Goal: Information Seeking & Learning: Learn about a topic

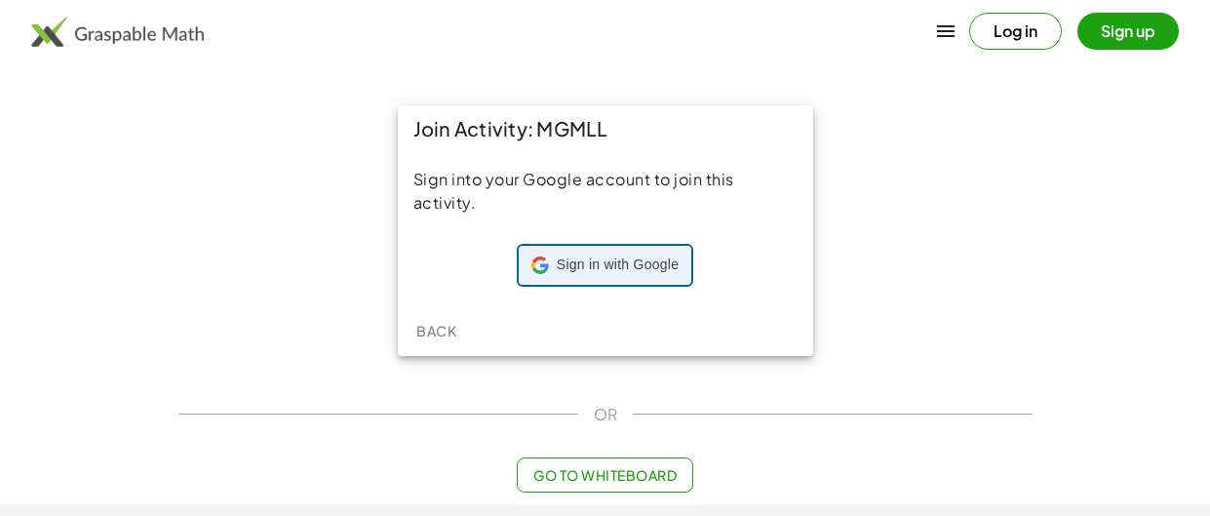
click at [641, 270] on span "Sign in with Google" at bounding box center [618, 265] width 122 height 20
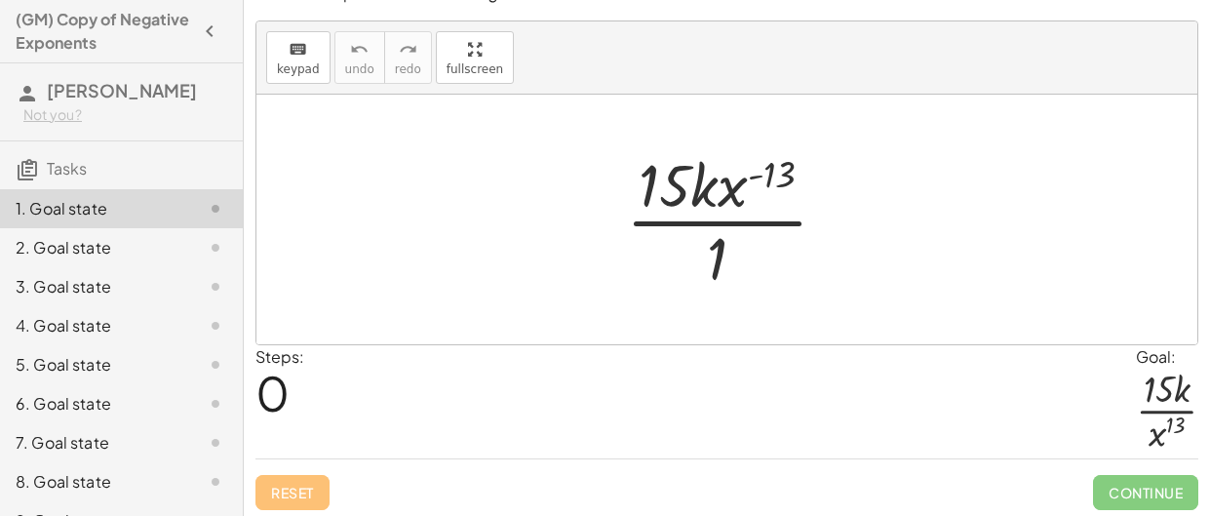
scroll to position [34, 0]
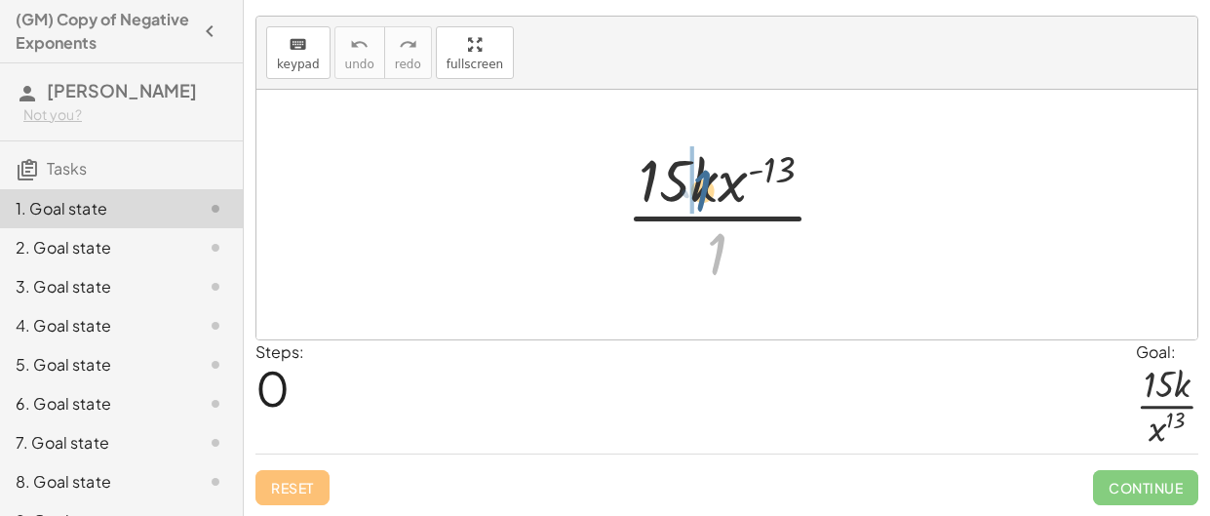
drag, startPoint x: 722, startPoint y: 242, endPoint x: 707, endPoint y: 175, distance: 68.9
click at [707, 175] on div at bounding box center [734, 214] width 237 height 150
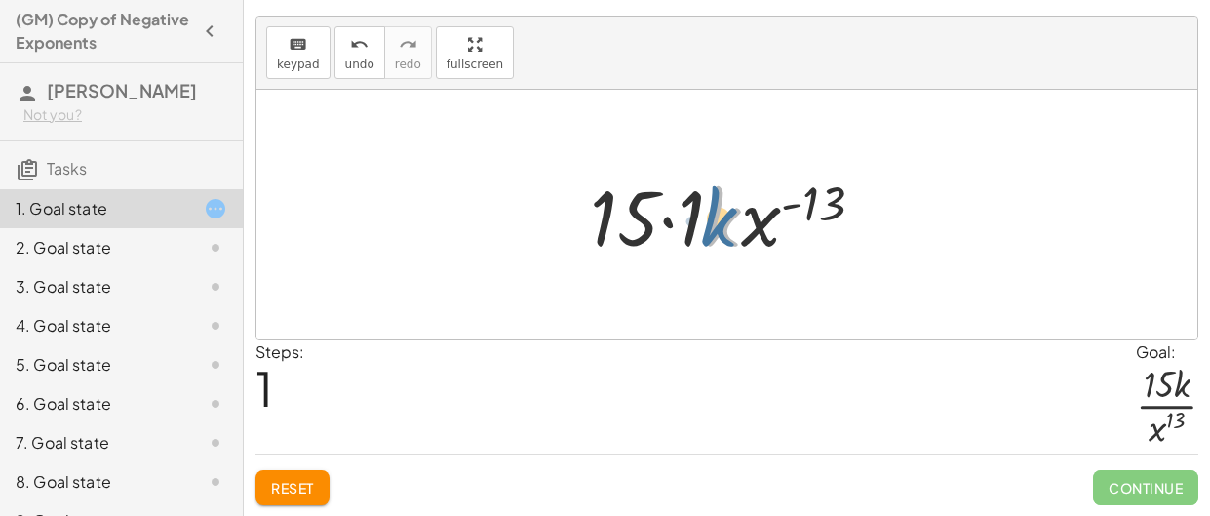
click at [708, 228] on div at bounding box center [734, 215] width 309 height 100
drag, startPoint x: 815, startPoint y: 208, endPoint x: 763, endPoint y: 224, distance: 55.2
click at [763, 224] on div at bounding box center [734, 215] width 309 height 100
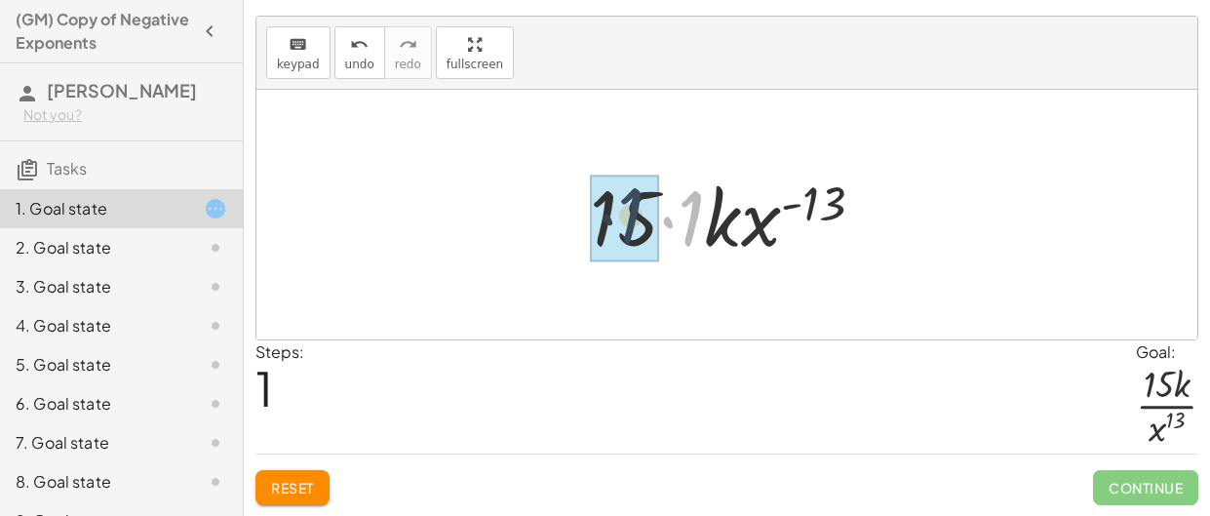
drag, startPoint x: 695, startPoint y: 217, endPoint x: 629, endPoint y: 215, distance: 66.4
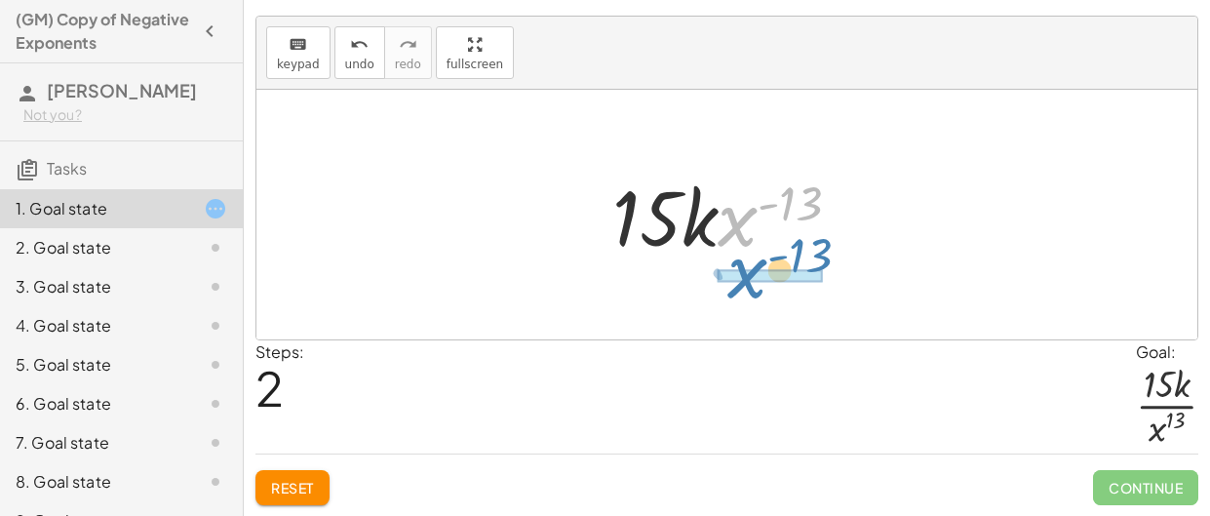
drag, startPoint x: 738, startPoint y: 223, endPoint x: 748, endPoint y: 275, distance: 52.6
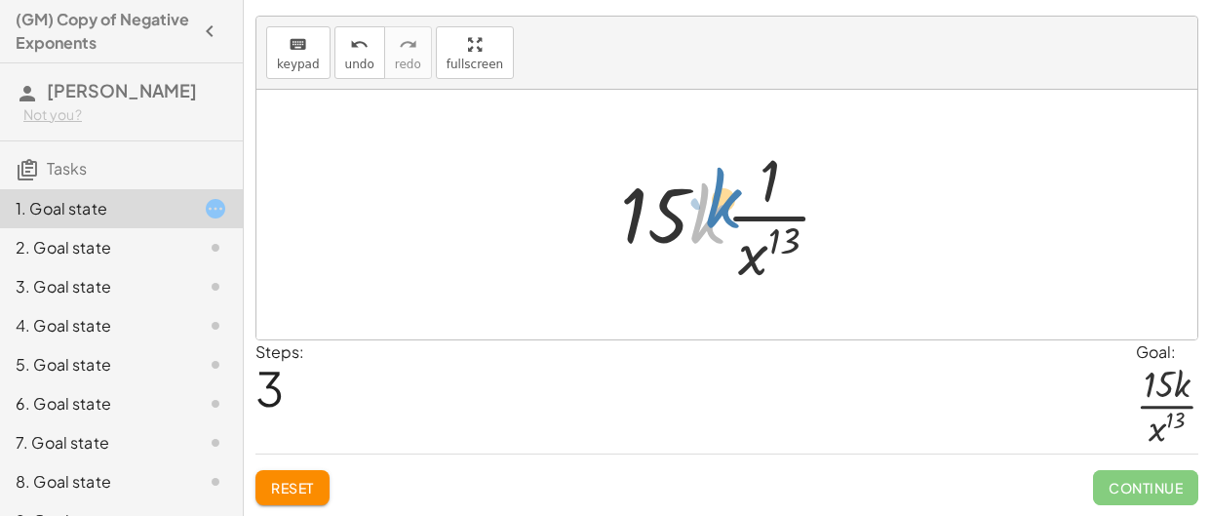
drag, startPoint x: 705, startPoint y: 208, endPoint x: 712, endPoint y: 195, distance: 14.4
click at [720, 194] on div at bounding box center [733, 214] width 247 height 150
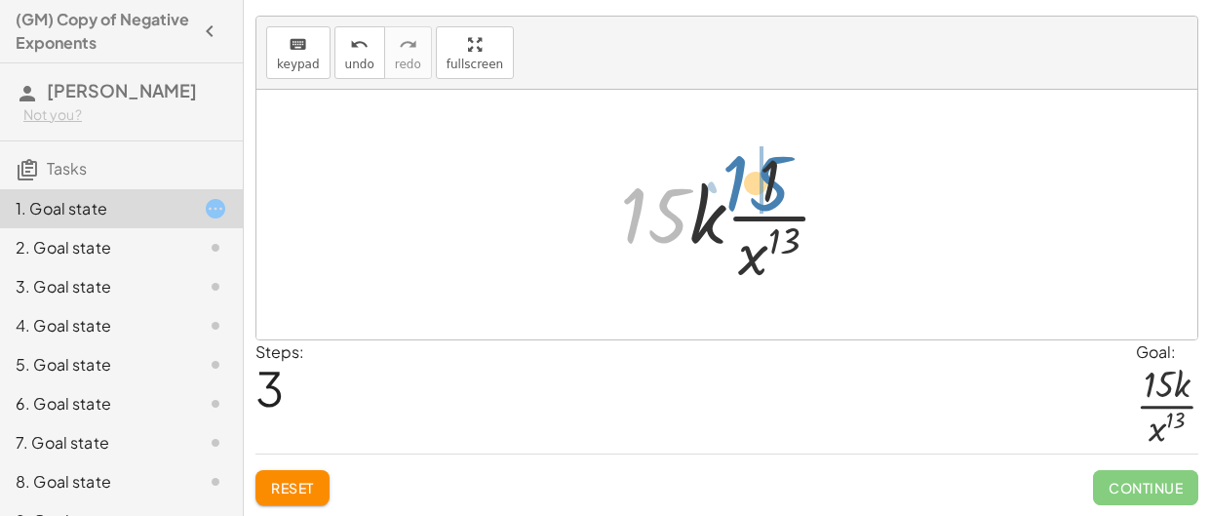
drag, startPoint x: 658, startPoint y: 208, endPoint x: 774, endPoint y: 171, distance: 121.8
click at [774, 171] on div at bounding box center [733, 214] width 247 height 150
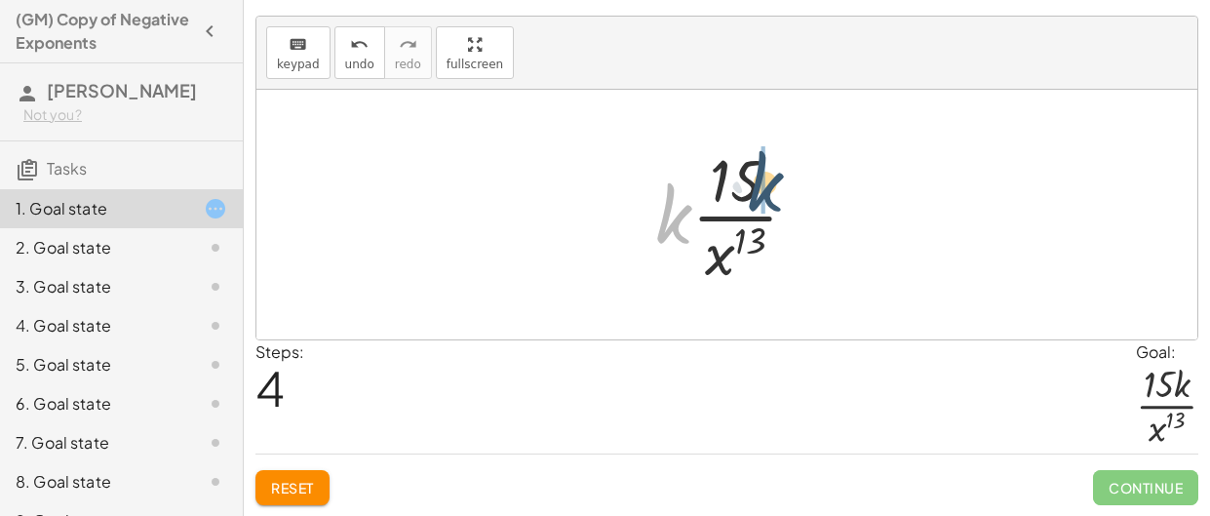
drag, startPoint x: 683, startPoint y: 216, endPoint x: 780, endPoint y: 181, distance: 103.3
click at [780, 181] on div at bounding box center [734, 214] width 177 height 150
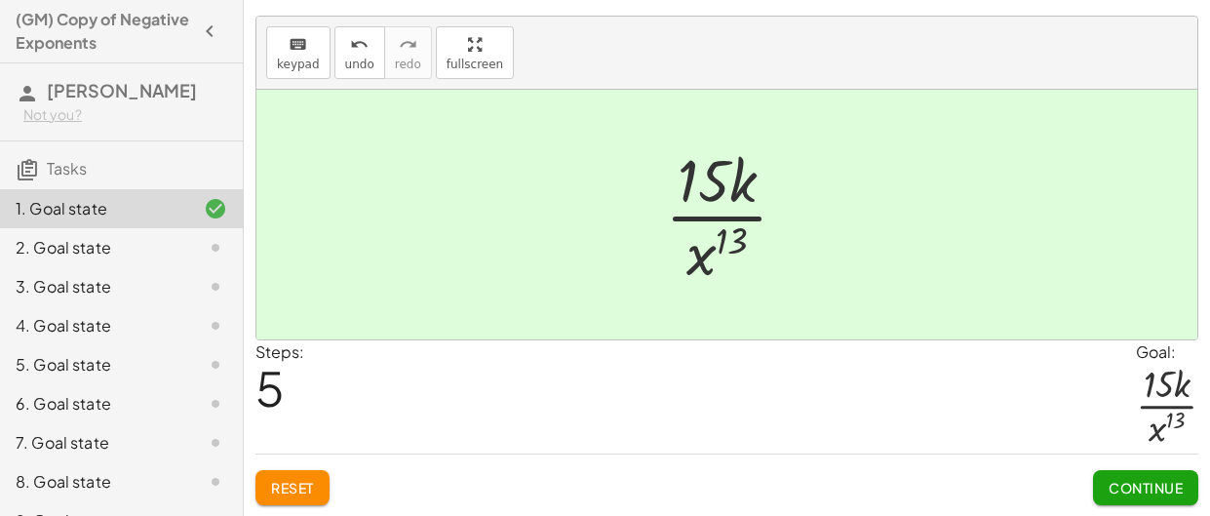
click at [1111, 484] on span "Continue" at bounding box center [1146, 488] width 74 height 18
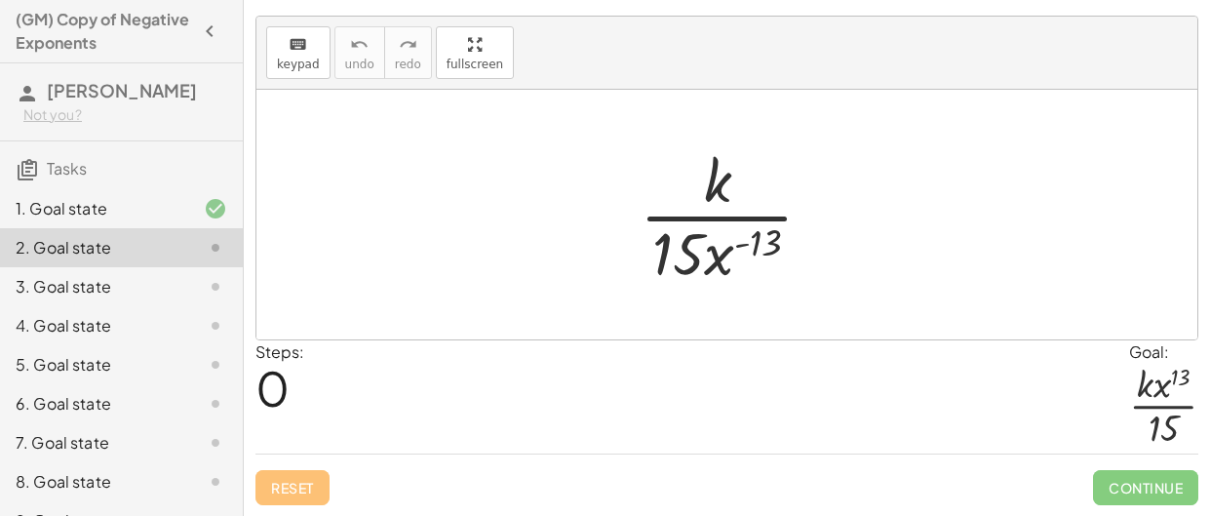
click at [65, 259] on div "2. Goal state" at bounding box center [94, 247] width 157 height 23
drag, startPoint x: 757, startPoint y: 247, endPoint x: 735, endPoint y: 168, distance: 81.8
click at [735, 168] on div at bounding box center [734, 214] width 209 height 150
drag, startPoint x: 725, startPoint y: 244, endPoint x: 742, endPoint y: 146, distance: 99.1
click at [742, 146] on div at bounding box center [734, 214] width 209 height 150
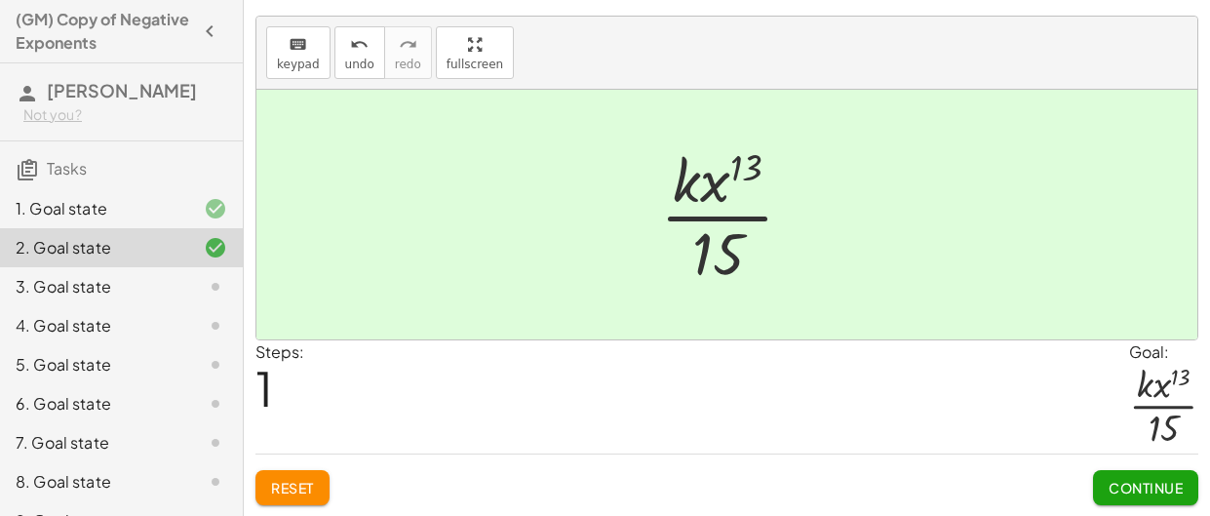
click at [1117, 496] on button "Continue" at bounding box center [1145, 487] width 105 height 35
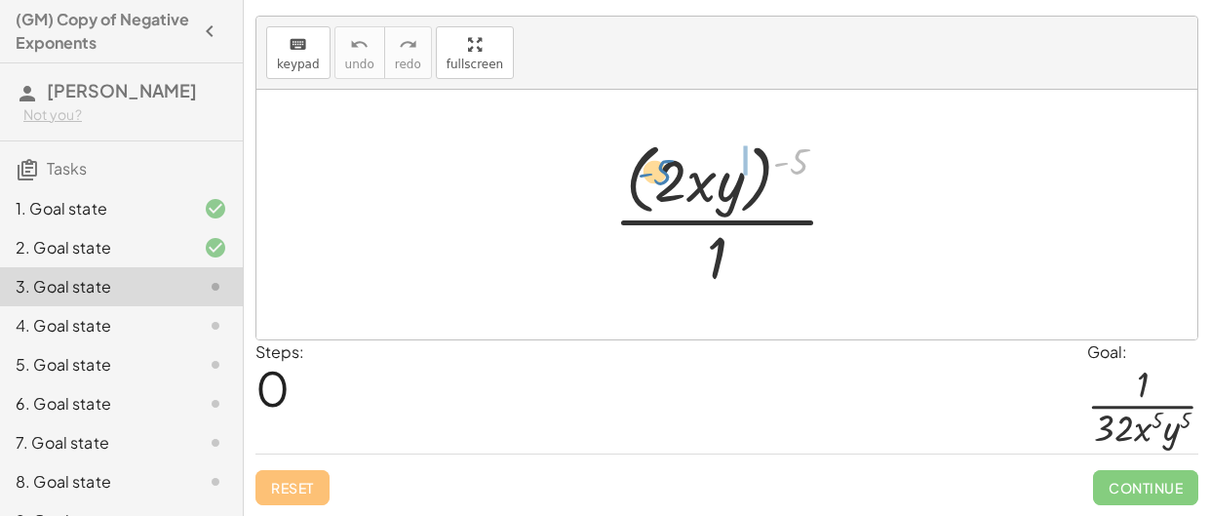
drag, startPoint x: 797, startPoint y: 163, endPoint x: 657, endPoint y: 174, distance: 139.9
click at [657, 174] on div at bounding box center [734, 214] width 261 height 159
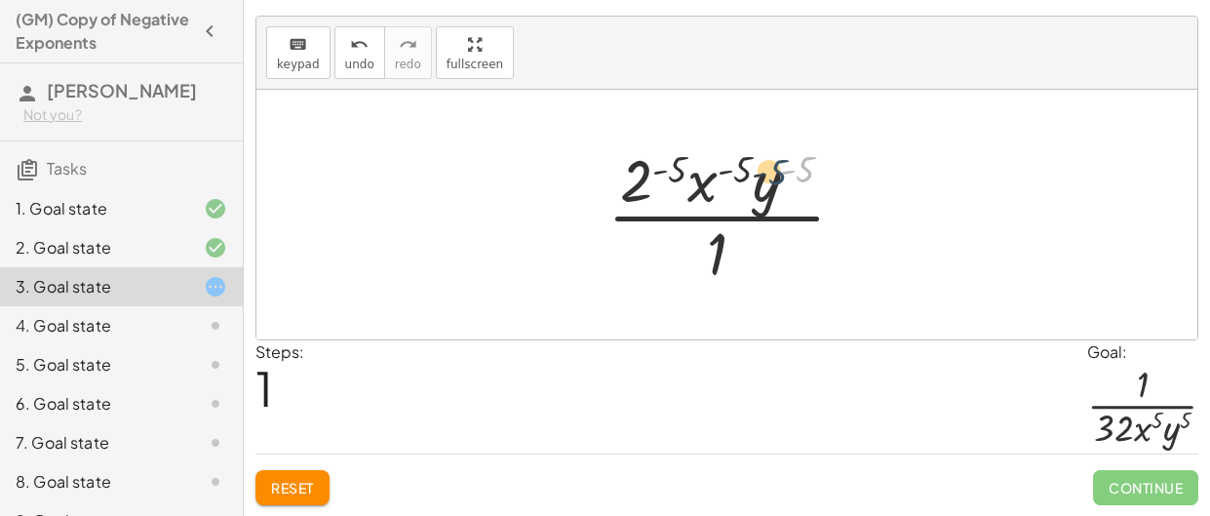
drag, startPoint x: 799, startPoint y: 158, endPoint x: 766, endPoint y: 164, distance: 32.7
click at [766, 164] on div at bounding box center [735, 214] width 274 height 150
drag, startPoint x: 682, startPoint y: 168, endPoint x: 650, endPoint y: 168, distance: 31.2
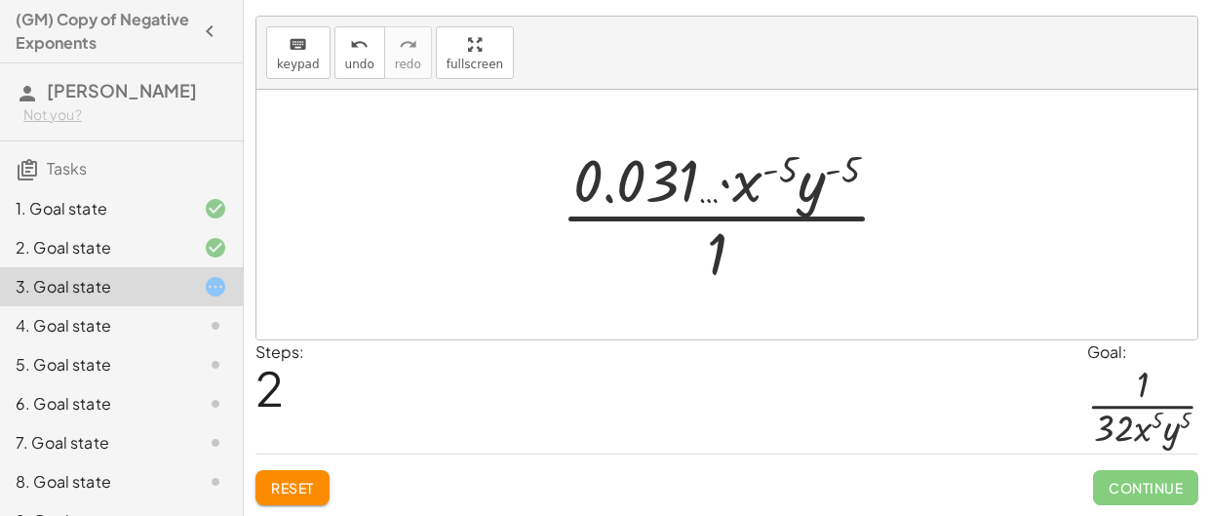
click at [663, 208] on div at bounding box center [734, 214] width 366 height 150
click at [623, 184] on div at bounding box center [734, 214] width 366 height 150
click at [809, 193] on div at bounding box center [734, 214] width 366 height 150
click at [848, 176] on div at bounding box center [734, 214] width 366 height 150
click at [728, 258] on div at bounding box center [734, 214] width 366 height 150
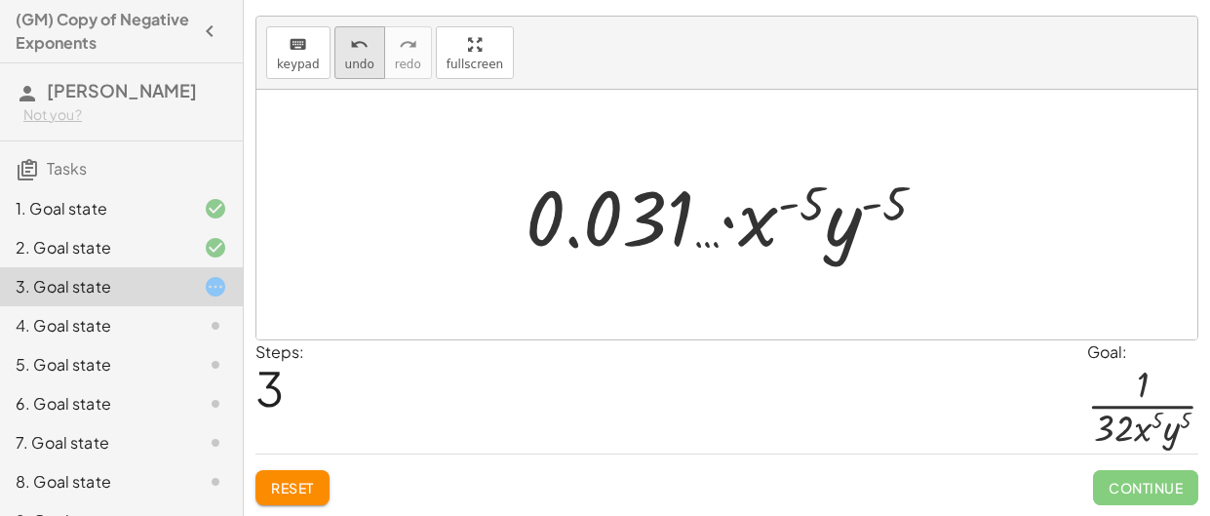
click at [357, 59] on span "undo" at bounding box center [359, 65] width 29 height 14
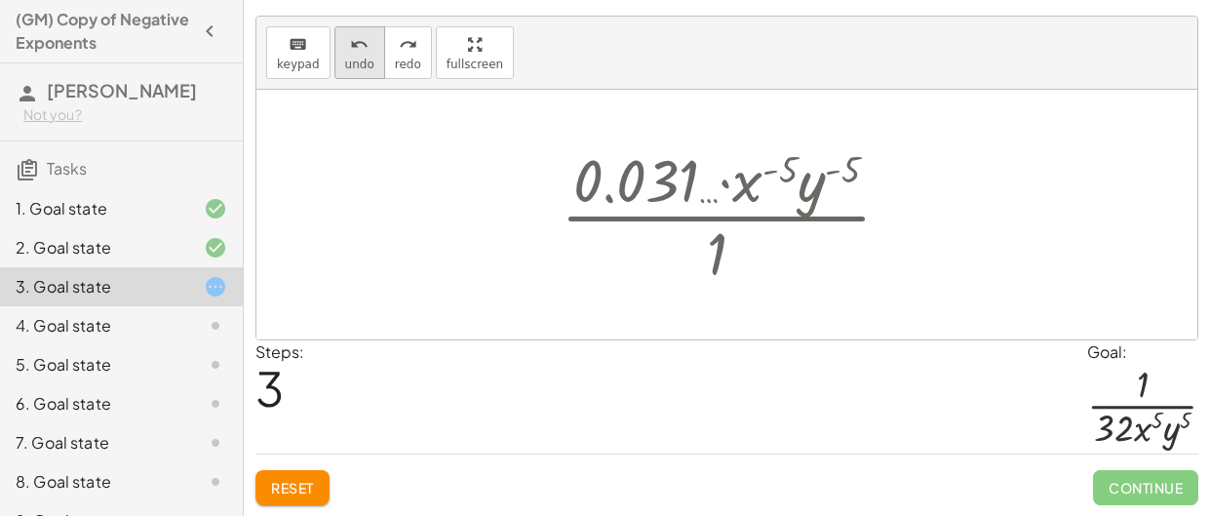
click at [357, 59] on span "undo" at bounding box center [359, 65] width 29 height 14
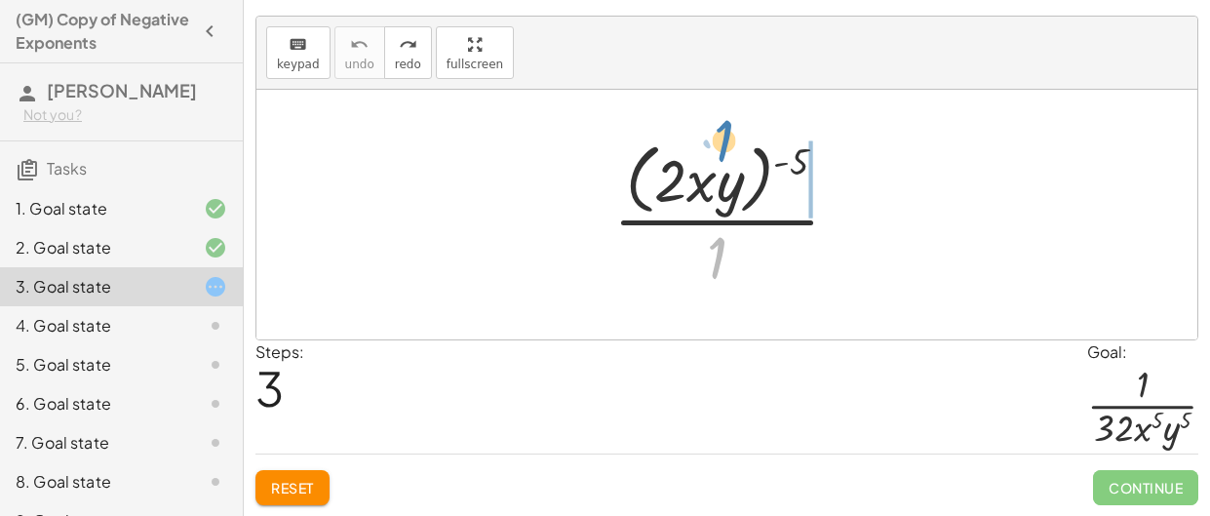
drag, startPoint x: 715, startPoint y: 255, endPoint x: 722, endPoint y: 135, distance: 121.1
click at [722, 135] on div at bounding box center [734, 214] width 261 height 159
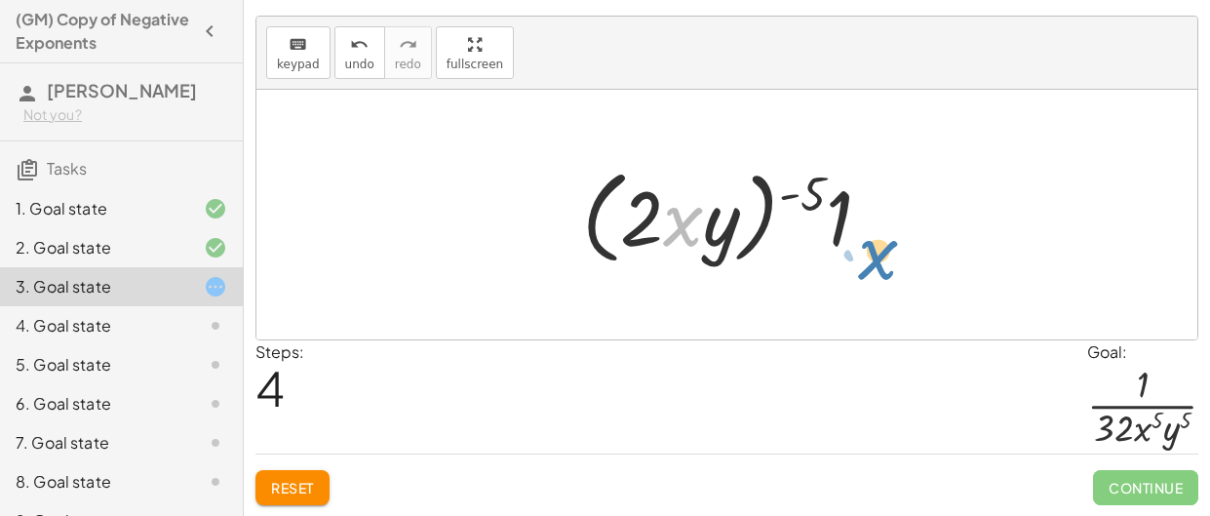
drag, startPoint x: 696, startPoint y: 218, endPoint x: 883, endPoint y: 247, distance: 189.3
click at [883, 247] on div at bounding box center [734, 215] width 324 height 112
click at [635, 229] on div at bounding box center [734, 215] width 324 height 112
drag, startPoint x: 637, startPoint y: 231, endPoint x: 654, endPoint y: 230, distance: 17.6
click at [654, 230] on div at bounding box center [734, 215] width 324 height 112
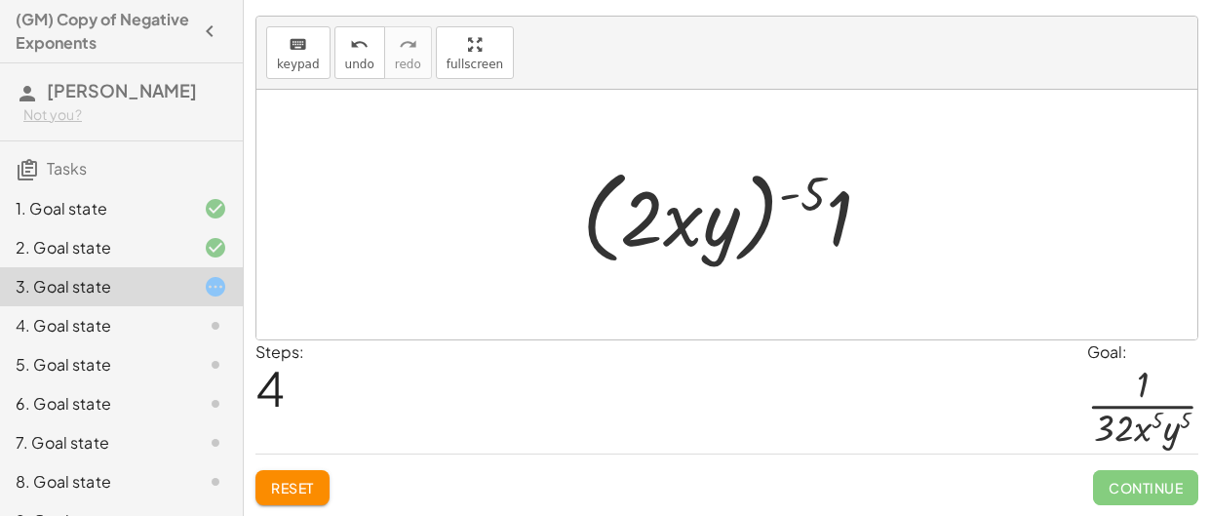
click at [790, 201] on div at bounding box center [734, 215] width 324 height 112
click at [804, 199] on div at bounding box center [734, 215] width 324 height 112
click at [787, 188] on div at bounding box center [734, 215] width 324 height 112
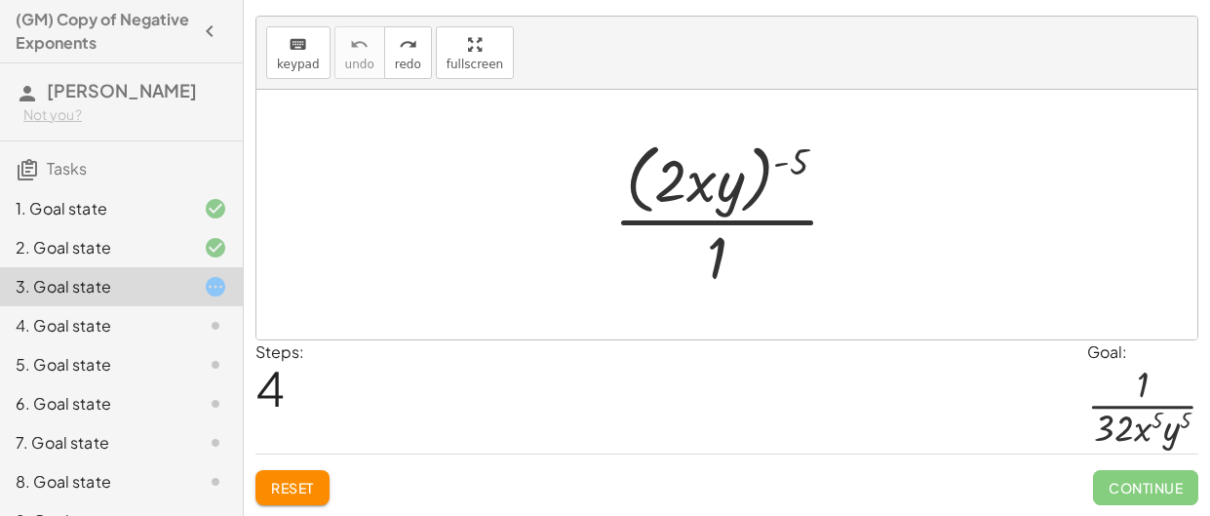
click at [791, 160] on div at bounding box center [734, 214] width 261 height 159
drag, startPoint x: 793, startPoint y: 160, endPoint x: 700, endPoint y: 160, distance: 92.6
click at [700, 160] on div at bounding box center [734, 214] width 261 height 159
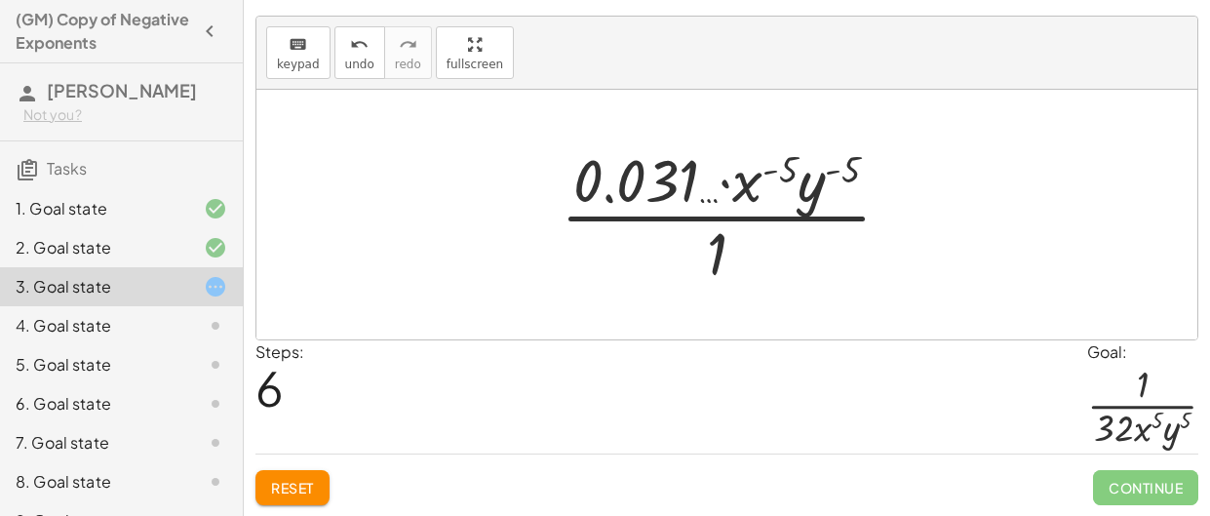
click at [713, 186] on div at bounding box center [734, 214] width 366 height 150
drag, startPoint x: 788, startPoint y: 166, endPoint x: 749, endPoint y: 188, distance: 45.0
click at [749, 188] on div at bounding box center [734, 214] width 366 height 150
drag, startPoint x: 848, startPoint y: 163, endPoint x: 824, endPoint y: 172, distance: 25.9
click at [824, 172] on div at bounding box center [734, 214] width 366 height 150
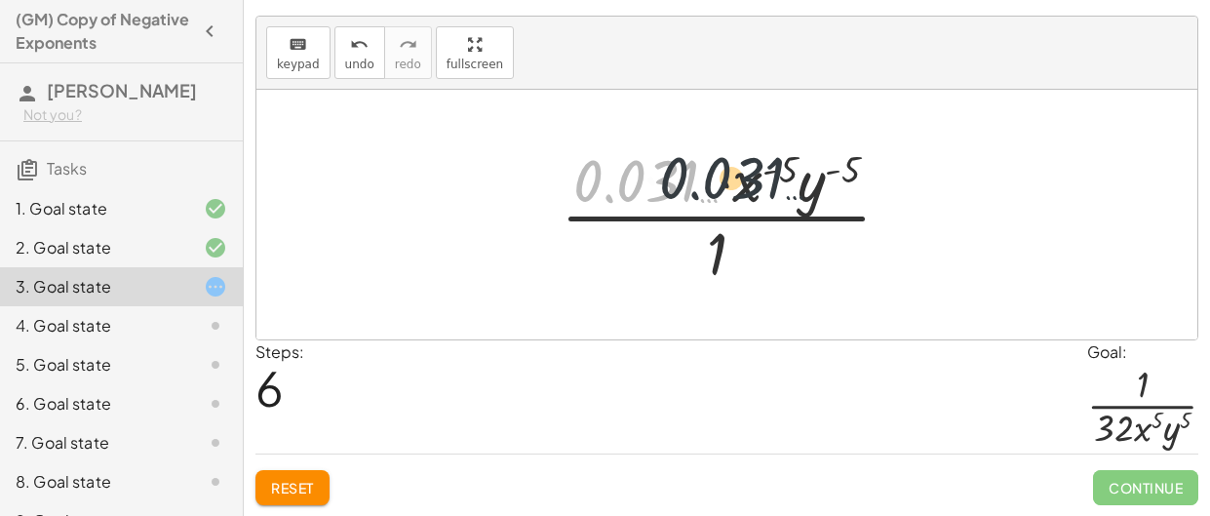
drag, startPoint x: 610, startPoint y: 180, endPoint x: 797, endPoint y: 171, distance: 186.5
click at [797, 171] on div at bounding box center [734, 214] width 366 height 150
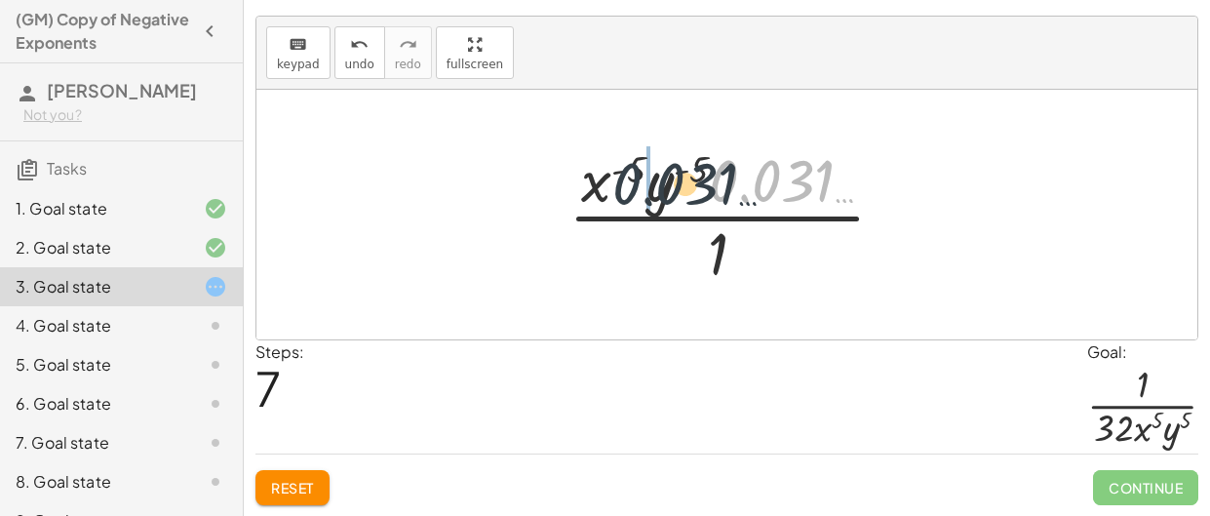
drag, startPoint x: 781, startPoint y: 177, endPoint x: 644, endPoint y: 176, distance: 137.5
click at [644, 176] on div at bounding box center [735, 214] width 352 height 150
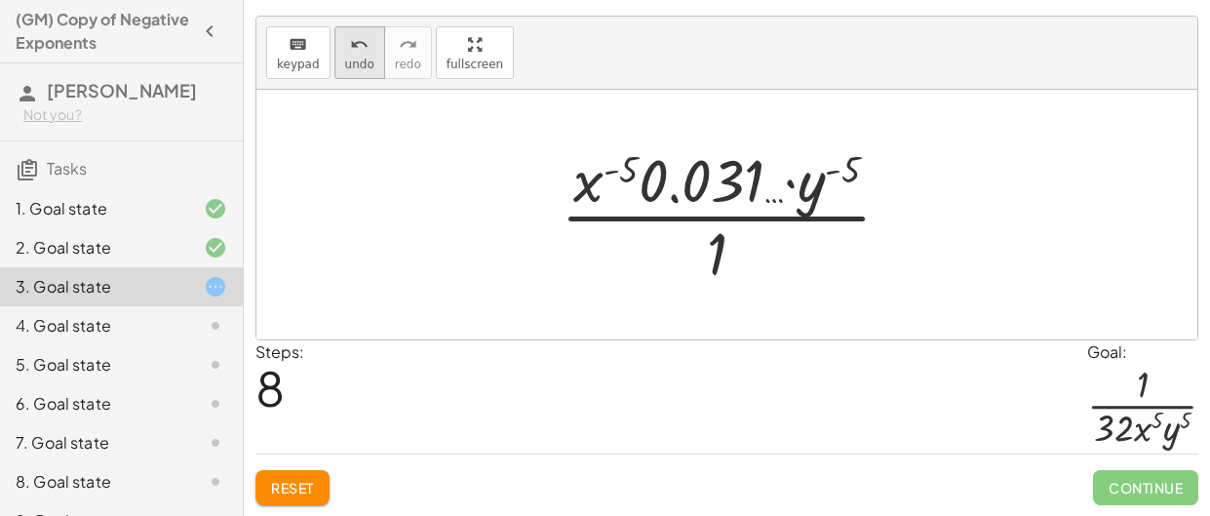
click at [346, 62] on span "undo" at bounding box center [359, 65] width 29 height 14
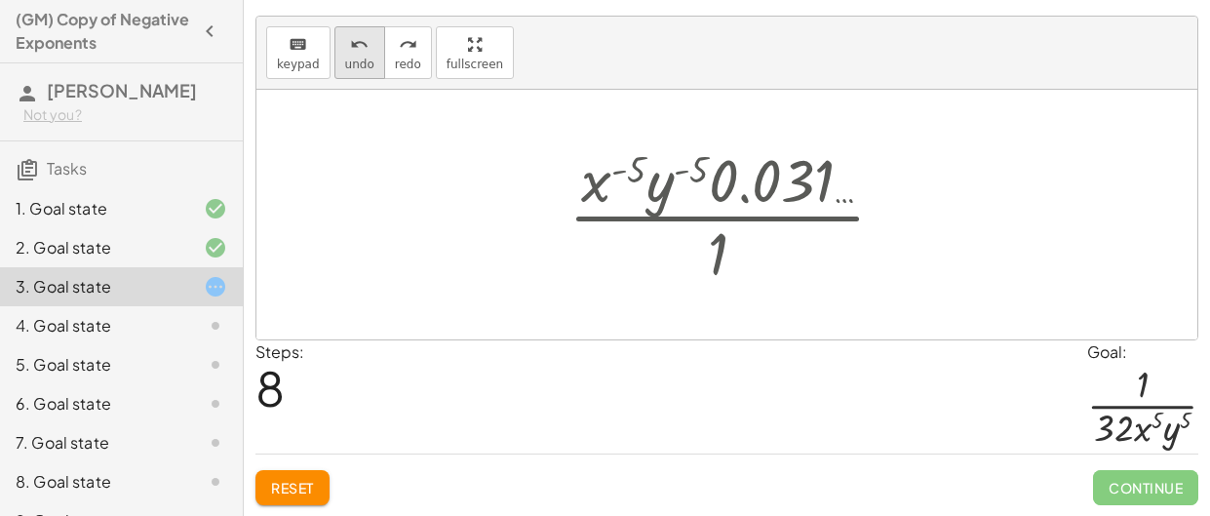
click at [346, 62] on span "undo" at bounding box center [359, 65] width 29 height 14
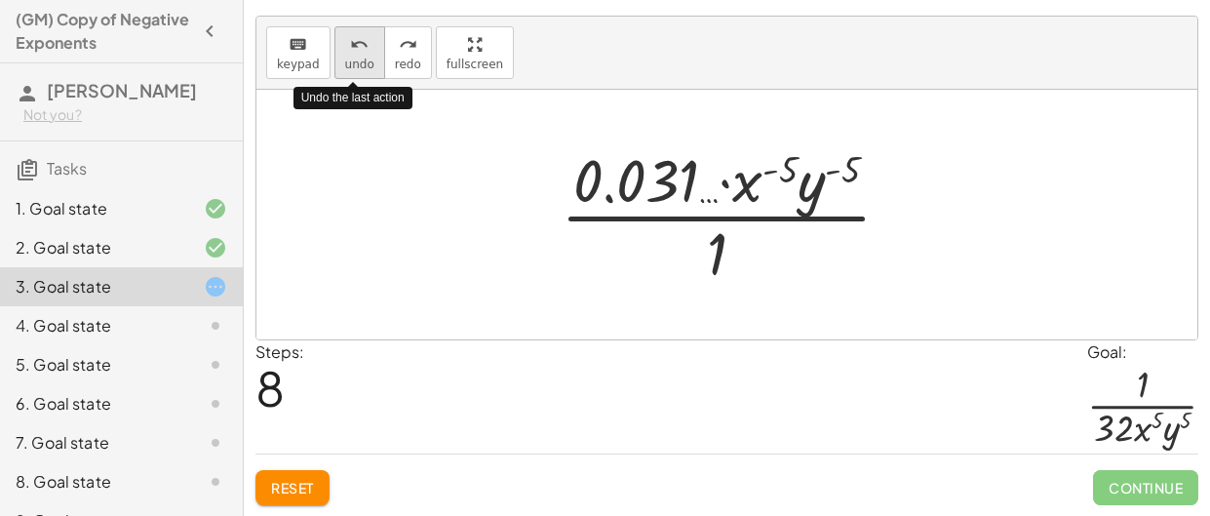
click at [346, 62] on span "undo" at bounding box center [359, 65] width 29 height 14
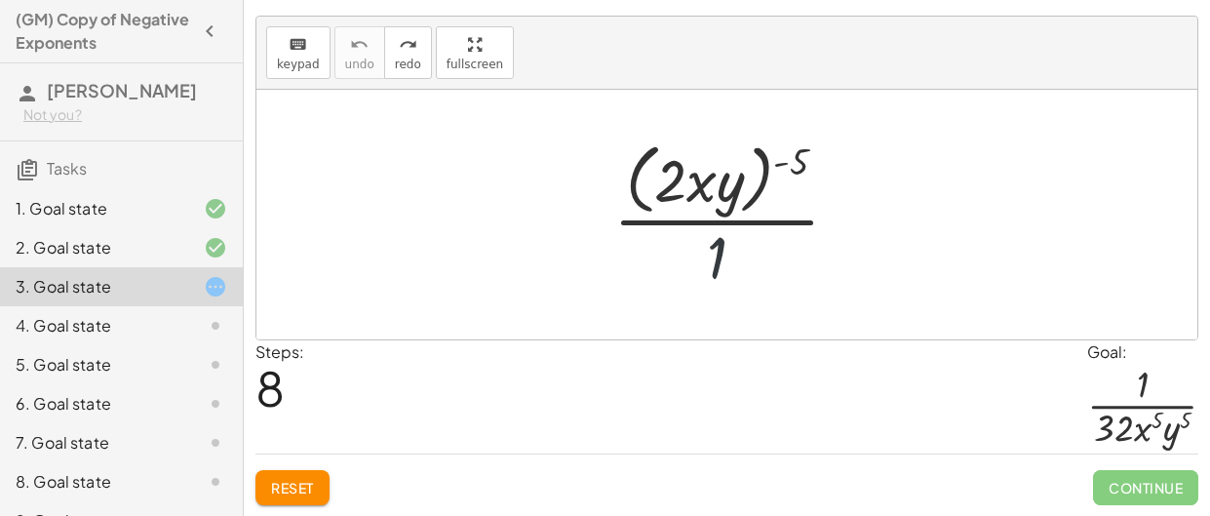
click at [712, 238] on div at bounding box center [734, 214] width 261 height 159
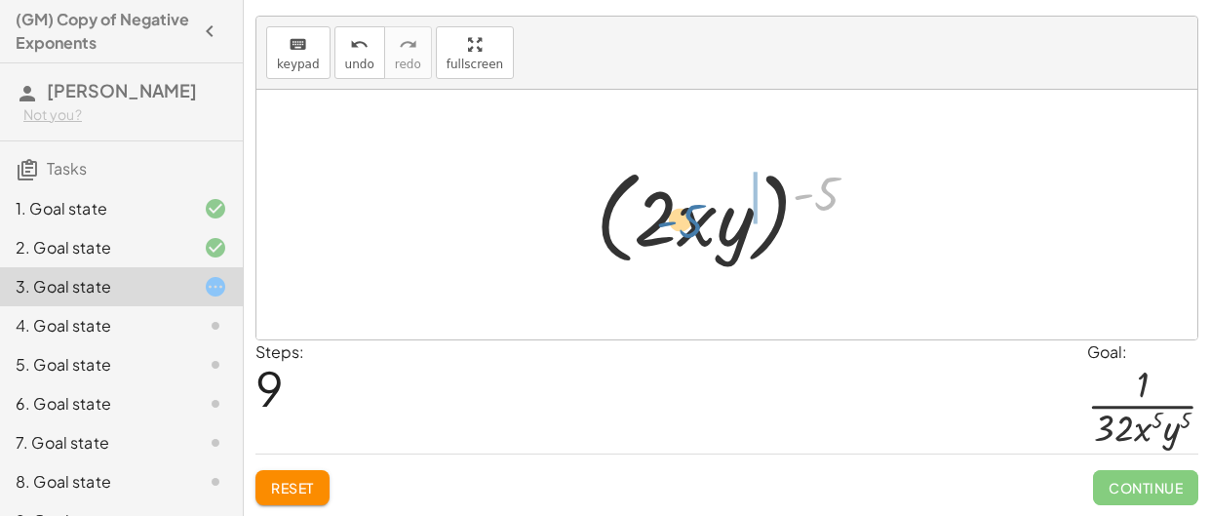
drag, startPoint x: 826, startPoint y: 186, endPoint x: 688, endPoint y: 214, distance: 140.2
click at [688, 214] on div at bounding box center [734, 215] width 297 height 112
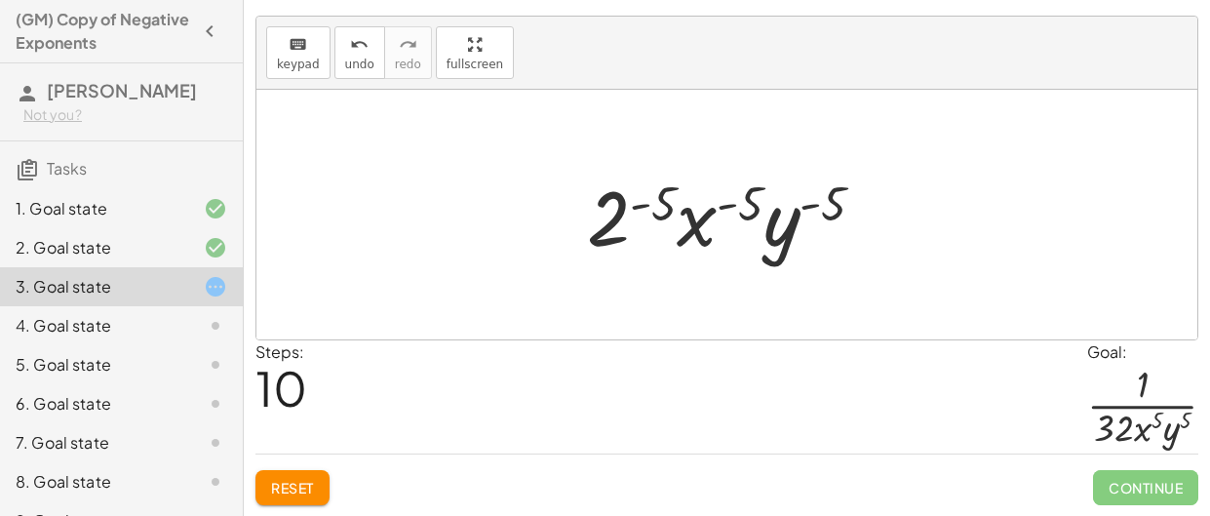
drag, startPoint x: 748, startPoint y: 196, endPoint x: 726, endPoint y: 195, distance: 21.5
click at [726, 195] on div at bounding box center [733, 215] width 313 height 100
drag, startPoint x: 675, startPoint y: 194, endPoint x: 640, endPoint y: 201, distance: 35.8
click at [640, 201] on div at bounding box center [733, 215] width 313 height 100
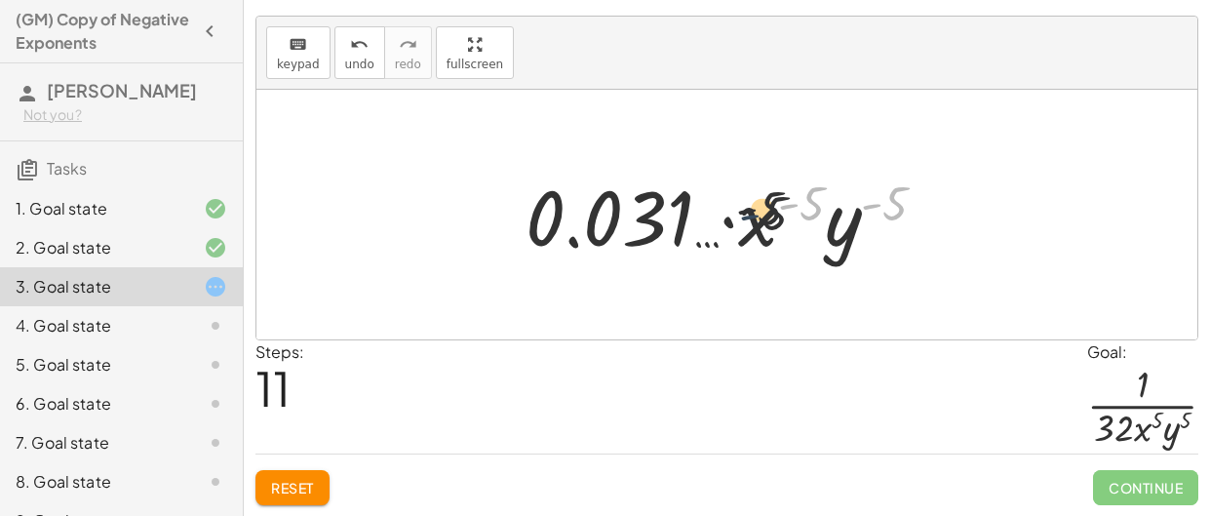
drag, startPoint x: 880, startPoint y: 202, endPoint x: 728, endPoint y: 215, distance: 151.7
click at [728, 215] on div at bounding box center [734, 215] width 436 height 100
click at [350, 33] on icon "undo" at bounding box center [359, 44] width 19 height 23
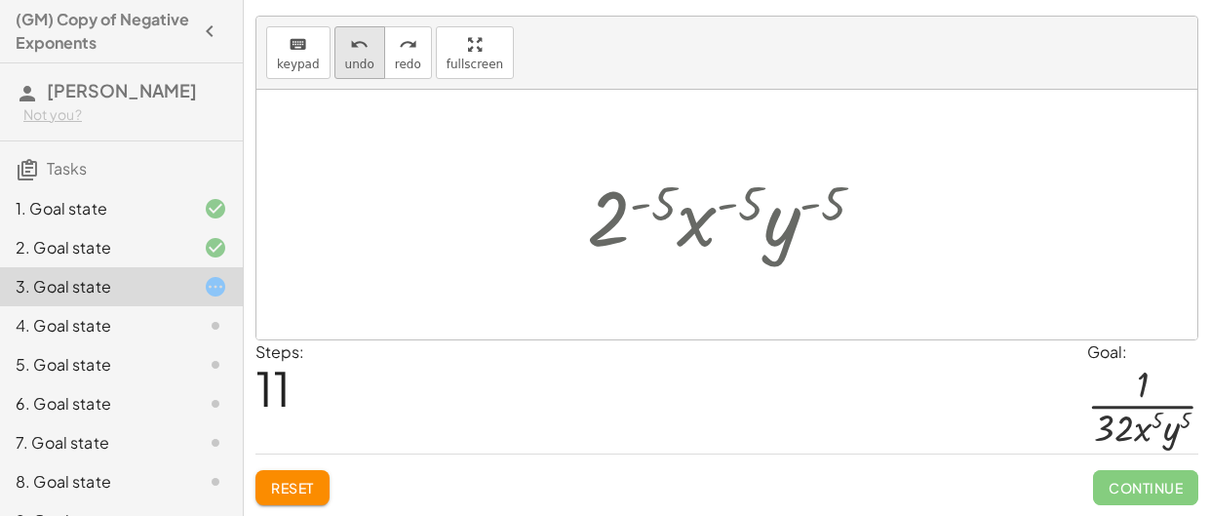
click at [350, 33] on icon "undo" at bounding box center [359, 44] width 19 height 23
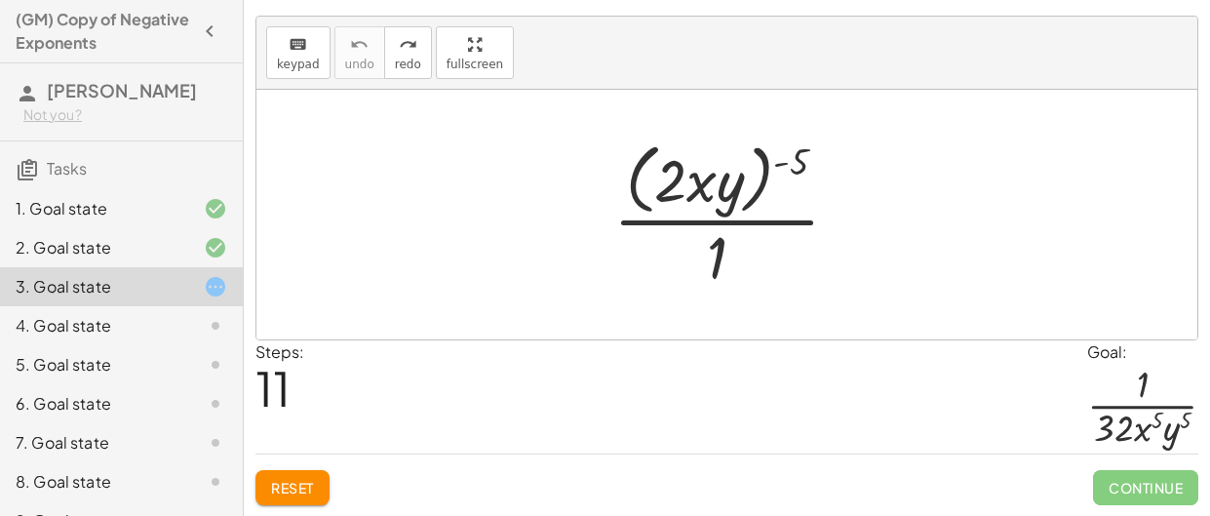
click at [177, 337] on div at bounding box center [200, 325] width 55 height 23
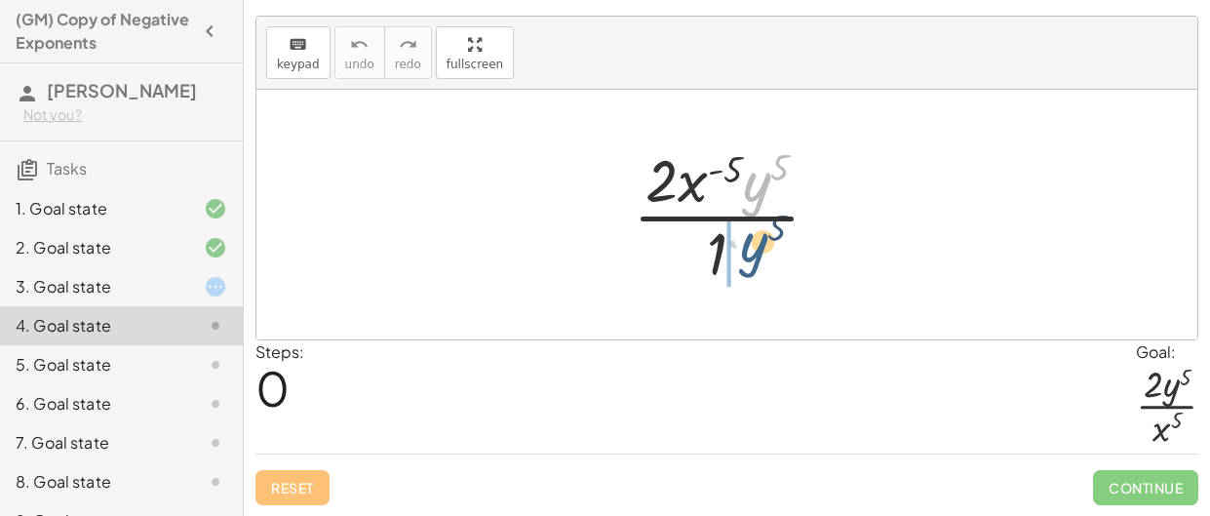
drag, startPoint x: 756, startPoint y: 186, endPoint x: 744, endPoint y: 278, distance: 92.4
click at [744, 278] on div at bounding box center [734, 214] width 222 height 150
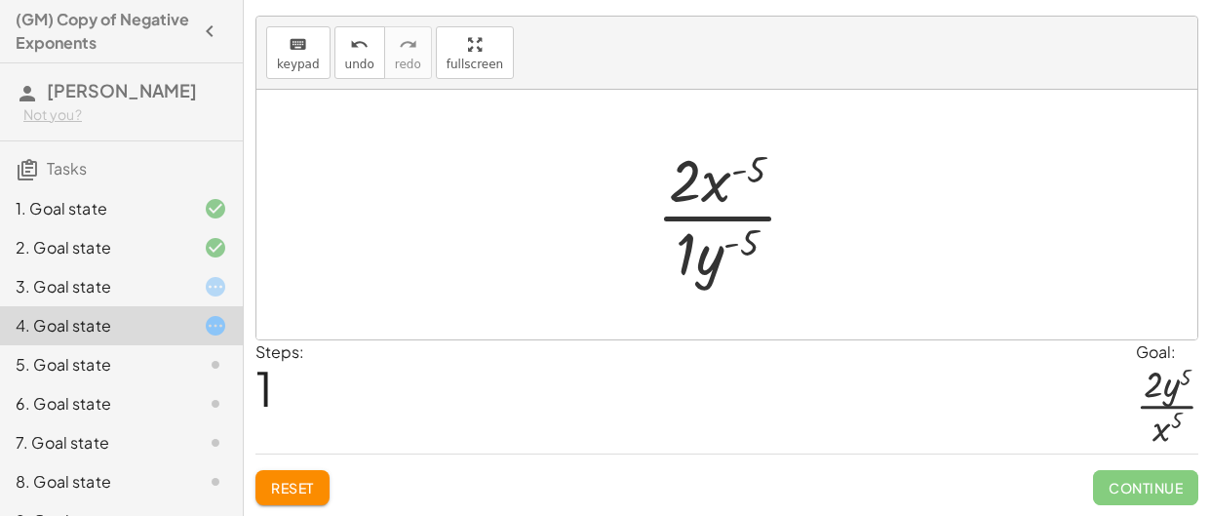
click at [723, 184] on div at bounding box center [735, 214] width 176 height 150
click at [746, 174] on div at bounding box center [735, 214] width 176 height 150
drag, startPoint x: 685, startPoint y: 250, endPoint x: 745, endPoint y: 183, distance: 89.7
click at [745, 183] on div at bounding box center [735, 214] width 176 height 150
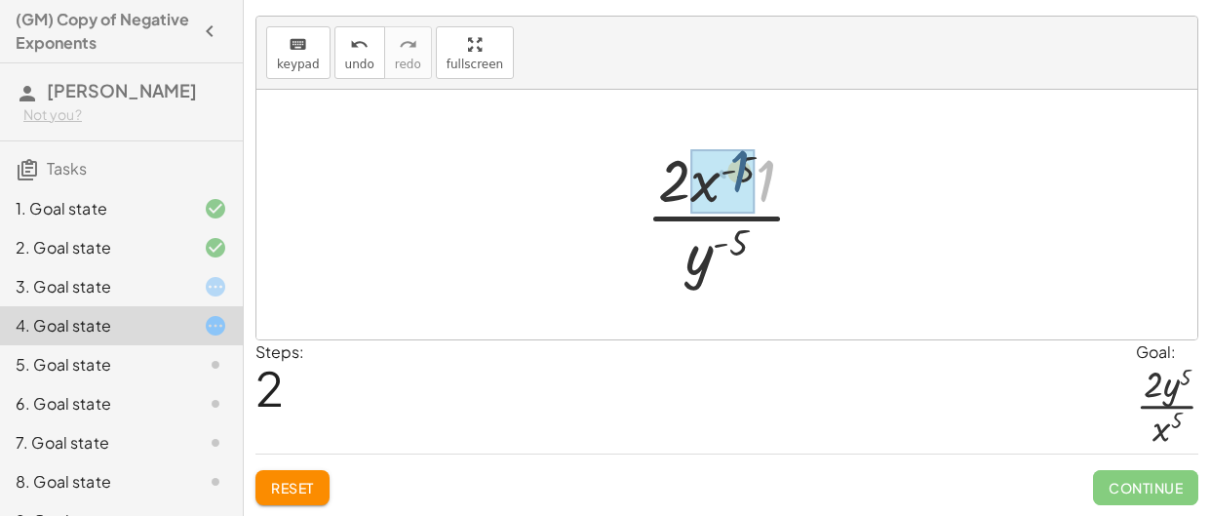
drag, startPoint x: 764, startPoint y: 182, endPoint x: 737, endPoint y: 173, distance: 28.1
click at [720, 188] on div at bounding box center [735, 214] width 176 height 150
click at [738, 176] on div at bounding box center [735, 214] width 176 height 150
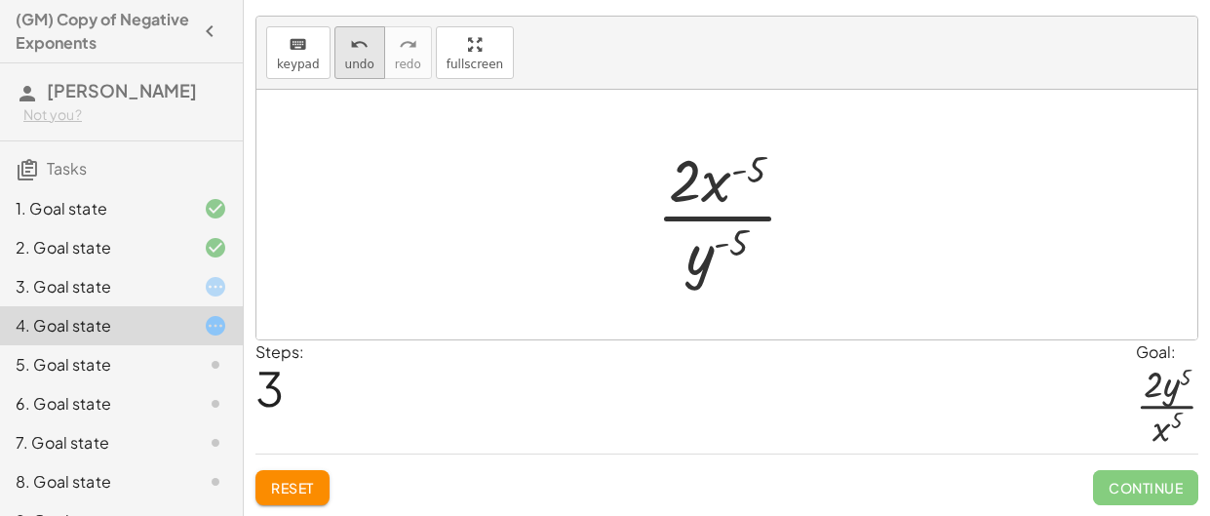
click at [352, 54] on button "undo undo" at bounding box center [359, 52] width 51 height 53
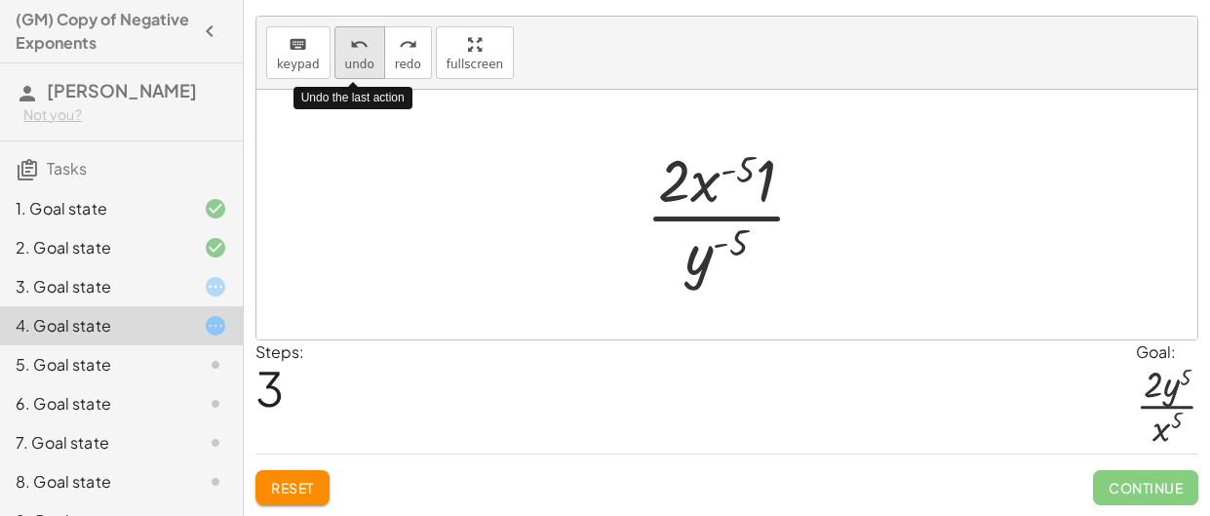
click at [352, 54] on button "undo undo" at bounding box center [359, 52] width 51 height 53
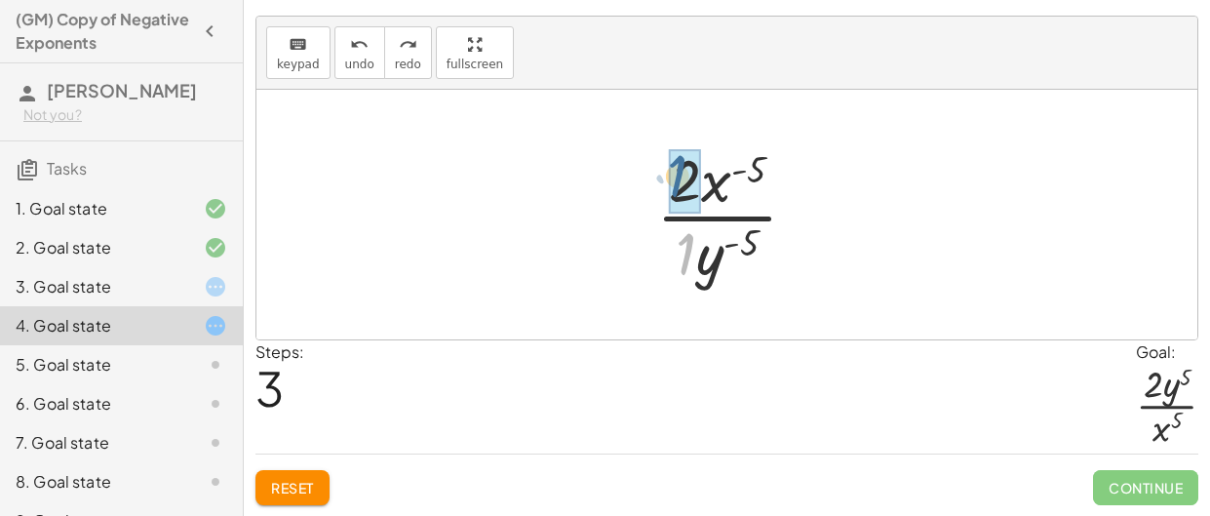
drag, startPoint x: 689, startPoint y: 245, endPoint x: 681, endPoint y: 167, distance: 78.5
click at [688, 255] on div at bounding box center [735, 214] width 176 height 150
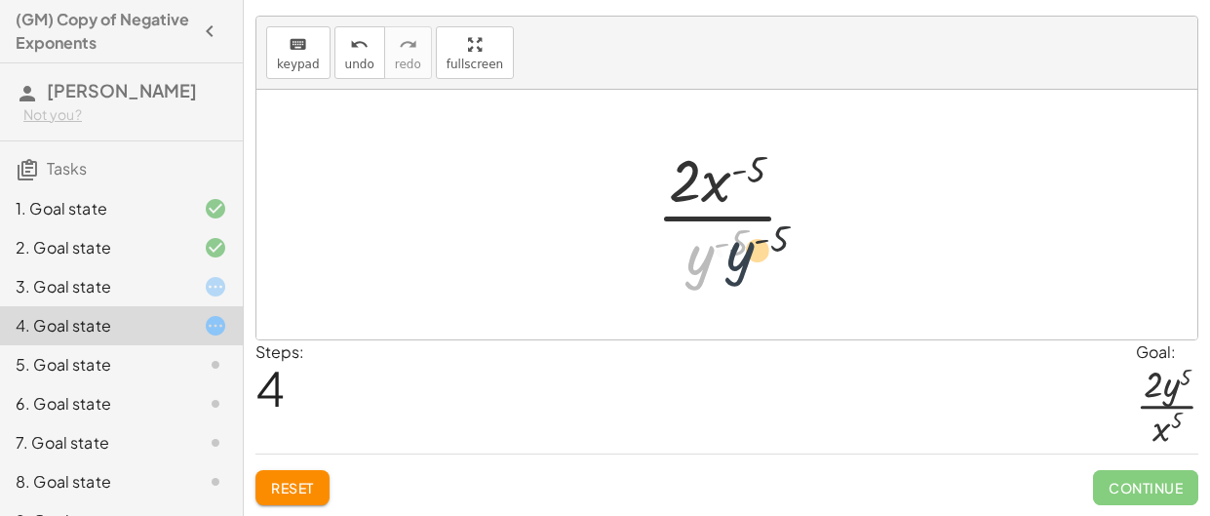
drag, startPoint x: 702, startPoint y: 249, endPoint x: 751, endPoint y: 244, distance: 49.0
click at [751, 244] on div at bounding box center [735, 214] width 176 height 150
drag, startPoint x: 736, startPoint y: 171, endPoint x: 716, endPoint y: 260, distance: 92.0
click at [716, 260] on div at bounding box center [735, 214] width 176 height 150
drag, startPoint x: 725, startPoint y: 248, endPoint x: 757, endPoint y: 158, distance: 95.0
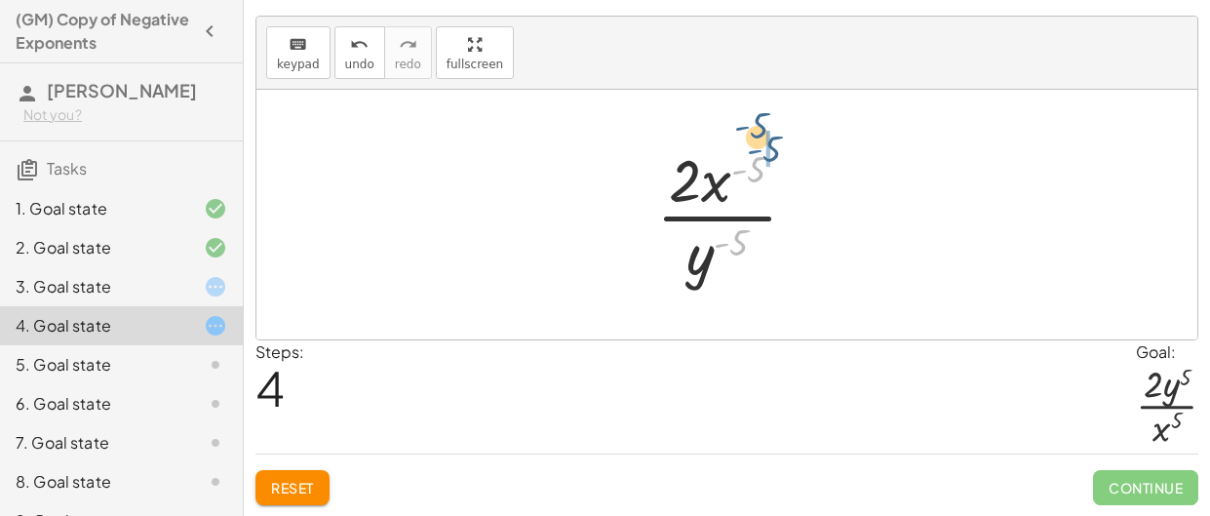
click at [757, 158] on div at bounding box center [735, 214] width 176 height 150
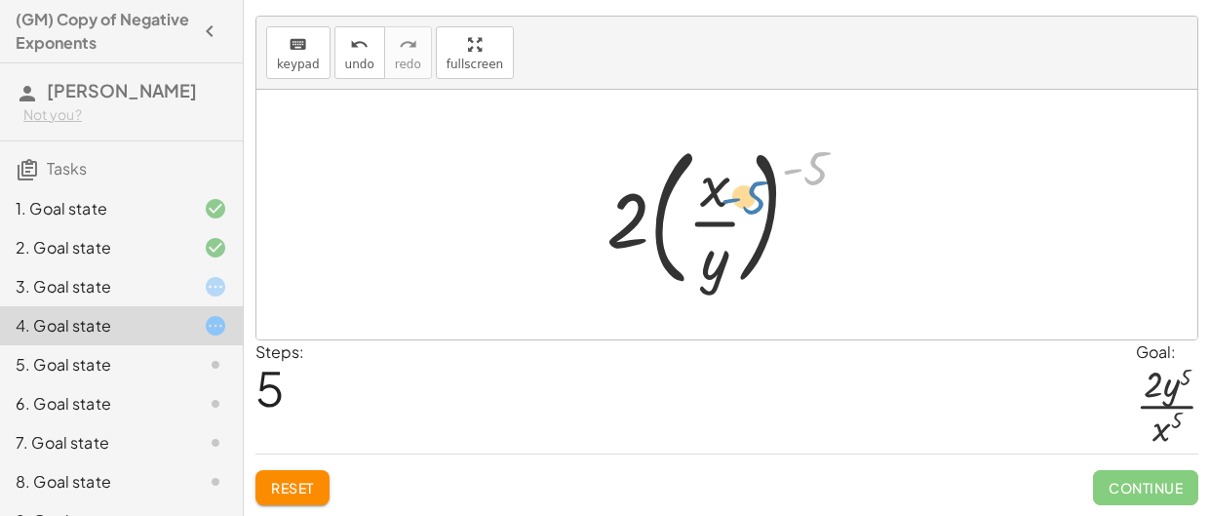
drag, startPoint x: 804, startPoint y: 166, endPoint x: 765, endPoint y: 191, distance: 46.5
click at [765, 191] on div at bounding box center [735, 215] width 276 height 162
drag, startPoint x: 798, startPoint y: 173, endPoint x: 740, endPoint y: 197, distance: 62.5
click at [740, 197] on div at bounding box center [735, 215] width 276 height 162
drag, startPoint x: 823, startPoint y: 165, endPoint x: 733, endPoint y: 191, distance: 93.5
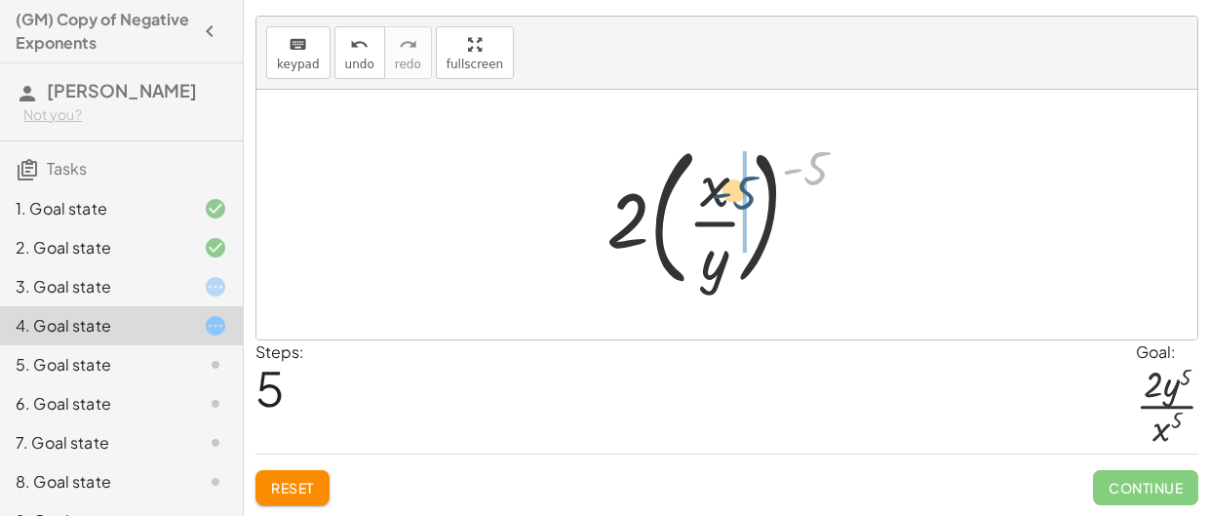
click at [733, 191] on div at bounding box center [735, 215] width 276 height 162
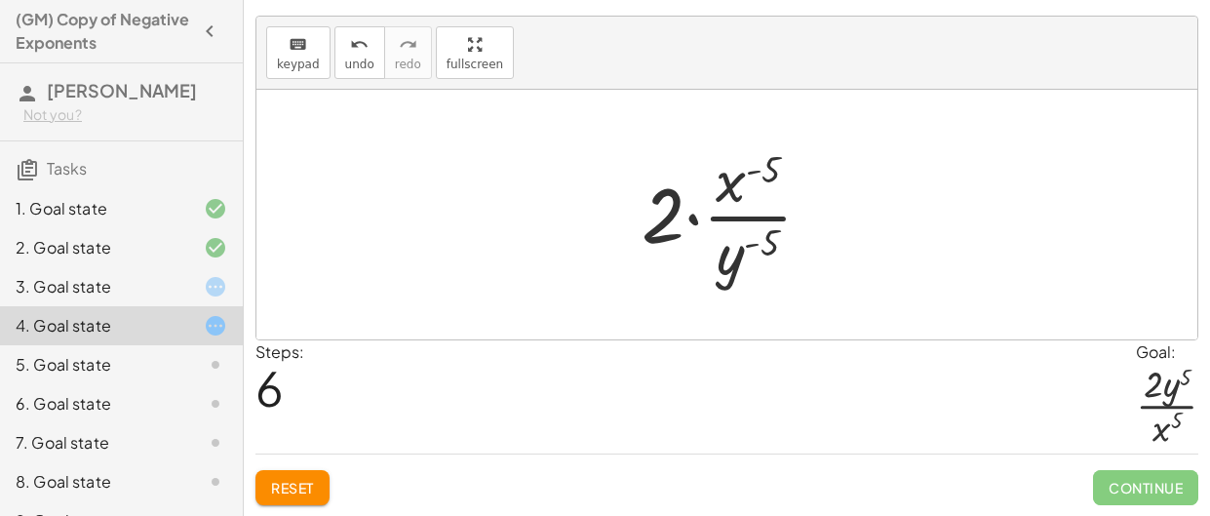
click at [668, 214] on div at bounding box center [735, 214] width 206 height 150
drag, startPoint x: 668, startPoint y: 214, endPoint x: 736, endPoint y: 213, distance: 68.3
click at [736, 213] on div at bounding box center [735, 214] width 206 height 150
click at [662, 201] on div at bounding box center [735, 214] width 206 height 150
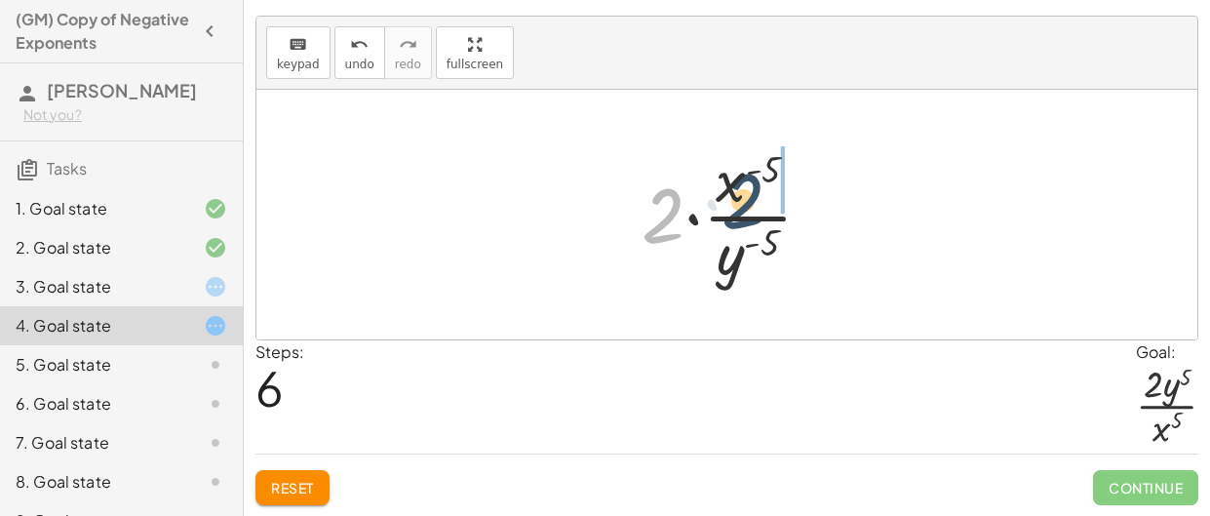
drag, startPoint x: 674, startPoint y: 200, endPoint x: 790, endPoint y: 184, distance: 117.1
click at [790, 184] on div at bounding box center [735, 214] width 206 height 150
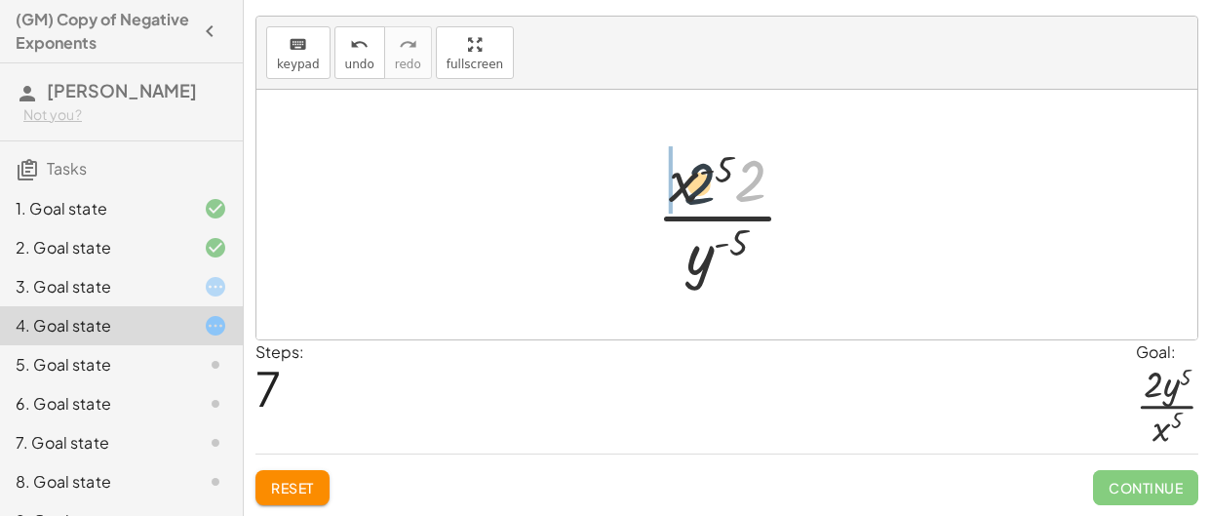
drag, startPoint x: 752, startPoint y: 178, endPoint x: 672, endPoint y: 181, distance: 80.0
click at [672, 181] on div at bounding box center [735, 214] width 176 height 150
click at [699, 186] on div at bounding box center [735, 214] width 176 height 150
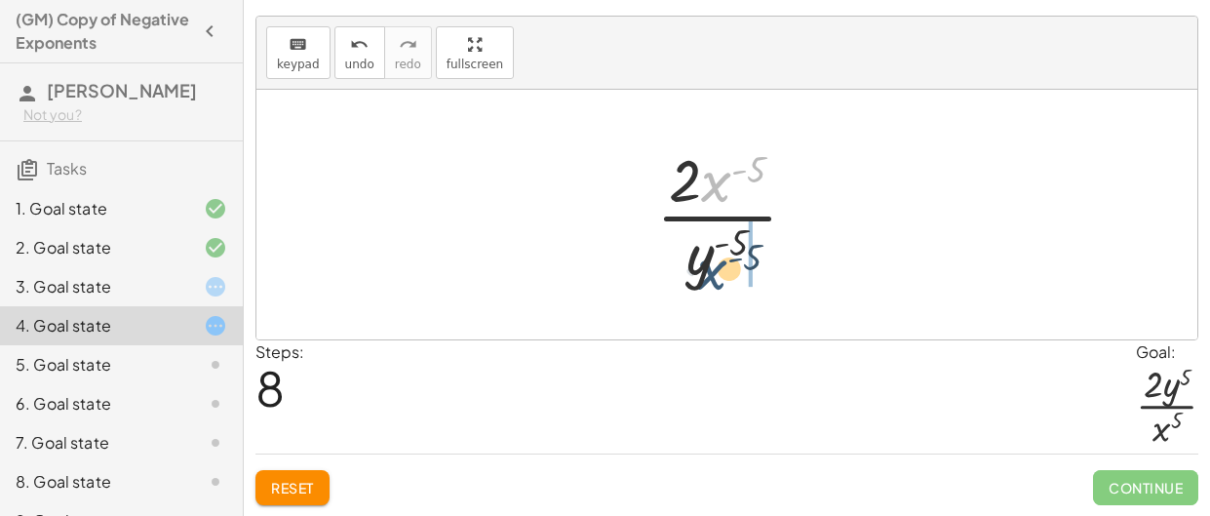
drag, startPoint x: 705, startPoint y: 174, endPoint x: 692, endPoint y: 271, distance: 98.3
click at [692, 271] on div at bounding box center [735, 214] width 176 height 150
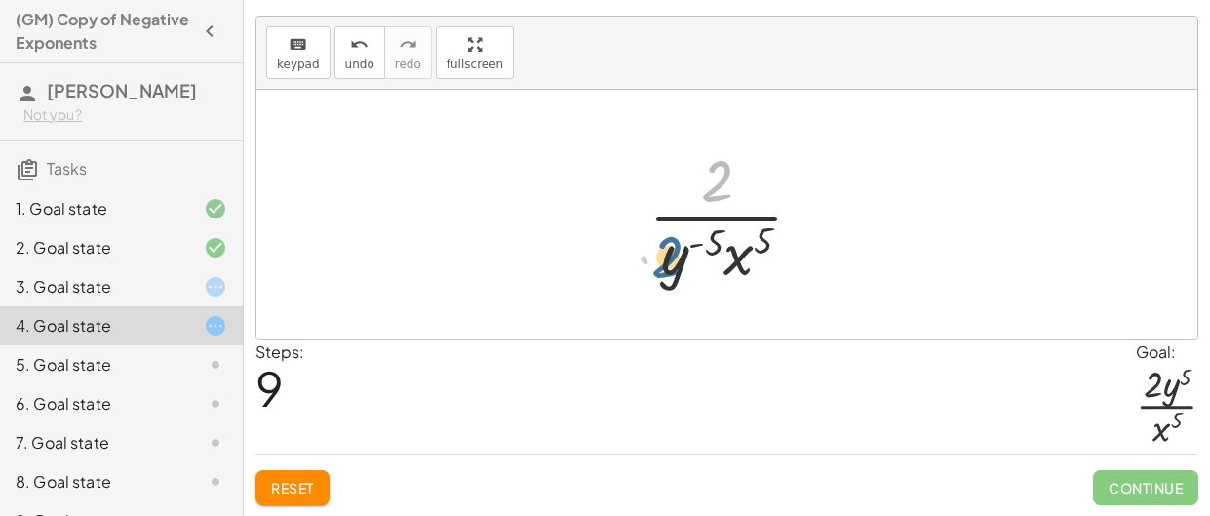
drag, startPoint x: 705, startPoint y: 187, endPoint x: 643, endPoint y: 273, distance: 106.1
click at [643, 273] on div at bounding box center [734, 214] width 190 height 150
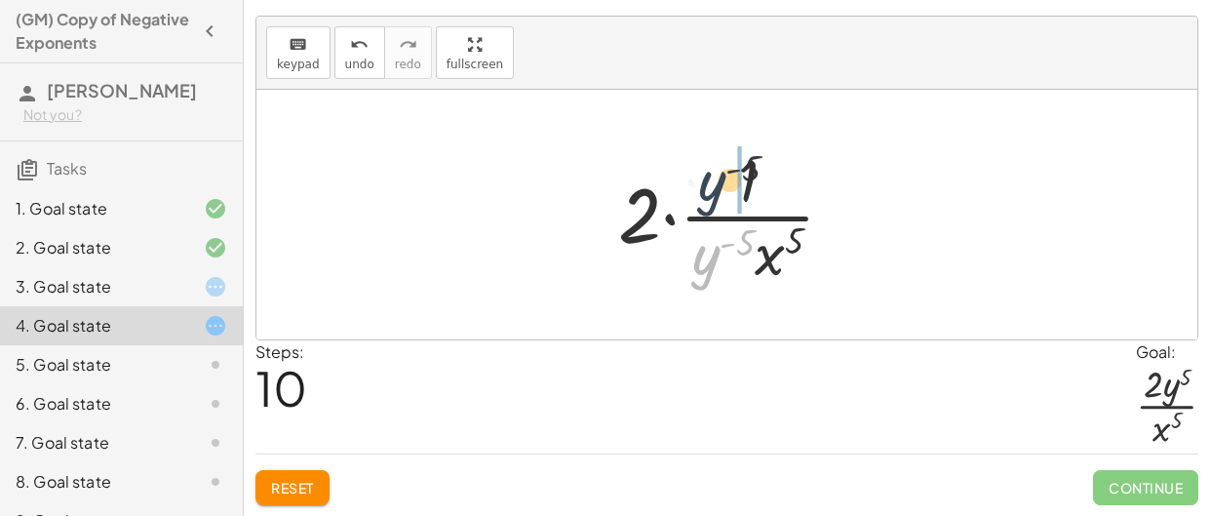
drag, startPoint x: 712, startPoint y: 253, endPoint x: 710, endPoint y: 161, distance: 91.7
click at [710, 161] on div at bounding box center [734, 214] width 252 height 150
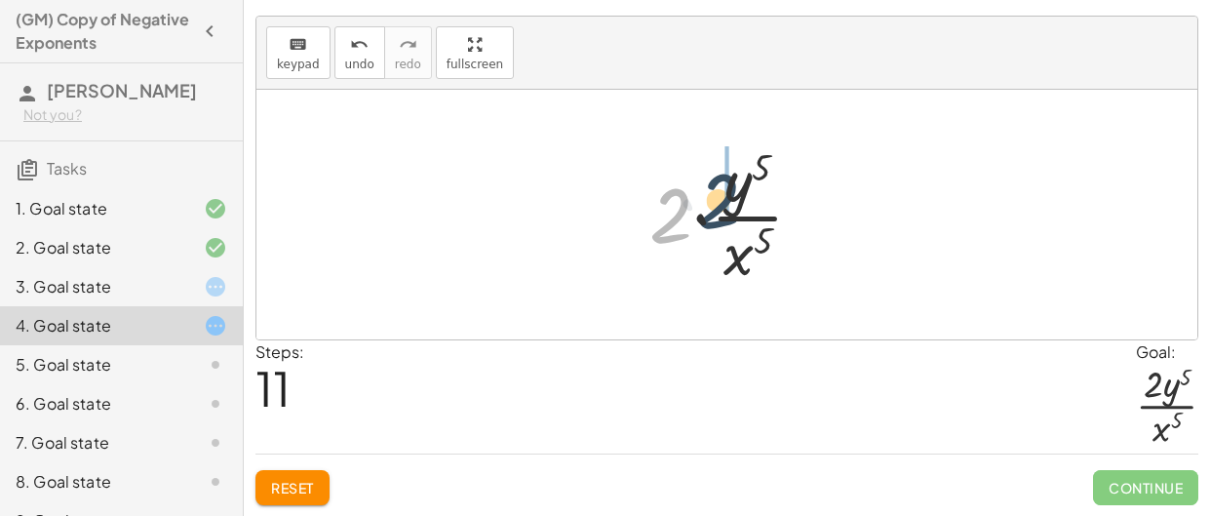
drag, startPoint x: 670, startPoint y: 210, endPoint x: 731, endPoint y: 189, distance: 64.8
click at [731, 189] on div at bounding box center [734, 214] width 189 height 150
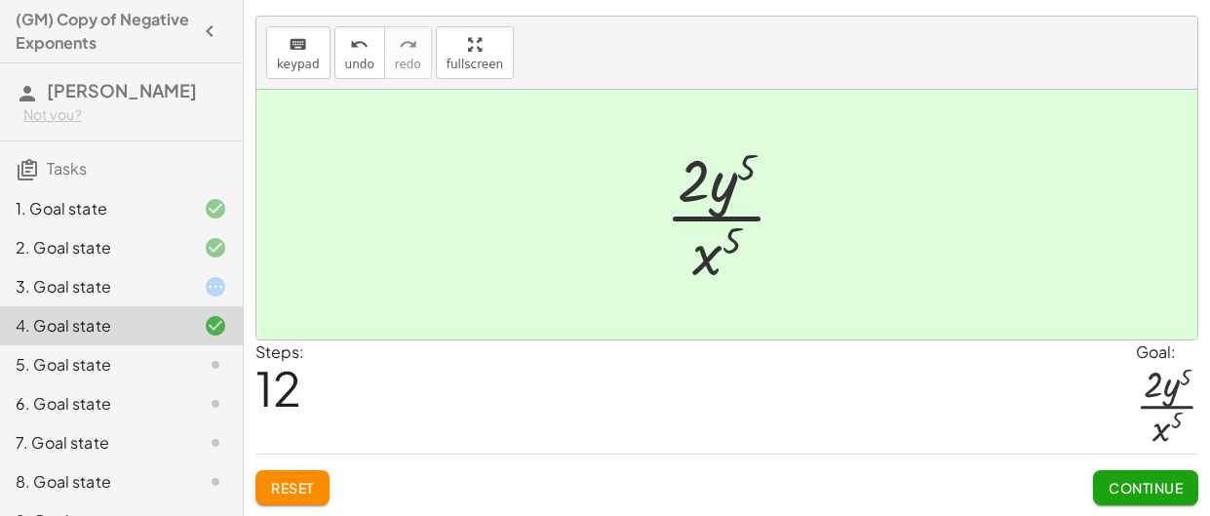
click at [1135, 491] on span "Continue" at bounding box center [1146, 488] width 74 height 18
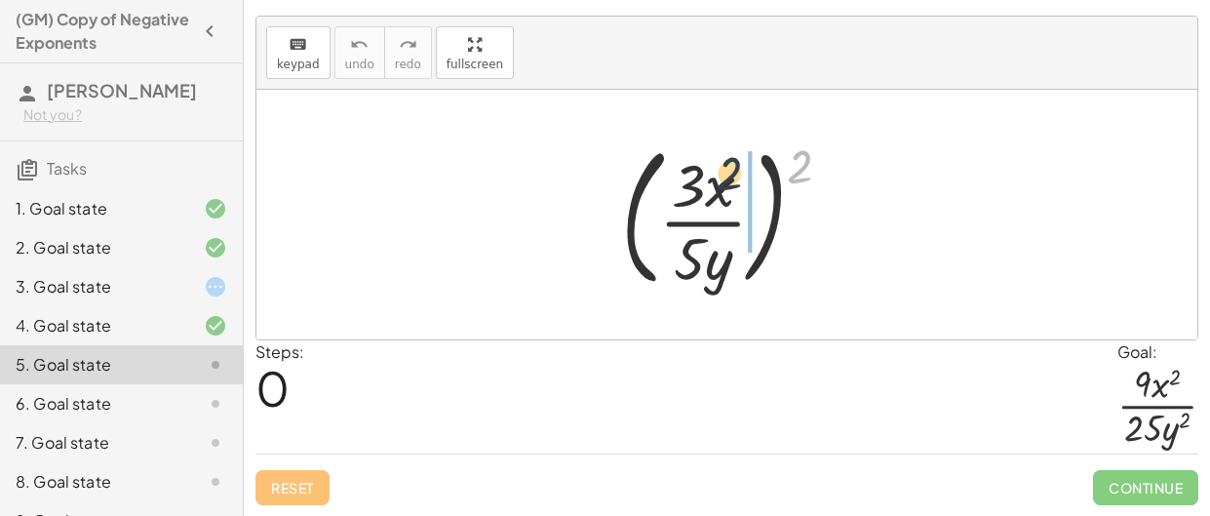
drag, startPoint x: 793, startPoint y: 169, endPoint x: 709, endPoint y: 178, distance: 84.4
click at [709, 178] on div at bounding box center [734, 215] width 246 height 162
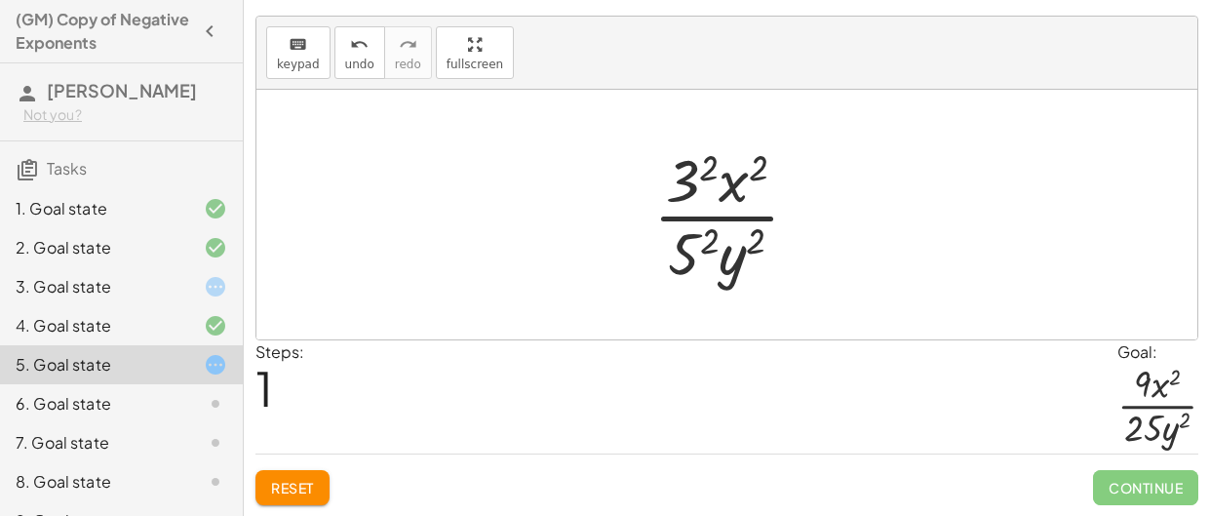
click at [765, 241] on div at bounding box center [734, 214] width 181 height 150
click at [698, 241] on div at bounding box center [734, 214] width 181 height 150
click at [695, 169] on div at bounding box center [734, 214] width 189 height 150
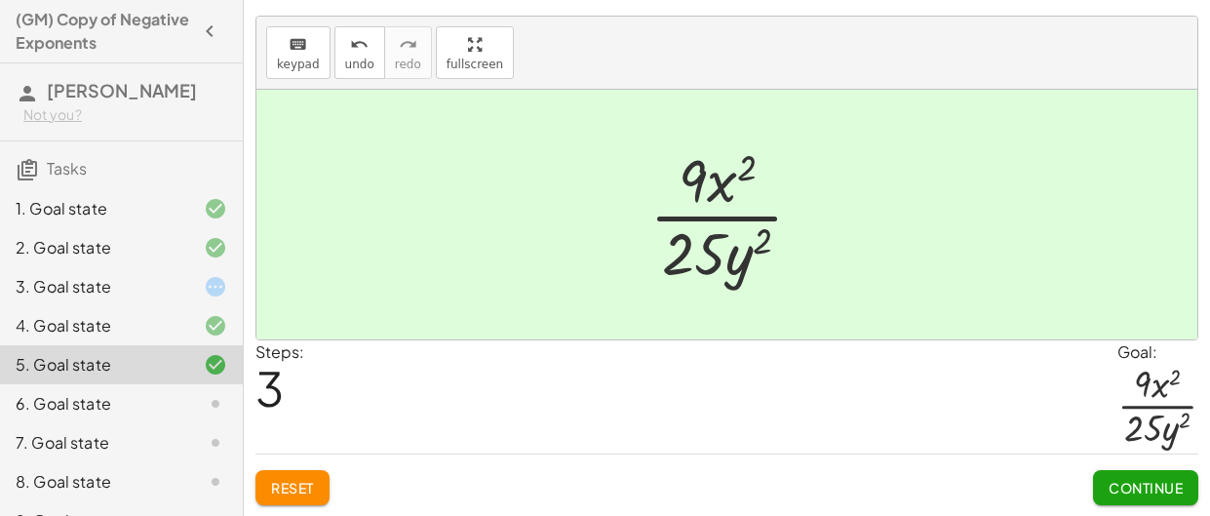
click at [1163, 479] on span "Continue" at bounding box center [1146, 488] width 74 height 18
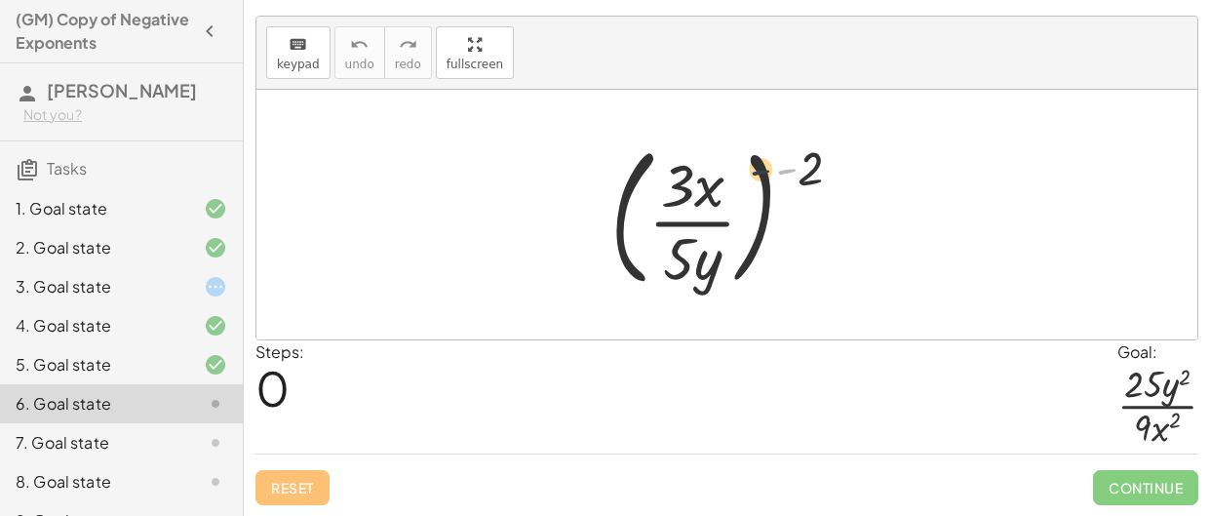
drag, startPoint x: 797, startPoint y: 174, endPoint x: 706, endPoint y: 178, distance: 90.8
click at [706, 178] on div at bounding box center [734, 215] width 267 height 162
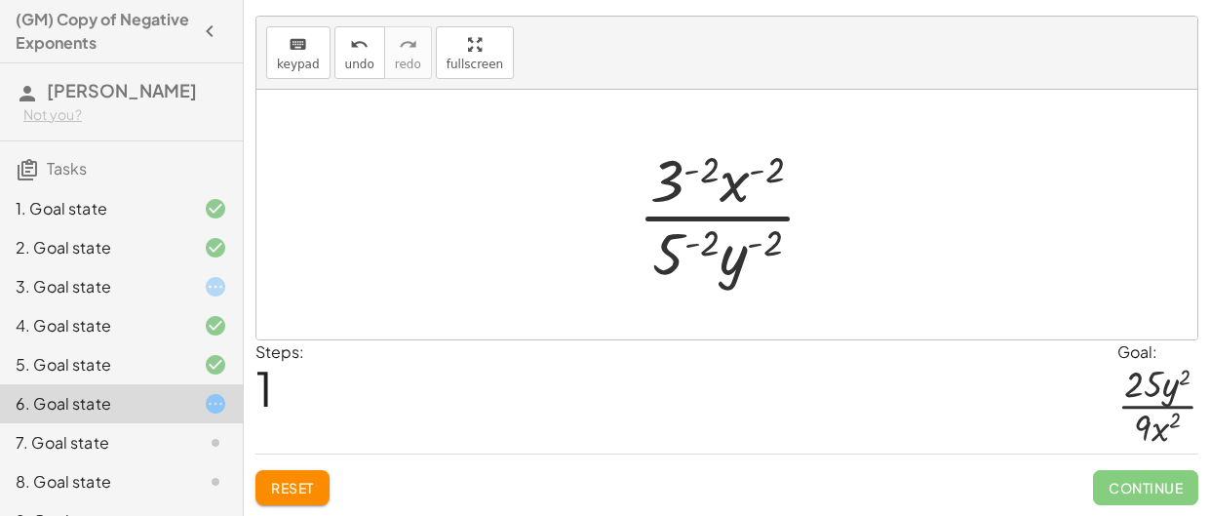
click at [686, 169] on div at bounding box center [735, 214] width 214 height 150
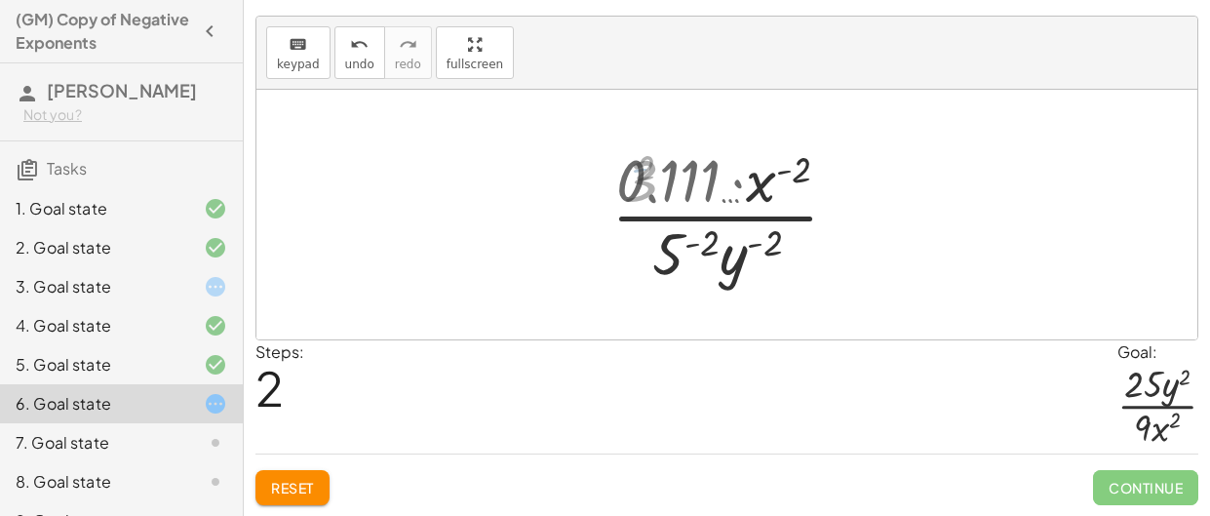
click at [677, 242] on div at bounding box center [735, 214] width 282 height 150
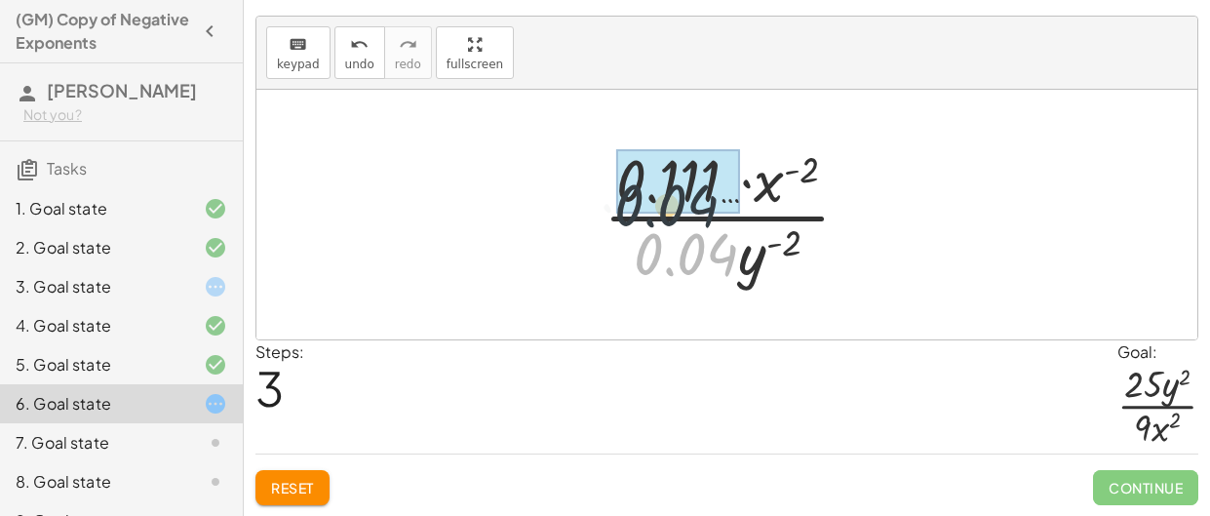
drag, startPoint x: 692, startPoint y: 258, endPoint x: 663, endPoint y: 193, distance: 71.6
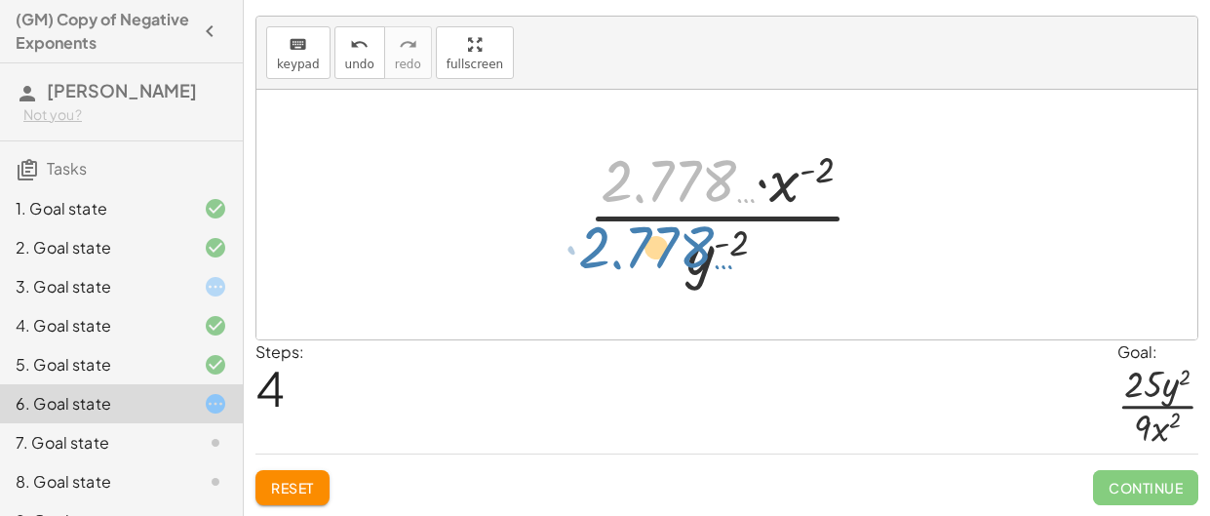
drag, startPoint x: 667, startPoint y: 192, endPoint x: 638, endPoint y: 262, distance: 76.1
click at [638, 262] on div at bounding box center [734, 214] width 313 height 150
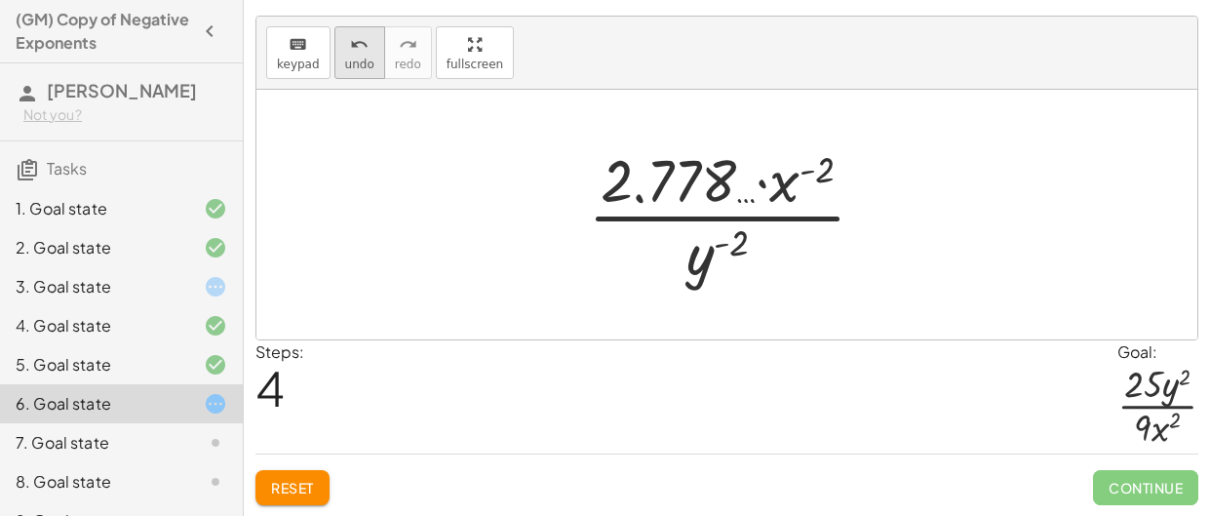
click at [355, 40] on icon "undo" at bounding box center [359, 44] width 19 height 23
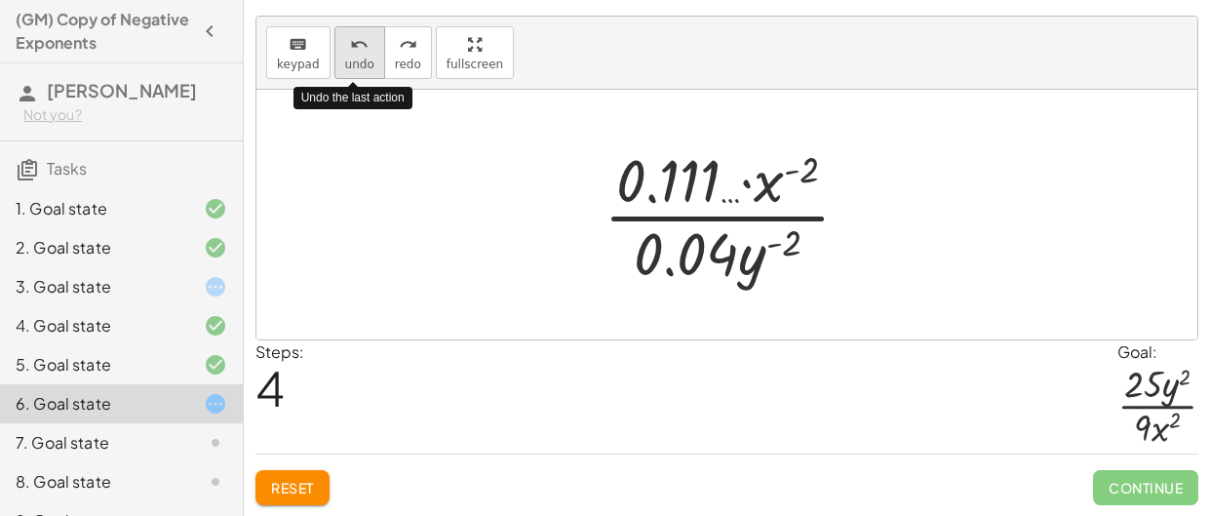
click at [355, 40] on icon "undo" at bounding box center [359, 44] width 19 height 23
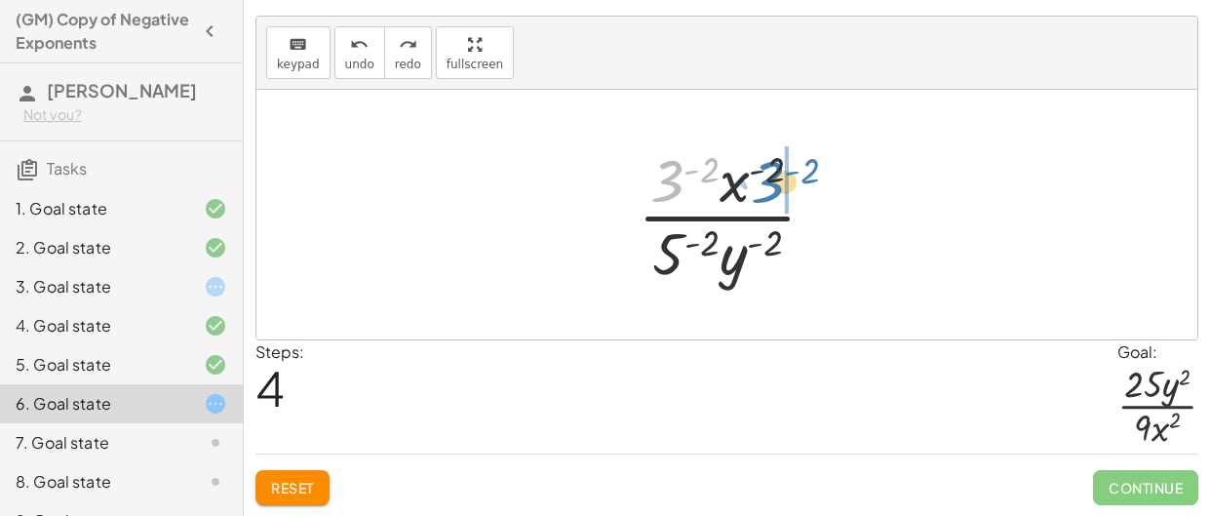
drag, startPoint x: 665, startPoint y: 187, endPoint x: 765, endPoint y: 189, distance: 100.5
click at [765, 189] on div at bounding box center [735, 214] width 214 height 150
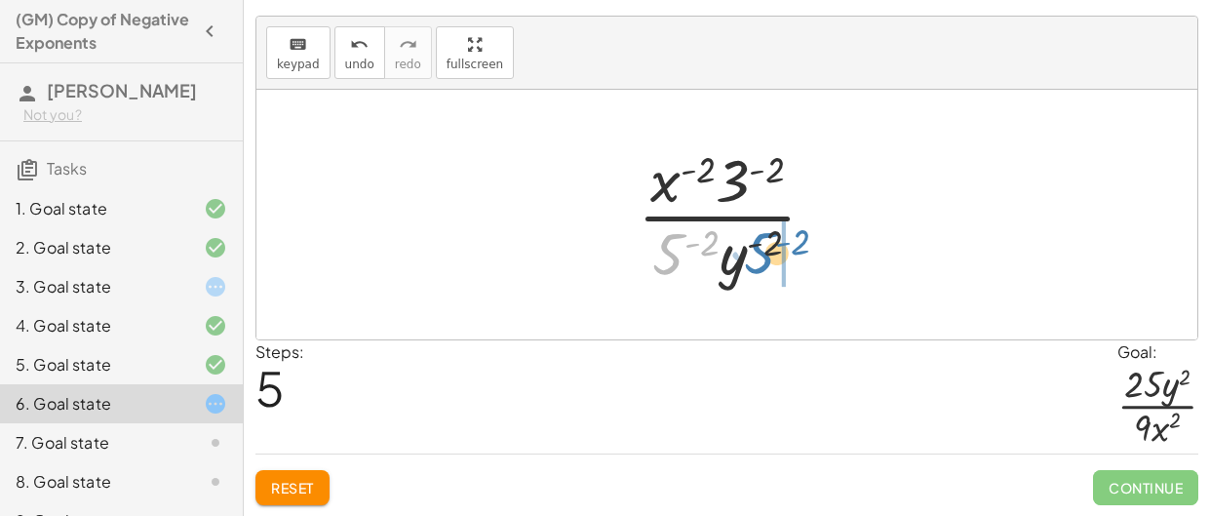
drag, startPoint x: 668, startPoint y: 256, endPoint x: 760, endPoint y: 255, distance: 91.7
click at [760, 255] on div at bounding box center [735, 214] width 214 height 150
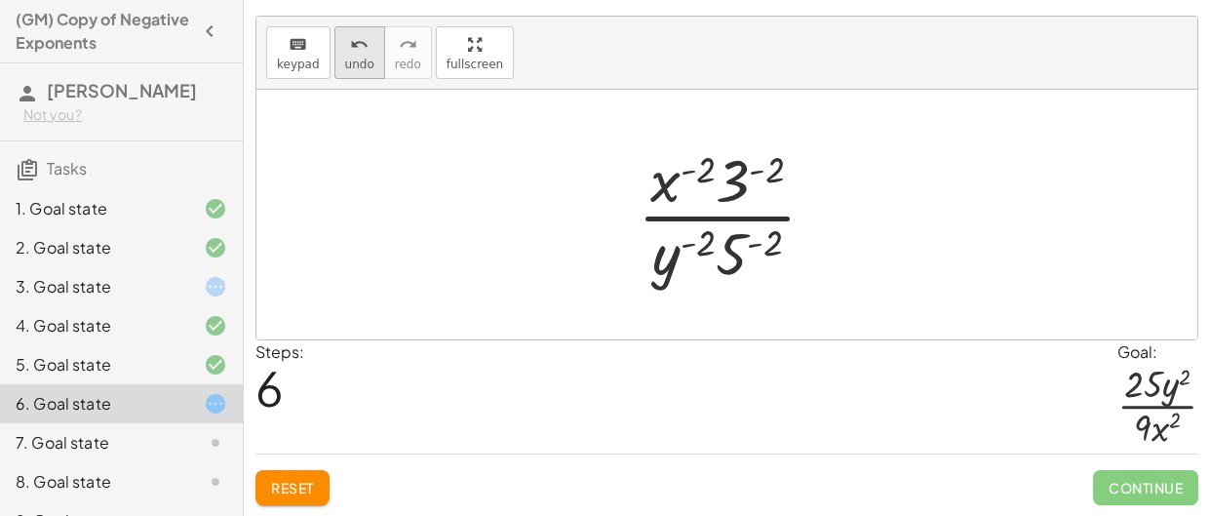
click at [345, 58] on span "undo" at bounding box center [359, 65] width 29 height 14
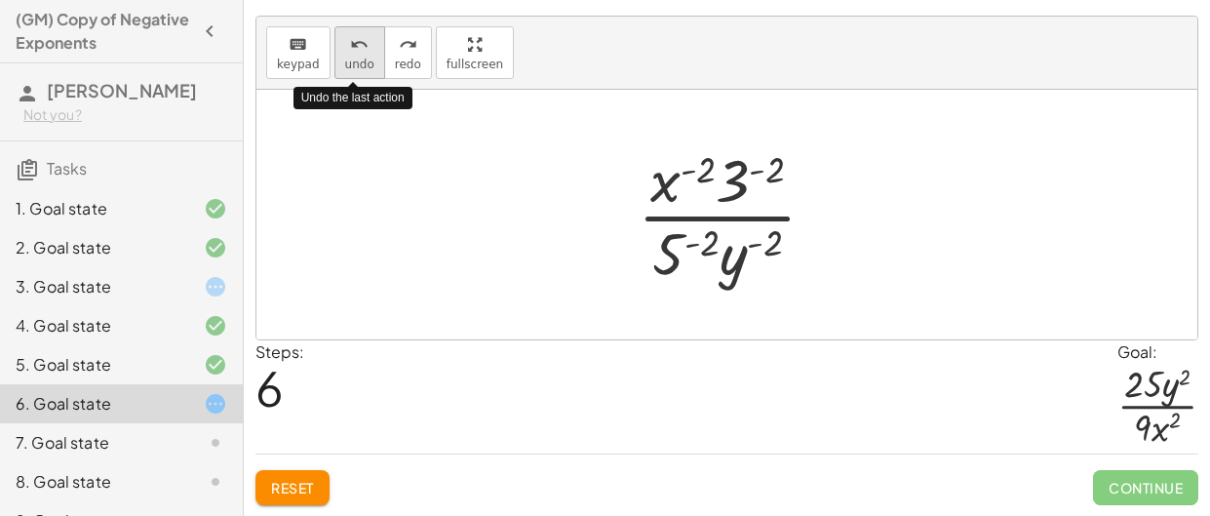
click at [345, 58] on span "undo" at bounding box center [359, 65] width 29 height 14
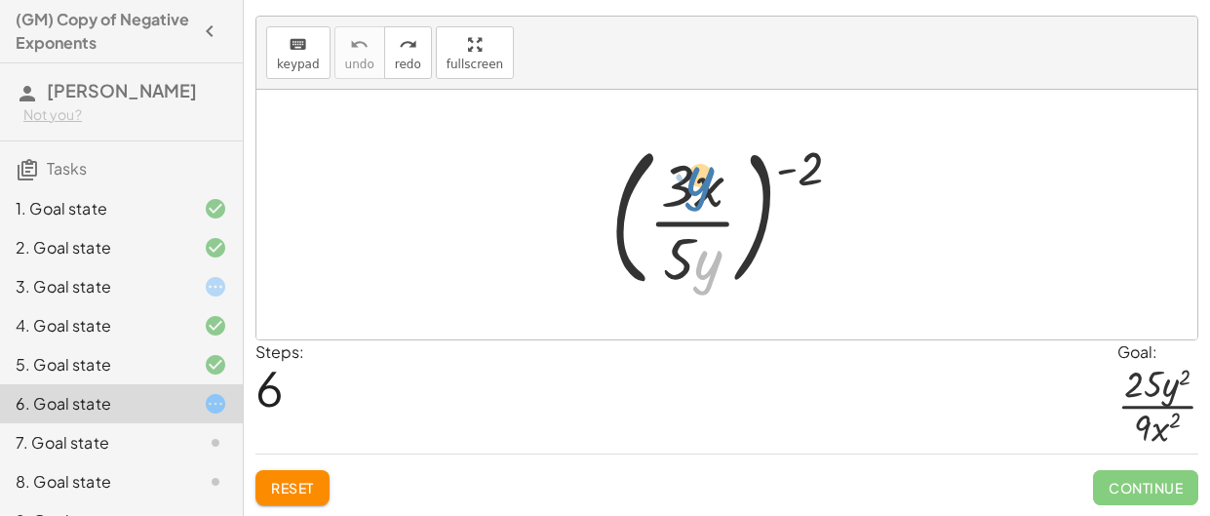
drag, startPoint x: 713, startPoint y: 270, endPoint x: 709, endPoint y: 190, distance: 80.1
click at [709, 190] on div at bounding box center [734, 215] width 267 height 162
drag, startPoint x: 677, startPoint y: 185, endPoint x: 676, endPoint y: 280, distance: 94.6
click at [676, 280] on div at bounding box center [734, 215] width 267 height 162
click at [674, 272] on div at bounding box center [734, 215] width 267 height 162
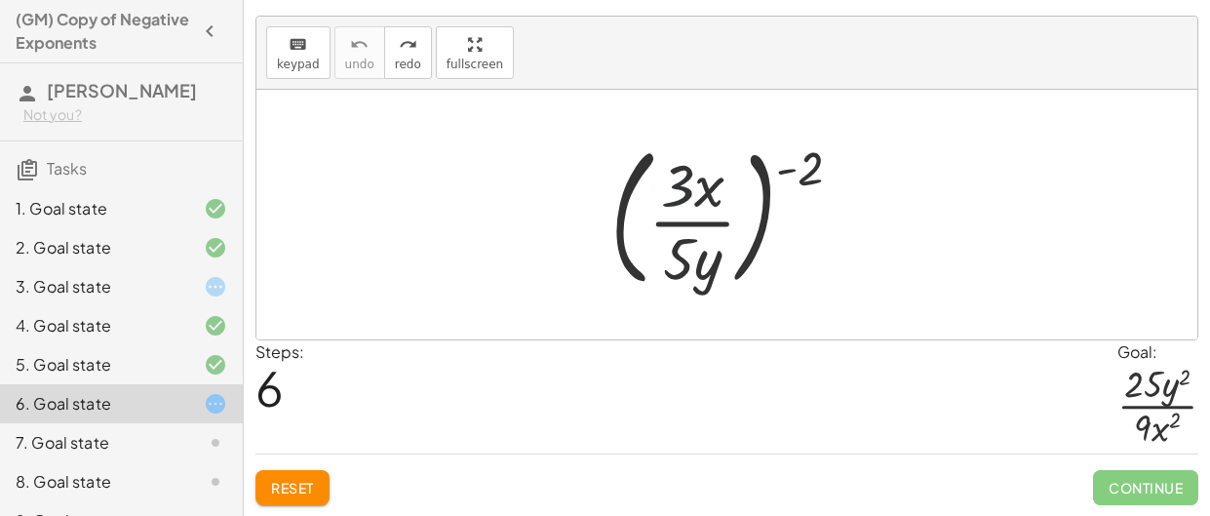
click at [674, 272] on div at bounding box center [734, 215] width 267 height 162
click at [678, 184] on div at bounding box center [734, 215] width 267 height 162
click at [686, 205] on div at bounding box center [734, 215] width 267 height 162
click at [687, 210] on div at bounding box center [734, 215] width 267 height 162
click at [689, 213] on div at bounding box center [734, 215] width 267 height 162
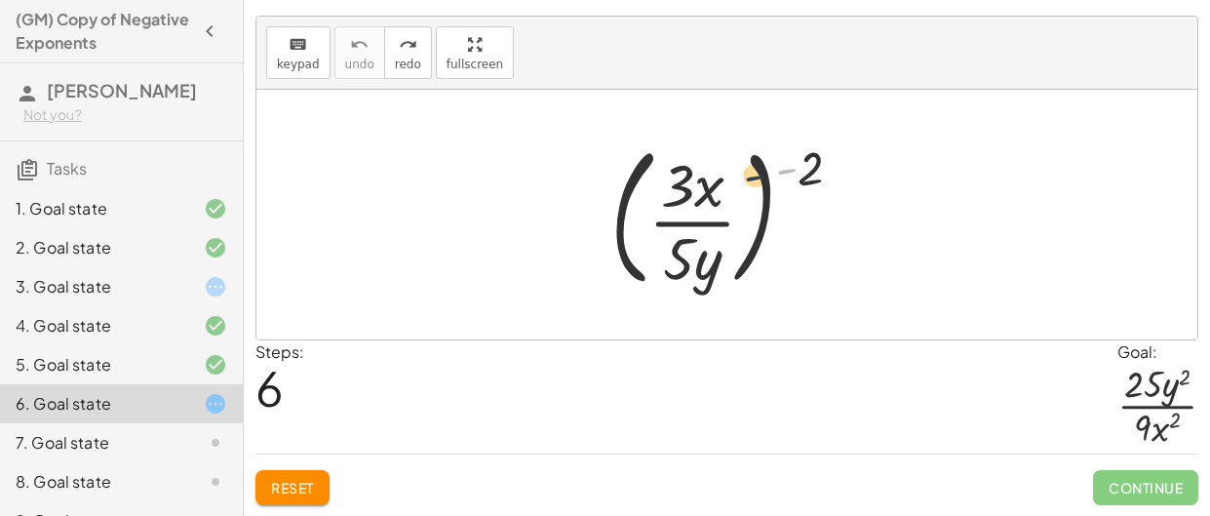
drag, startPoint x: 792, startPoint y: 176, endPoint x: 717, endPoint y: 189, distance: 76.1
click at [717, 189] on div at bounding box center [734, 215] width 267 height 162
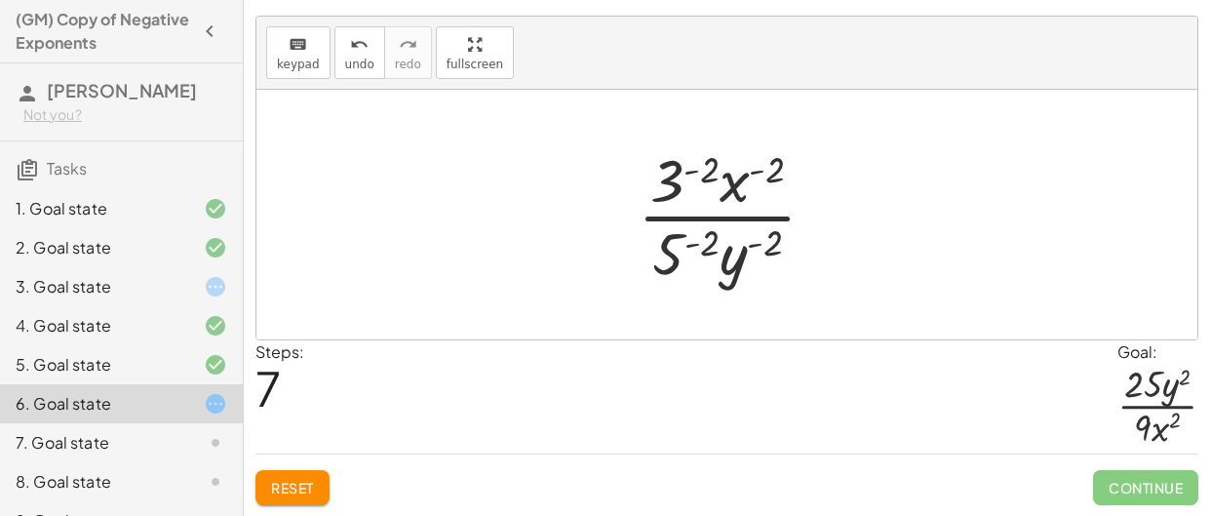
click at [700, 172] on div at bounding box center [735, 214] width 214 height 150
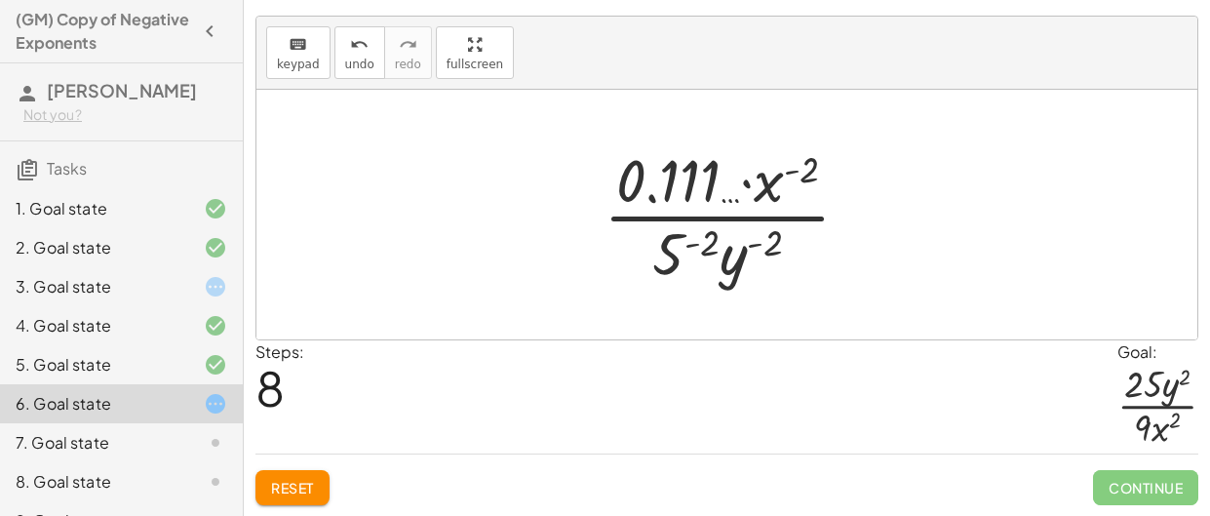
click at [693, 287] on div at bounding box center [735, 214] width 282 height 150
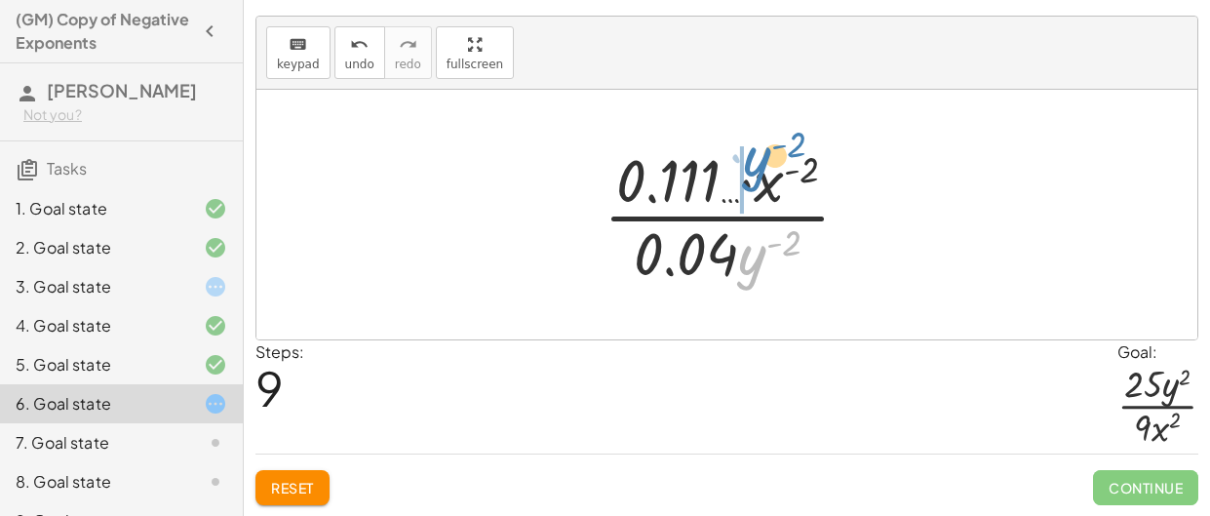
drag, startPoint x: 765, startPoint y: 253, endPoint x: 770, endPoint y: 155, distance: 97.6
click at [770, 155] on div at bounding box center [735, 214] width 282 height 150
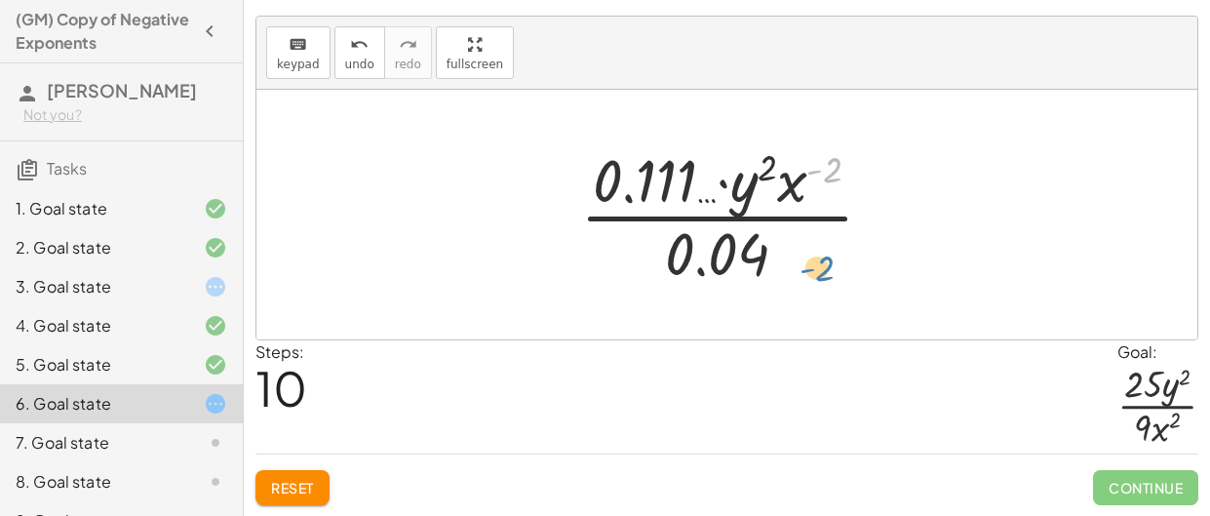
drag, startPoint x: 811, startPoint y: 175, endPoint x: 803, endPoint y: 273, distance: 98.9
click at [803, 273] on div at bounding box center [734, 214] width 329 height 150
drag, startPoint x: 786, startPoint y: 198, endPoint x: 783, endPoint y: 294, distance: 95.6
click at [783, 294] on div "( · 3 · x · 5 · y ) ( - 2 ) · 3 ( - 2 ) · x ( - 2 ) · 5 ( - 2 ) · y ( - 2 ) · 0…" at bounding box center [726, 215] width 941 height 250
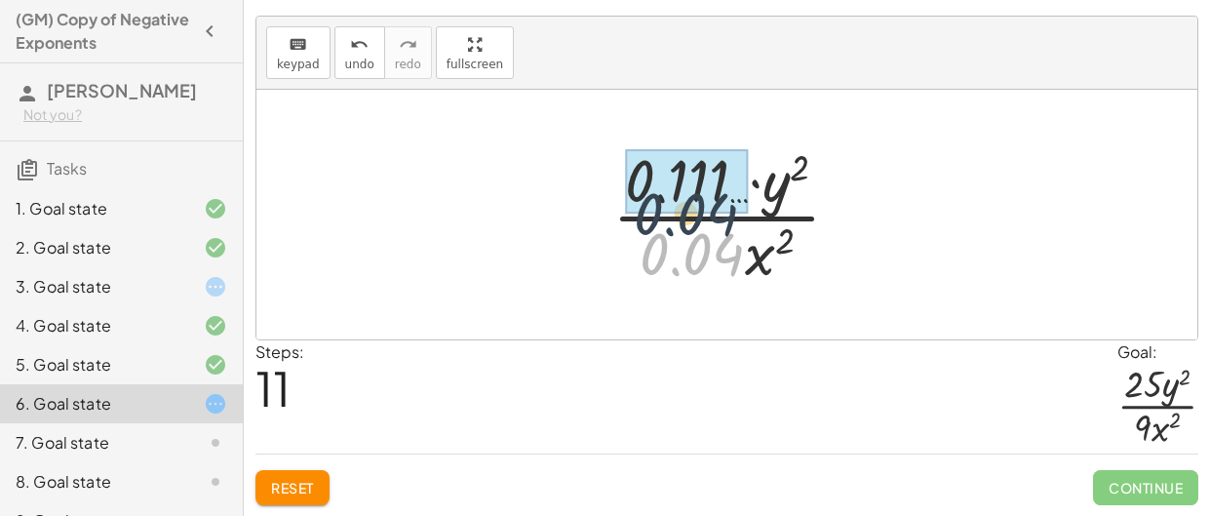
drag, startPoint x: 682, startPoint y: 251, endPoint x: 664, endPoint y: 178, distance: 74.3
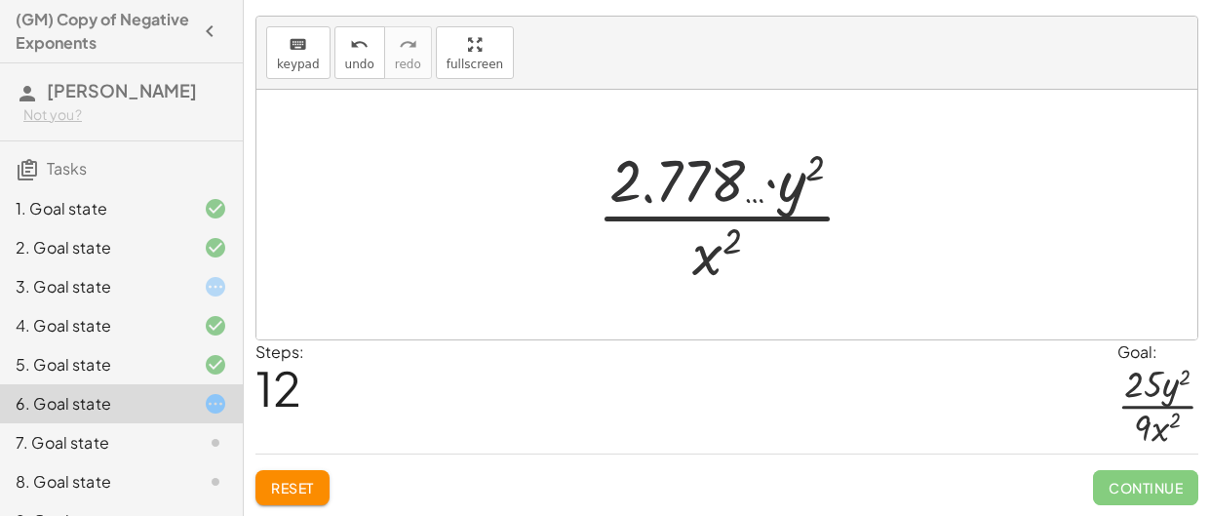
click at [665, 190] on div at bounding box center [734, 214] width 294 height 150
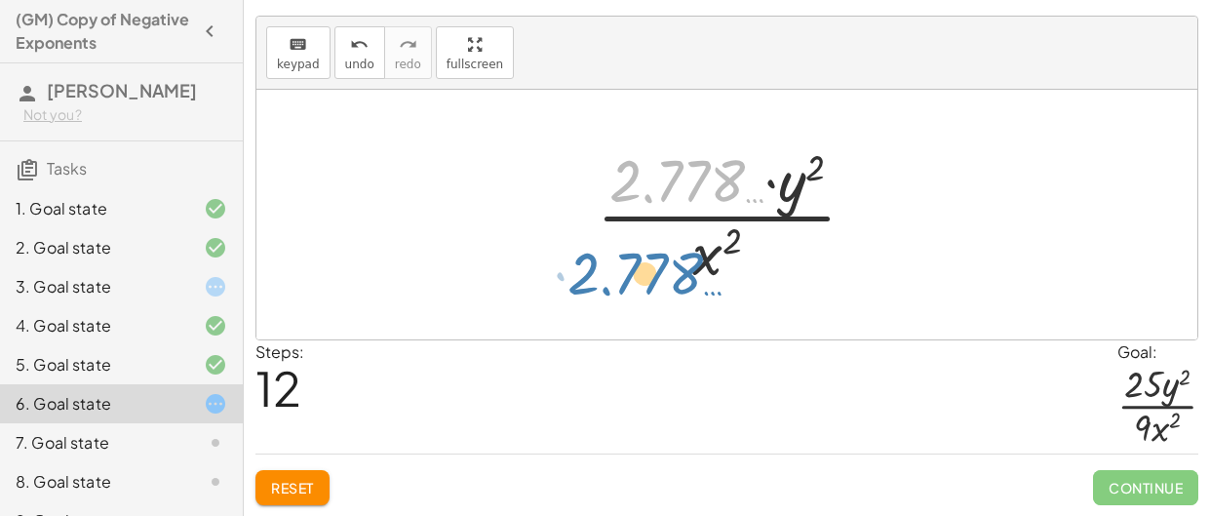
drag, startPoint x: 670, startPoint y: 192, endPoint x: 631, endPoint y: 291, distance: 105.9
click at [631, 291] on div "( · 3 · x · 5 · y ) ( - 2 ) · 3 ( - 2 ) · x ( - 2 ) · 5 ( - 2 ) · y ( - 2 ) · 0…" at bounding box center [727, 215] width 319 height 160
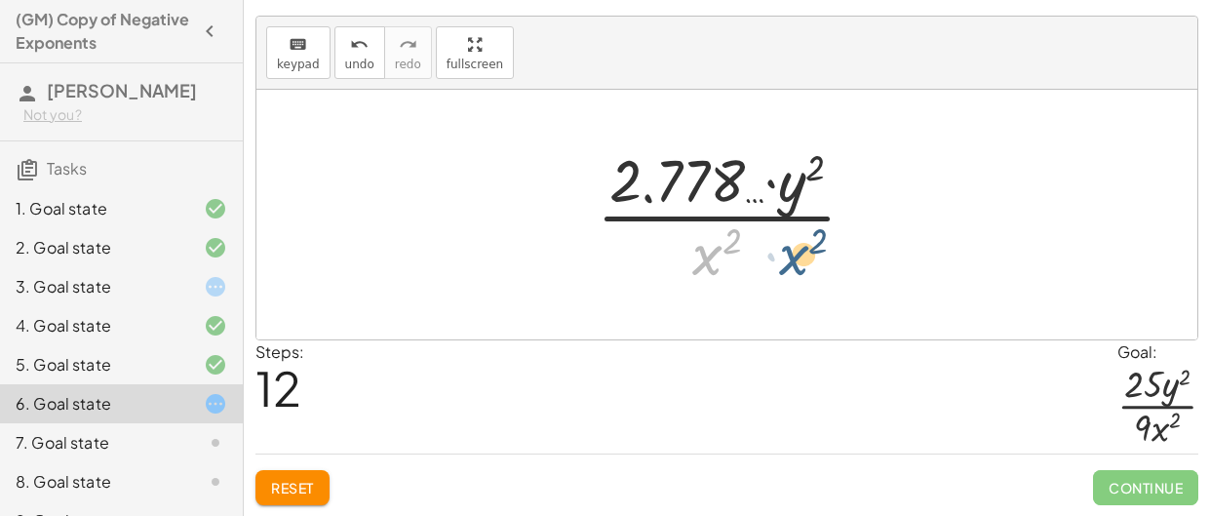
drag, startPoint x: 701, startPoint y: 260, endPoint x: 789, endPoint y: 260, distance: 87.8
click at [789, 260] on div at bounding box center [734, 214] width 294 height 150
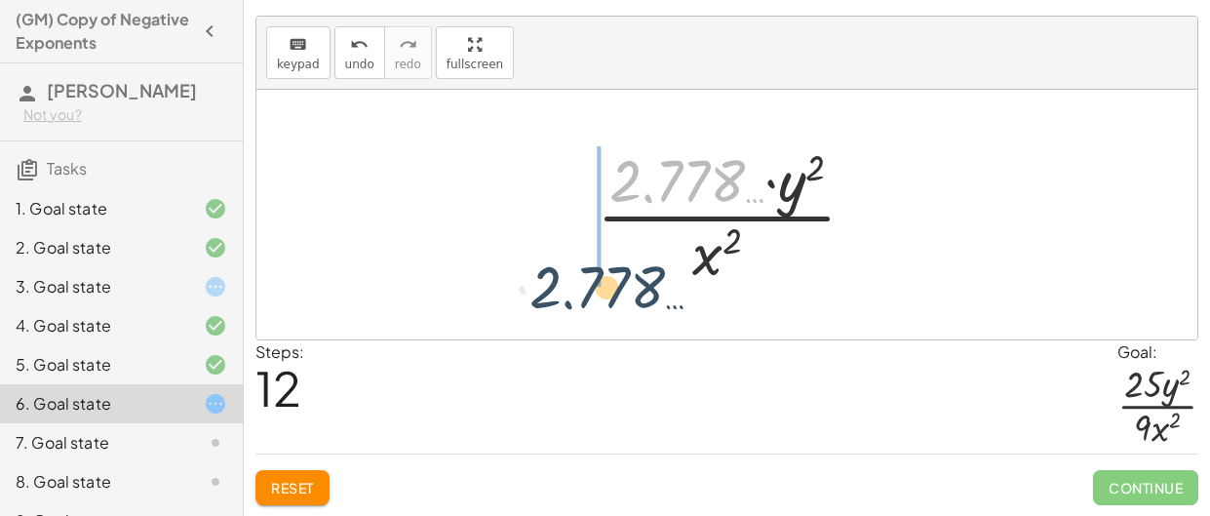
drag, startPoint x: 709, startPoint y: 178, endPoint x: 619, endPoint y: 296, distance: 148.2
click at [619, 296] on div "( · 3 · x · 5 · y ) ( - 2 ) · 3 ( - 2 ) · x ( - 2 ) · 5 ( - 2 ) · y ( - 2 ) · 0…" at bounding box center [726, 215] width 941 height 250
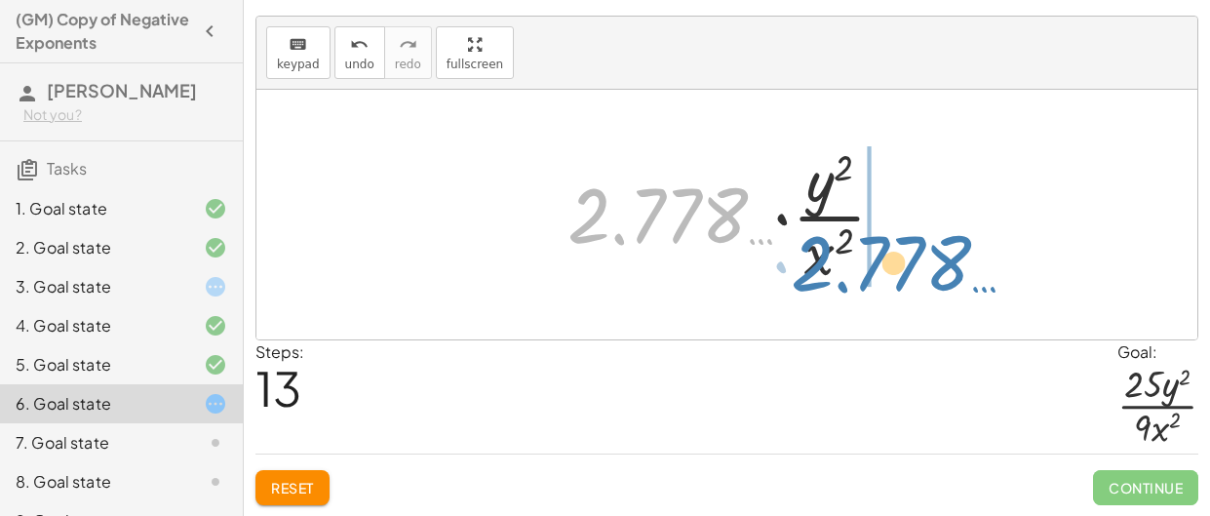
drag, startPoint x: 641, startPoint y: 222, endPoint x: 864, endPoint y: 271, distance: 228.6
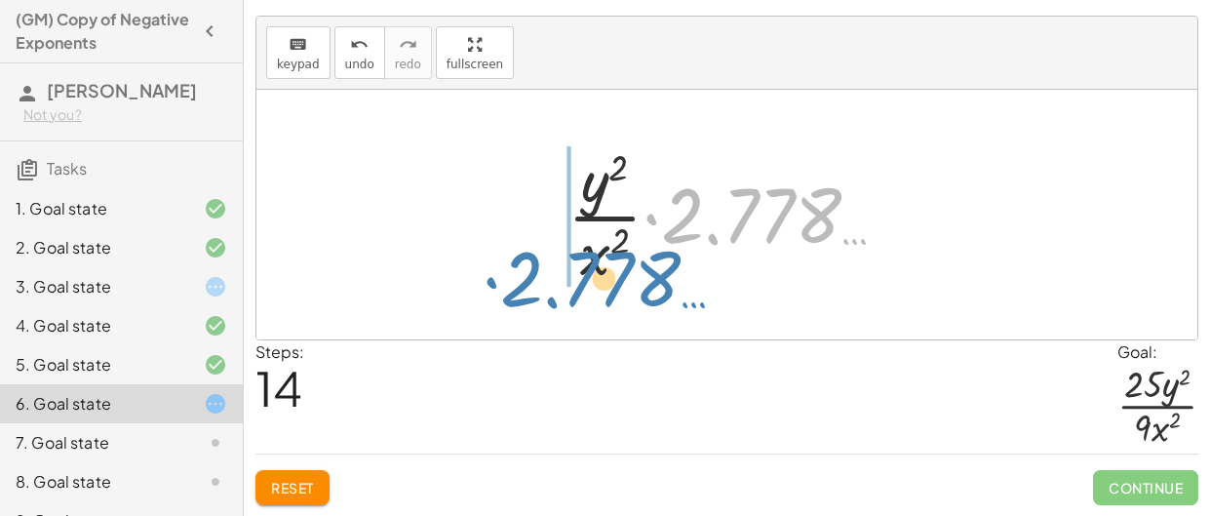
drag, startPoint x: 725, startPoint y: 223, endPoint x: 545, endPoint y: 263, distance: 183.8
click at [545, 263] on div "( · 3 · x · 5 · y ) ( - 2 ) · 3 ( - 2 ) · x ( - 2 ) · 5 ( - 2 ) · y ( - 2 ) · 0…" at bounding box center [726, 215] width 377 height 160
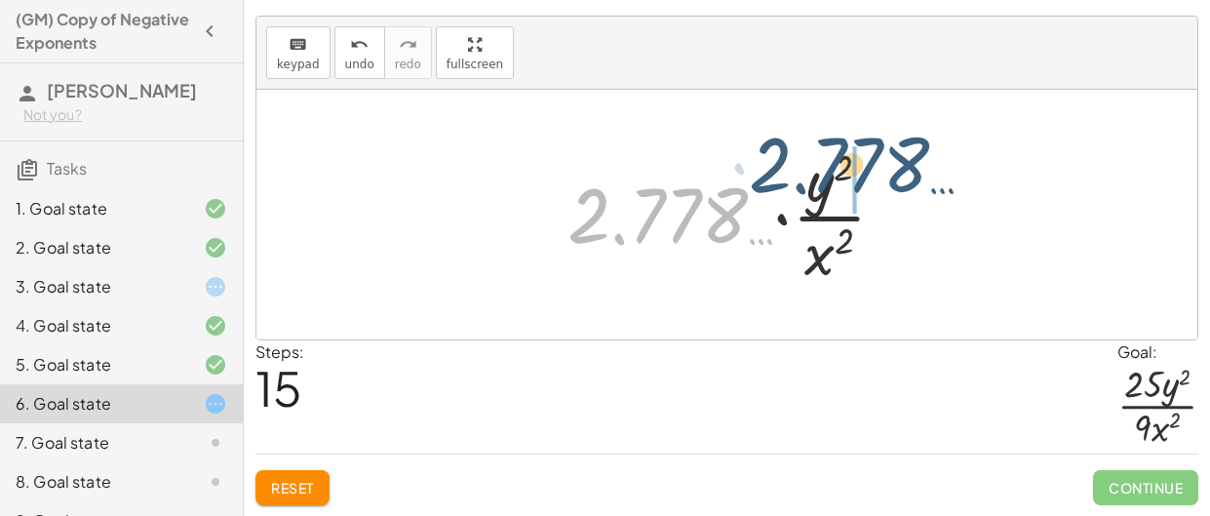
drag, startPoint x: 674, startPoint y: 217, endPoint x: 858, endPoint y: 170, distance: 190.4
click at [858, 170] on div at bounding box center [734, 214] width 353 height 150
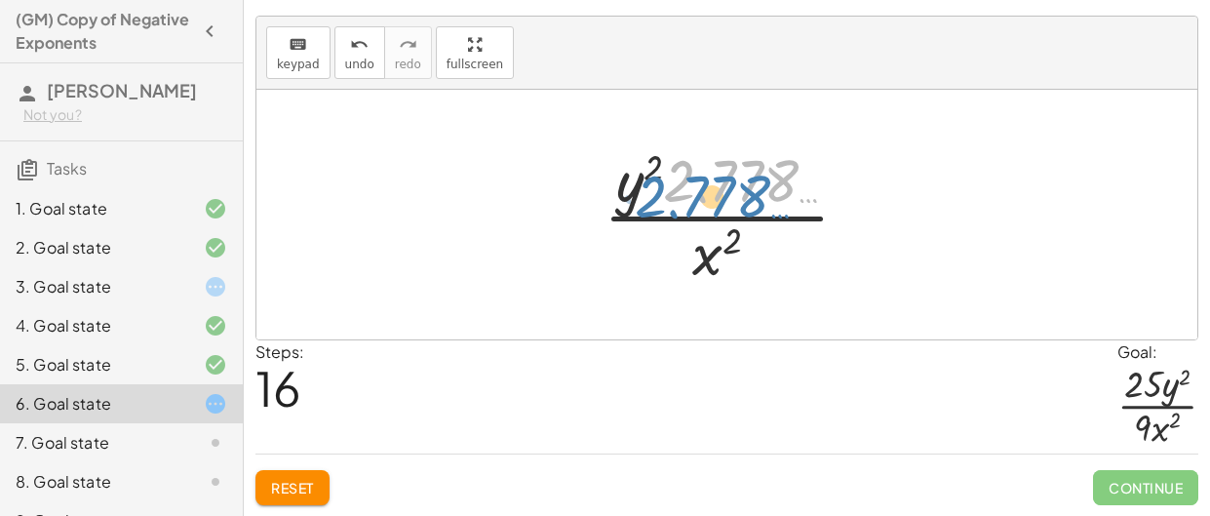
drag, startPoint x: 775, startPoint y: 182, endPoint x: 747, endPoint y: 194, distance: 30.6
click at [747, 194] on div at bounding box center [734, 214] width 281 height 150
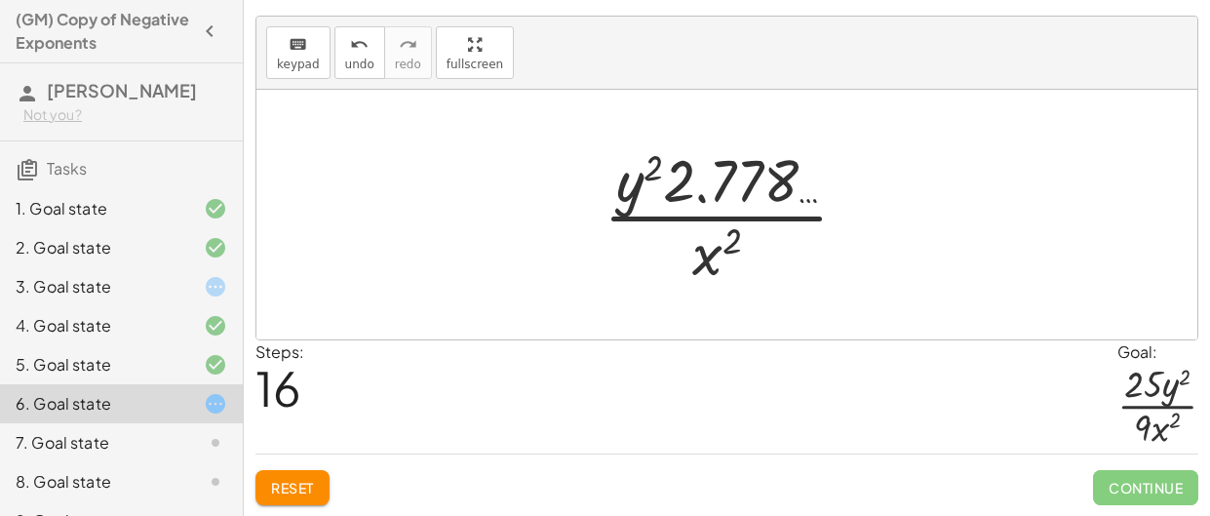
click at [809, 198] on div at bounding box center [734, 214] width 281 height 150
click at [354, 61] on span "undo" at bounding box center [359, 65] width 29 height 14
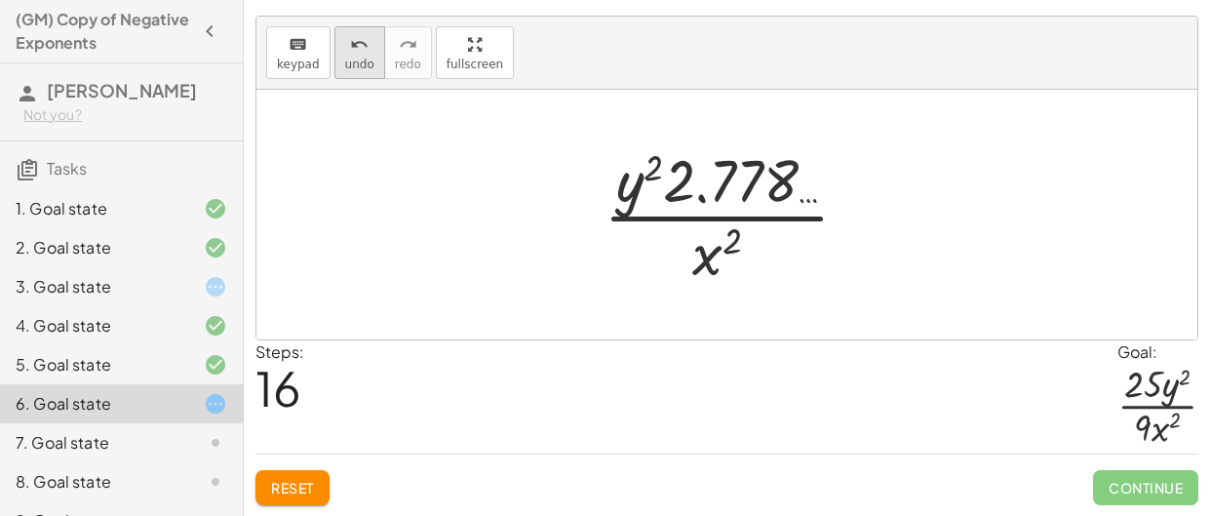
click at [354, 61] on span "undo" at bounding box center [359, 65] width 29 height 14
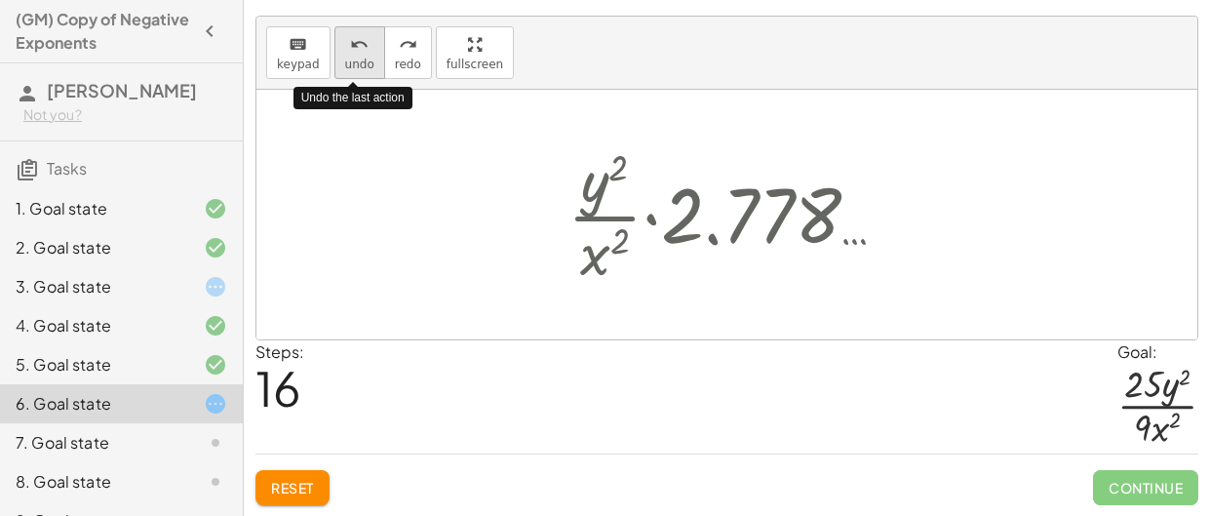
click at [354, 61] on span "undo" at bounding box center [359, 65] width 29 height 14
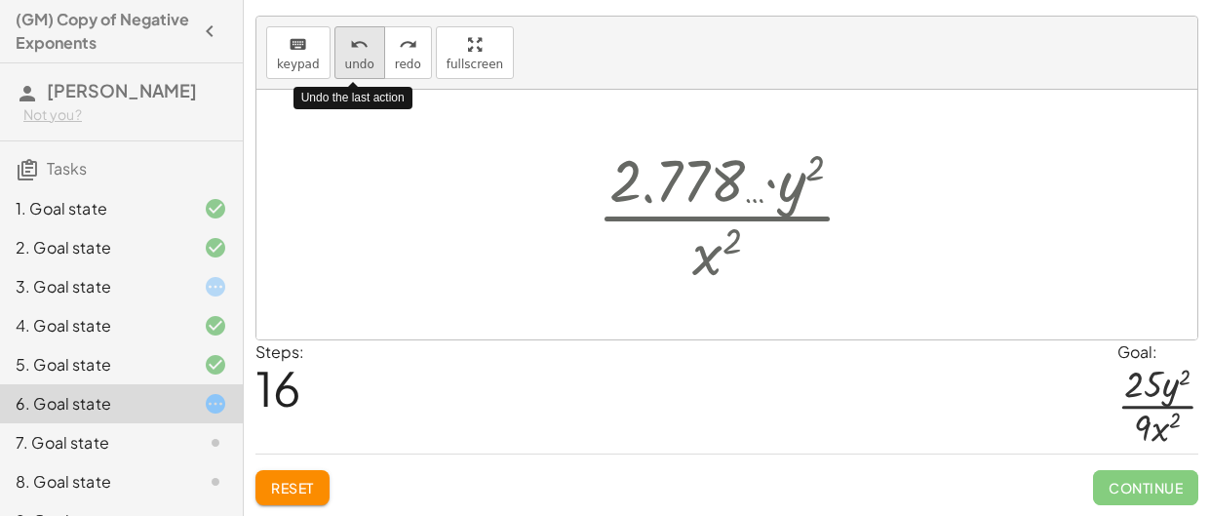
click at [354, 61] on span "undo" at bounding box center [359, 65] width 29 height 14
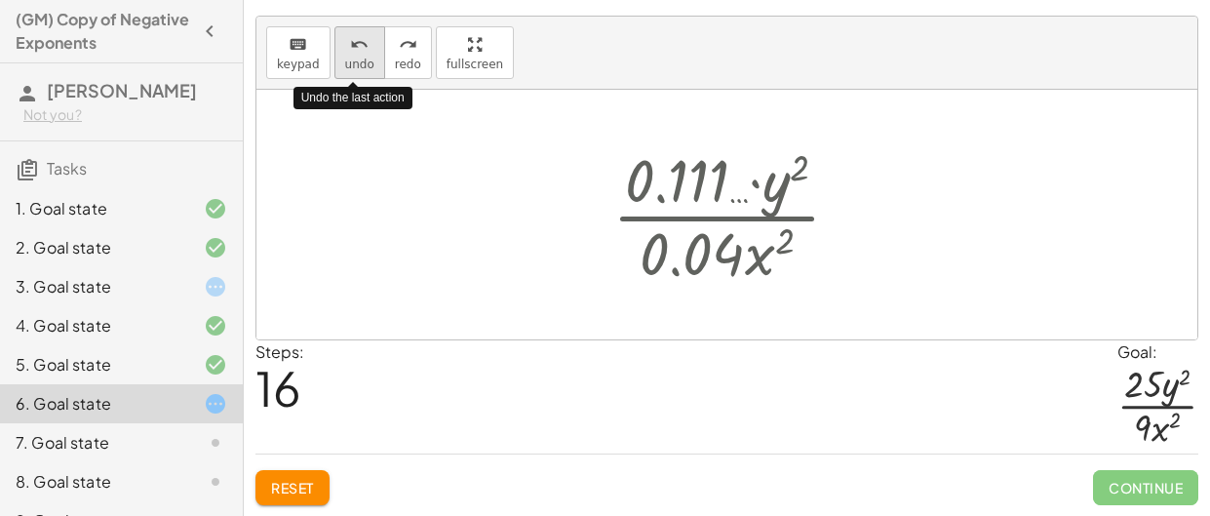
click at [354, 61] on span "undo" at bounding box center [359, 65] width 29 height 14
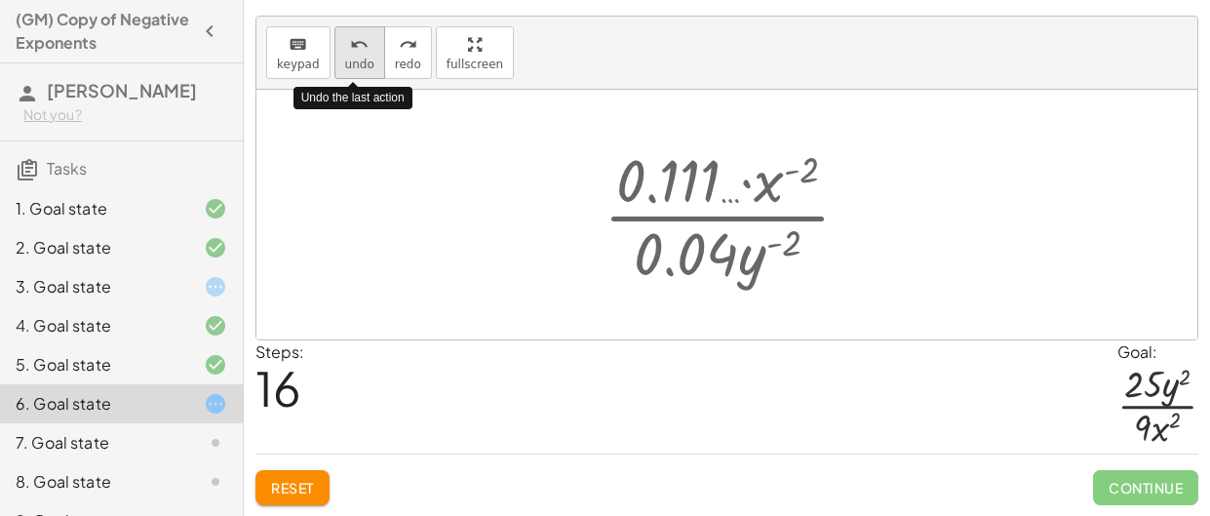
click at [354, 61] on span "undo" at bounding box center [359, 65] width 29 height 14
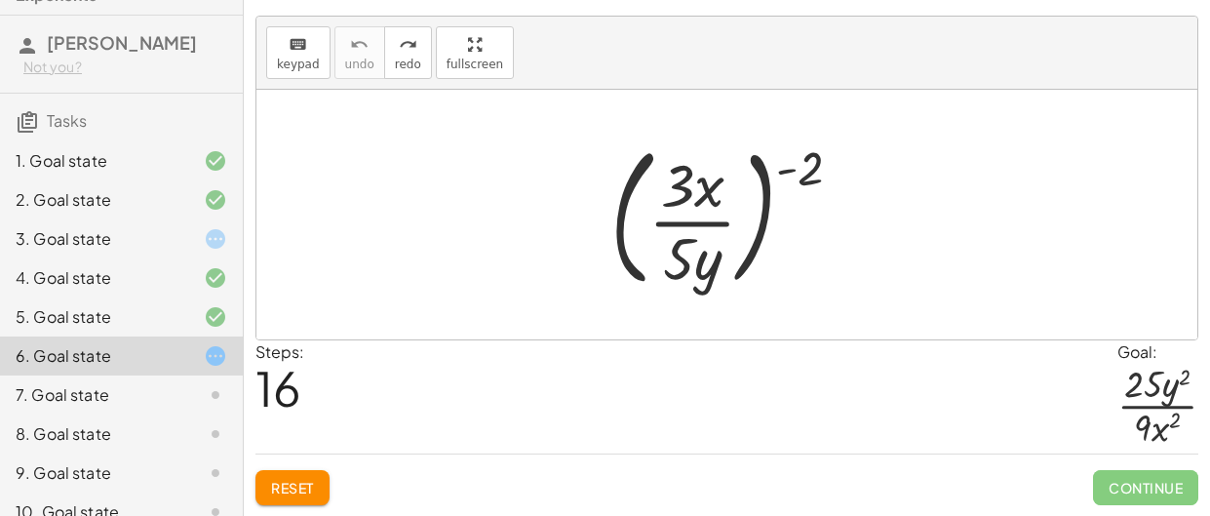
scroll to position [50, 0]
click at [64, 405] on div "7. Goal state" at bounding box center [94, 392] width 157 height 23
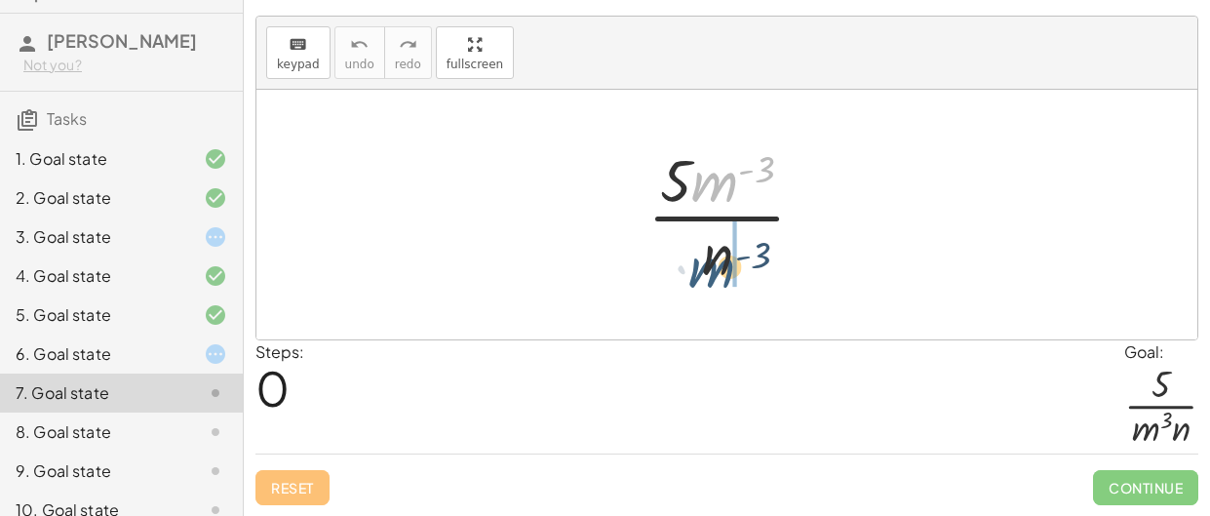
drag, startPoint x: 707, startPoint y: 185, endPoint x: 699, endPoint y: 284, distance: 98.8
click at [699, 284] on div at bounding box center [734, 214] width 193 height 150
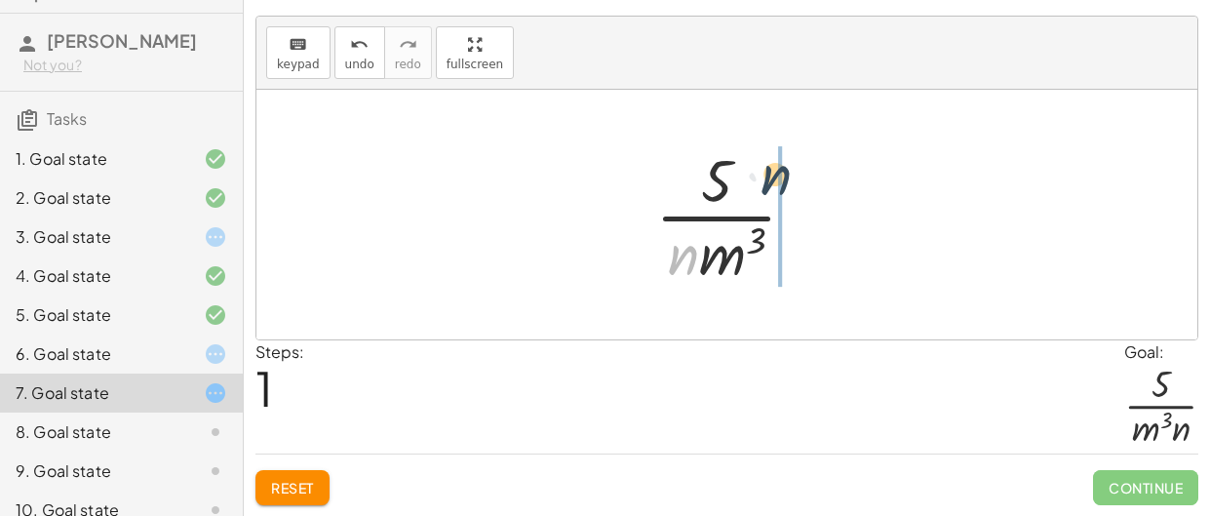
drag, startPoint x: 681, startPoint y: 256, endPoint x: 772, endPoint y: 176, distance: 121.6
click at [772, 176] on div at bounding box center [734, 214] width 176 height 150
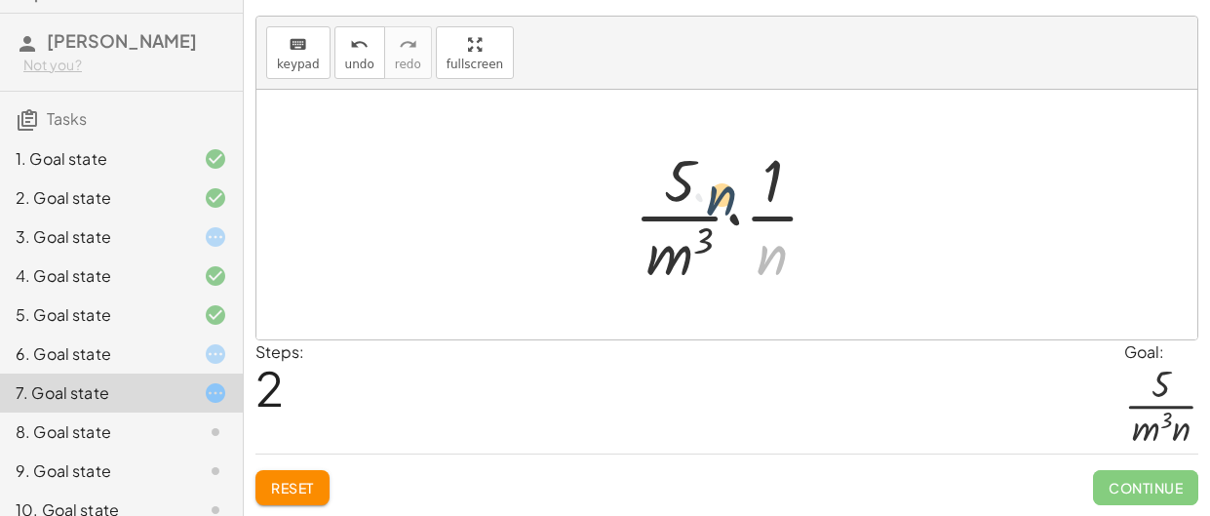
drag, startPoint x: 770, startPoint y: 266, endPoint x: 704, endPoint y: 185, distance: 104.6
click at [704, 185] on div at bounding box center [734, 214] width 220 height 150
click at [761, 199] on div at bounding box center [734, 214] width 220 height 150
drag, startPoint x: 763, startPoint y: 191, endPoint x: 762, endPoint y: 270, distance: 79.0
click at [762, 270] on div at bounding box center [734, 214] width 220 height 150
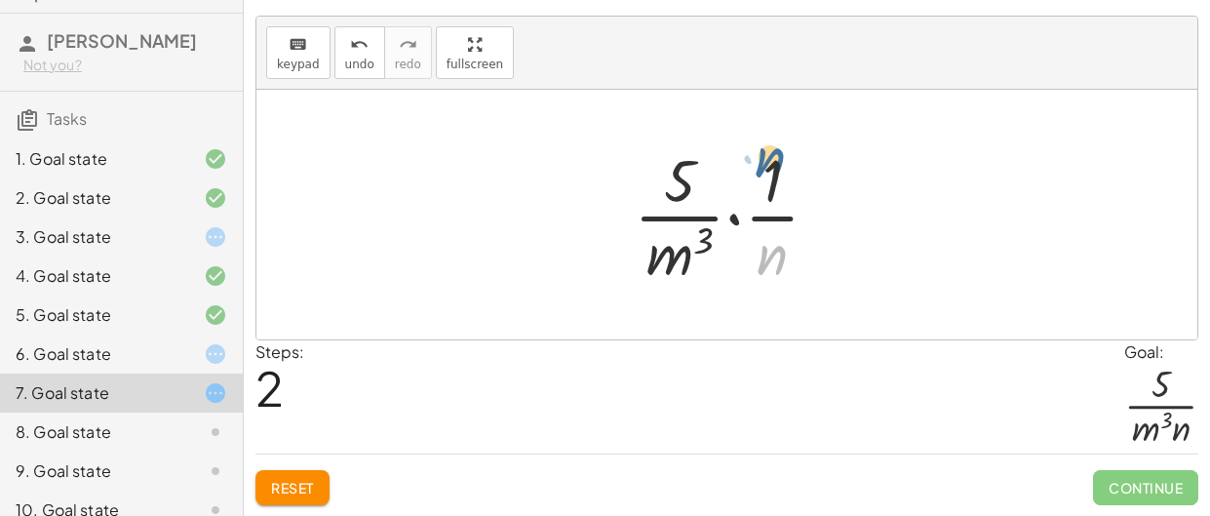
drag, startPoint x: 762, startPoint y: 268, endPoint x: 759, endPoint y: 168, distance: 100.5
click at [759, 168] on div at bounding box center [734, 214] width 220 height 150
drag, startPoint x: 761, startPoint y: 194, endPoint x: 676, endPoint y: 191, distance: 84.9
click at [676, 191] on div at bounding box center [734, 214] width 220 height 150
drag, startPoint x: 773, startPoint y: 258, endPoint x: 665, endPoint y: 172, distance: 138.7
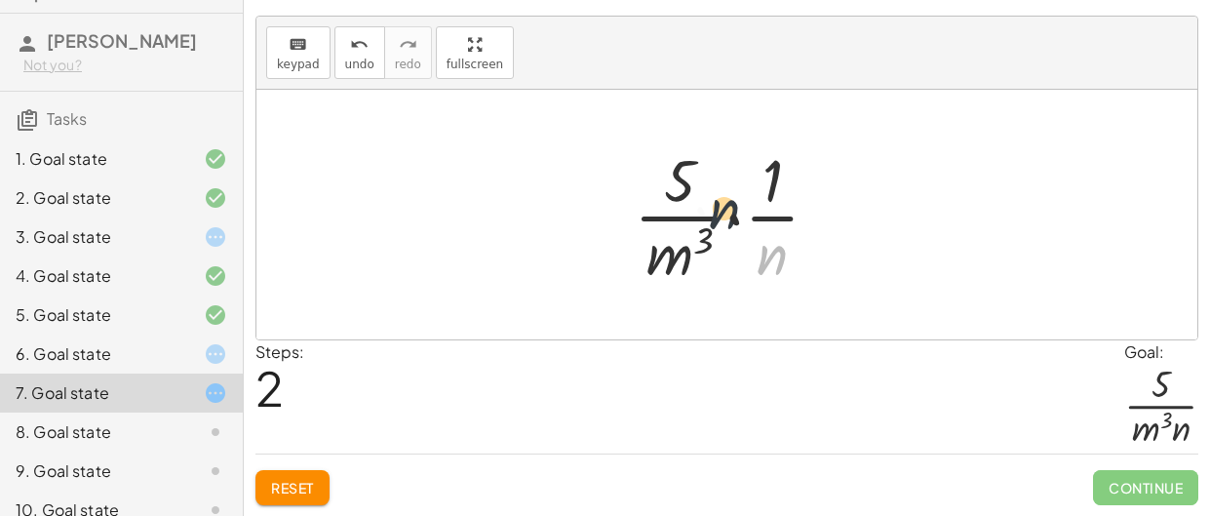
click at [665, 172] on div at bounding box center [734, 214] width 220 height 150
click at [350, 53] on icon "undo" at bounding box center [359, 44] width 19 height 23
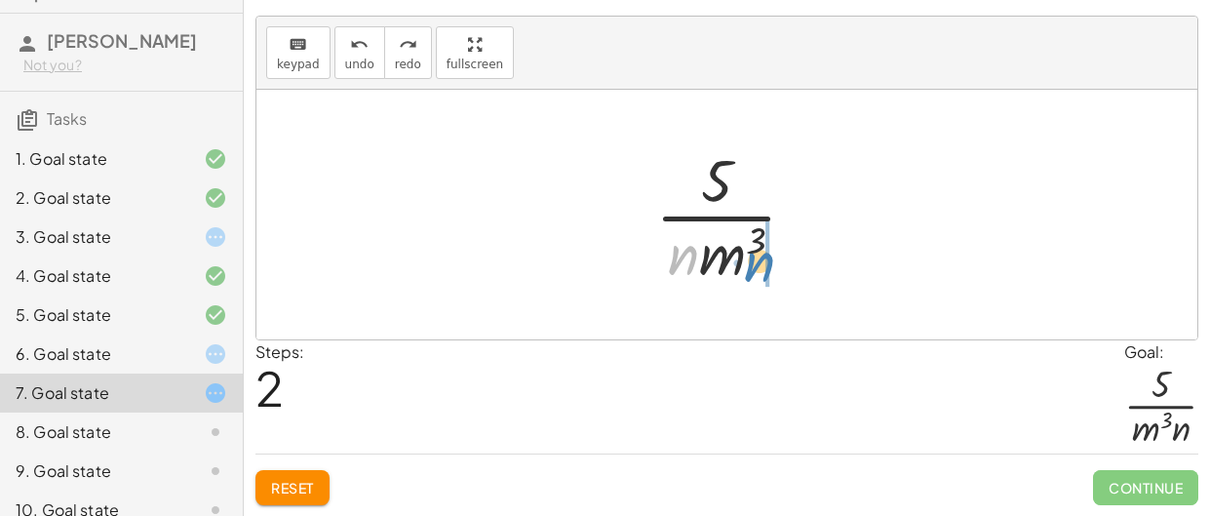
drag, startPoint x: 685, startPoint y: 264, endPoint x: 761, endPoint y: 271, distance: 76.4
click at [761, 271] on div at bounding box center [734, 214] width 176 height 150
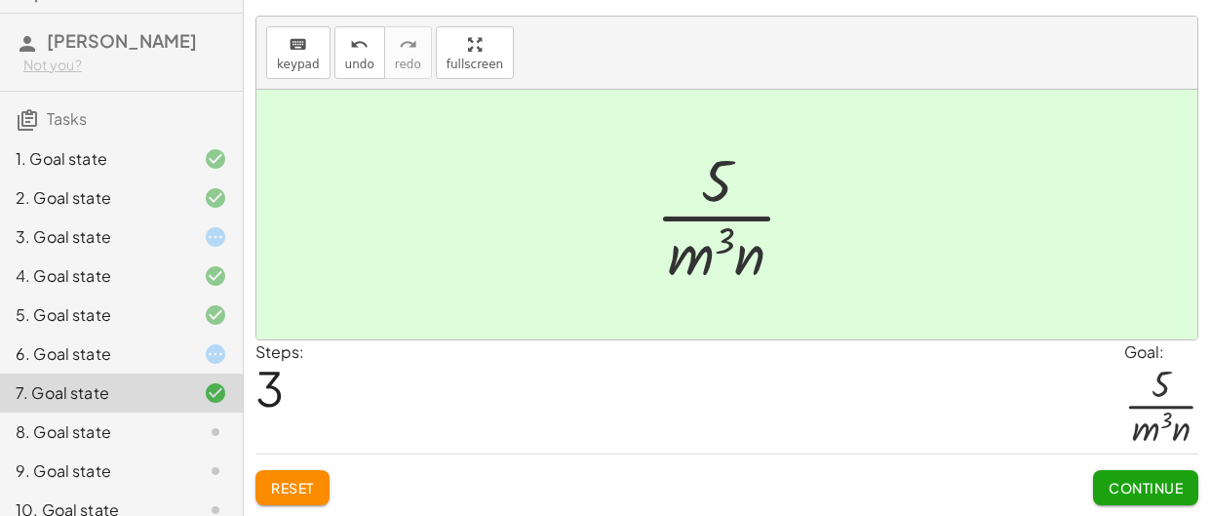
click at [1149, 479] on span "Continue" at bounding box center [1146, 488] width 74 height 18
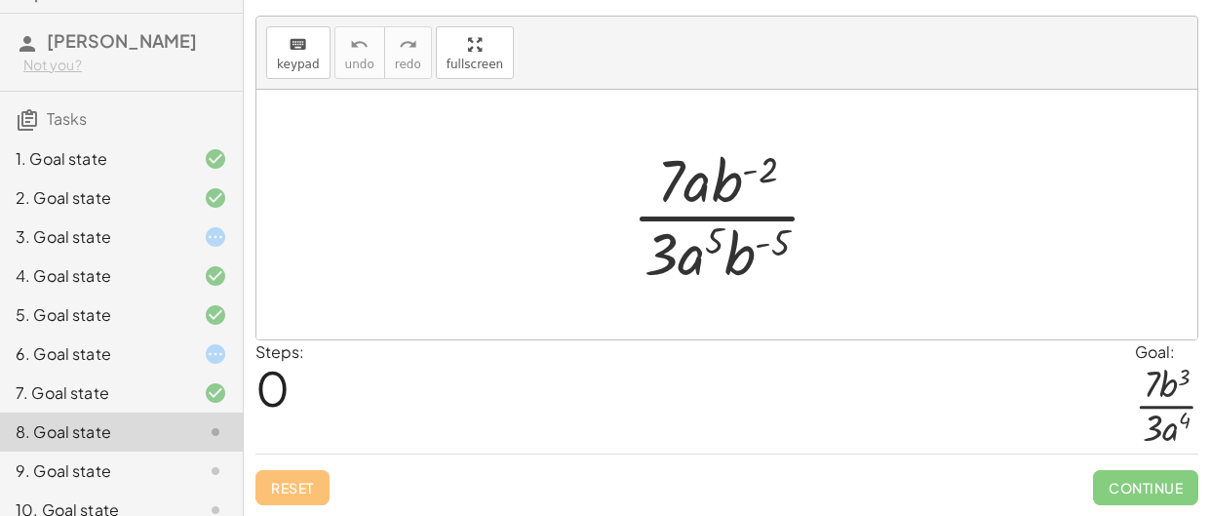
click at [683, 244] on div at bounding box center [734, 214] width 224 height 150
drag, startPoint x: 692, startPoint y: 182, endPoint x: 695, endPoint y: 252, distance: 69.3
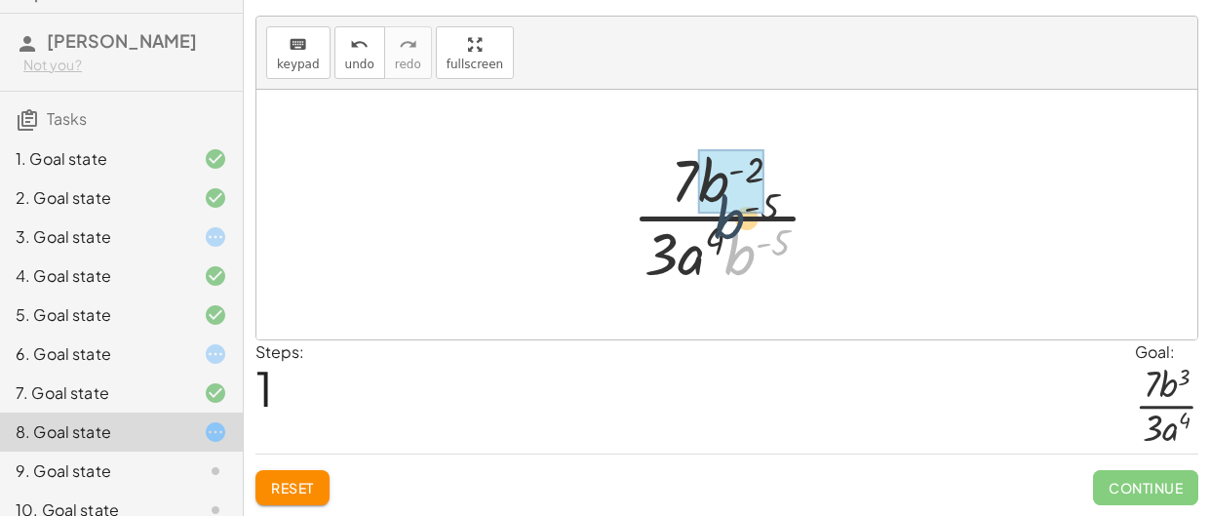
drag, startPoint x: 732, startPoint y: 264, endPoint x: 713, endPoint y: 192, distance: 74.7
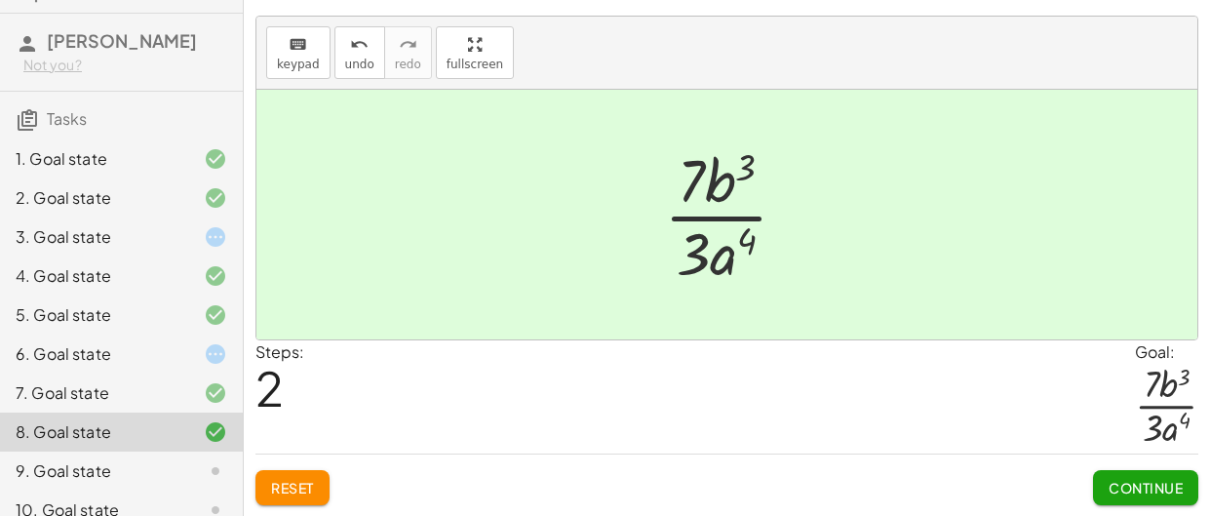
click at [1131, 487] on span "Continue" at bounding box center [1146, 488] width 74 height 18
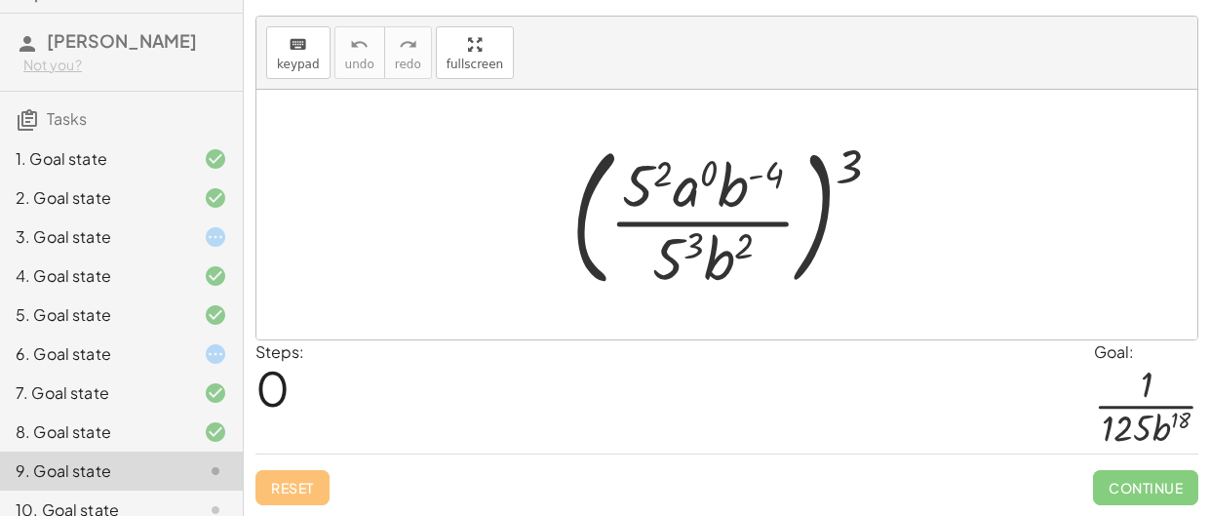
click at [843, 171] on div at bounding box center [734, 215] width 345 height 162
drag, startPoint x: 843, startPoint y: 171, endPoint x: 786, endPoint y: 176, distance: 56.8
click at [786, 176] on div at bounding box center [734, 215] width 345 height 162
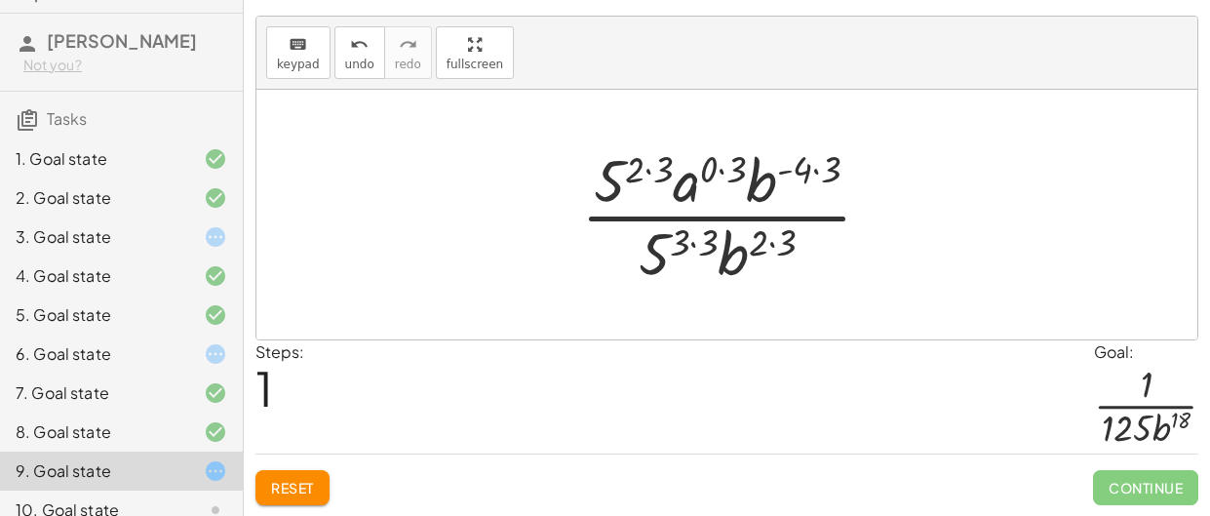
click at [631, 175] on div at bounding box center [734, 214] width 326 height 150
click at [654, 166] on div at bounding box center [734, 214] width 326 height 150
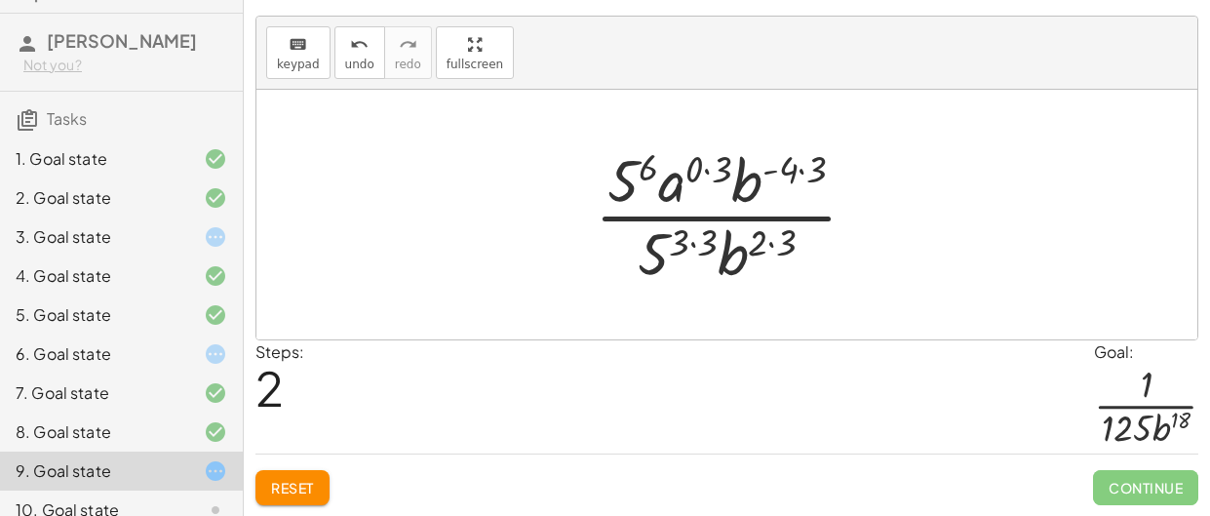
click at [712, 171] on div at bounding box center [733, 214] width 297 height 150
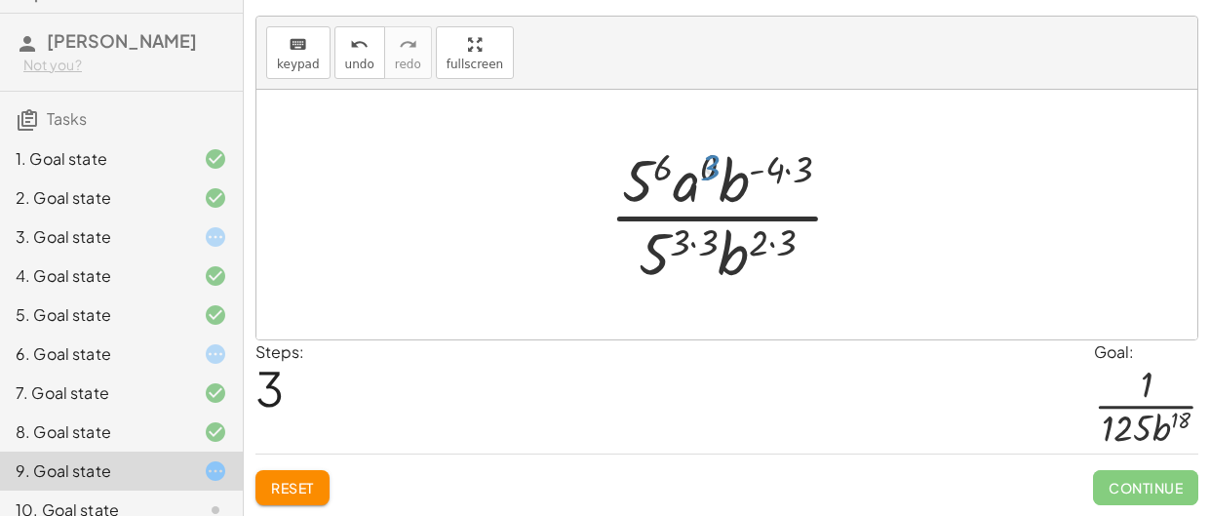
click at [783, 171] on div at bounding box center [734, 214] width 269 height 150
click at [776, 242] on div at bounding box center [734, 214] width 269 height 150
click at [772, 241] on div at bounding box center [734, 214] width 269 height 150
click at [707, 243] on div at bounding box center [734, 214] width 269 height 150
click at [779, 167] on div at bounding box center [734, 214] width 269 height 150
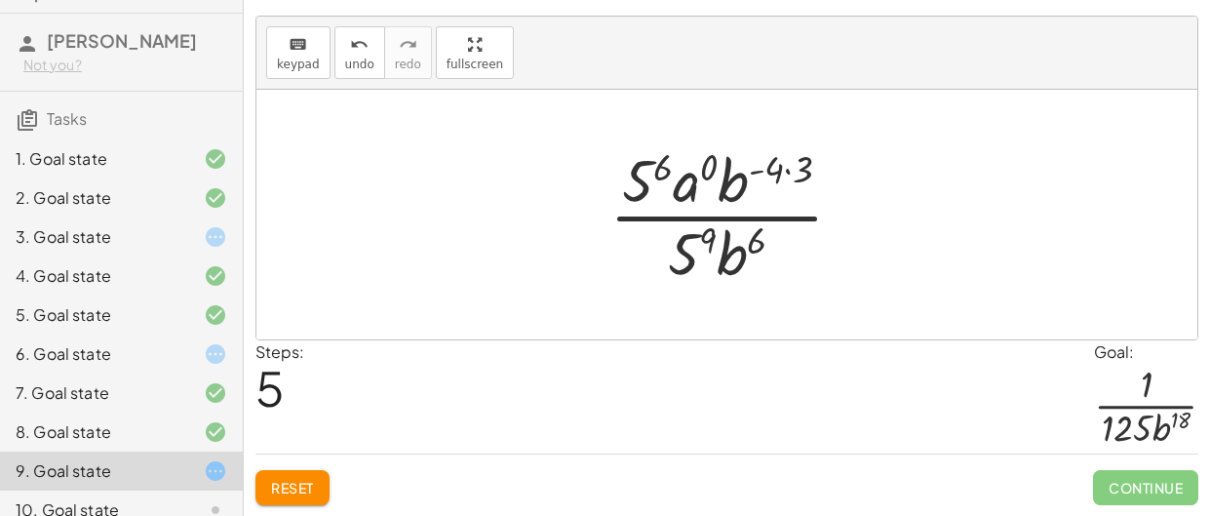
click at [796, 171] on div at bounding box center [734, 214] width 269 height 150
click at [796, 171] on div at bounding box center [735, 214] width 254 height 150
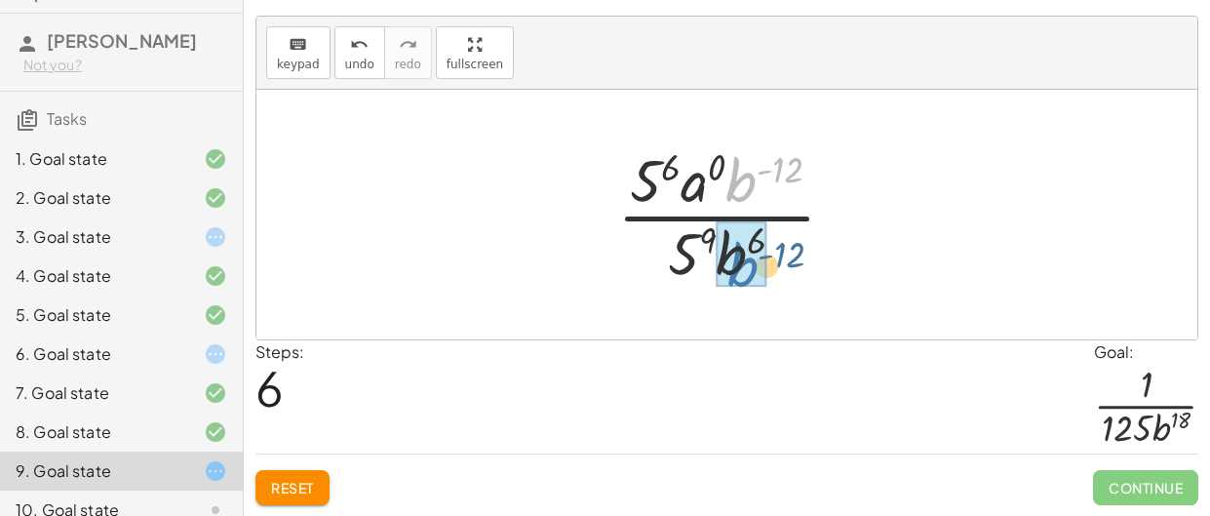
drag, startPoint x: 741, startPoint y: 177, endPoint x: 735, endPoint y: 275, distance: 97.7
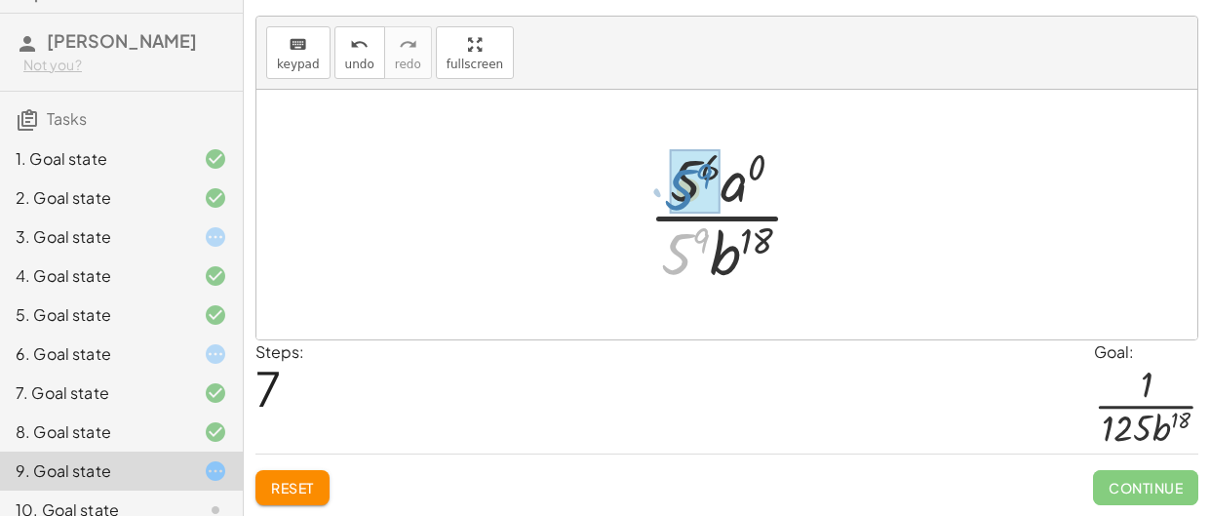
drag, startPoint x: 679, startPoint y: 261, endPoint x: 682, endPoint y: 197, distance: 64.4
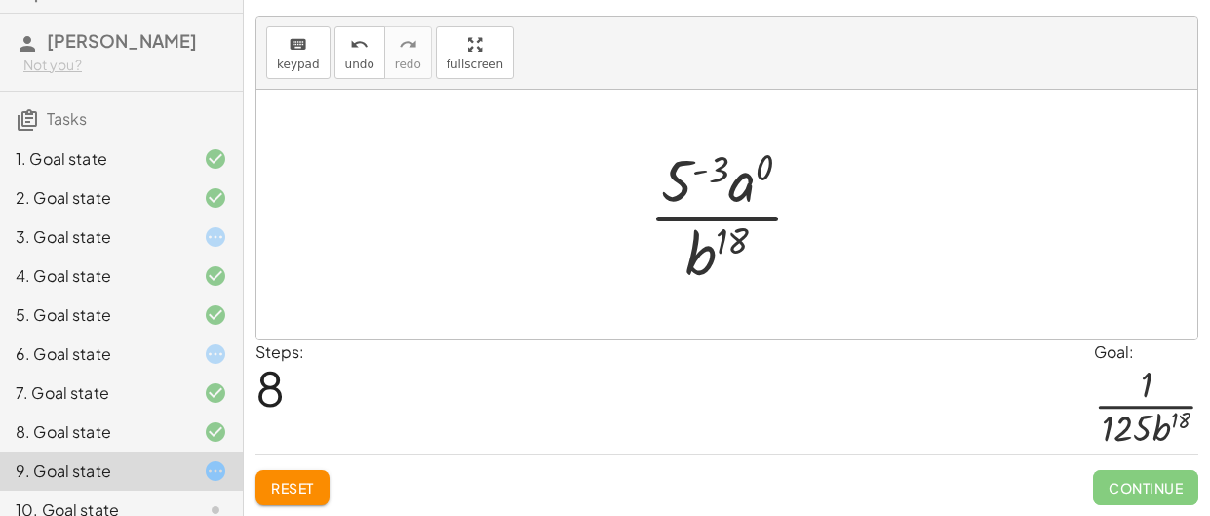
click at [695, 164] on div at bounding box center [734, 214] width 191 height 150
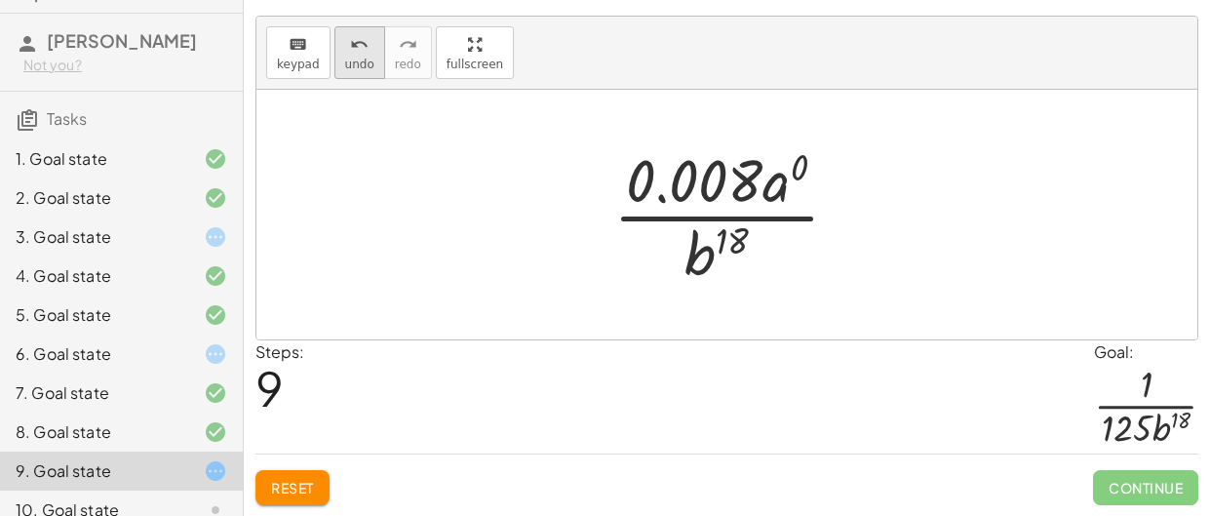
click at [366, 65] on button "undo undo" at bounding box center [359, 52] width 51 height 53
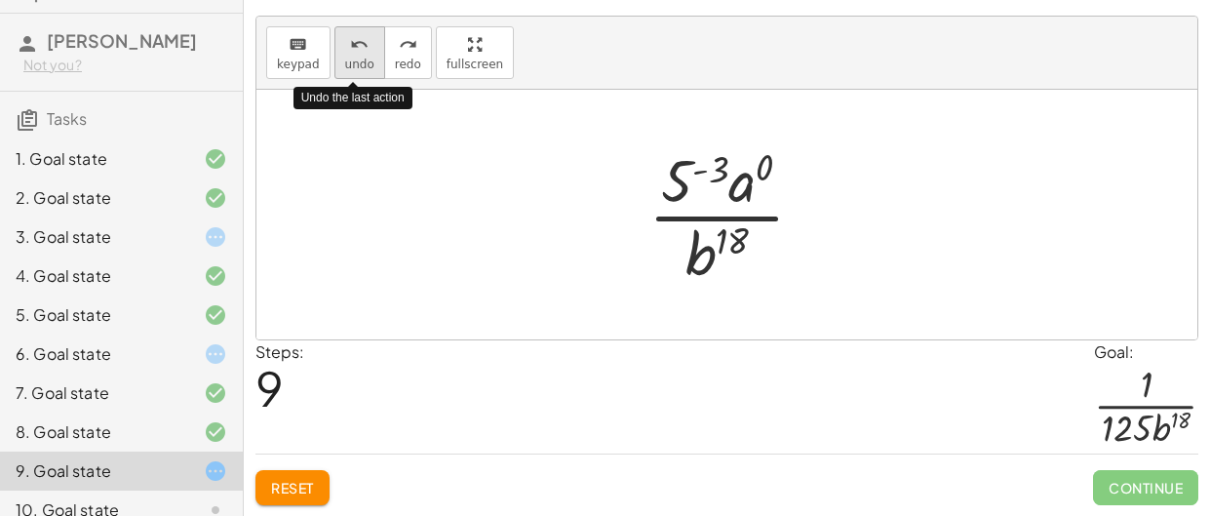
click at [366, 65] on button "undo undo" at bounding box center [359, 52] width 51 height 53
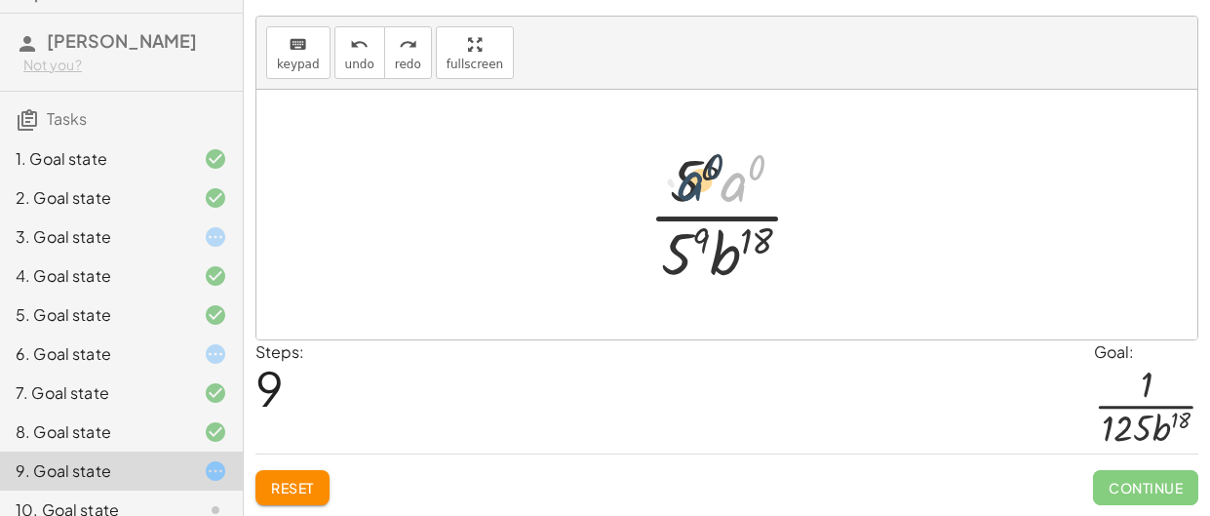
drag, startPoint x: 731, startPoint y: 190, endPoint x: 687, endPoint y: 189, distance: 43.9
click at [687, 189] on div at bounding box center [734, 214] width 191 height 150
drag, startPoint x: 720, startPoint y: 191, endPoint x: 797, endPoint y: 268, distance: 108.9
click at [797, 268] on div at bounding box center [734, 214] width 191 height 150
click at [680, 186] on div at bounding box center [734, 214] width 191 height 150
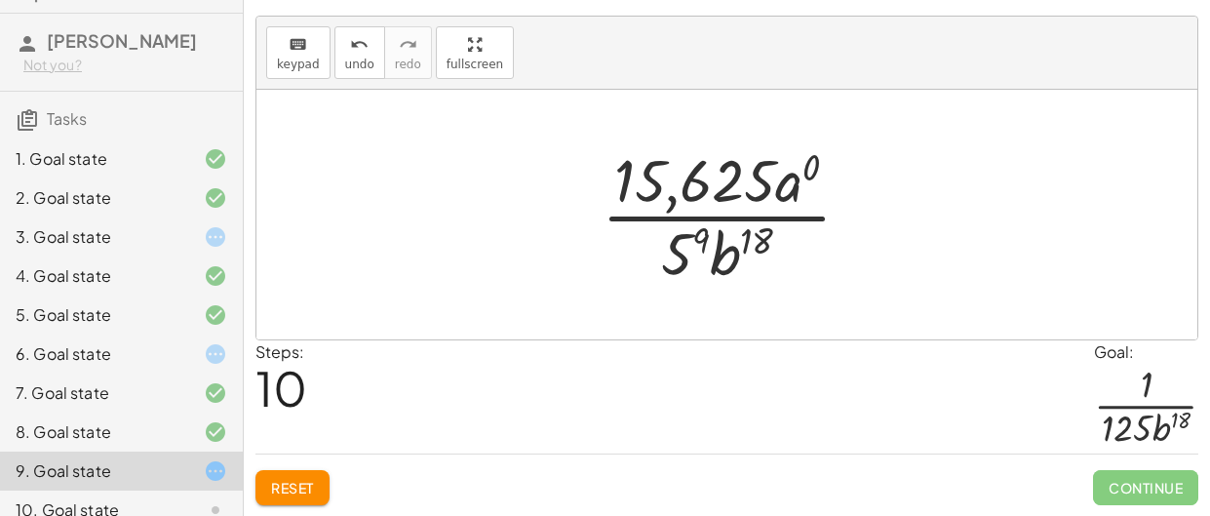
click at [712, 179] on div at bounding box center [734, 214] width 285 height 150
drag, startPoint x: 677, startPoint y: 245, endPoint x: 655, endPoint y: 166, distance: 81.8
click at [655, 166] on div at bounding box center [734, 214] width 285 height 150
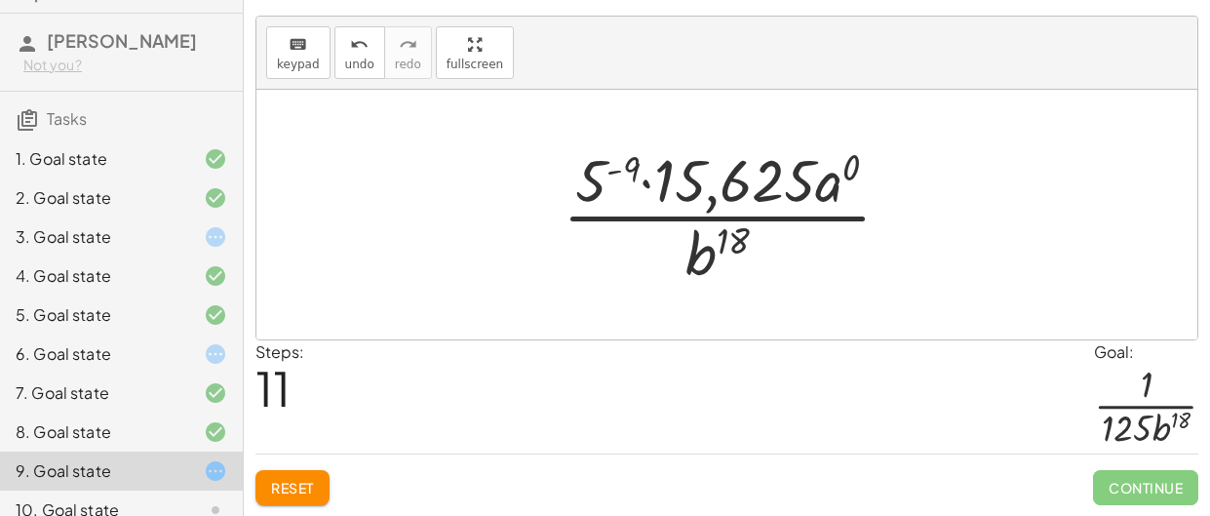
click at [631, 168] on div at bounding box center [735, 214] width 364 height 150
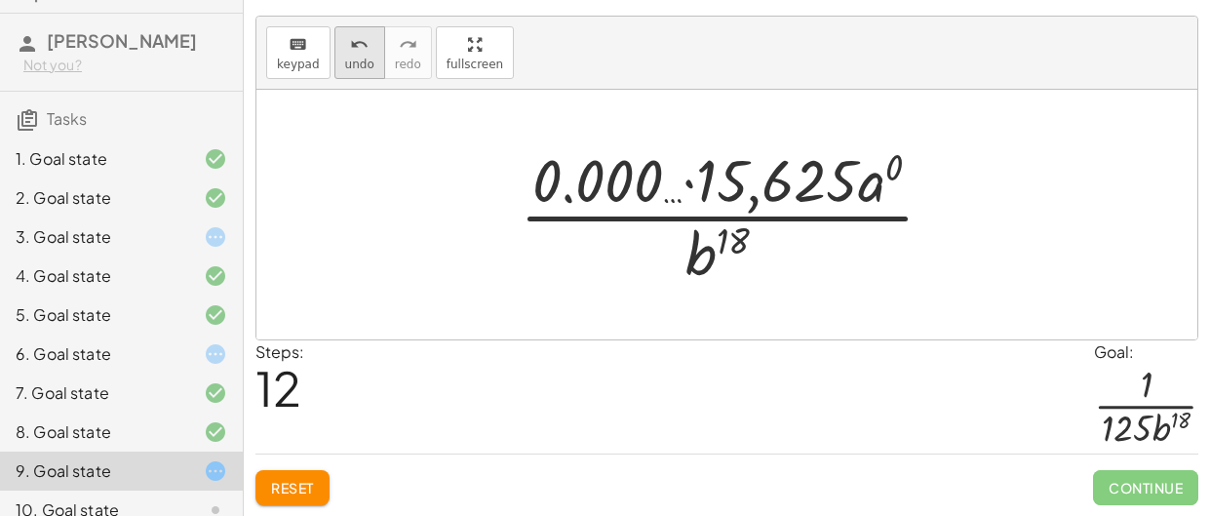
click at [361, 61] on span "undo" at bounding box center [359, 65] width 29 height 14
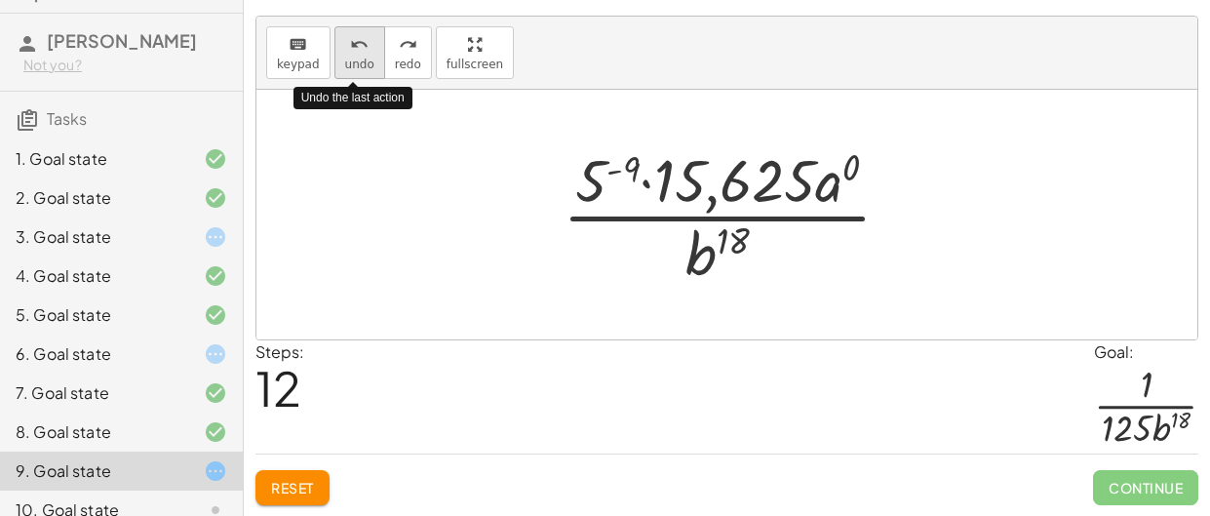
click at [361, 61] on span "undo" at bounding box center [359, 65] width 29 height 14
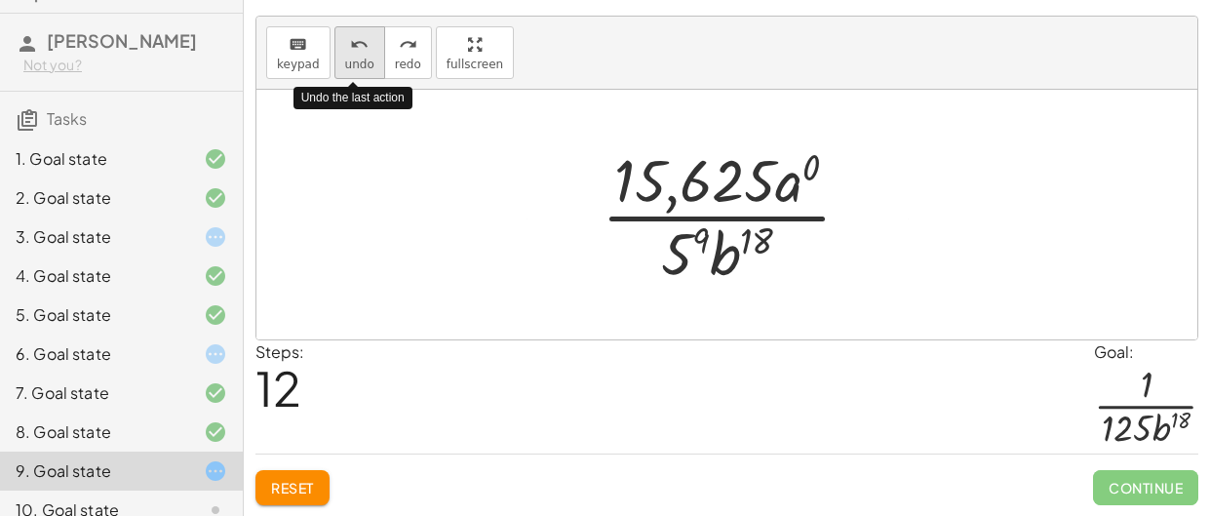
click at [361, 61] on span "undo" at bounding box center [359, 65] width 29 height 14
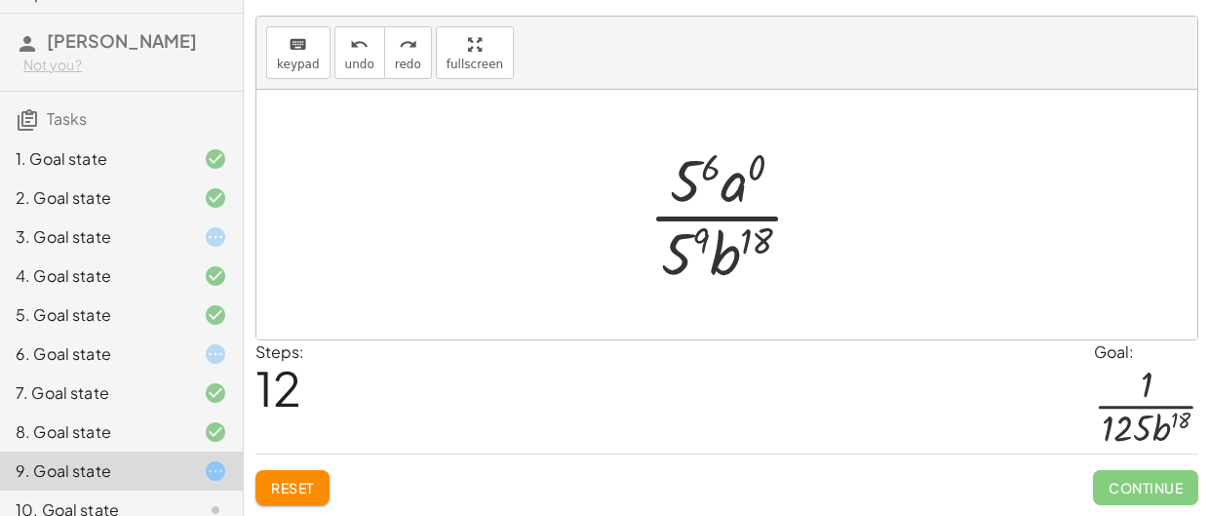
click at [697, 239] on div at bounding box center [734, 214] width 191 height 150
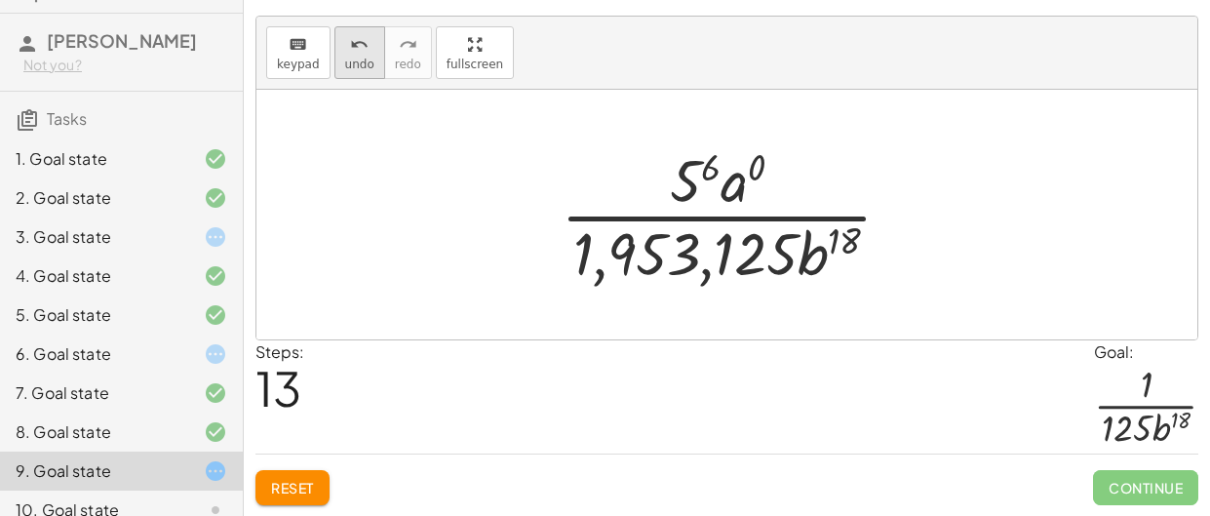
click at [366, 64] on button "undo undo" at bounding box center [359, 52] width 51 height 53
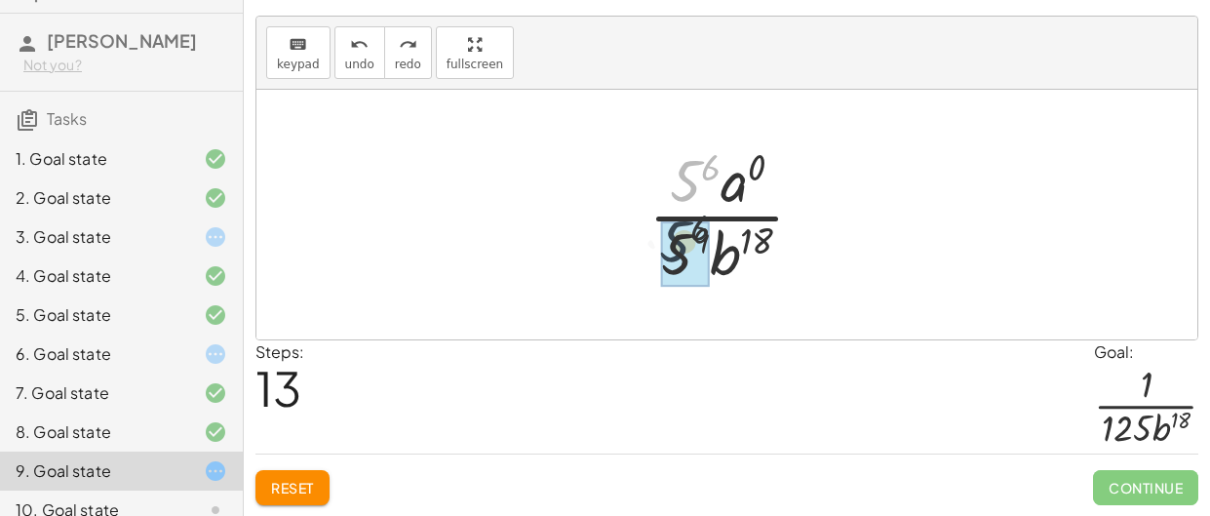
drag, startPoint x: 681, startPoint y: 183, endPoint x: 667, endPoint y: 274, distance: 91.7
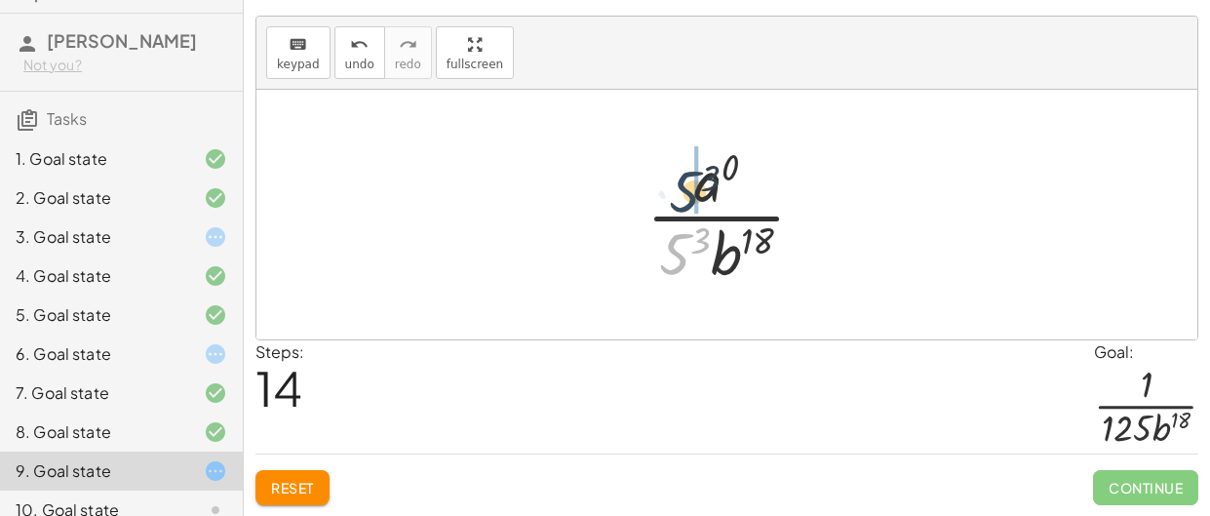
drag, startPoint x: 670, startPoint y: 264, endPoint x: 679, endPoint y: 201, distance: 64.0
click at [679, 201] on div at bounding box center [734, 214] width 194 height 150
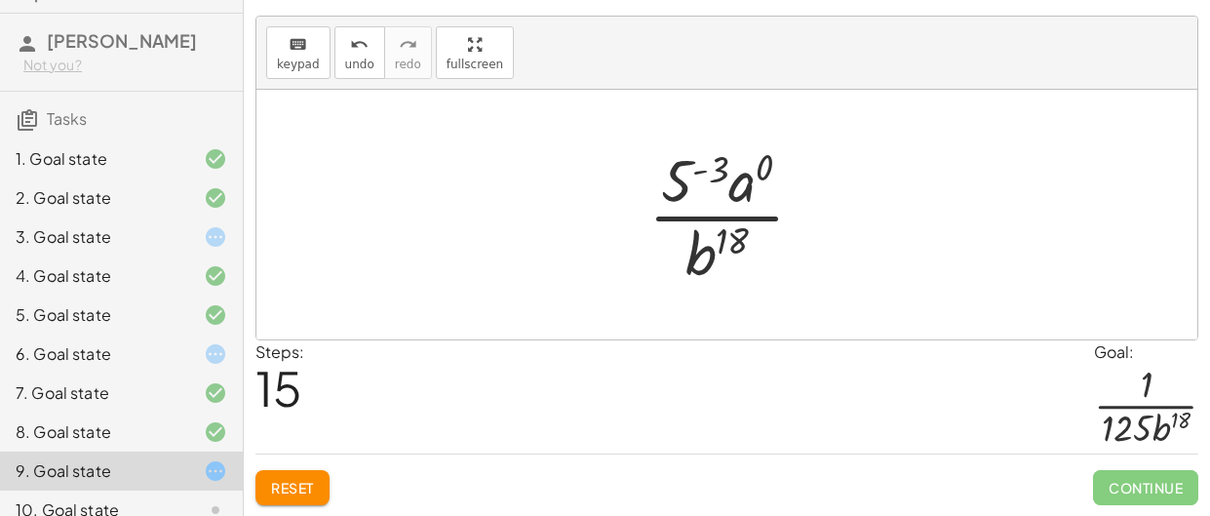
click at [678, 214] on div at bounding box center [734, 214] width 191 height 150
click at [286, 490] on span "Reset" at bounding box center [292, 488] width 43 height 18
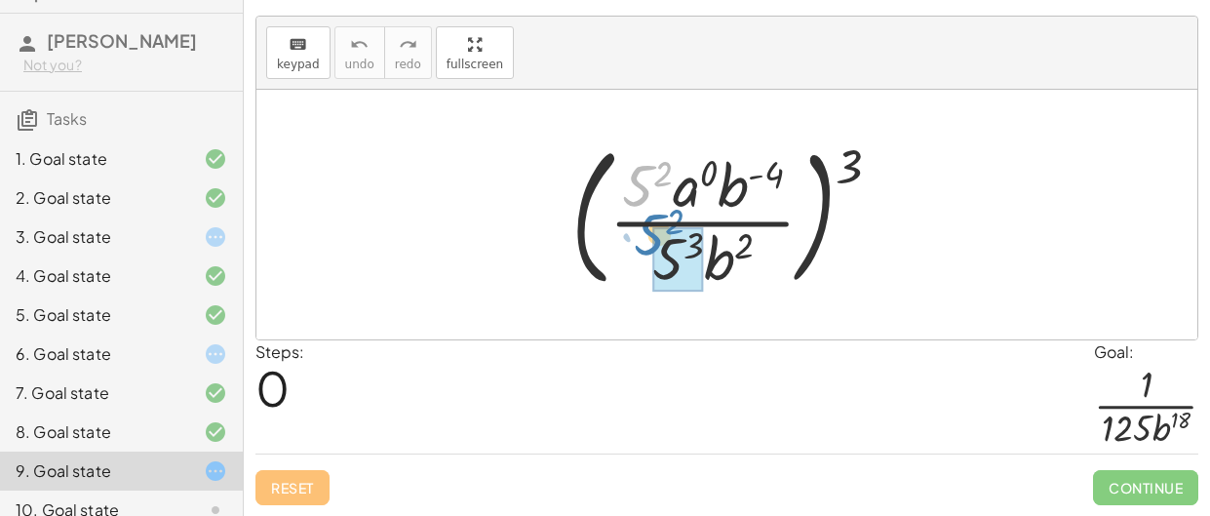
drag, startPoint x: 652, startPoint y: 184, endPoint x: 684, endPoint y: 259, distance: 81.3
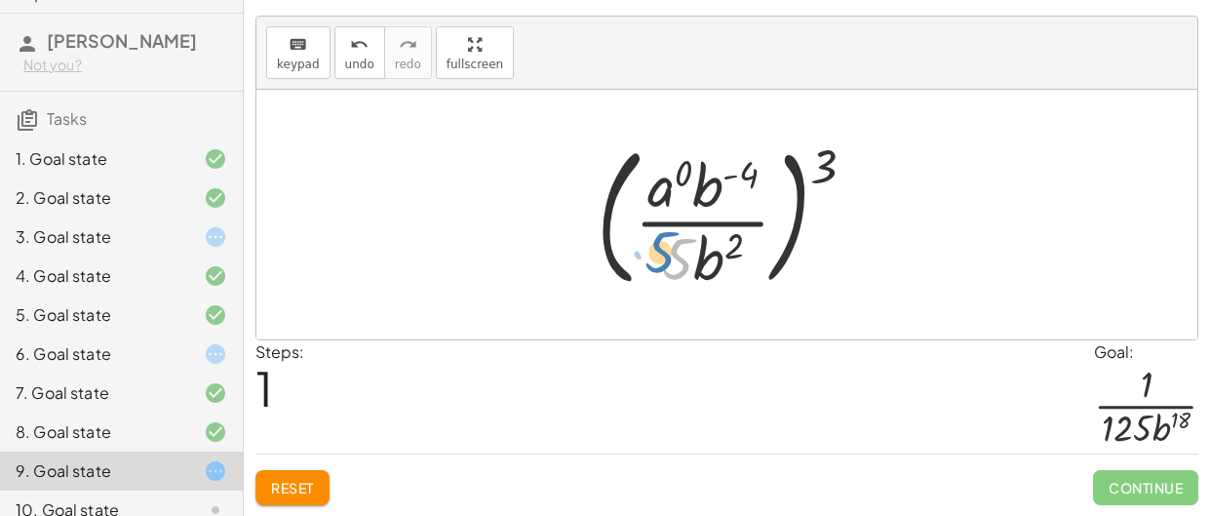
drag, startPoint x: 680, startPoint y: 258, endPoint x: 662, endPoint y: 251, distance: 19.2
click at [662, 251] on div at bounding box center [734, 215] width 294 height 162
drag, startPoint x: 671, startPoint y: 250, endPoint x: 631, endPoint y: 177, distance: 82.5
click at [631, 177] on div at bounding box center [734, 215] width 294 height 162
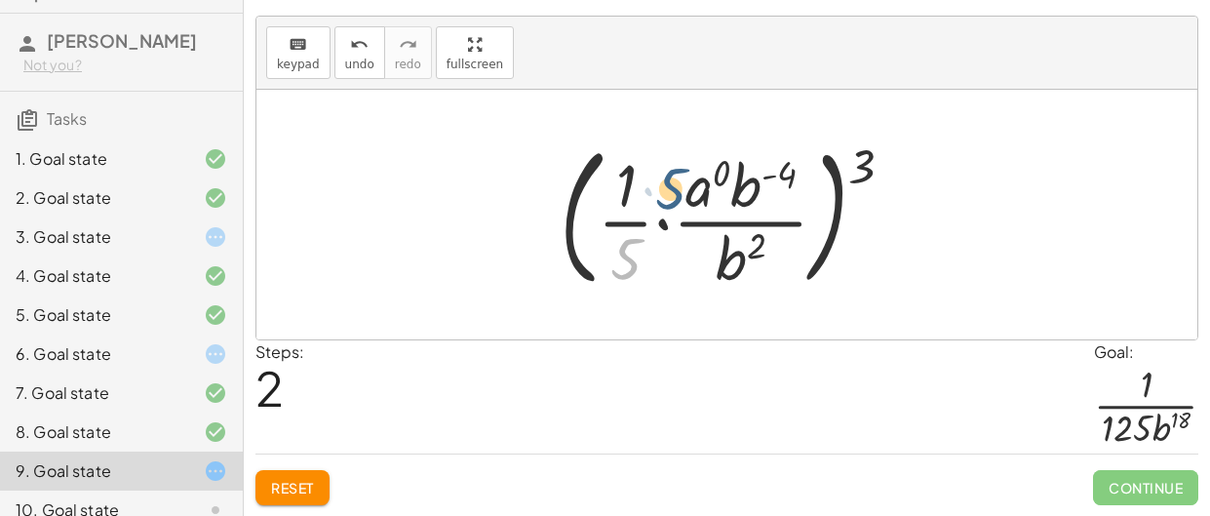
drag, startPoint x: 617, startPoint y: 249, endPoint x: 641, endPoint y: 163, distance: 88.9
click at [641, 163] on div at bounding box center [735, 215] width 370 height 162
drag, startPoint x: 635, startPoint y: 258, endPoint x: 706, endPoint y: 246, distance: 72.3
click at [706, 246] on div at bounding box center [735, 215] width 370 height 162
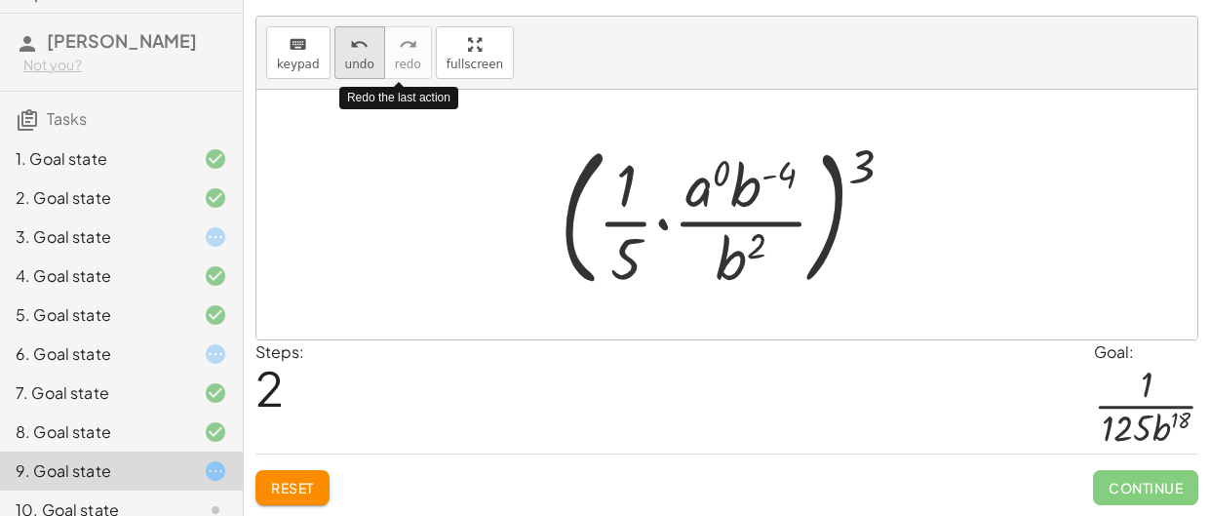
click at [369, 63] on button "undo undo" at bounding box center [359, 52] width 51 height 53
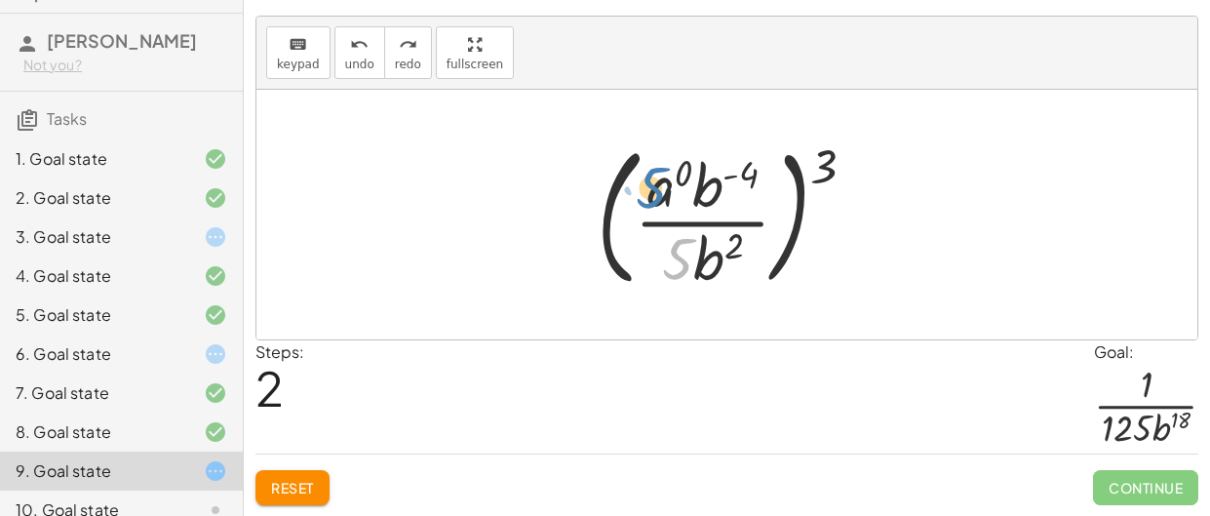
drag, startPoint x: 670, startPoint y: 246, endPoint x: 644, endPoint y: 179, distance: 71.3
click at [644, 179] on div at bounding box center [734, 215] width 294 height 162
click at [824, 174] on div at bounding box center [734, 215] width 294 height 162
click at [823, 175] on div at bounding box center [734, 215] width 294 height 162
drag, startPoint x: 823, startPoint y: 175, endPoint x: 769, endPoint y: 178, distance: 53.8
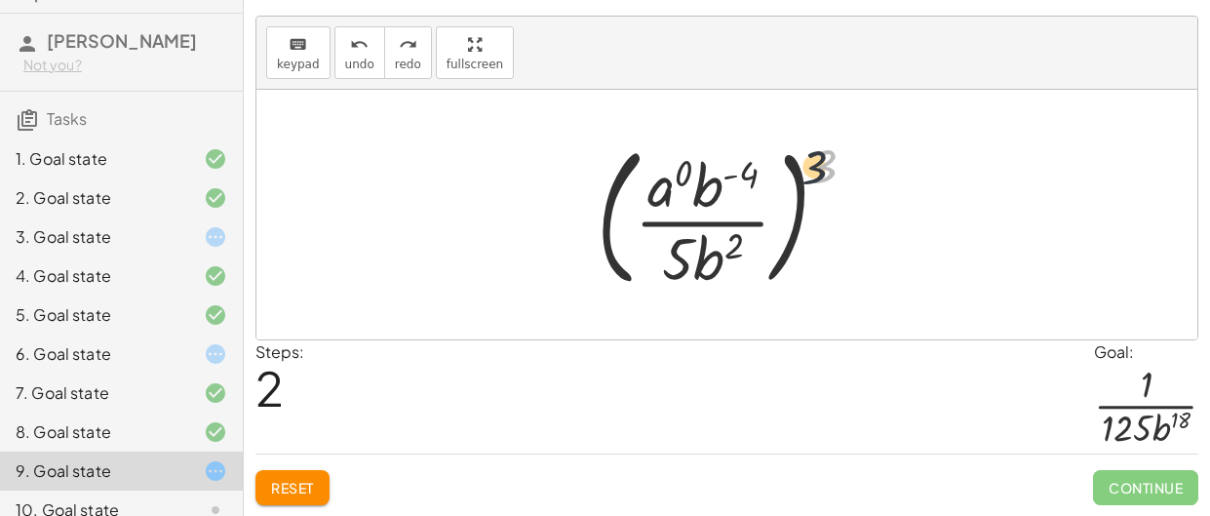
click at [769, 178] on div at bounding box center [734, 215] width 294 height 162
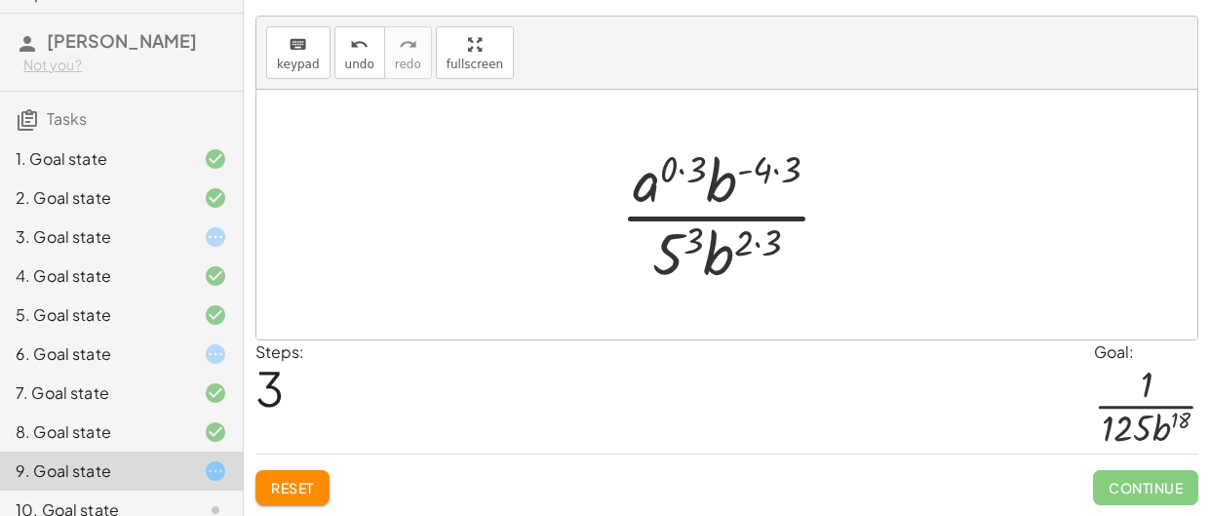
click at [686, 238] on div at bounding box center [733, 214] width 247 height 150
click at [677, 179] on div at bounding box center [733, 214] width 247 height 150
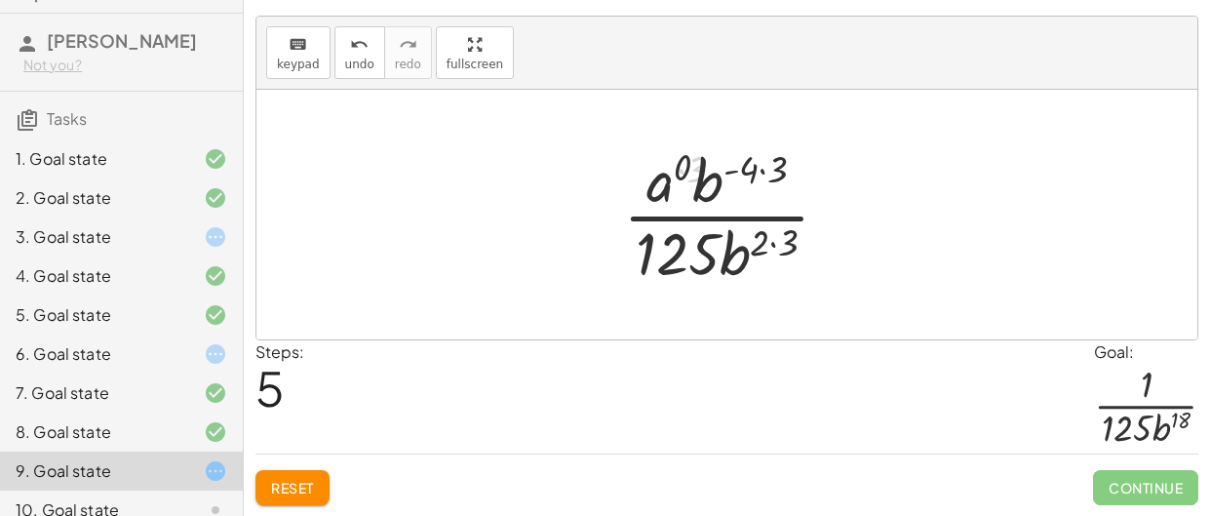
click at [767, 167] on div at bounding box center [733, 214] width 241 height 150
click at [773, 242] on div at bounding box center [733, 214] width 241 height 150
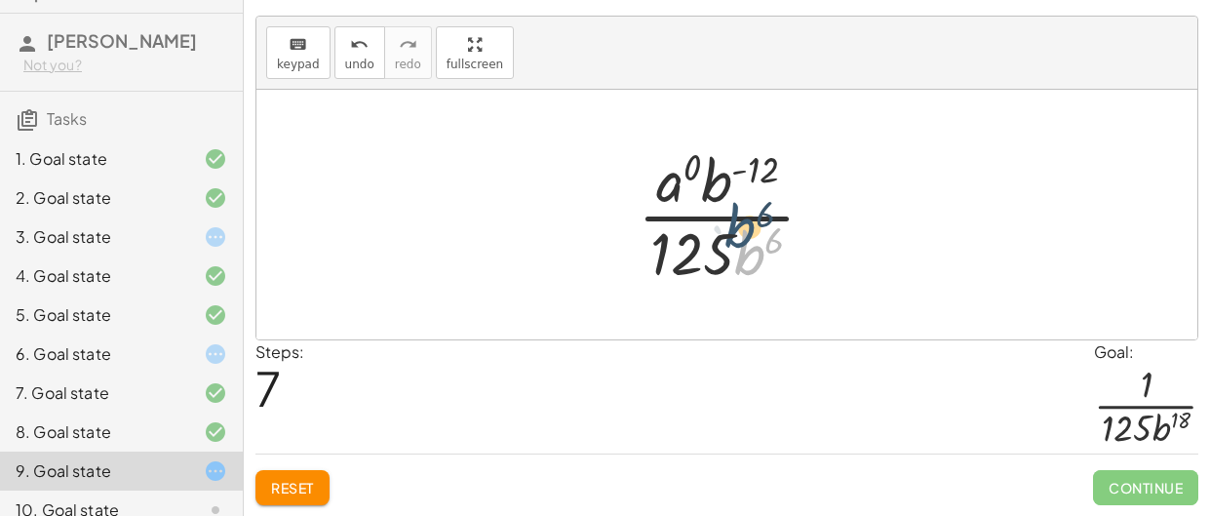
click at [759, 250] on div at bounding box center [734, 214] width 213 height 150
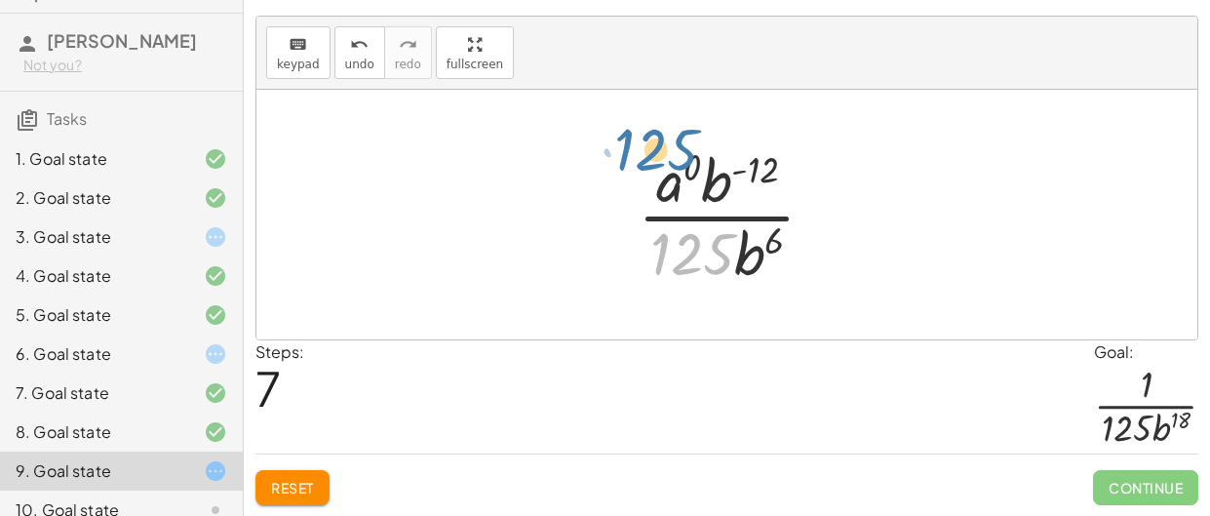
drag, startPoint x: 713, startPoint y: 260, endPoint x: 687, endPoint y: 175, distance: 89.5
click at [687, 175] on div at bounding box center [734, 214] width 213 height 150
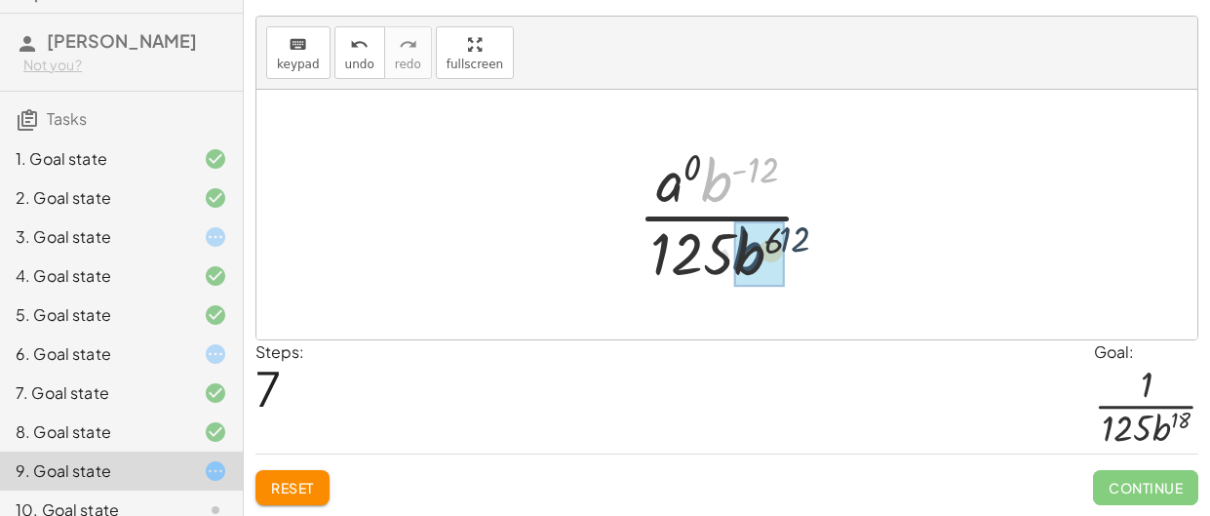
drag, startPoint x: 709, startPoint y: 175, endPoint x: 747, endPoint y: 256, distance: 90.3
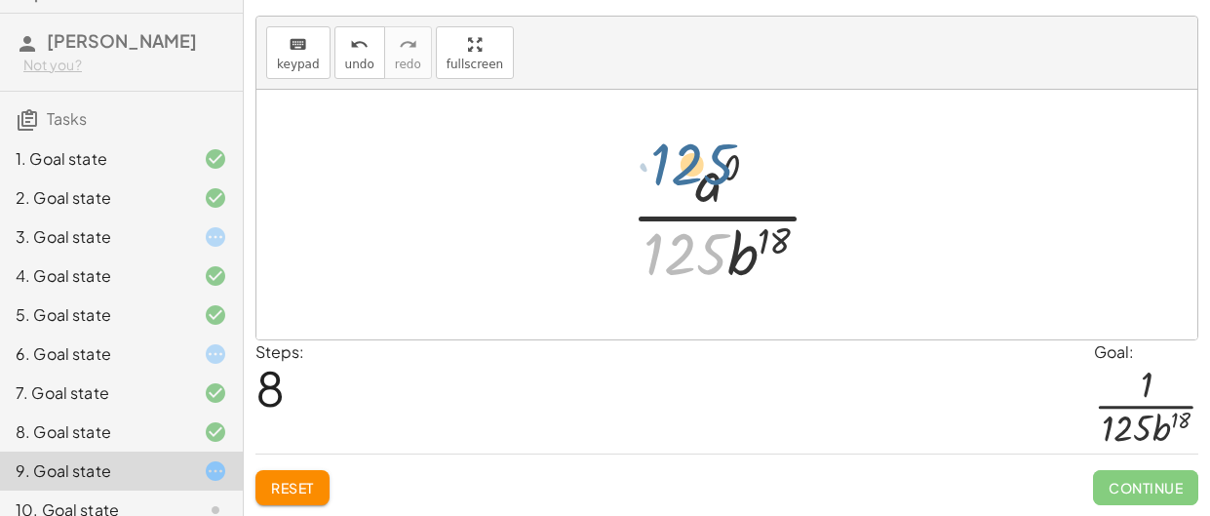
drag, startPoint x: 691, startPoint y: 257, endPoint x: 697, endPoint y: 168, distance: 89.9
click at [697, 168] on div at bounding box center [734, 214] width 227 height 150
click at [714, 206] on div at bounding box center [734, 214] width 227 height 150
click at [710, 183] on div at bounding box center [734, 214] width 227 height 150
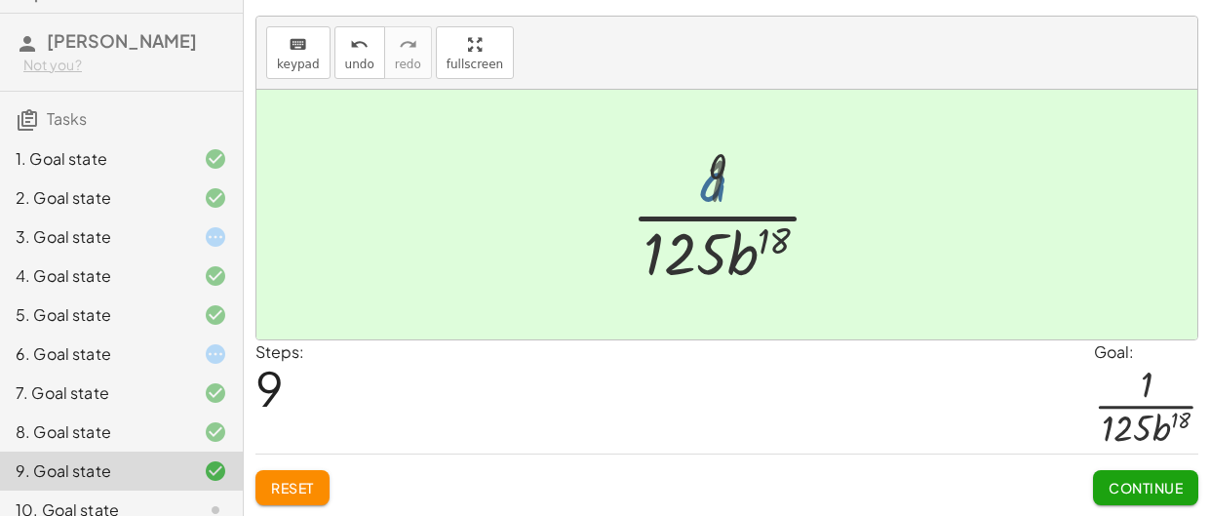
click at [729, 169] on div at bounding box center [734, 214] width 227 height 150
click at [1105, 486] on button "Continue" at bounding box center [1145, 487] width 105 height 35
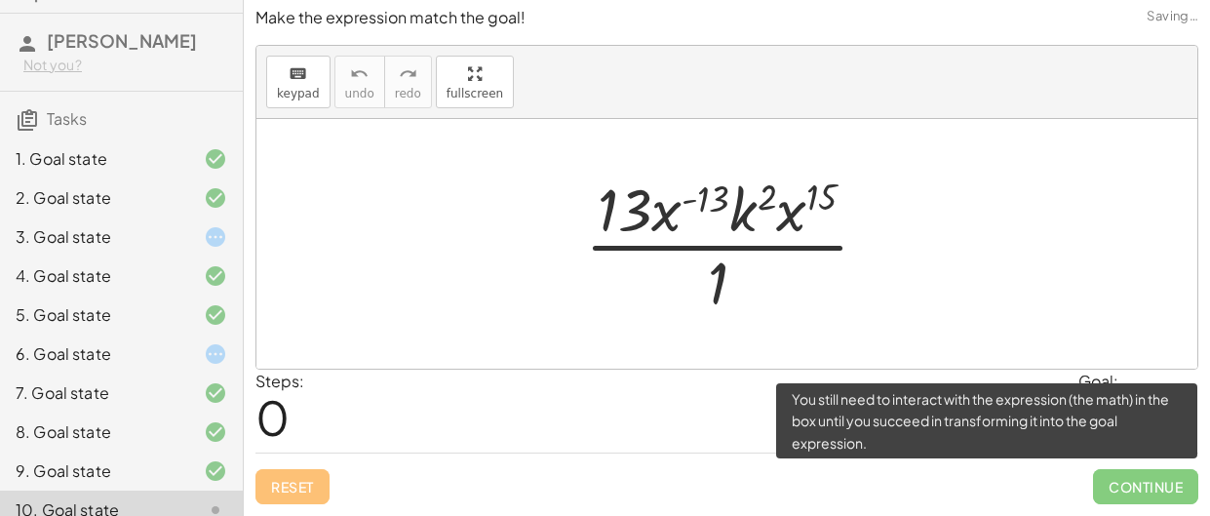
scroll to position [4, 0]
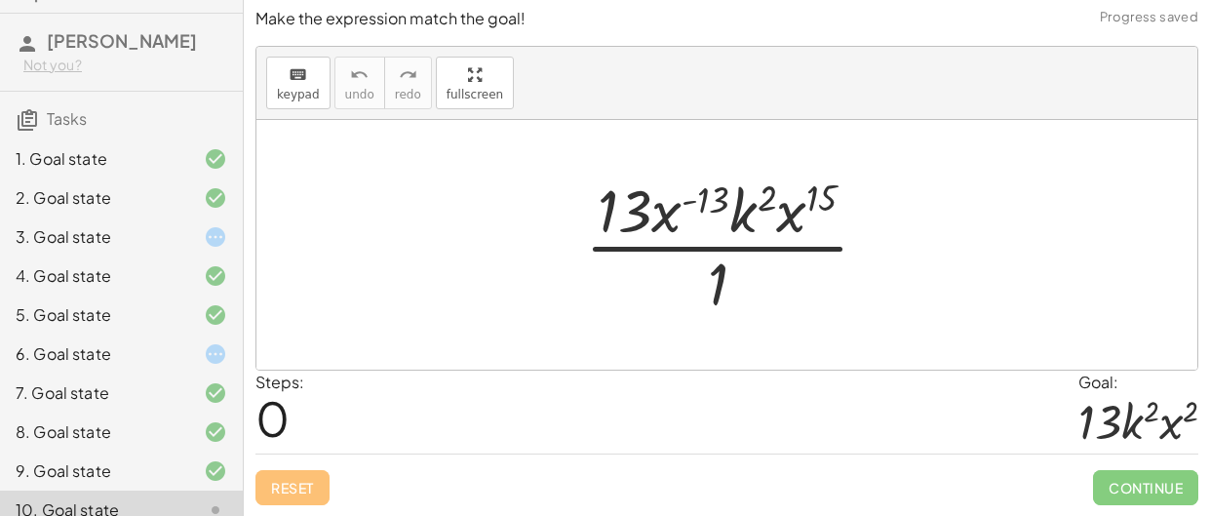
click at [707, 270] on div at bounding box center [734, 245] width 319 height 150
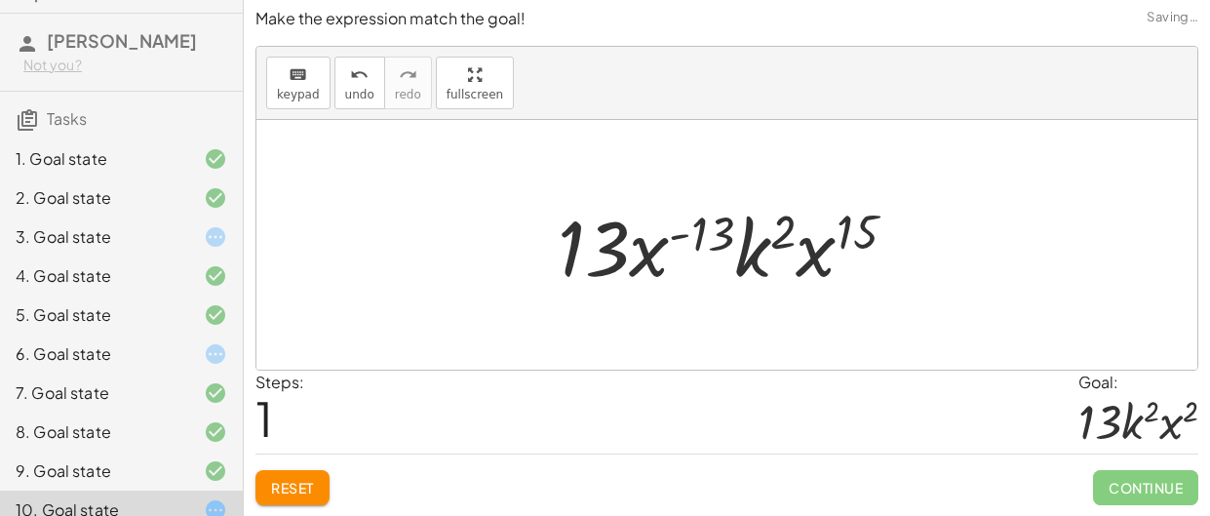
click at [751, 257] on div at bounding box center [734, 245] width 373 height 100
click at [648, 242] on div at bounding box center [734, 245] width 373 height 100
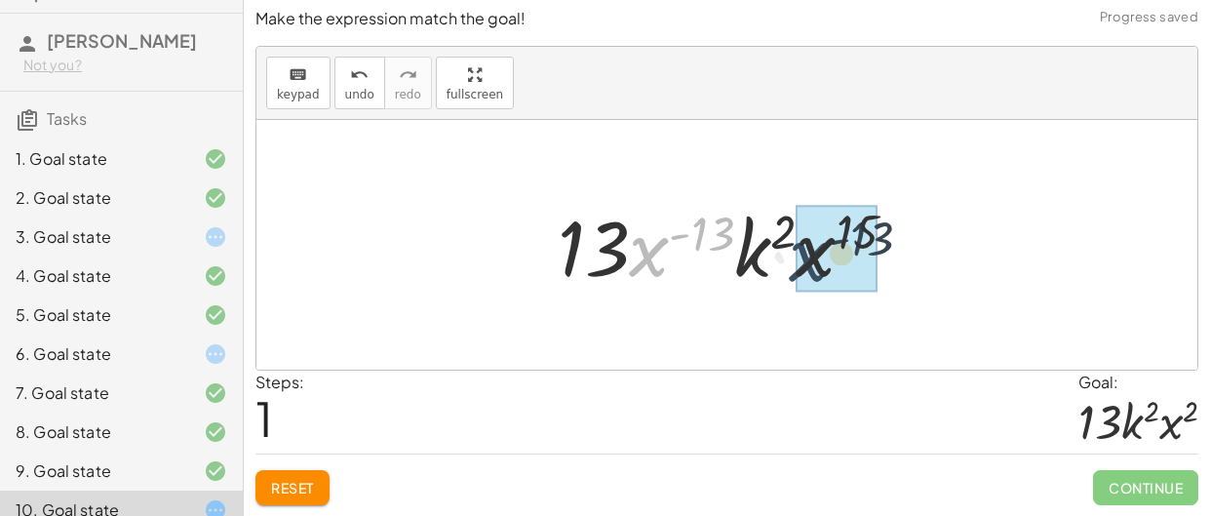
drag, startPoint x: 658, startPoint y: 255, endPoint x: 834, endPoint y: 259, distance: 175.6
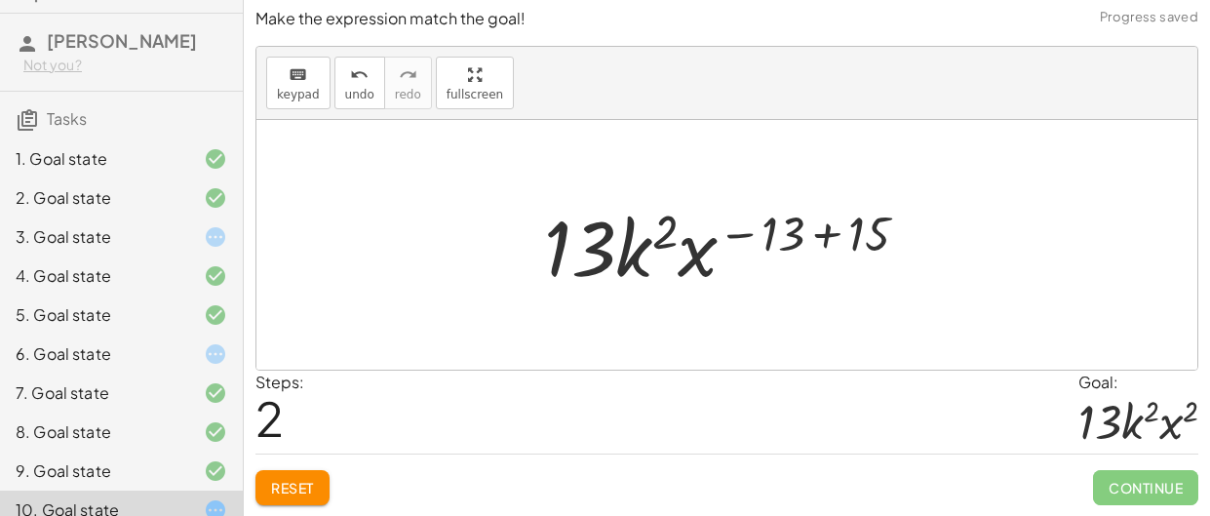
click at [787, 236] on div at bounding box center [733, 245] width 399 height 100
click at [821, 237] on div at bounding box center [733, 245] width 399 height 100
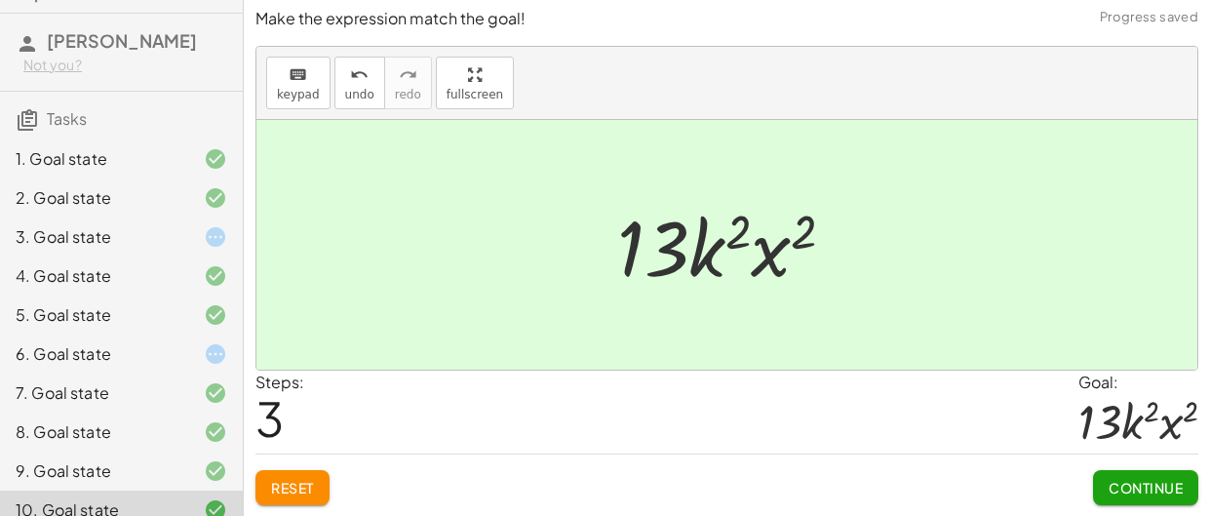
click at [1102, 485] on button "Continue" at bounding box center [1145, 487] width 105 height 35
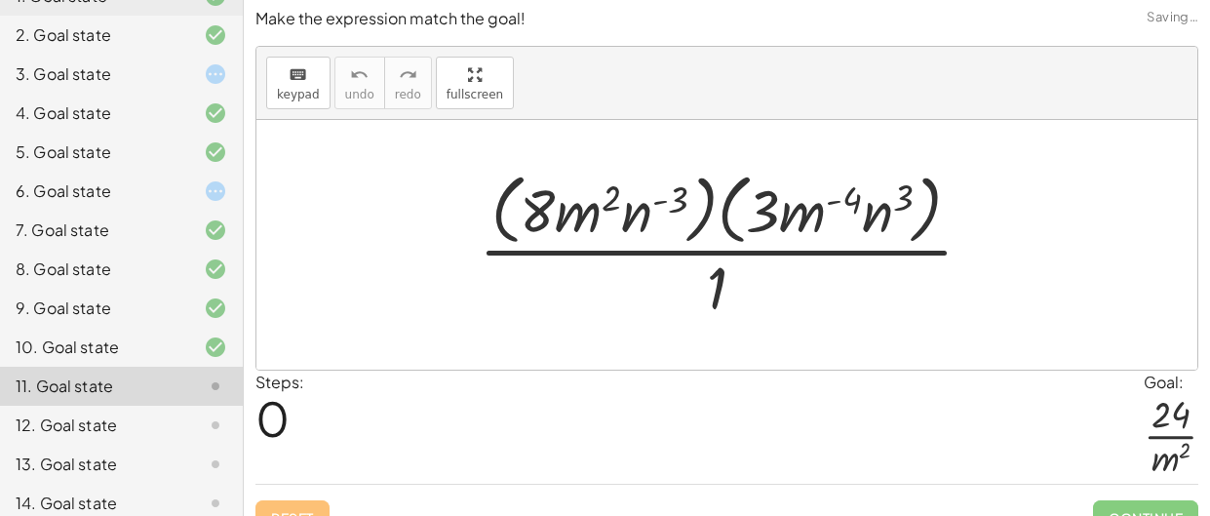
scroll to position [328, 0]
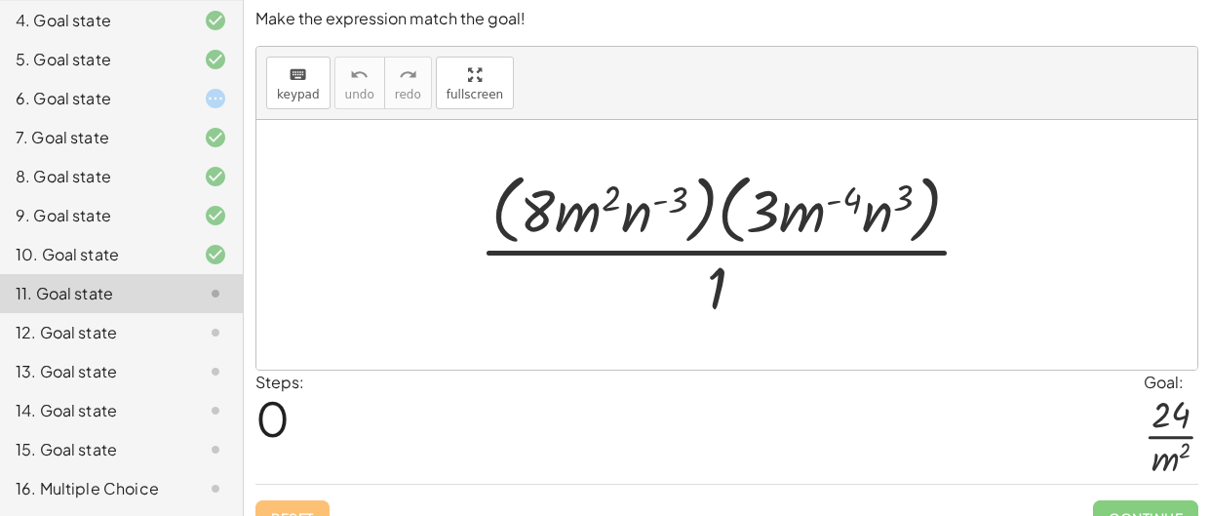
click at [714, 282] on div at bounding box center [733, 244] width 529 height 159
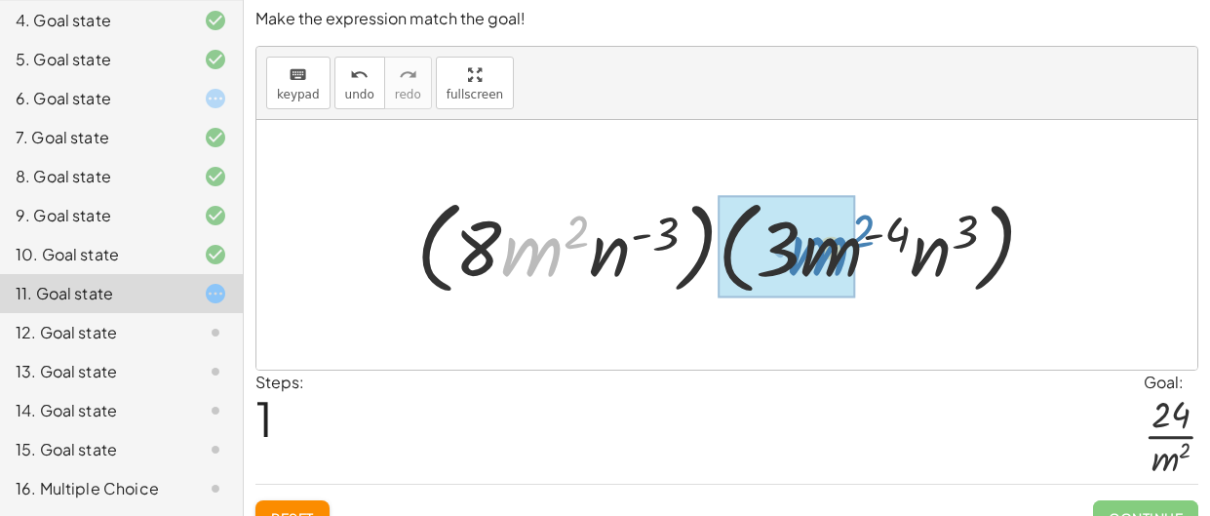
drag, startPoint x: 529, startPoint y: 249, endPoint x: 815, endPoint y: 248, distance: 286.7
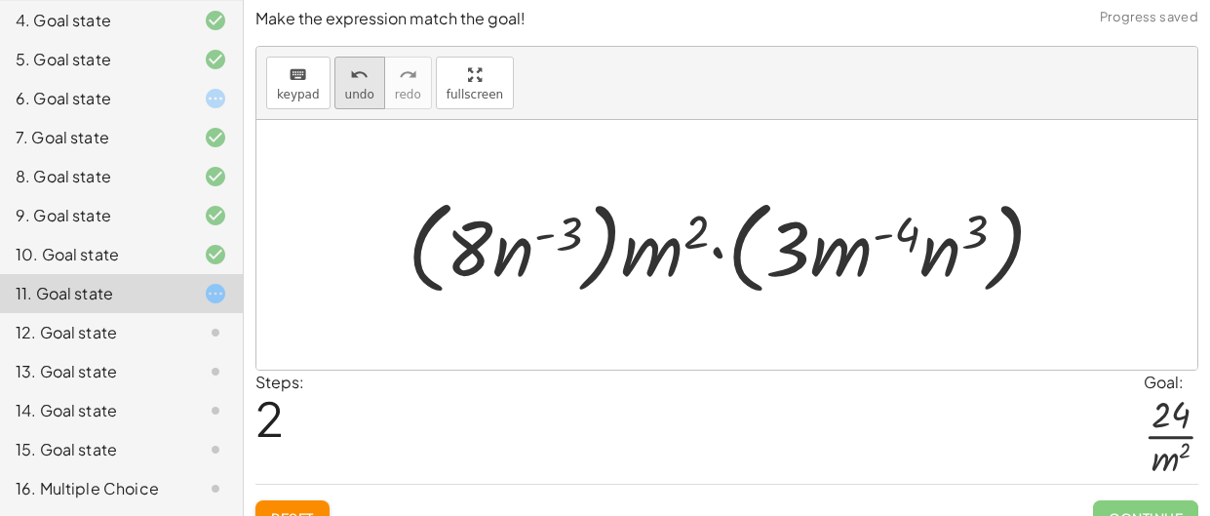
click at [360, 84] on icon "undo" at bounding box center [359, 74] width 19 height 23
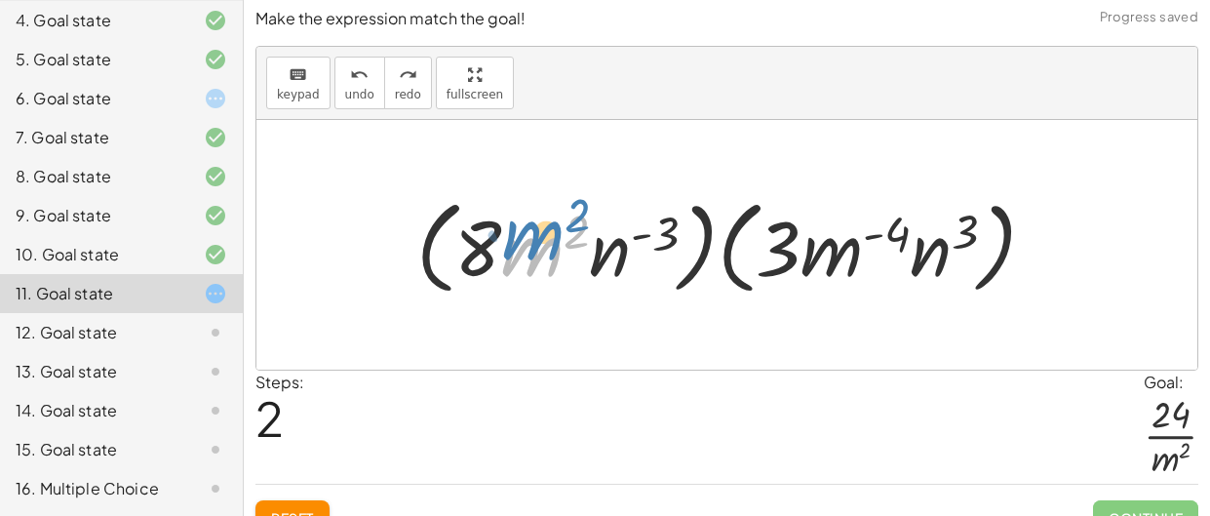
drag, startPoint x: 543, startPoint y: 255, endPoint x: 535, endPoint y: 236, distance: 20.1
click at [535, 236] on div at bounding box center [734, 245] width 654 height 112
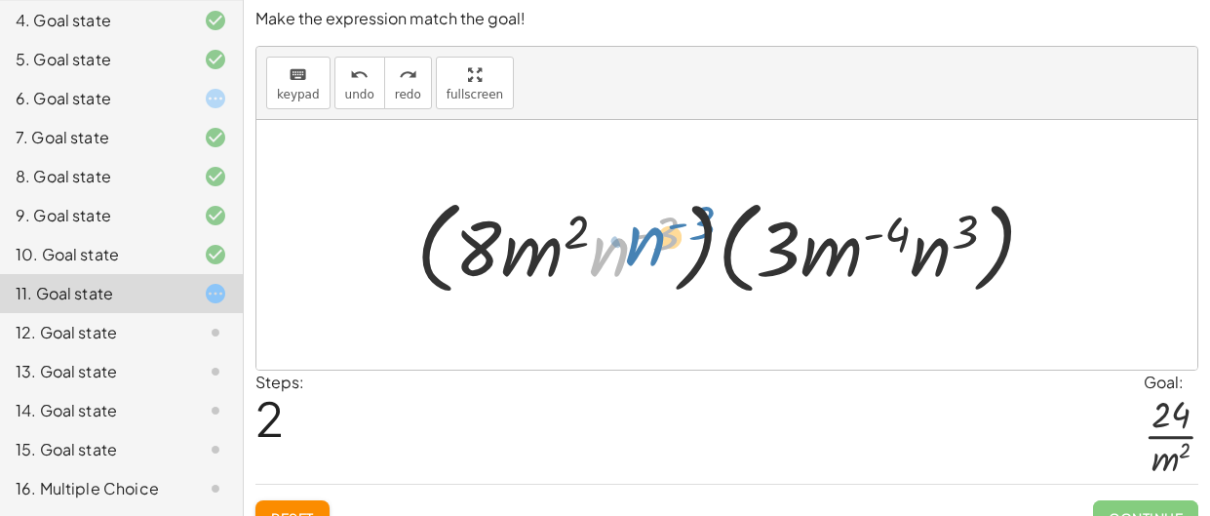
click at [608, 258] on div at bounding box center [734, 245] width 654 height 112
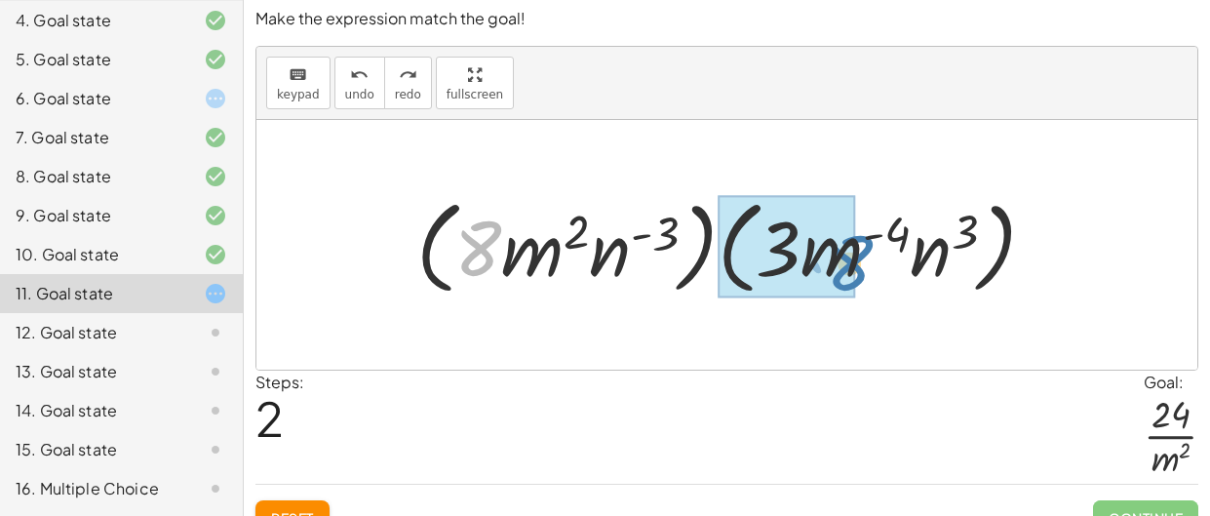
drag, startPoint x: 478, startPoint y: 246, endPoint x: 848, endPoint y: 259, distance: 370.8
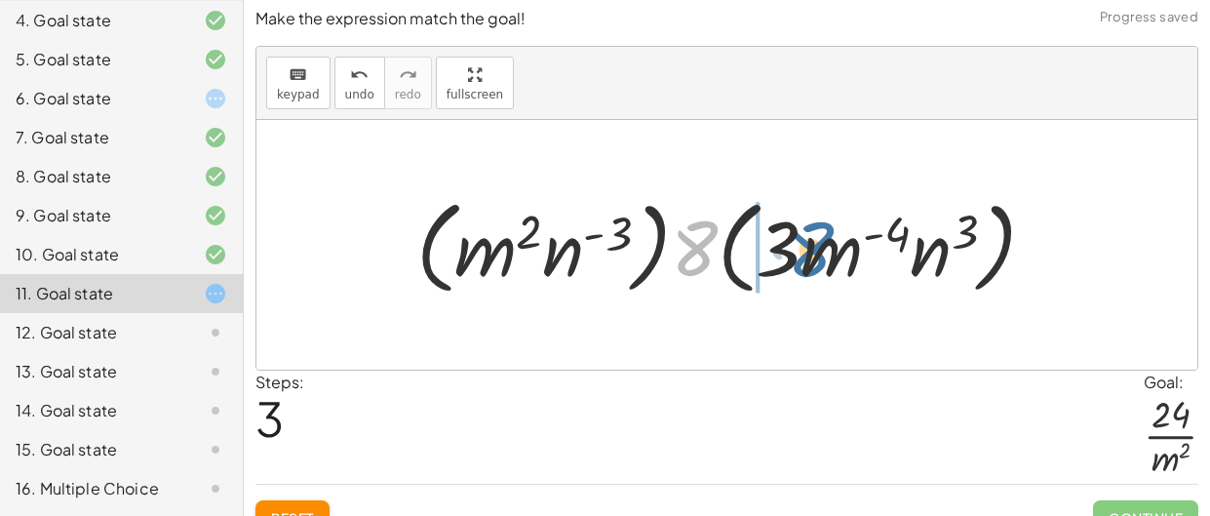
drag, startPoint x: 675, startPoint y: 244, endPoint x: 791, endPoint y: 245, distance: 116.0
click at [791, 245] on div at bounding box center [734, 245] width 654 height 112
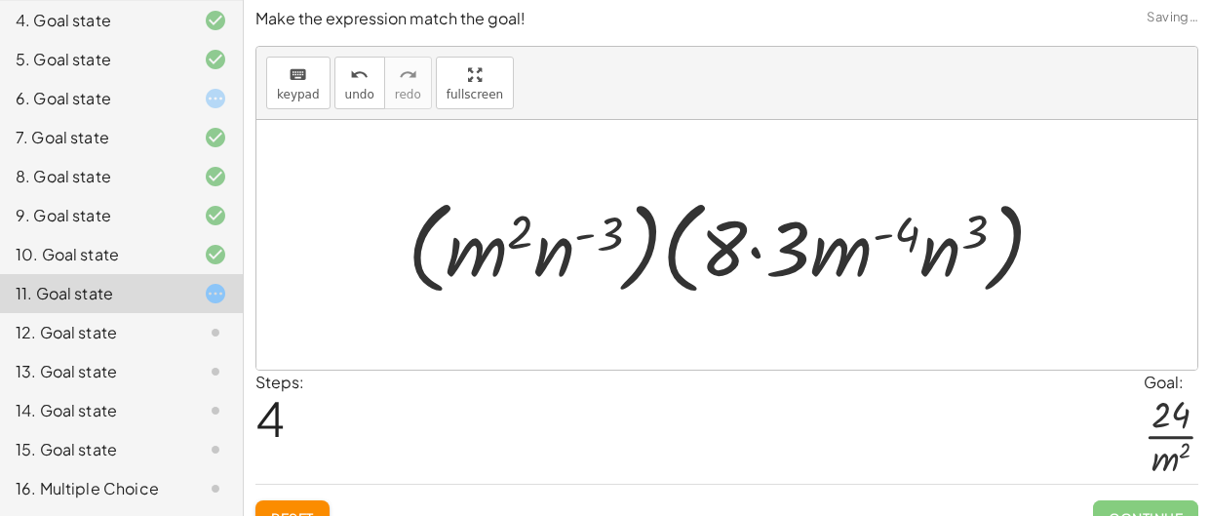
click at [783, 245] on div at bounding box center [734, 245] width 673 height 112
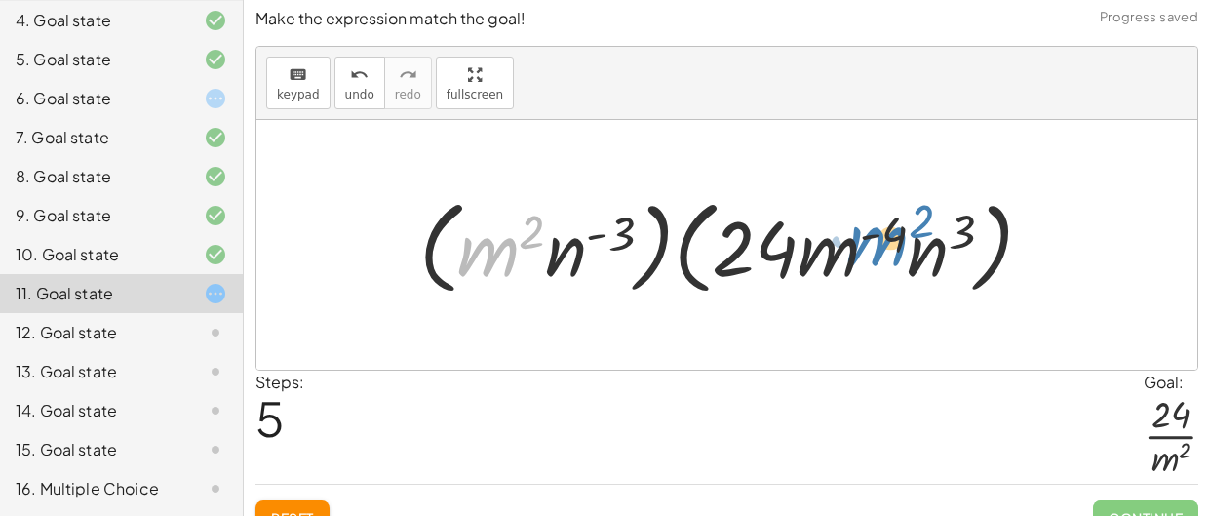
drag, startPoint x: 514, startPoint y: 256, endPoint x: 903, endPoint y: 247, distance: 389.2
click at [903, 247] on div at bounding box center [734, 245] width 649 height 112
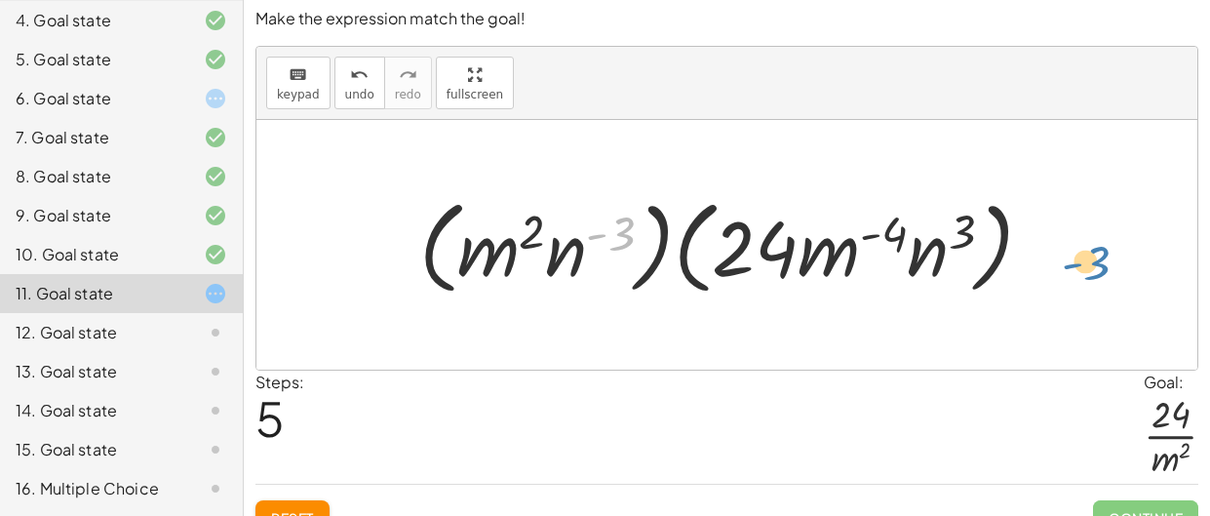
drag, startPoint x: 589, startPoint y: 244, endPoint x: 1039, endPoint y: 258, distance: 450.7
click at [1039, 258] on div at bounding box center [734, 245] width 649 height 112
click at [999, 250] on div at bounding box center [734, 245] width 649 height 112
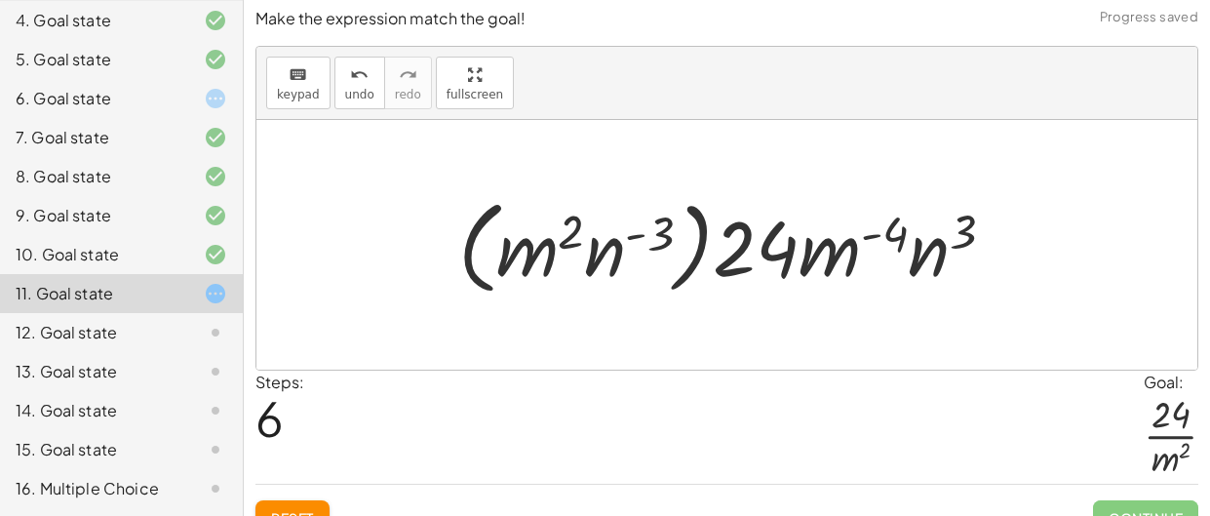
click at [640, 268] on div at bounding box center [734, 245] width 571 height 112
click at [669, 272] on div at bounding box center [734, 245] width 571 height 112
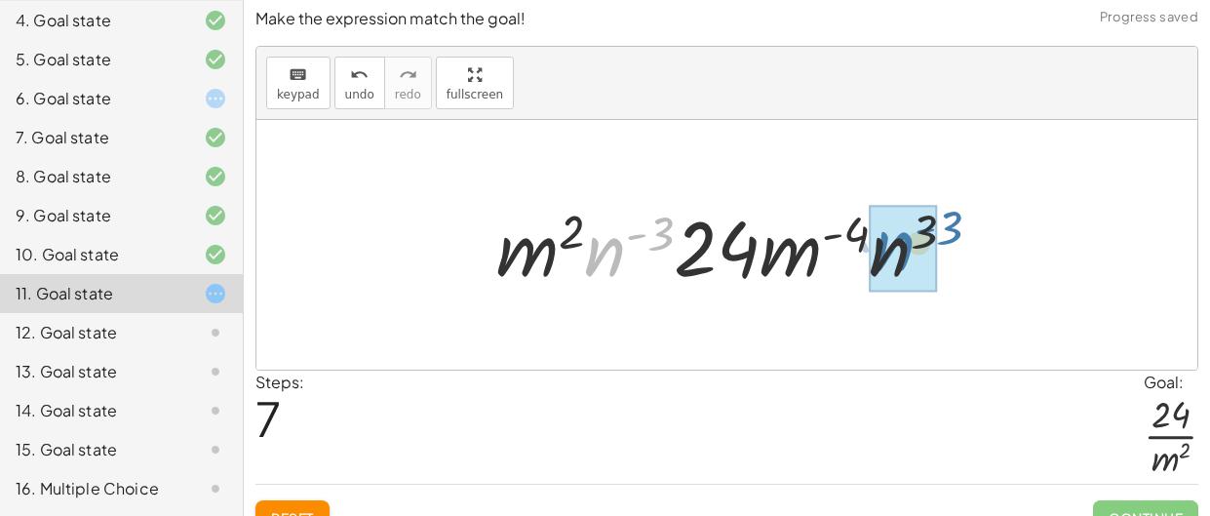
drag, startPoint x: 614, startPoint y: 255, endPoint x: 905, endPoint y: 249, distance: 290.6
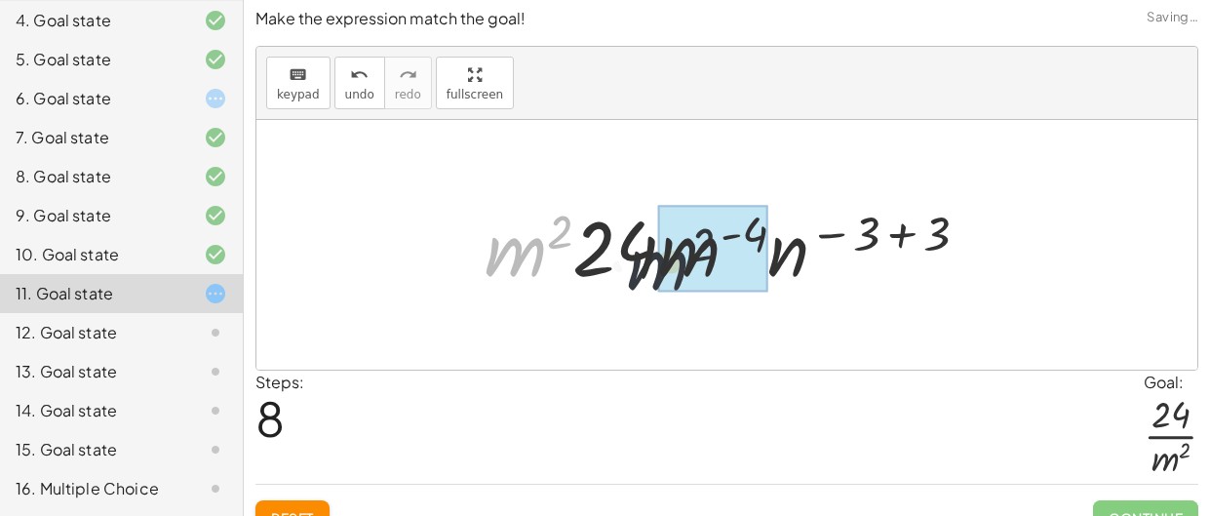
drag, startPoint x: 522, startPoint y: 237, endPoint x: 715, endPoint y: 248, distance: 193.4
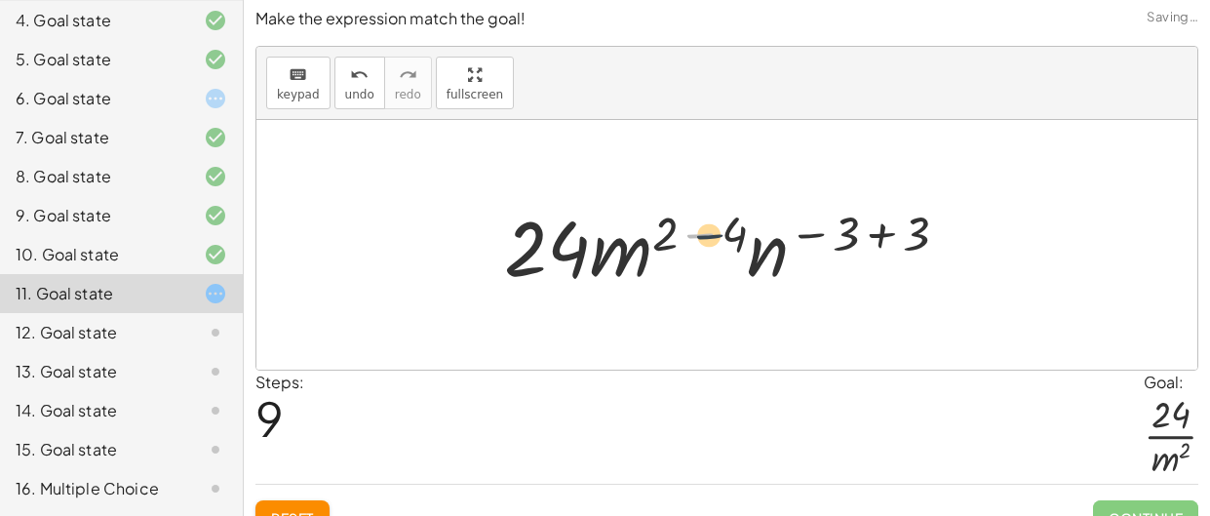
drag, startPoint x: 679, startPoint y: 236, endPoint x: 705, endPoint y: 239, distance: 26.5
click at [705, 239] on div at bounding box center [733, 245] width 479 height 100
click at [704, 239] on div at bounding box center [733, 245] width 479 height 100
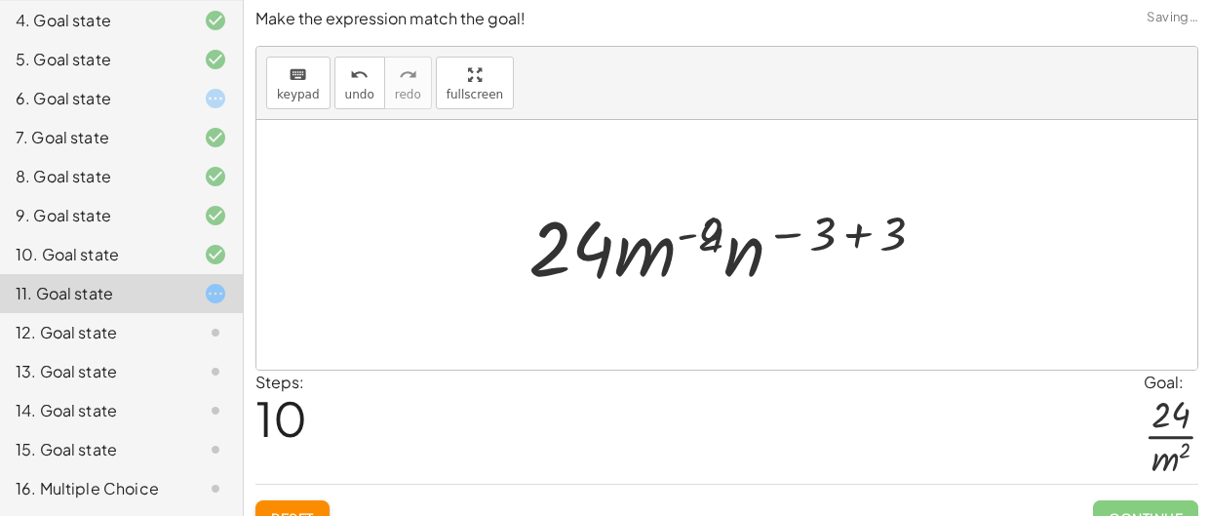
click at [848, 242] on div at bounding box center [734, 245] width 431 height 100
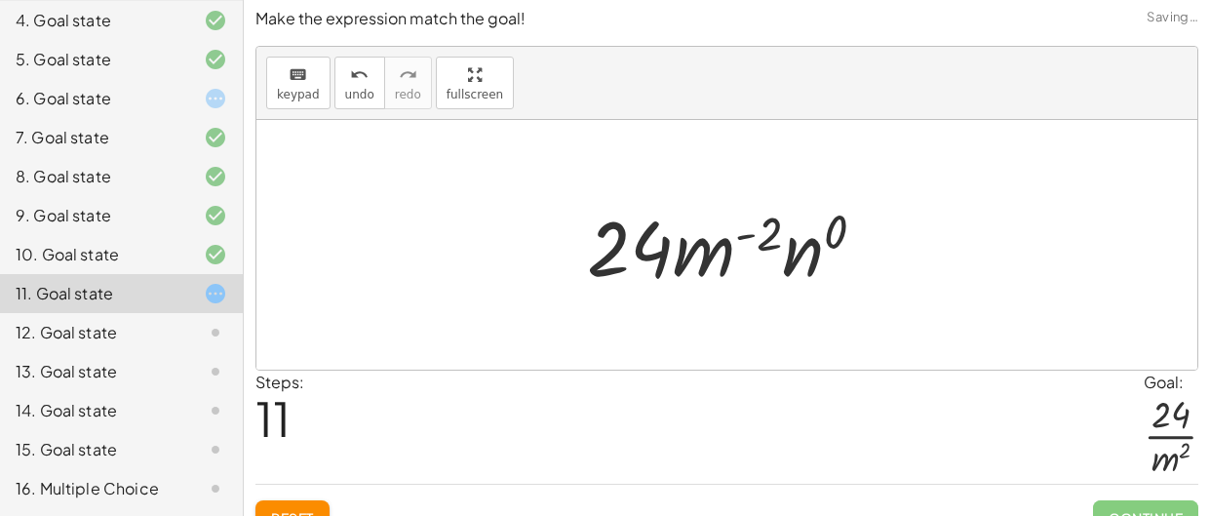
click at [745, 228] on div at bounding box center [734, 245] width 314 height 100
click at [753, 231] on div at bounding box center [734, 245] width 314 height 100
drag, startPoint x: 795, startPoint y: 254, endPoint x: 657, endPoint y: 291, distance: 142.4
click at [657, 291] on div at bounding box center [734, 245] width 314 height 100
click at [706, 235] on div at bounding box center [734, 245] width 314 height 100
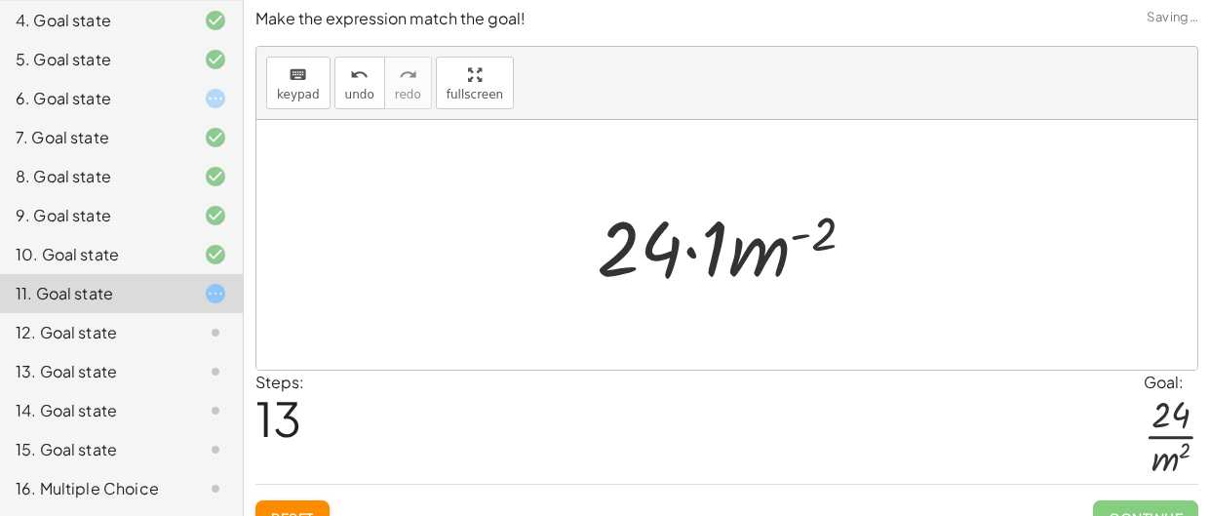
click at [718, 238] on div at bounding box center [734, 245] width 294 height 100
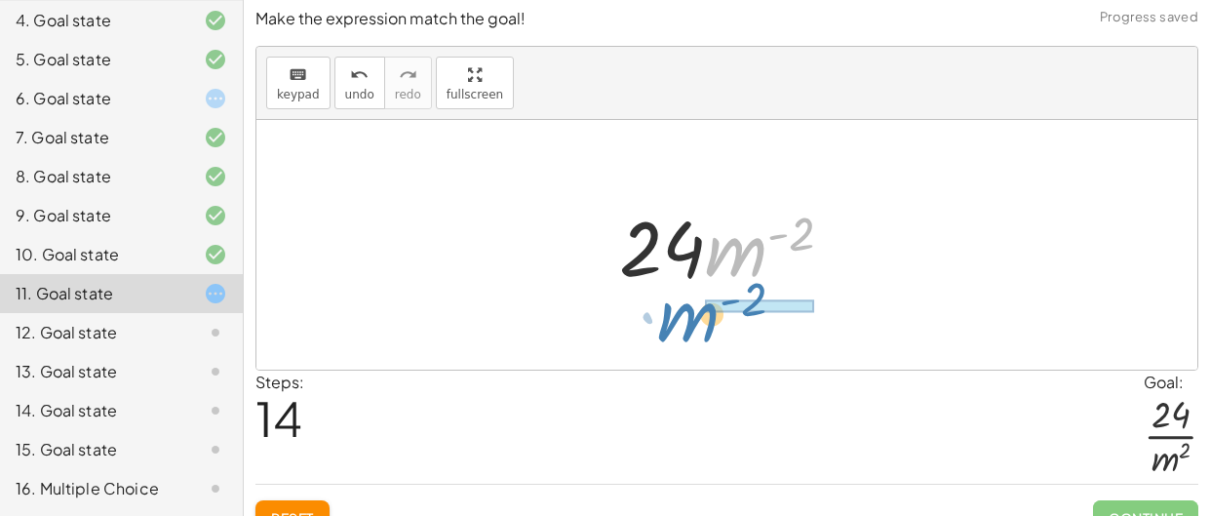
drag, startPoint x: 721, startPoint y: 243, endPoint x: 686, endPoint y: 308, distance: 74.2
click at [686, 308] on div "· ( · 8 · m 2 · n ( - 3 ) ) · ( · 3 · m ( - 4 ) · n 3 ) · 1 · ( · 8 · m 2 · n (…" at bounding box center [726, 245] width 941 height 250
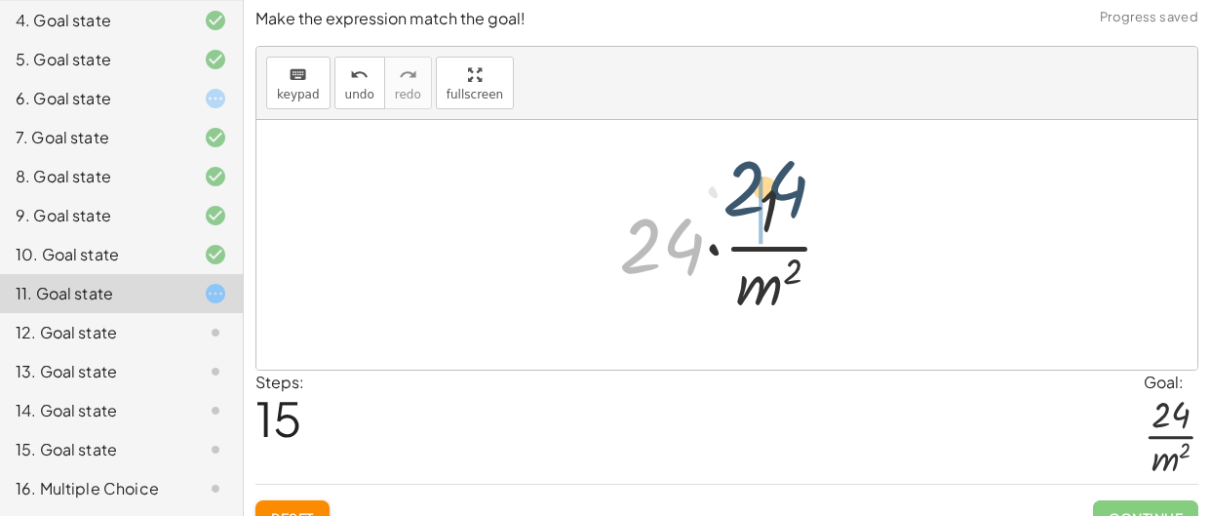
drag, startPoint x: 686, startPoint y: 251, endPoint x: 793, endPoint y: 192, distance: 122.2
click at [793, 192] on div at bounding box center [734, 245] width 250 height 150
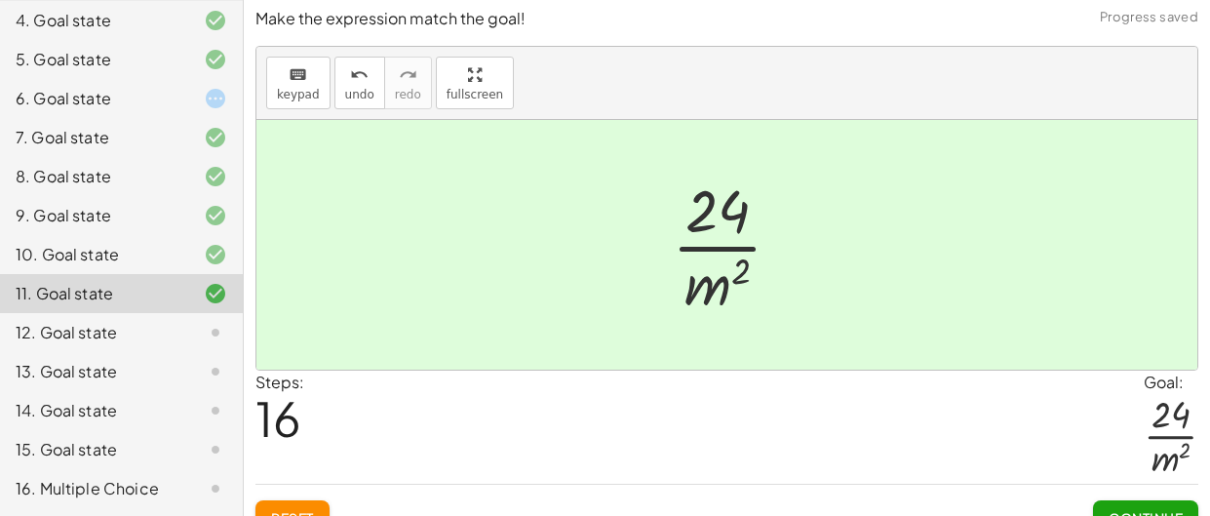
click at [1129, 511] on span "Continue" at bounding box center [1146, 518] width 74 height 18
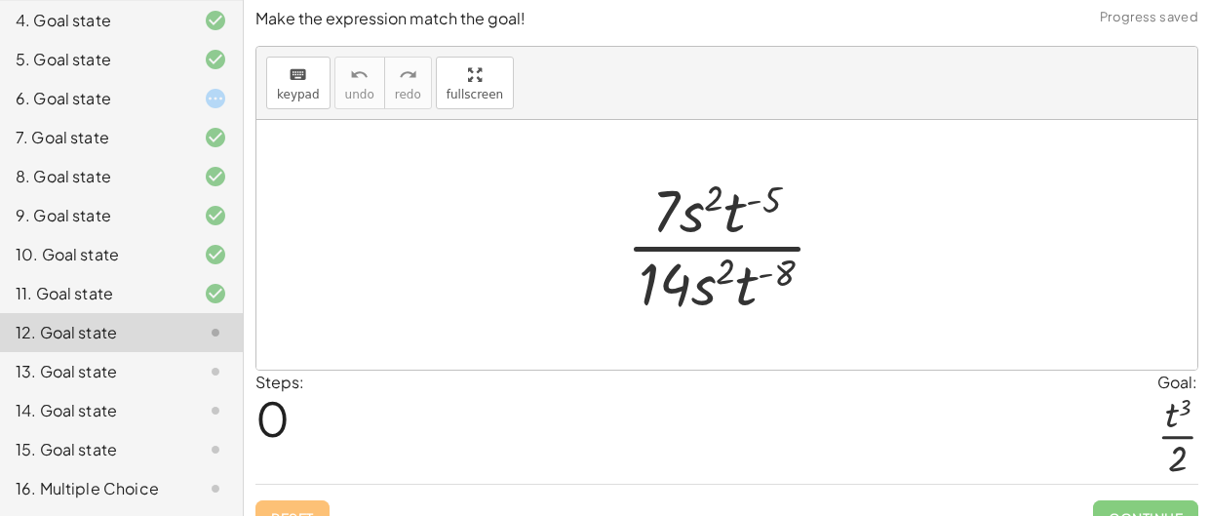
click at [726, 217] on div at bounding box center [734, 245] width 236 height 150
click at [763, 205] on div at bounding box center [734, 245] width 236 height 150
drag, startPoint x: 756, startPoint y: 285, endPoint x: 748, endPoint y: 219, distance: 65.8
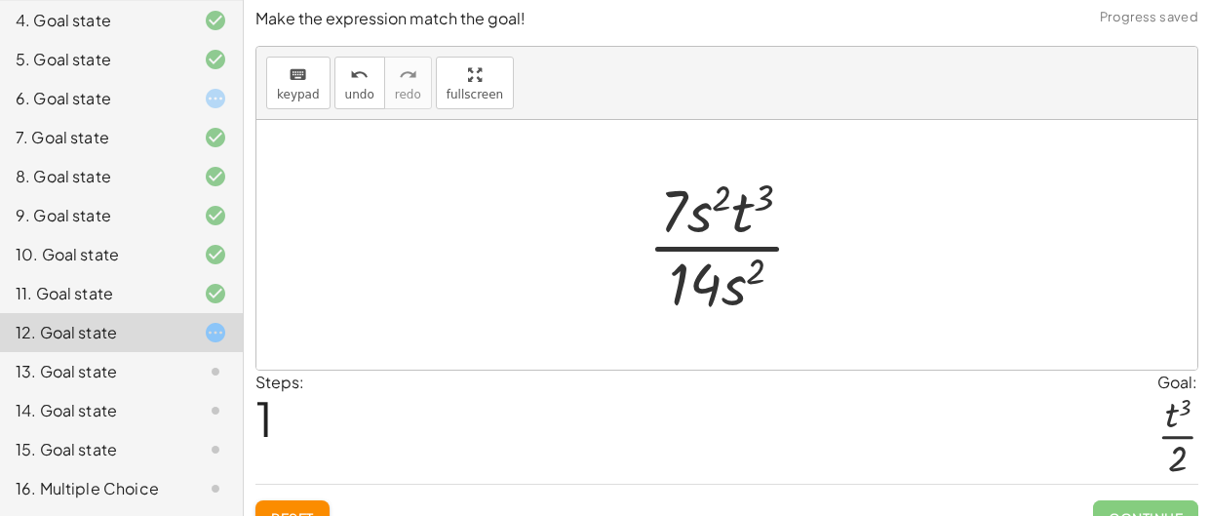
click at [710, 209] on div at bounding box center [734, 245] width 193 height 150
click at [749, 280] on div at bounding box center [734, 245] width 193 height 150
drag, startPoint x: 749, startPoint y: 271, endPoint x: 706, endPoint y: 195, distance: 87.3
click at [706, 195] on div at bounding box center [734, 245] width 193 height 150
drag, startPoint x: 718, startPoint y: 204, endPoint x: 758, endPoint y: 289, distance: 93.8
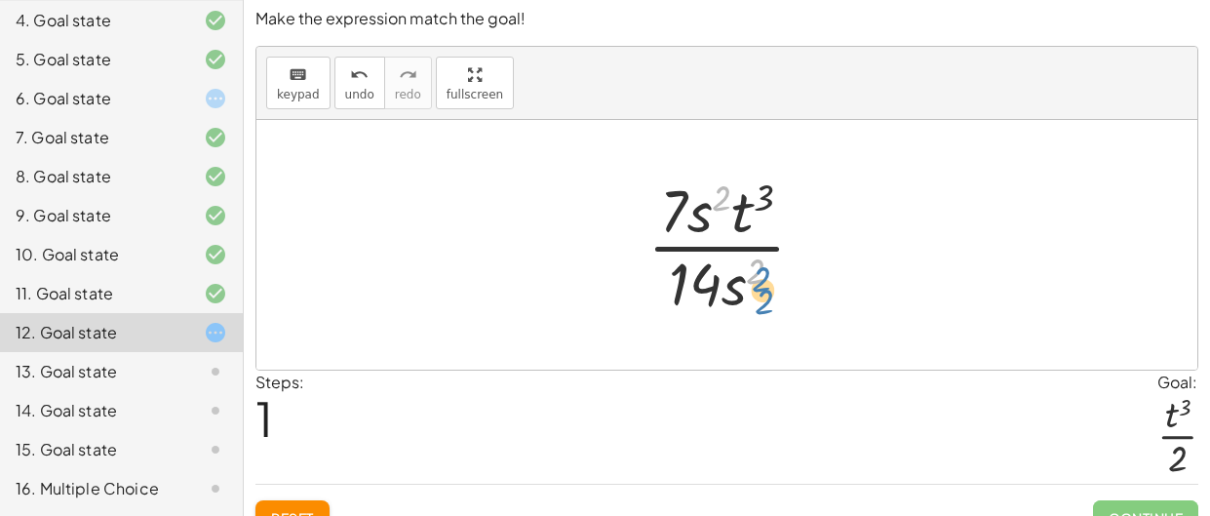
click at [758, 289] on div at bounding box center [734, 245] width 193 height 150
drag, startPoint x: 728, startPoint y: 294, endPoint x: 706, endPoint y: 213, distance: 84.9
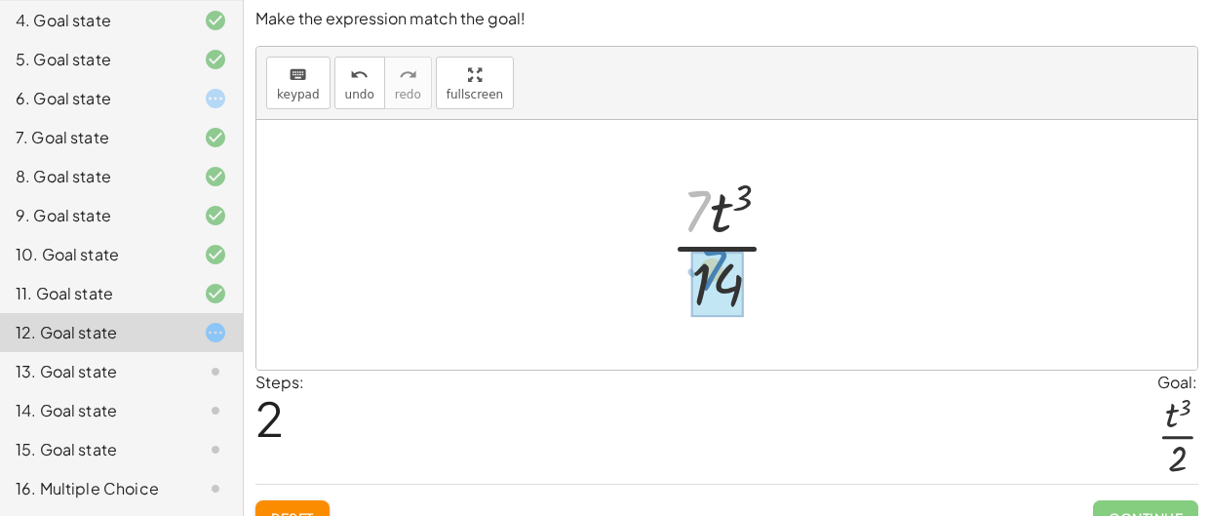
drag, startPoint x: 694, startPoint y: 218, endPoint x: 710, endPoint y: 281, distance: 64.3
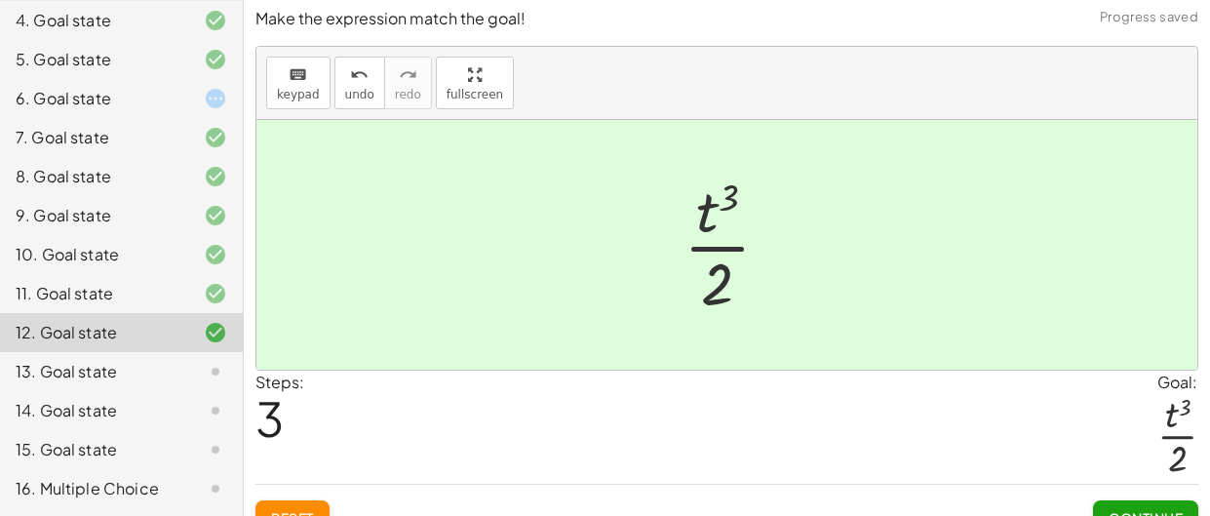
click at [1172, 510] on span "Continue" at bounding box center [1146, 518] width 74 height 18
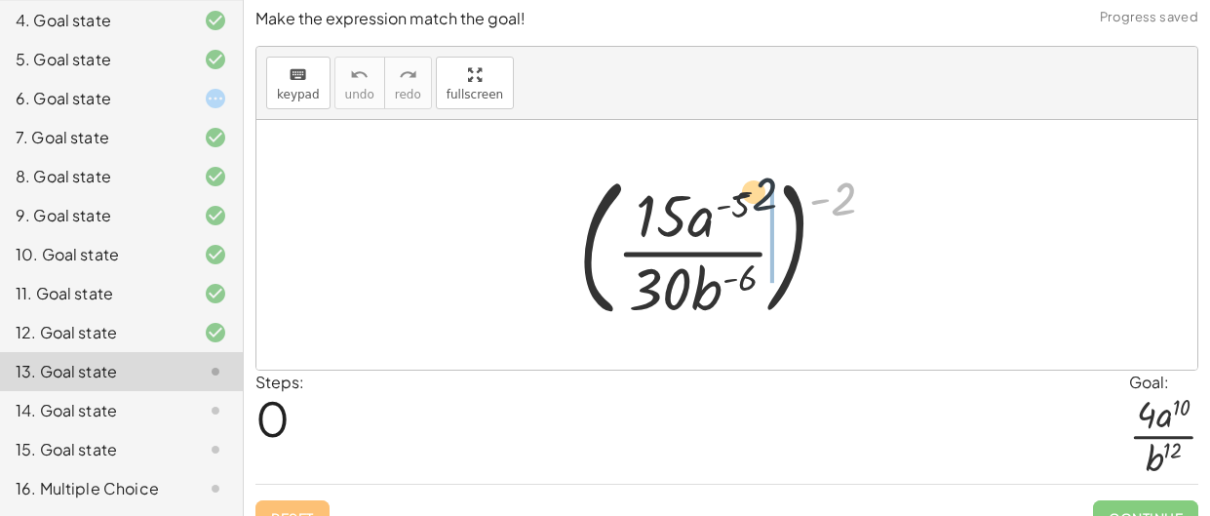
drag, startPoint x: 837, startPoint y: 206, endPoint x: 747, endPoint y: 200, distance: 89.9
click at [747, 200] on div at bounding box center [735, 245] width 333 height 162
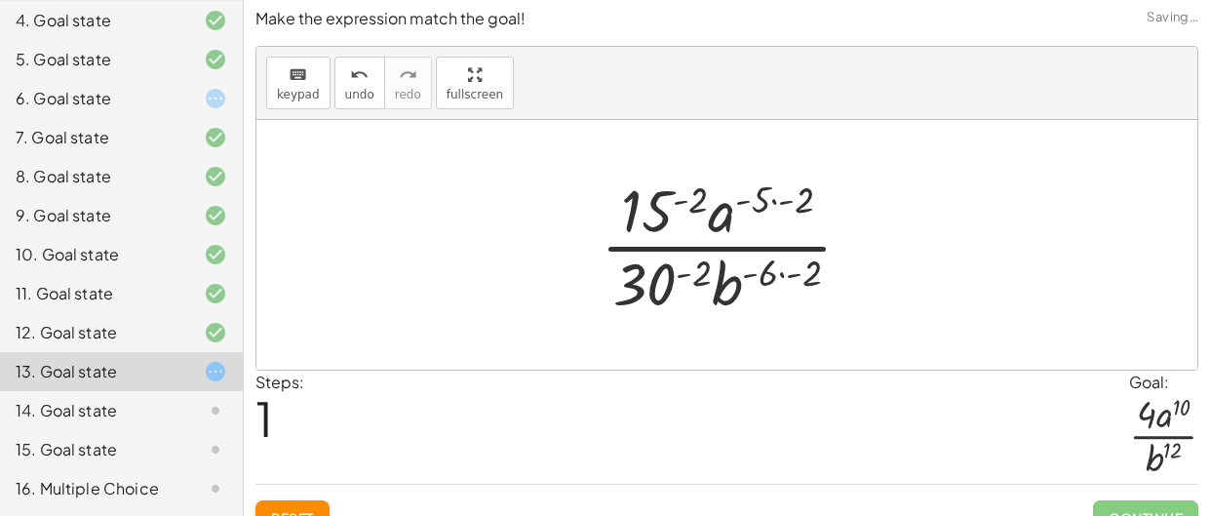
click at [686, 197] on div at bounding box center [734, 245] width 287 height 150
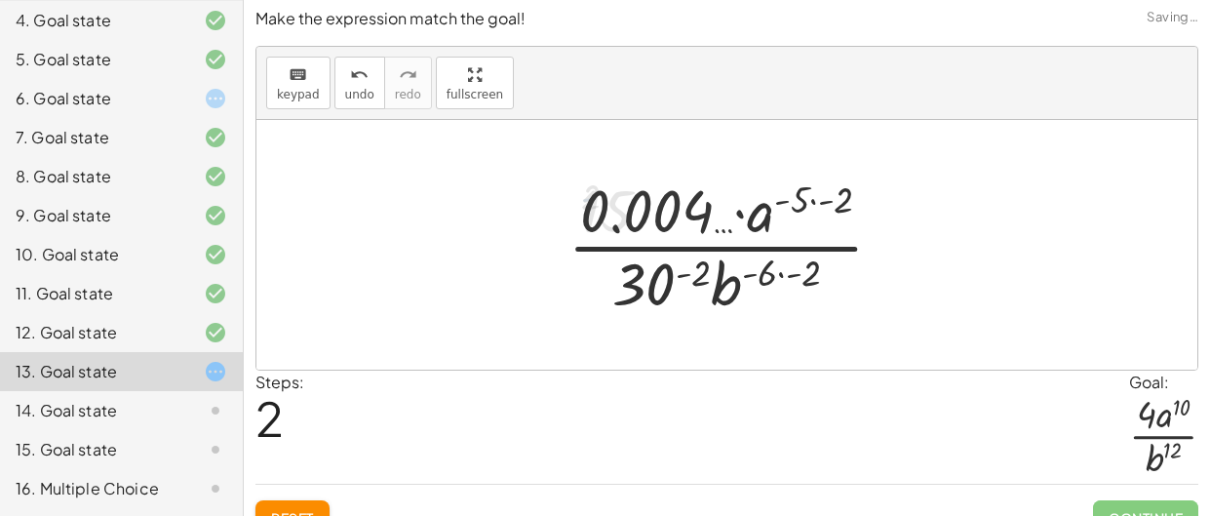
click at [818, 198] on div at bounding box center [734, 245] width 352 height 150
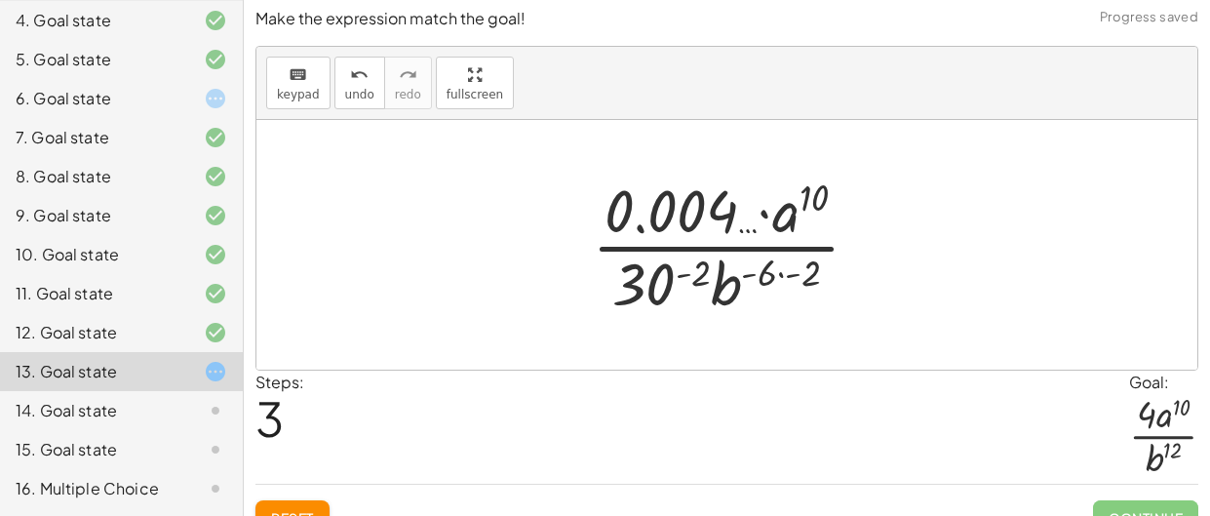
click at [798, 269] on div at bounding box center [733, 245] width 303 height 150
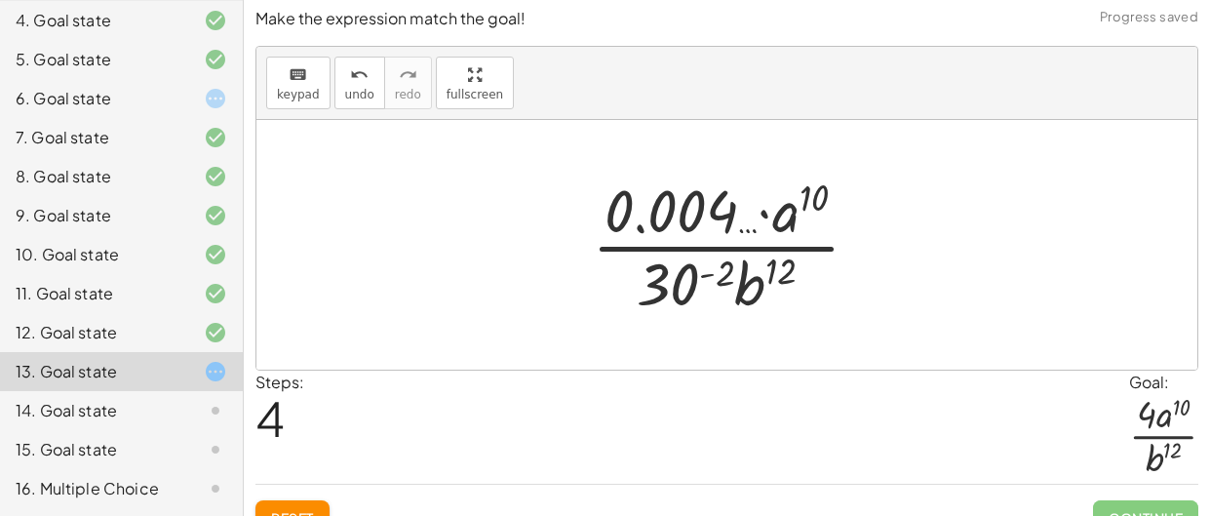
click at [691, 216] on div at bounding box center [733, 245] width 303 height 150
click at [357, 97] on span "undo" at bounding box center [359, 95] width 29 height 14
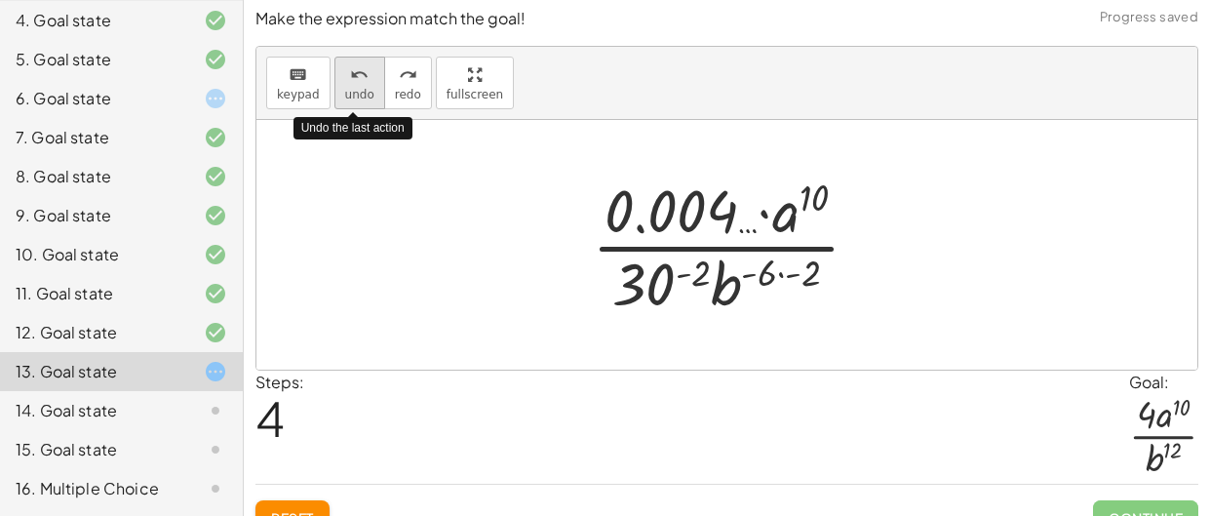
click at [357, 97] on span "undo" at bounding box center [359, 95] width 29 height 14
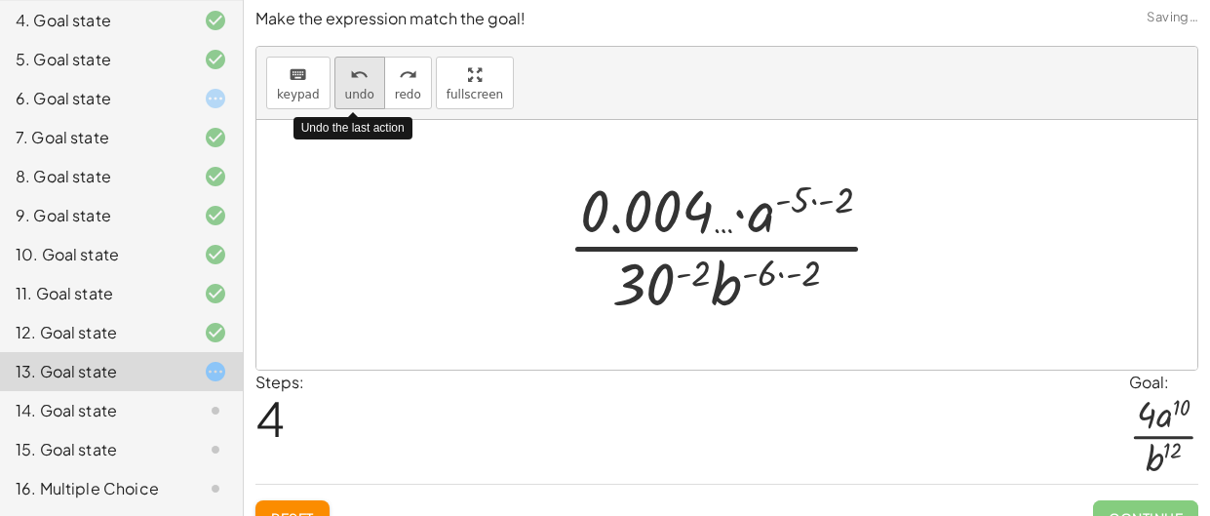
click at [357, 97] on span "undo" at bounding box center [359, 95] width 29 height 14
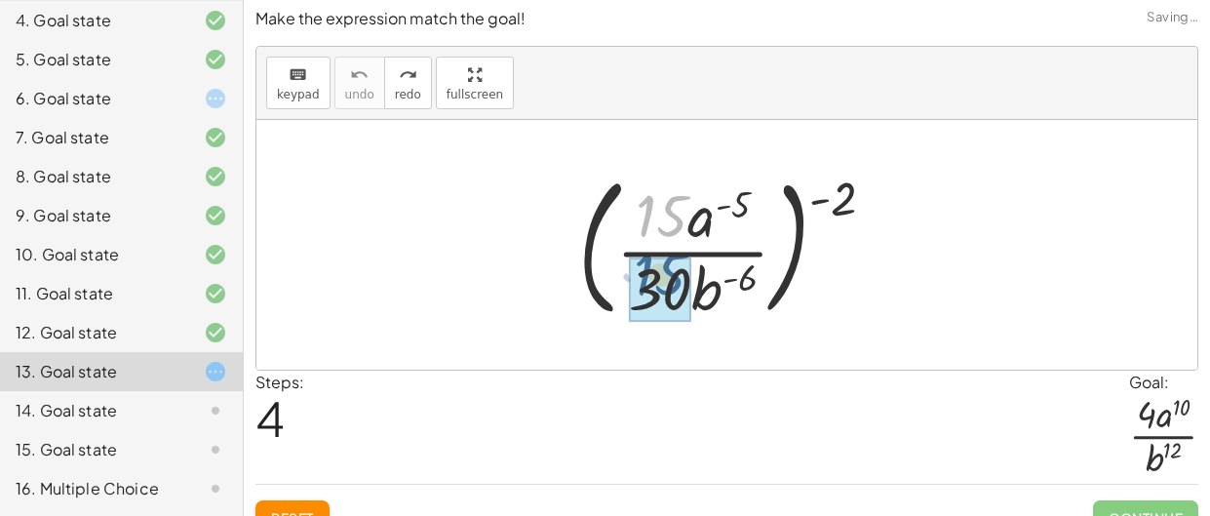
drag, startPoint x: 653, startPoint y: 226, endPoint x: 651, endPoint y: 285, distance: 58.5
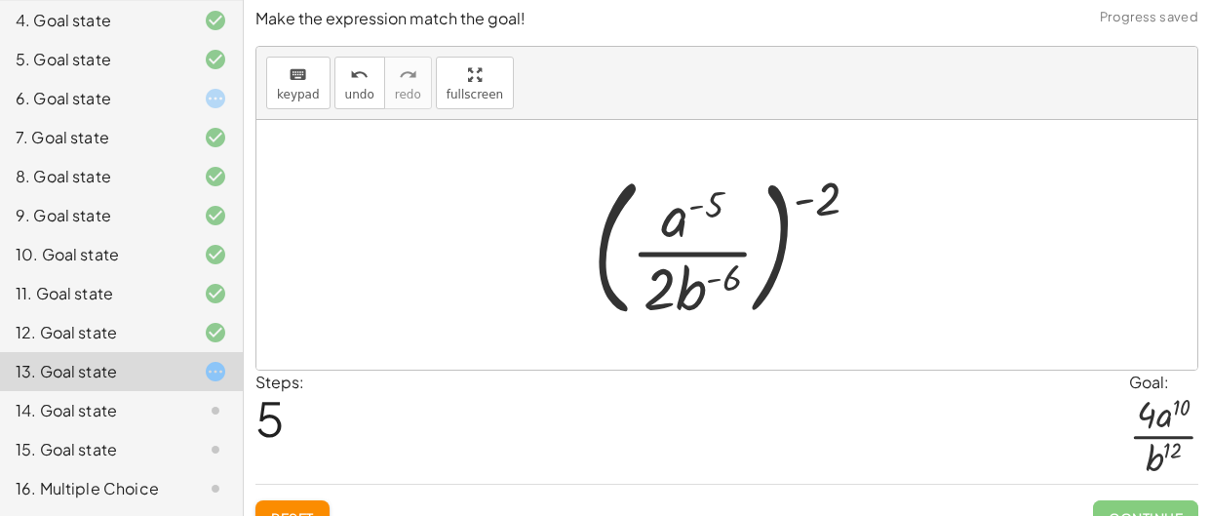
click at [710, 209] on div at bounding box center [734, 245] width 302 height 162
click at [826, 195] on div at bounding box center [734, 245] width 302 height 162
drag, startPoint x: 810, startPoint y: 199, endPoint x: 745, endPoint y: 201, distance: 65.4
click at [745, 201] on div at bounding box center [734, 245] width 302 height 162
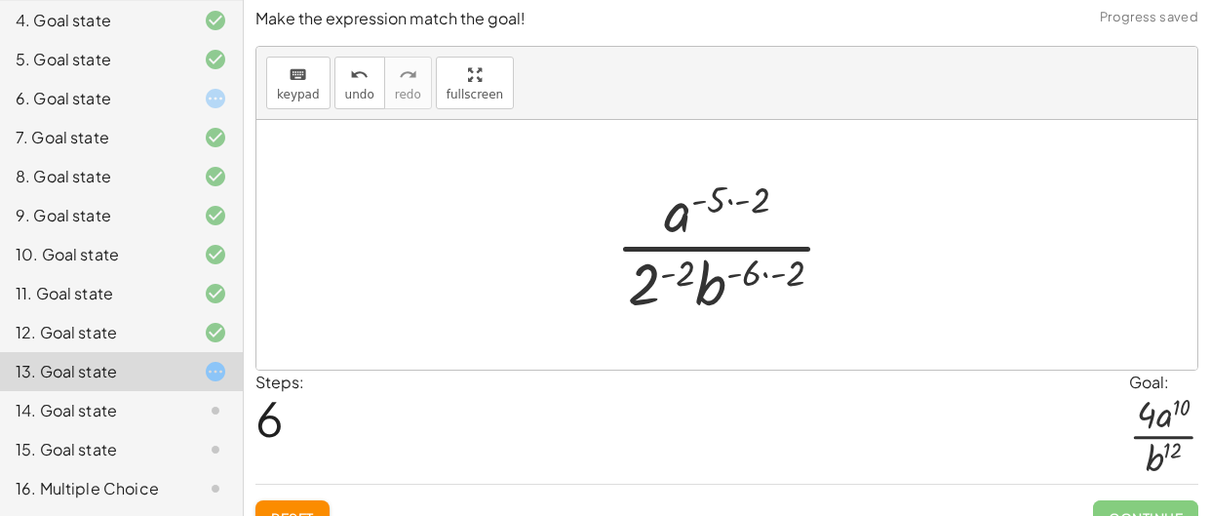
click at [741, 200] on div at bounding box center [734, 245] width 256 height 150
click at [708, 198] on div at bounding box center [734, 245] width 256 height 150
click at [763, 267] on div at bounding box center [734, 245] width 256 height 150
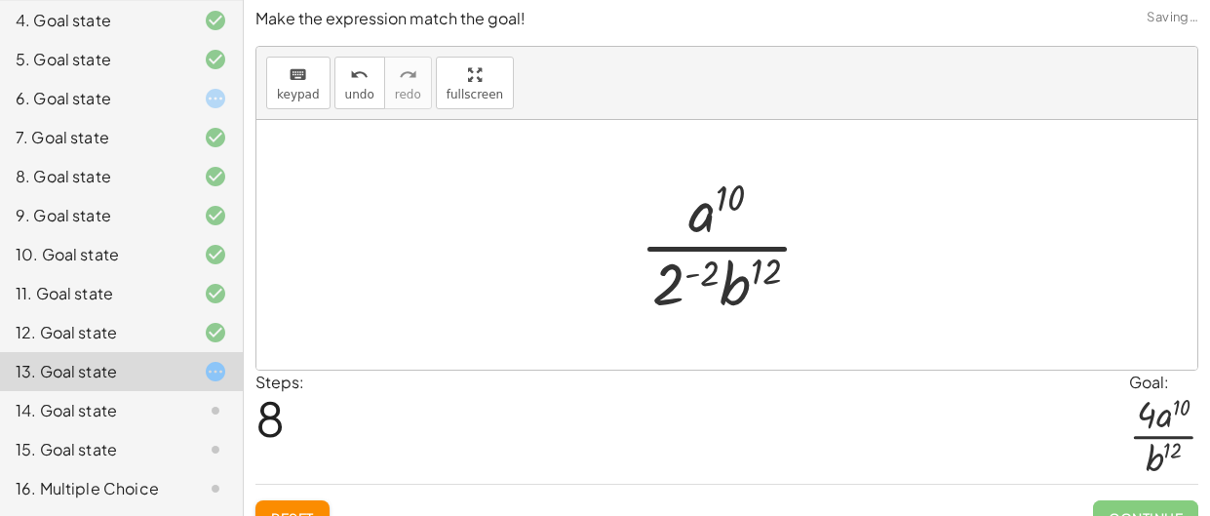
click at [719, 267] on div at bounding box center [734, 245] width 209 height 150
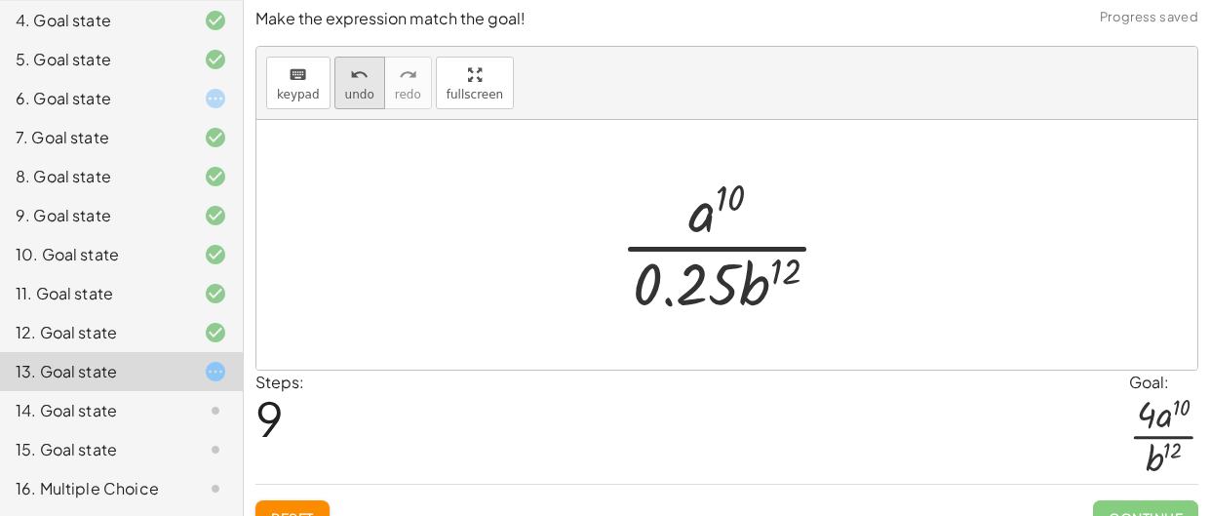
click at [347, 93] on span "undo" at bounding box center [359, 95] width 29 height 14
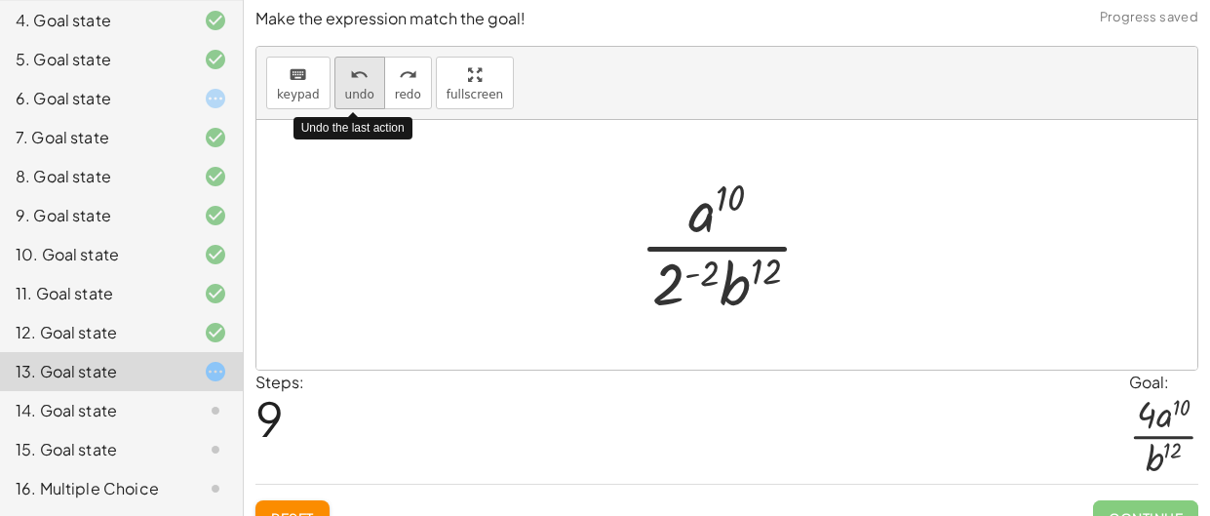
click at [347, 93] on span "undo" at bounding box center [359, 95] width 29 height 14
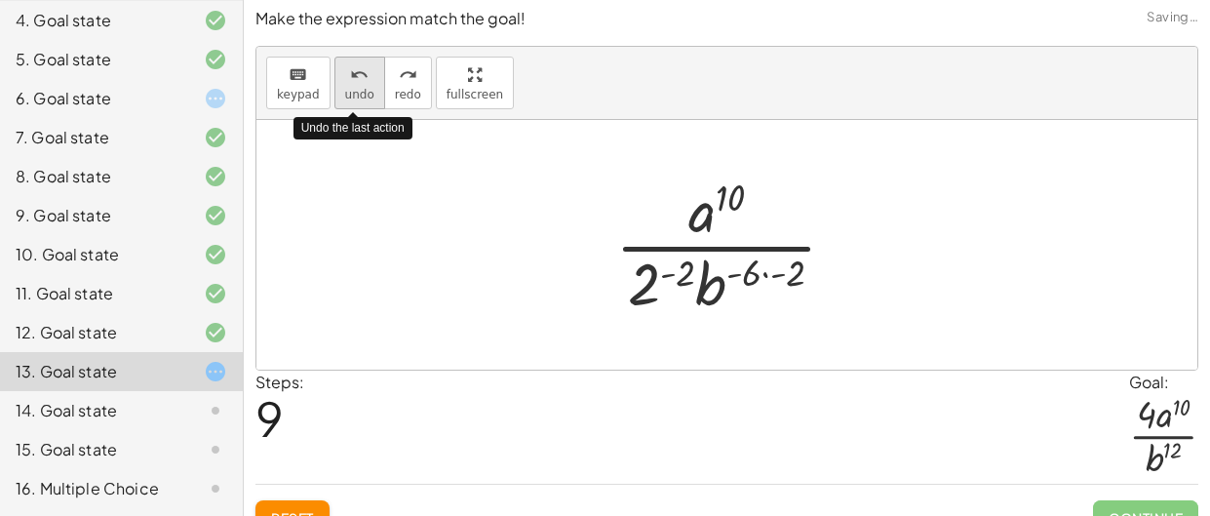
click at [347, 93] on span "undo" at bounding box center [359, 95] width 29 height 14
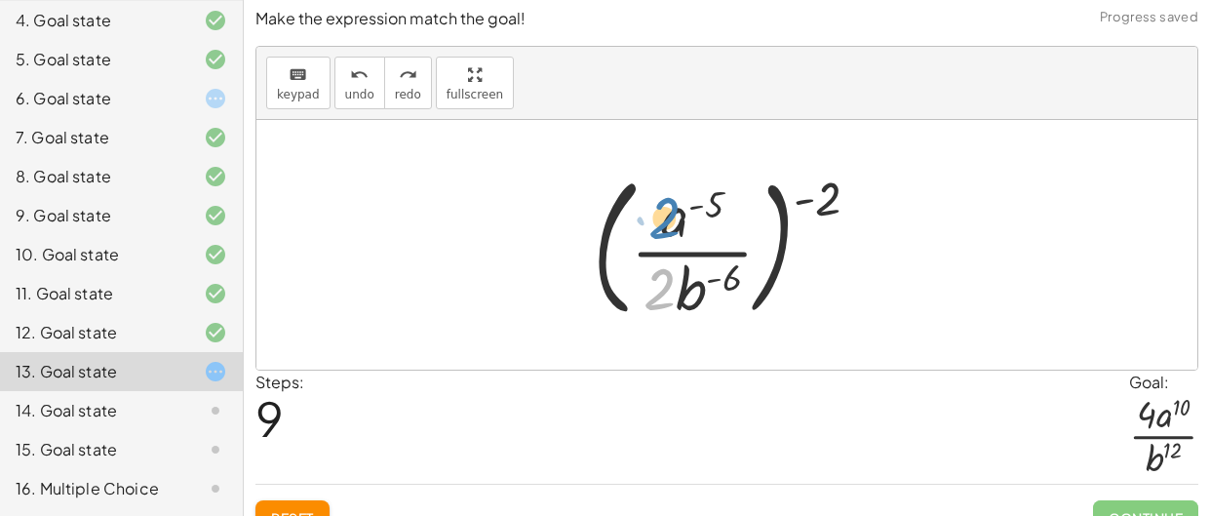
drag, startPoint x: 661, startPoint y: 285, endPoint x: 668, endPoint y: 214, distance: 71.5
click at [668, 214] on div at bounding box center [734, 245] width 302 height 162
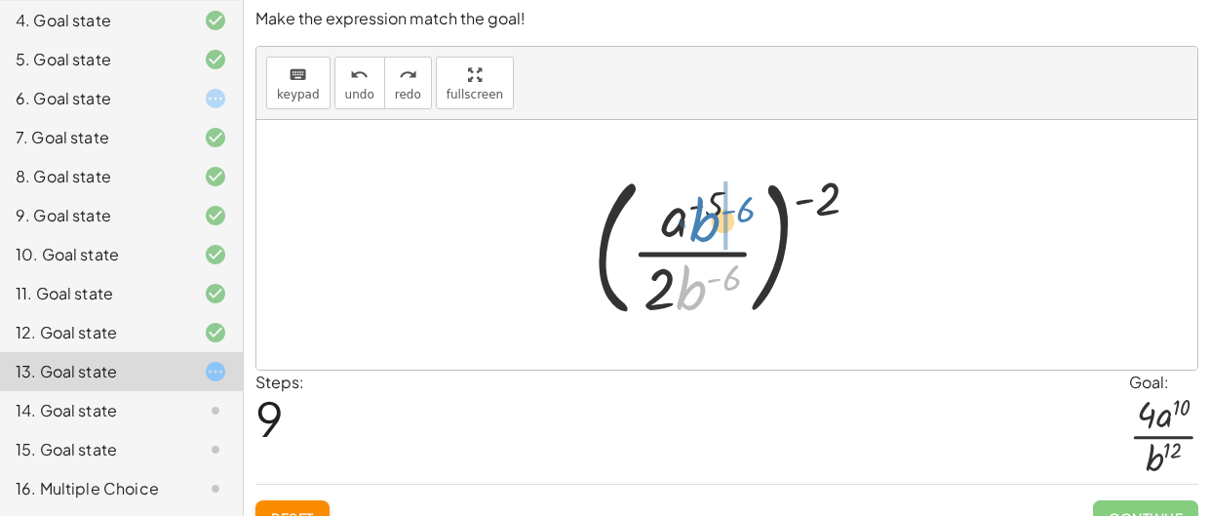
drag, startPoint x: 687, startPoint y: 291, endPoint x: 704, endPoint y: 221, distance: 71.2
click at [704, 221] on div at bounding box center [734, 245] width 302 height 162
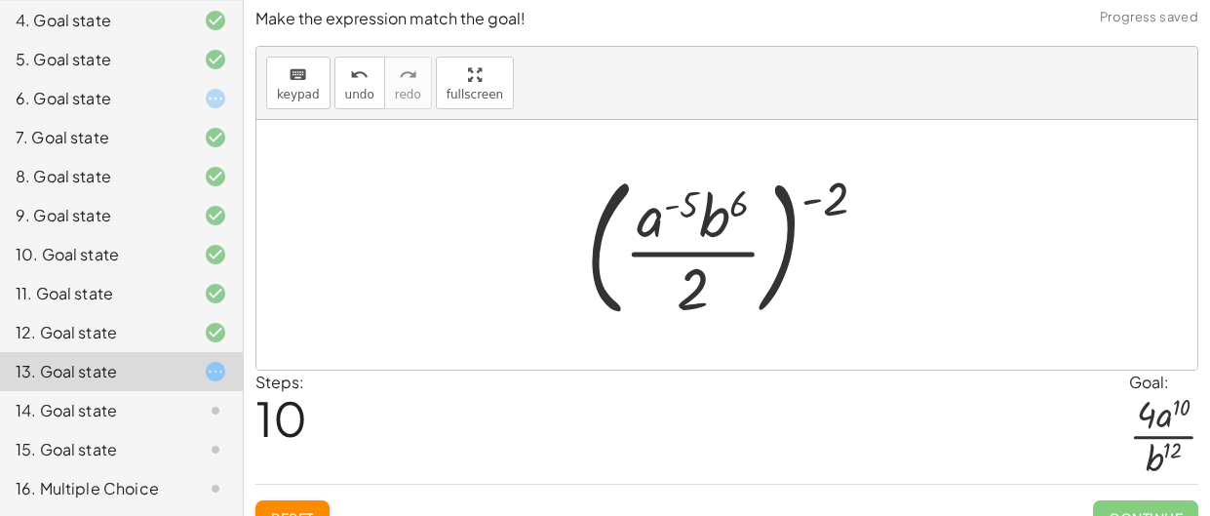
click at [659, 214] on div at bounding box center [734, 245] width 316 height 162
click at [836, 197] on div at bounding box center [734, 245] width 316 height 162
click at [812, 197] on div at bounding box center [734, 245] width 316 height 162
click at [695, 200] on div at bounding box center [734, 245] width 316 height 162
drag, startPoint x: 684, startPoint y: 197, endPoint x: 657, endPoint y: 214, distance: 31.1
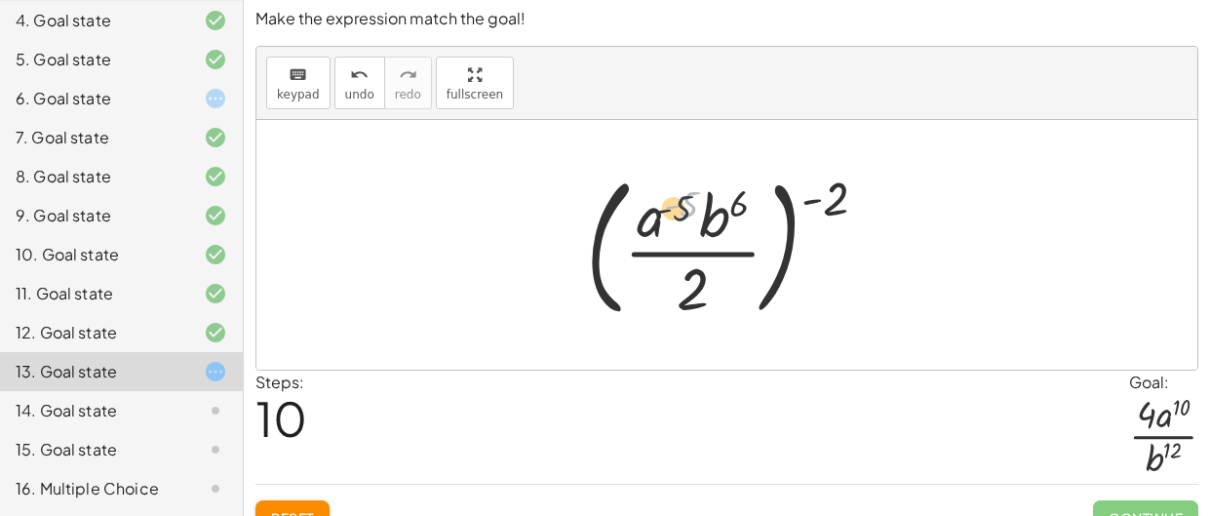
click at [657, 214] on div at bounding box center [734, 245] width 316 height 162
drag, startPoint x: 823, startPoint y: 200, endPoint x: 748, endPoint y: 191, distance: 75.6
click at [748, 191] on div at bounding box center [734, 245] width 316 height 162
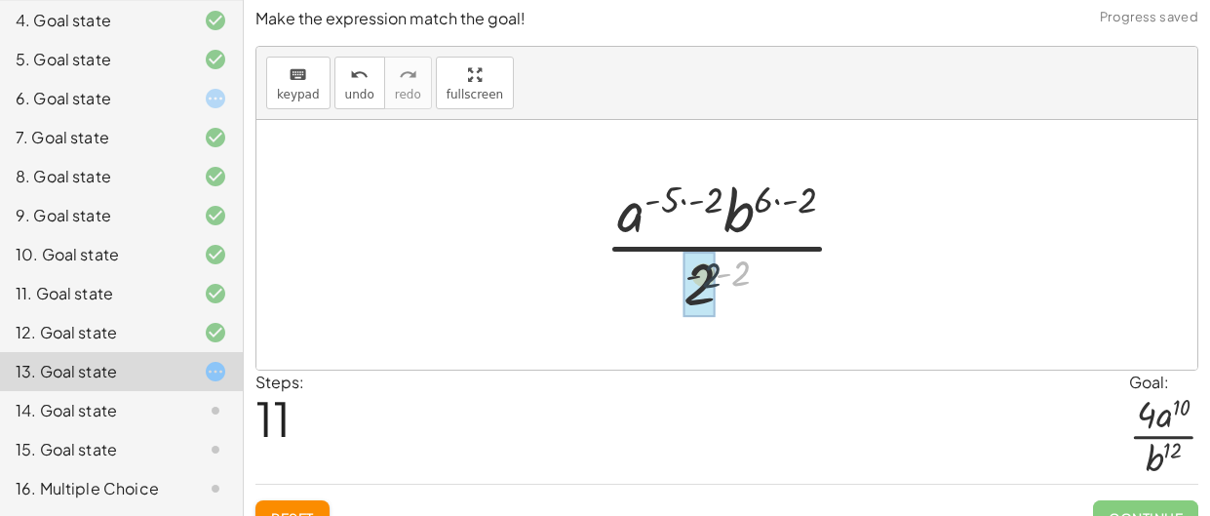
drag, startPoint x: 745, startPoint y: 264, endPoint x: 704, endPoint y: 267, distance: 41.1
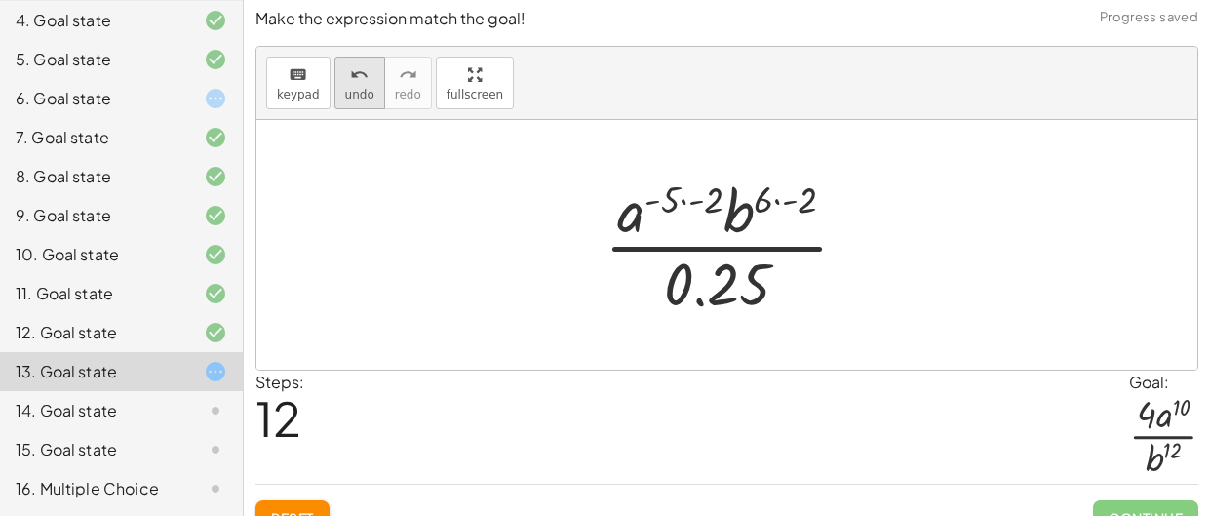
click at [355, 76] on icon "undo" at bounding box center [359, 74] width 19 height 23
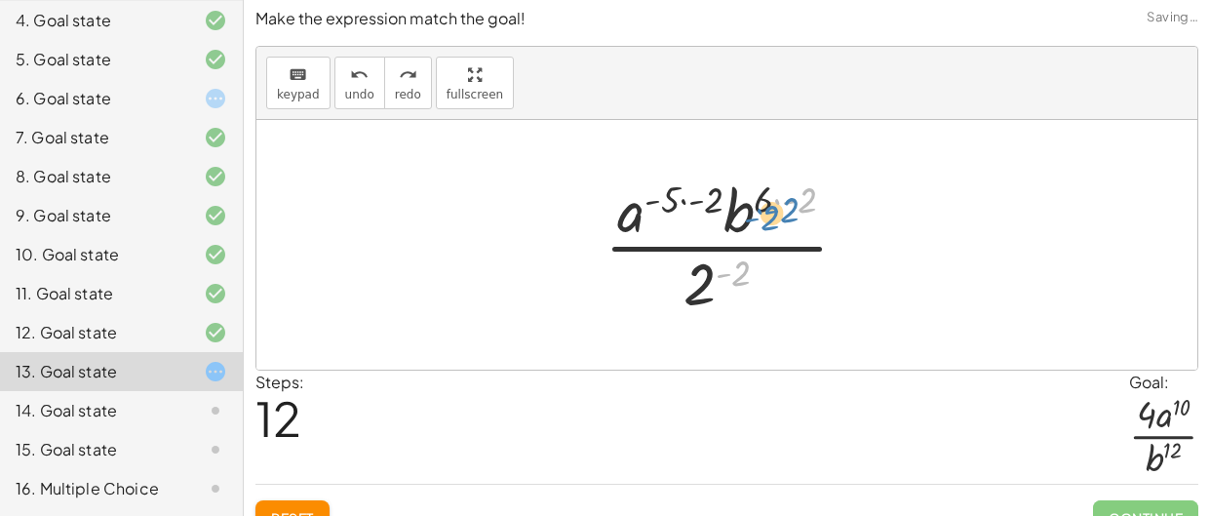
drag, startPoint x: 802, startPoint y: 202, endPoint x: 819, endPoint y: 197, distance: 18.2
click at [819, 197] on div at bounding box center [734, 245] width 279 height 150
click at [787, 193] on div at bounding box center [734, 245] width 279 height 150
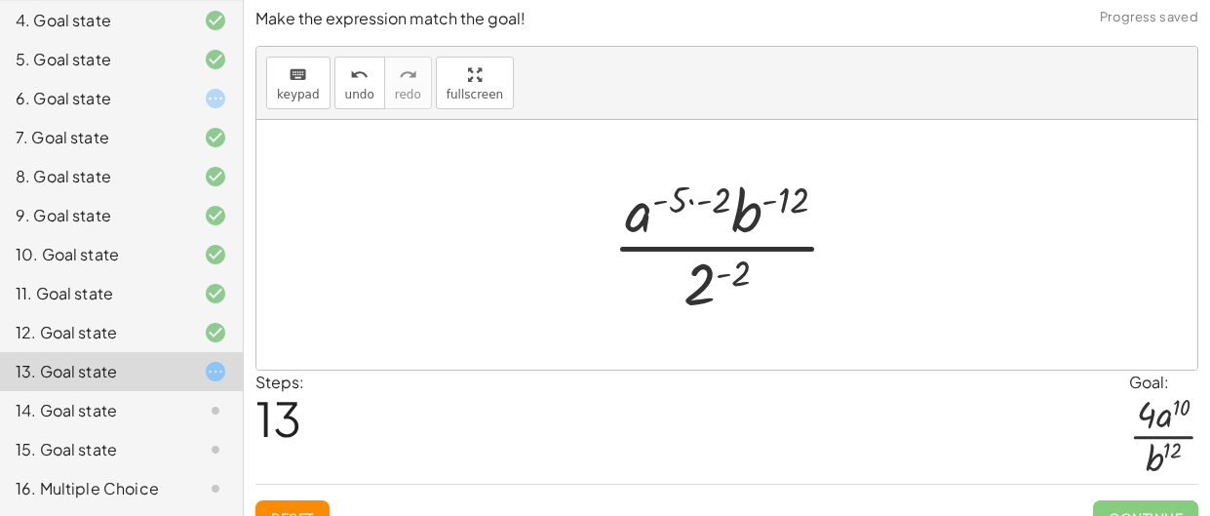
click at [733, 194] on div at bounding box center [734, 245] width 263 height 150
click at [689, 189] on div at bounding box center [734, 245] width 263 height 150
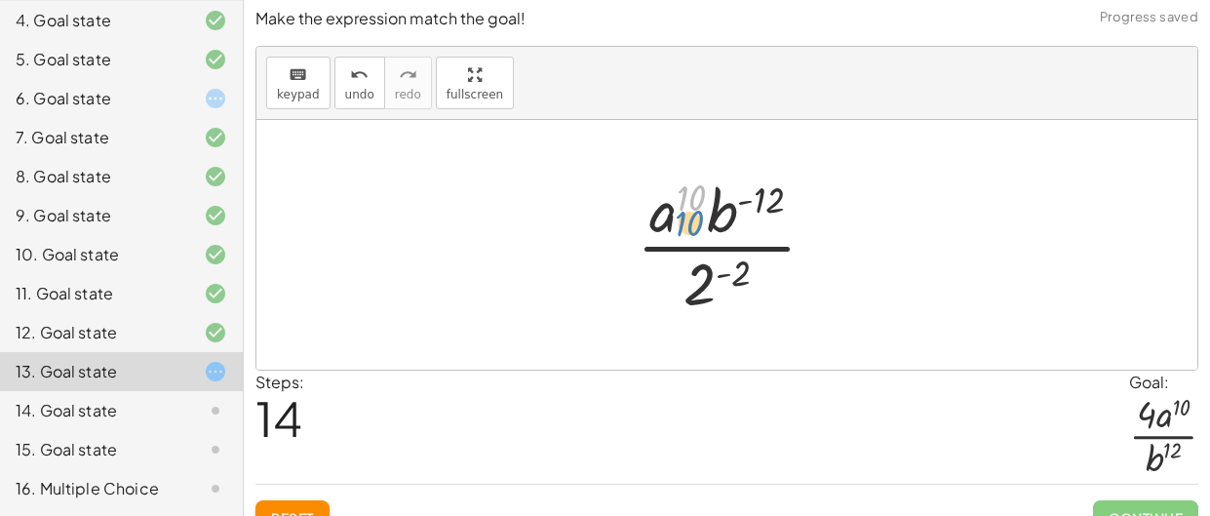
drag, startPoint x: 690, startPoint y: 189, endPoint x: 681, endPoint y: 196, distance: 11.9
click at [681, 196] on div at bounding box center [734, 245] width 215 height 150
drag, startPoint x: 750, startPoint y: 200, endPoint x: 665, endPoint y: 304, distance: 134.5
click at [665, 304] on div at bounding box center [734, 245] width 215 height 150
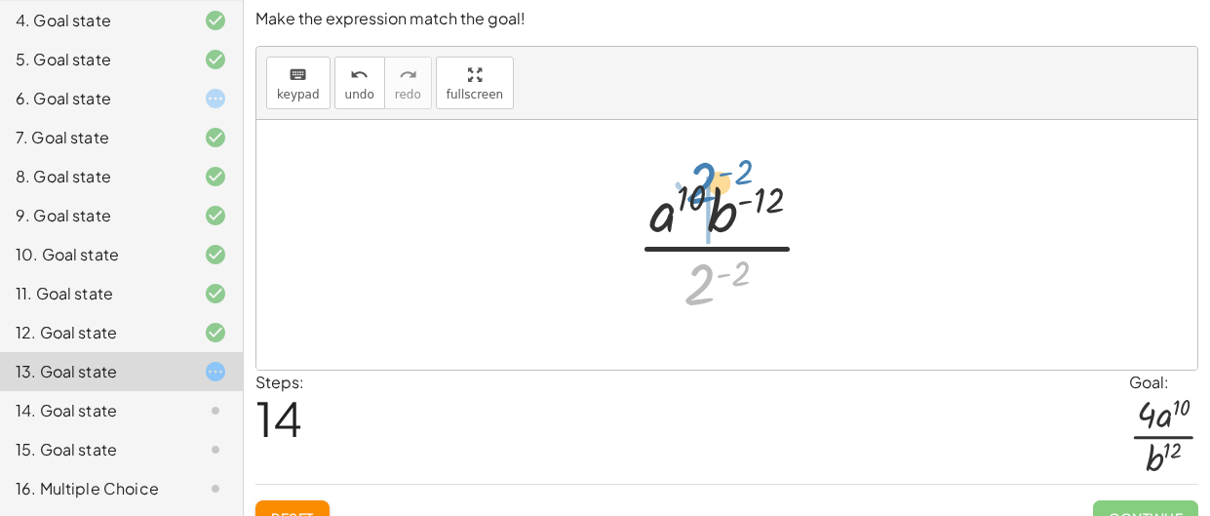
drag, startPoint x: 697, startPoint y: 286, endPoint x: 697, endPoint y: 184, distance: 101.4
click at [697, 184] on div at bounding box center [734, 245] width 215 height 150
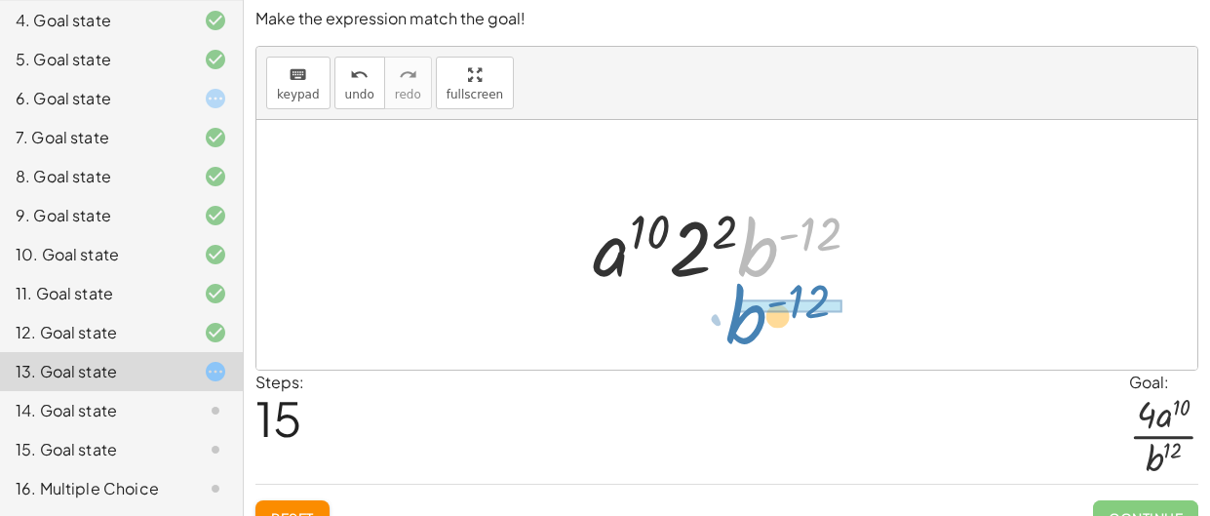
drag, startPoint x: 777, startPoint y: 256, endPoint x: 765, endPoint y: 323, distance: 67.3
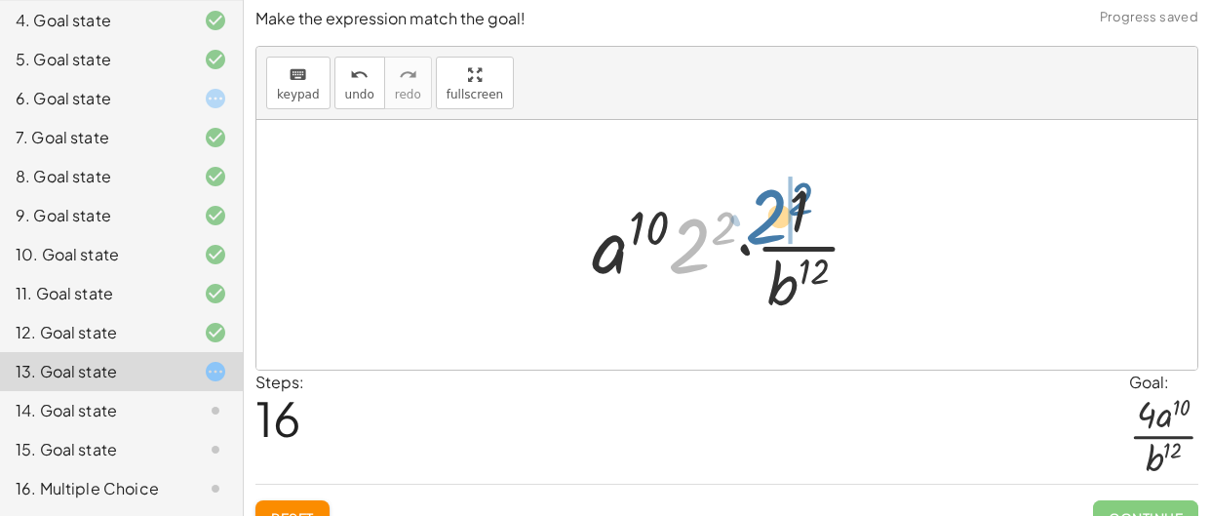
drag, startPoint x: 697, startPoint y: 253, endPoint x: 778, endPoint y: 222, distance: 86.4
click at [778, 222] on div at bounding box center [734, 245] width 304 height 150
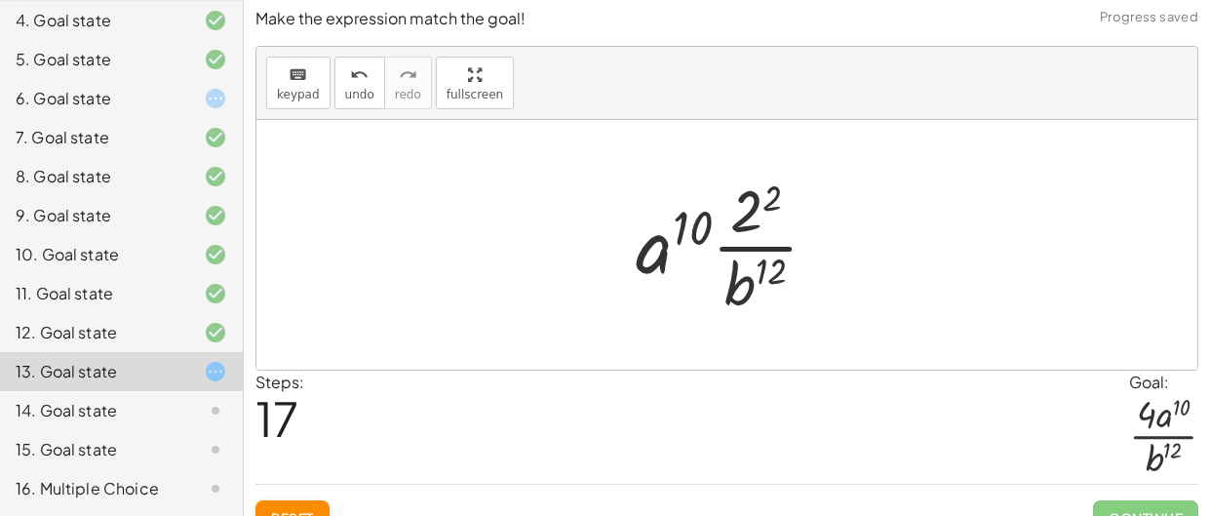
click at [760, 192] on div at bounding box center [734, 245] width 217 height 150
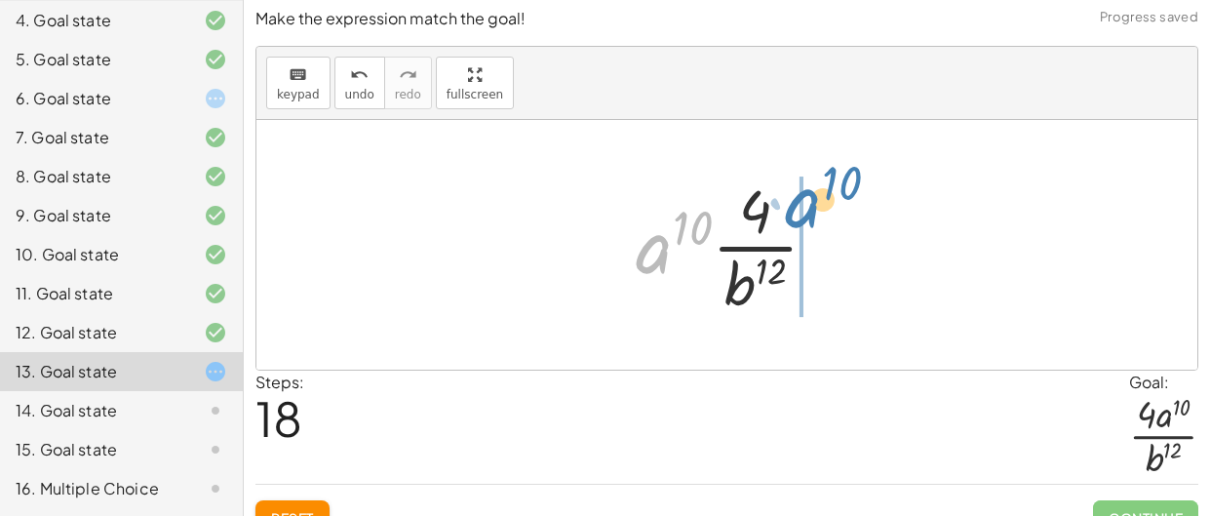
drag, startPoint x: 650, startPoint y: 252, endPoint x: 806, endPoint y: 209, distance: 161.8
click at [806, 209] on div at bounding box center [734, 245] width 217 height 150
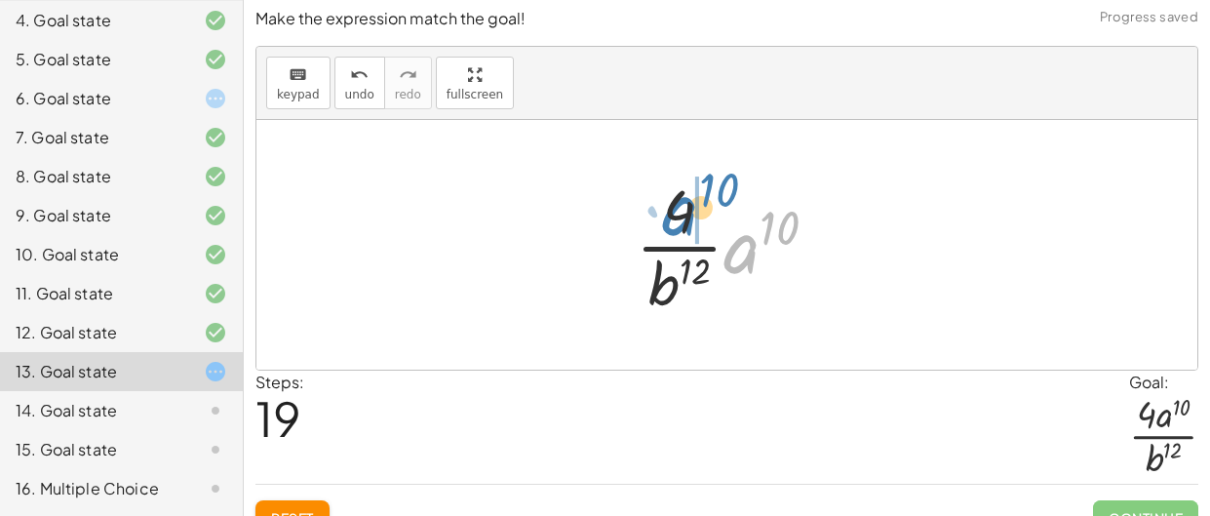
drag, startPoint x: 758, startPoint y: 243, endPoint x: 698, endPoint y: 205, distance: 70.6
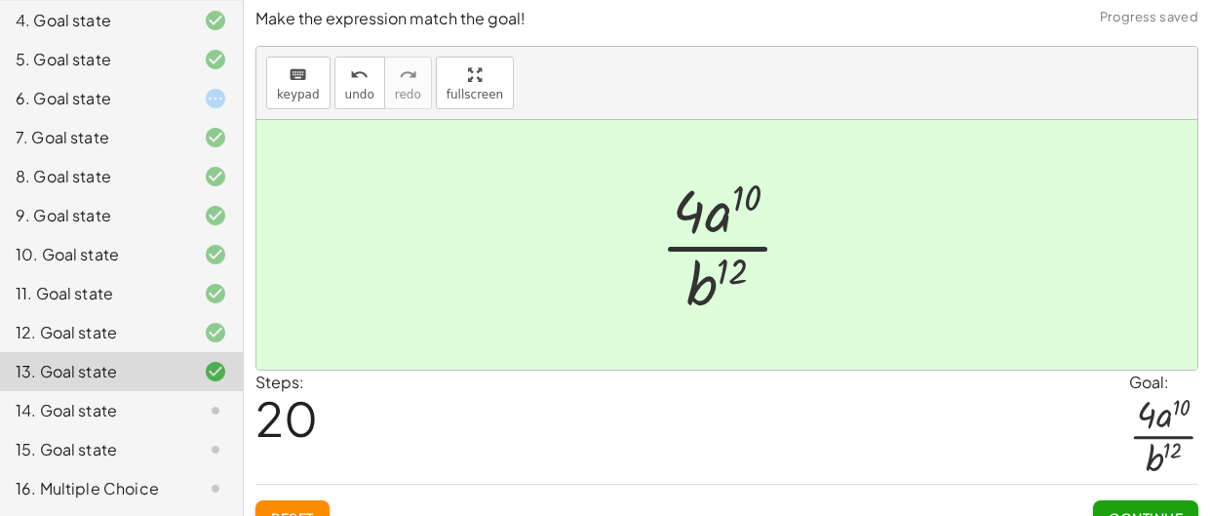
click at [1157, 497] on div "Continue" at bounding box center [1145, 510] width 105 height 51
click at [1160, 507] on button "Continue" at bounding box center [1145, 517] width 105 height 35
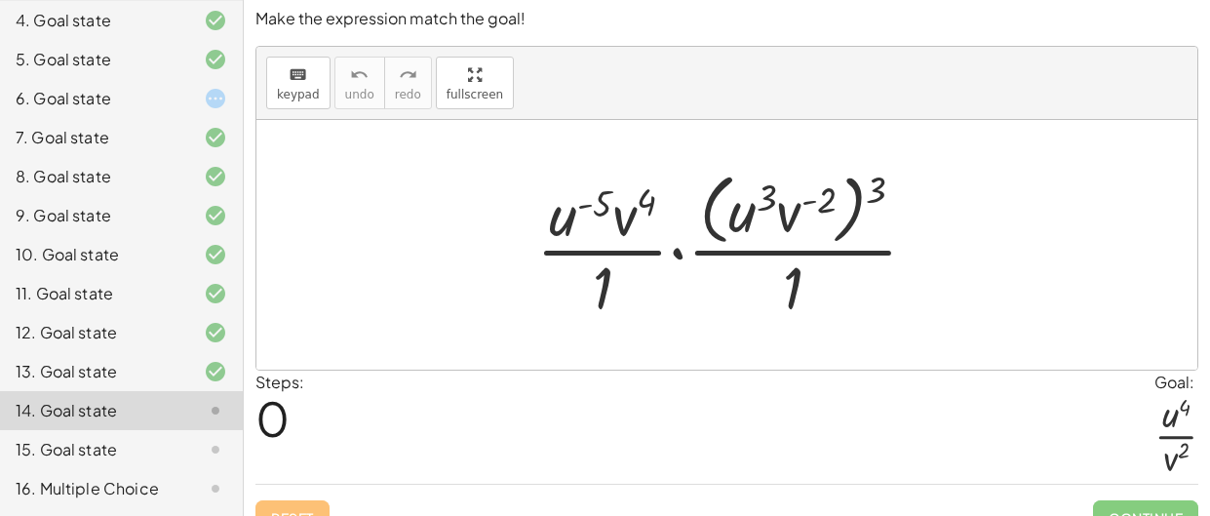
click at [801, 304] on div at bounding box center [735, 244] width 416 height 159
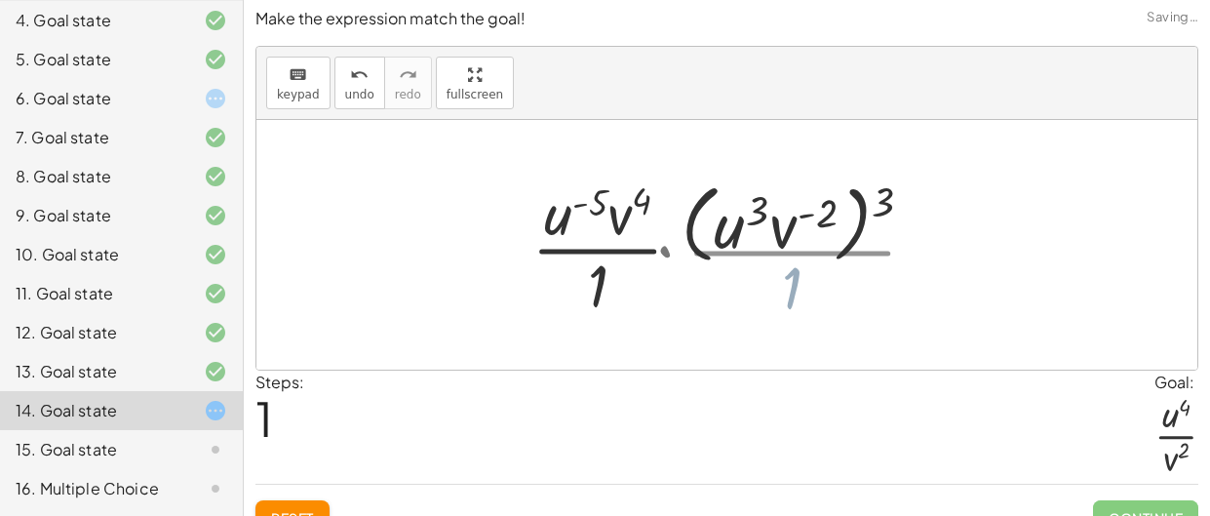
click at [562, 285] on div at bounding box center [734, 245] width 434 height 150
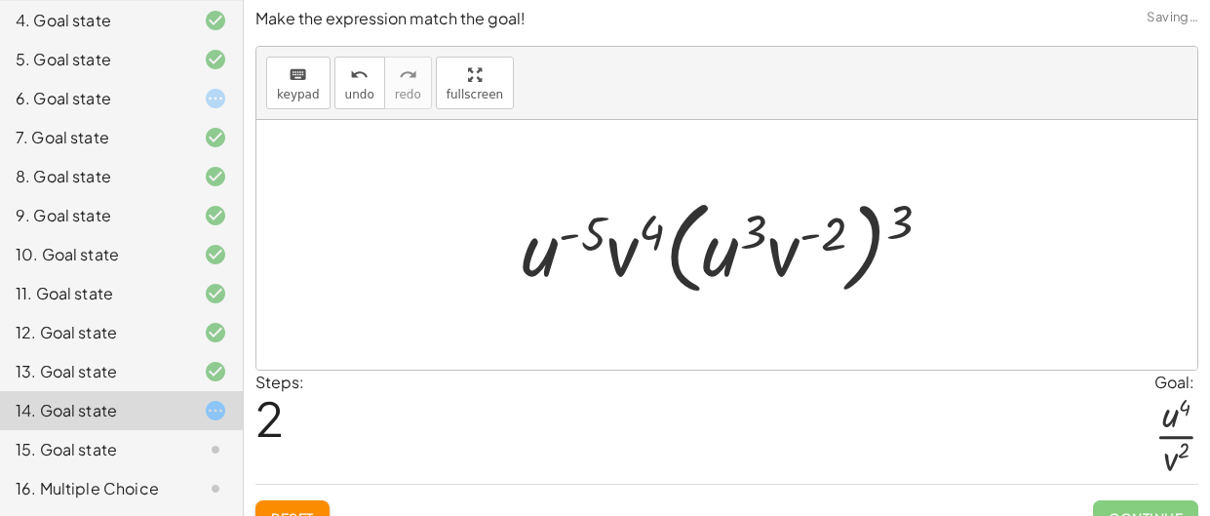
click at [635, 269] on div at bounding box center [734, 245] width 445 height 112
click at [633, 211] on div at bounding box center [734, 245] width 445 height 112
click at [591, 244] on div at bounding box center [734, 245] width 445 height 112
click at [870, 235] on div at bounding box center [734, 245] width 445 height 112
click at [725, 270] on div at bounding box center [734, 245] width 445 height 112
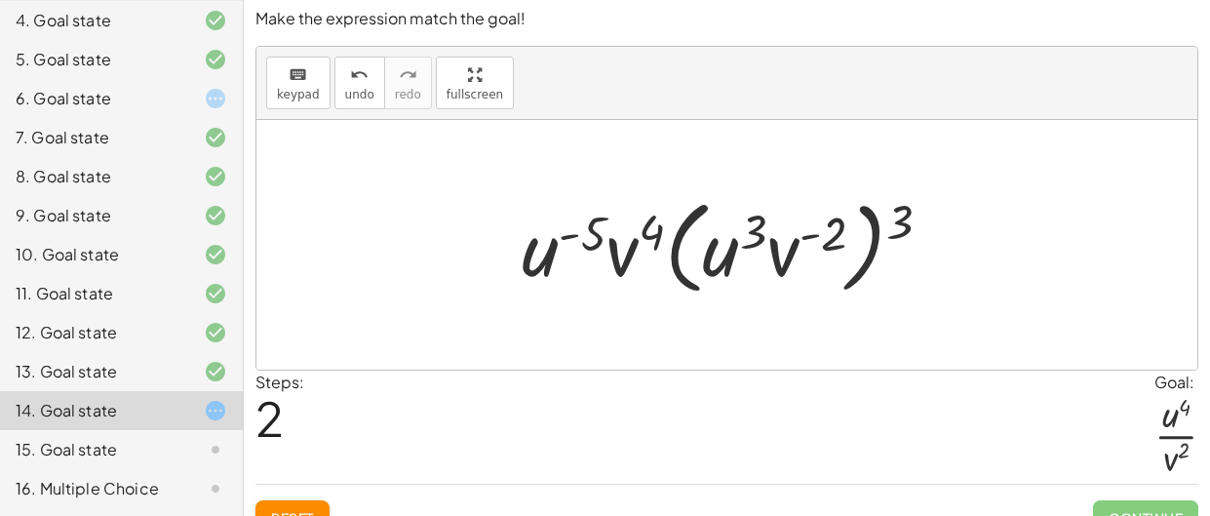
click at [725, 270] on div at bounding box center [734, 245] width 445 height 112
click at [866, 244] on div at bounding box center [734, 245] width 445 height 112
drag, startPoint x: 891, startPoint y: 239, endPoint x: 854, endPoint y: 233, distance: 37.5
click at [854, 233] on div at bounding box center [734, 245] width 445 height 112
drag, startPoint x: 900, startPoint y: 220, endPoint x: 842, endPoint y: 220, distance: 58.5
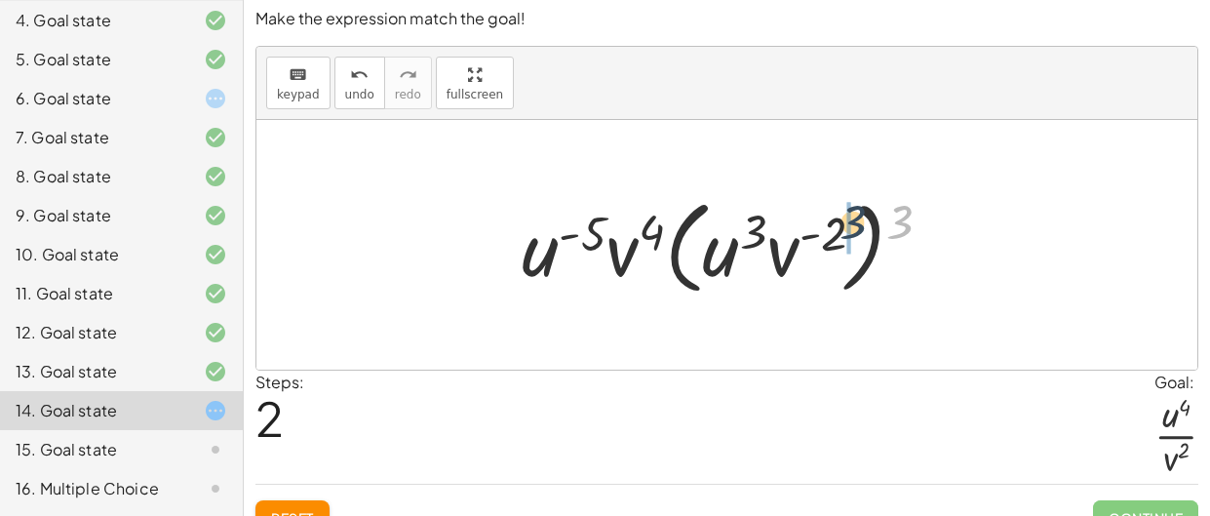
click at [842, 220] on div at bounding box center [734, 245] width 445 height 112
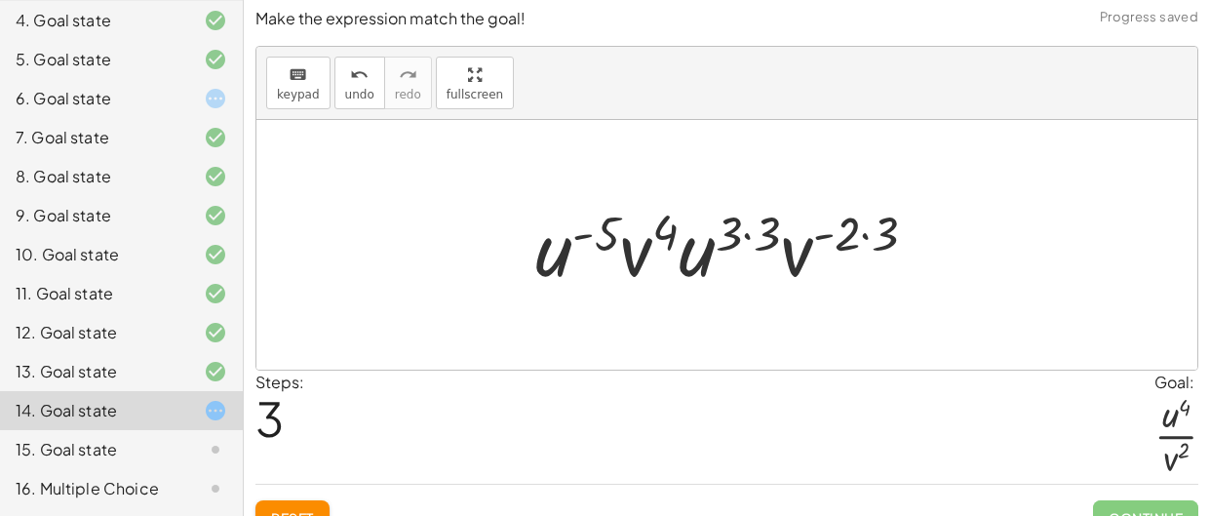
click at [753, 231] on div at bounding box center [734, 245] width 416 height 100
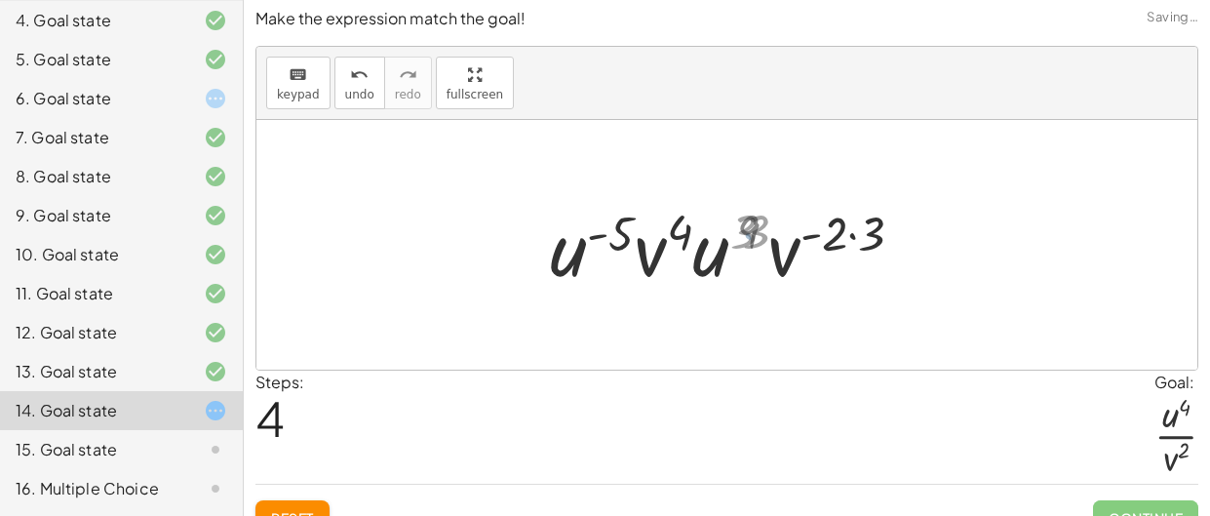
click at [875, 237] on div at bounding box center [734, 245] width 374 height 100
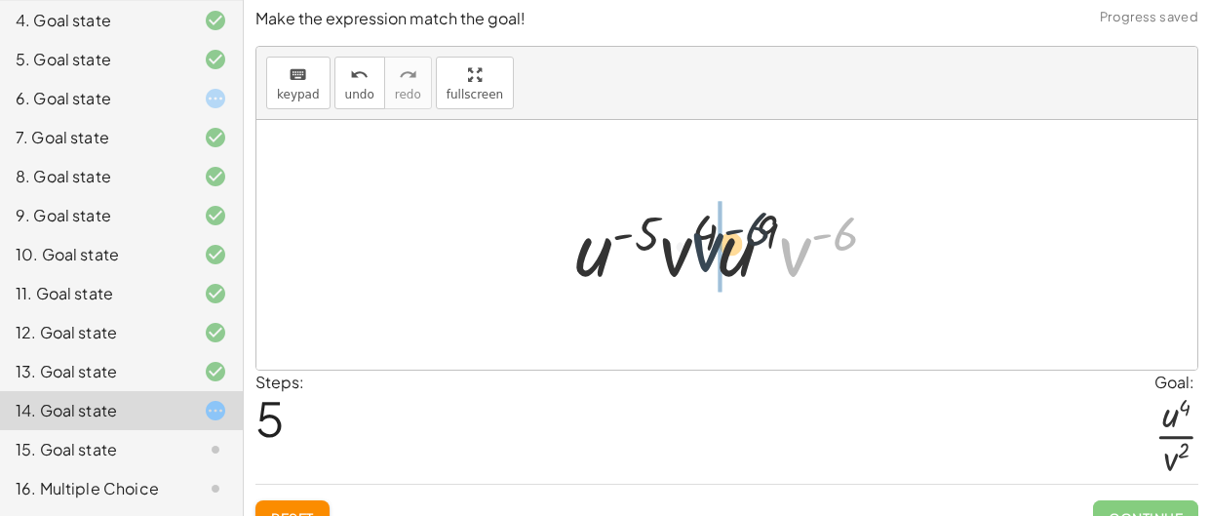
drag, startPoint x: 798, startPoint y: 256, endPoint x: 681, endPoint y: 253, distance: 117.1
click at [681, 253] on div at bounding box center [734, 245] width 337 height 100
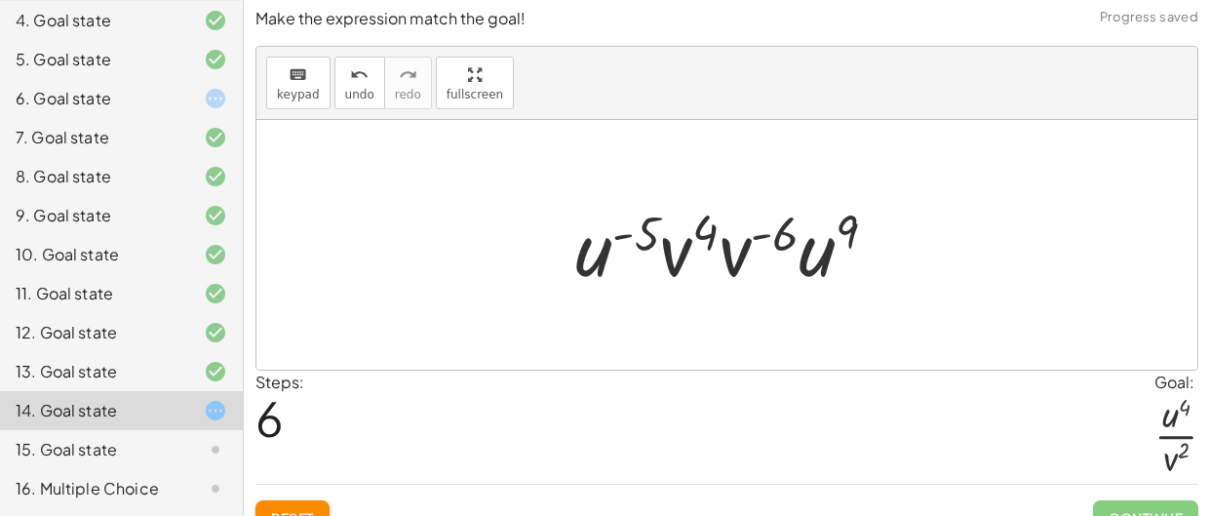
click at [747, 241] on div at bounding box center [734, 245] width 337 height 100
drag, startPoint x: 770, startPoint y: 237, endPoint x: 704, endPoint y: 243, distance: 66.6
click at [704, 243] on div at bounding box center [734, 245] width 337 height 100
drag, startPoint x: 750, startPoint y: 277, endPoint x: 687, endPoint y: 263, distance: 63.9
click at [687, 263] on div at bounding box center [734, 245] width 337 height 100
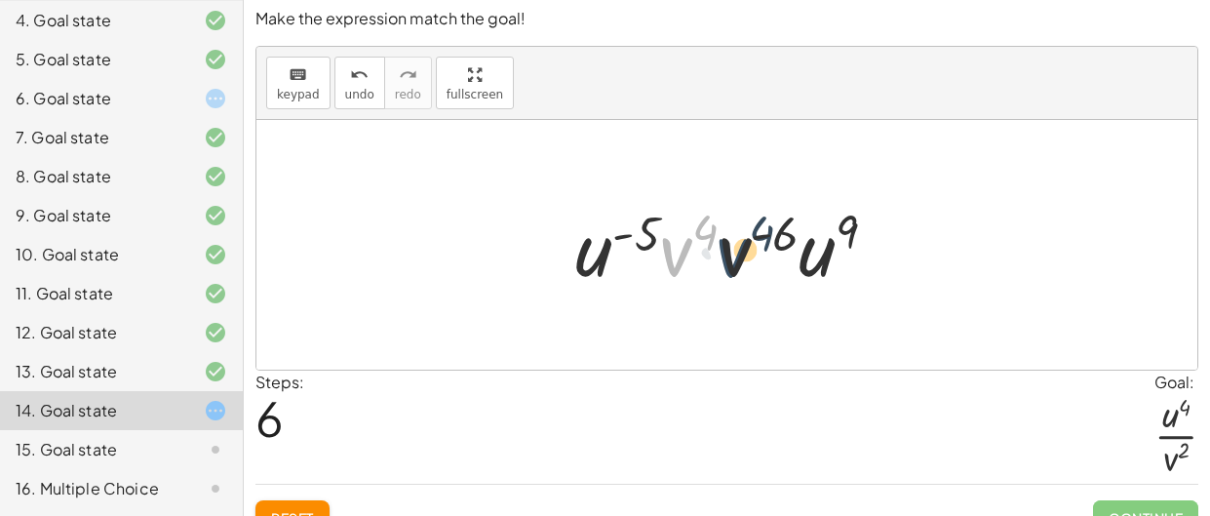
drag, startPoint x: 678, startPoint y: 255, endPoint x: 760, endPoint y: 257, distance: 81.9
click at [760, 257] on div at bounding box center [734, 245] width 337 height 100
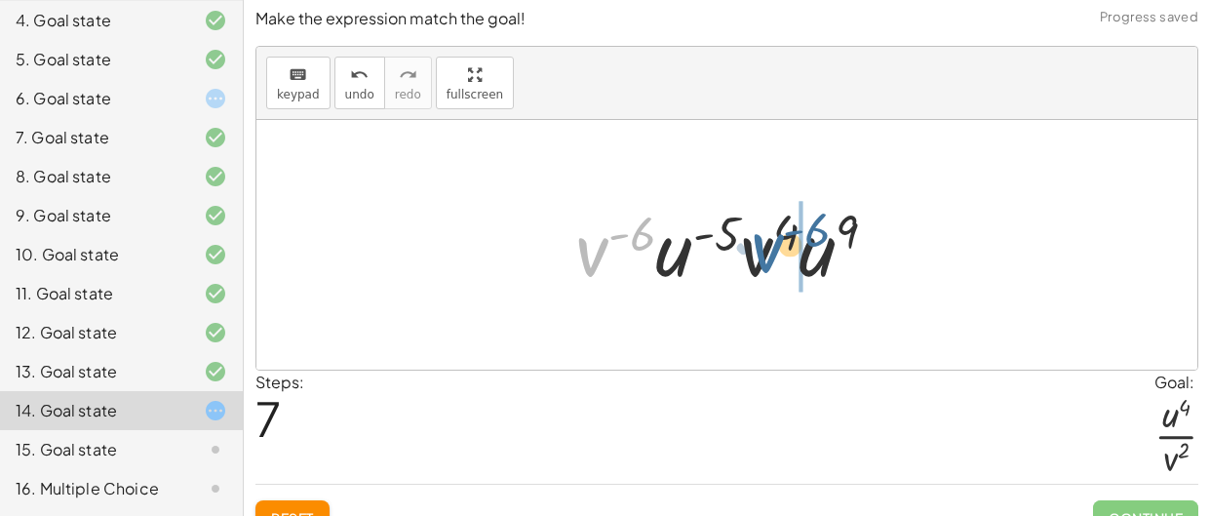
drag, startPoint x: 600, startPoint y: 261, endPoint x: 774, endPoint y: 257, distance: 174.6
click at [774, 257] on div at bounding box center [734, 245] width 337 height 100
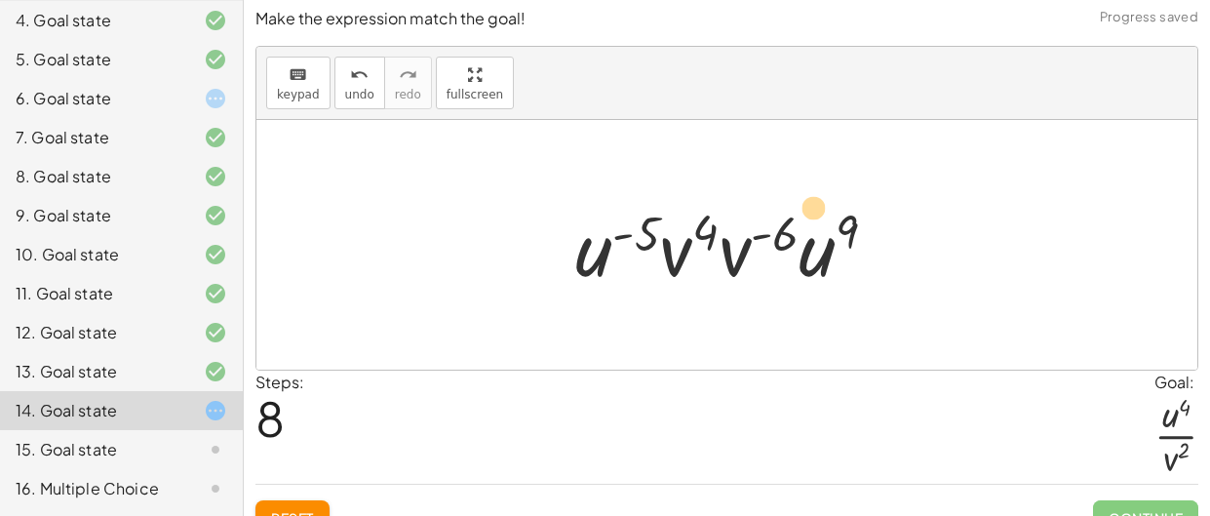
drag, startPoint x: 810, startPoint y: 258, endPoint x: 795, endPoint y: 218, distance: 42.9
click at [795, 218] on div at bounding box center [734, 245] width 337 height 100
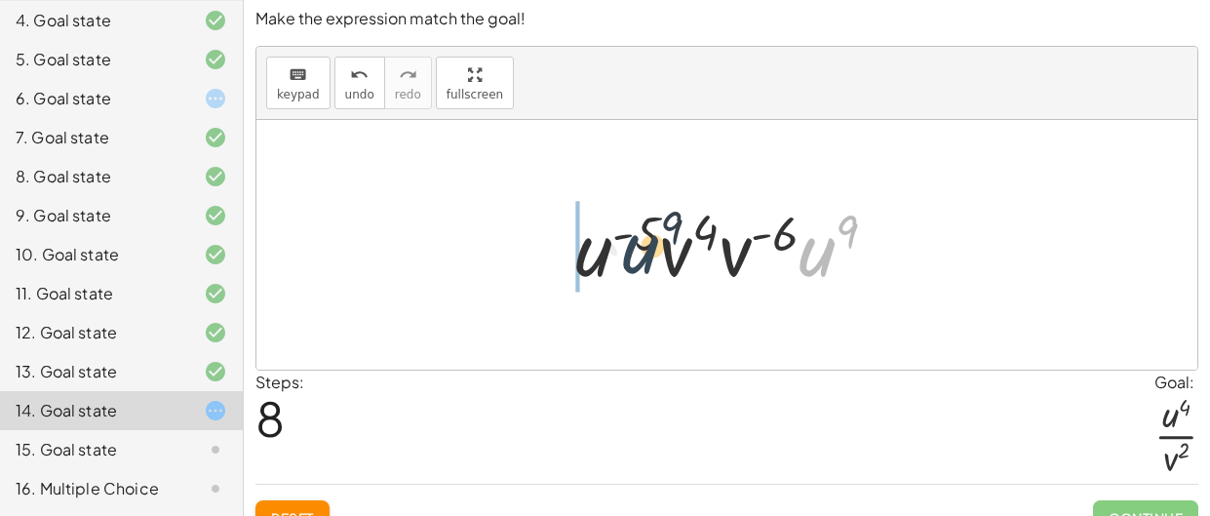
drag, startPoint x: 810, startPoint y: 261, endPoint x: 584, endPoint y: 251, distance: 226.5
click at [584, 251] on div at bounding box center [734, 245] width 337 height 100
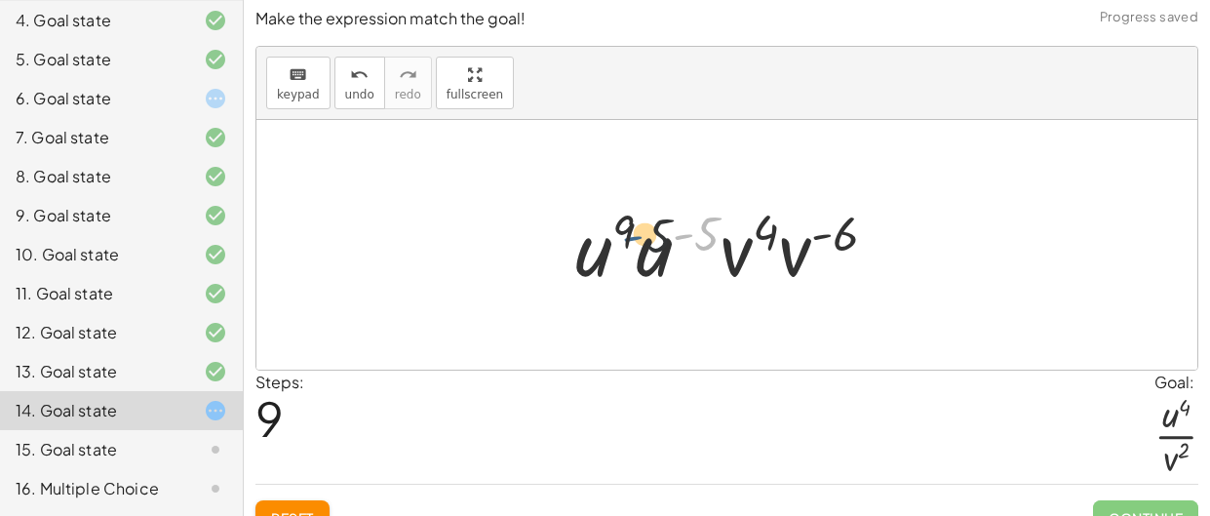
drag, startPoint x: 686, startPoint y: 249, endPoint x: 633, endPoint y: 252, distance: 52.7
click at [633, 252] on div at bounding box center [734, 245] width 337 height 100
drag, startPoint x: 654, startPoint y: 258, endPoint x: 590, endPoint y: 248, distance: 65.2
click at [590, 248] on div at bounding box center [734, 245] width 337 height 100
drag, startPoint x: 608, startPoint y: 251, endPoint x: 705, endPoint y: 249, distance: 97.5
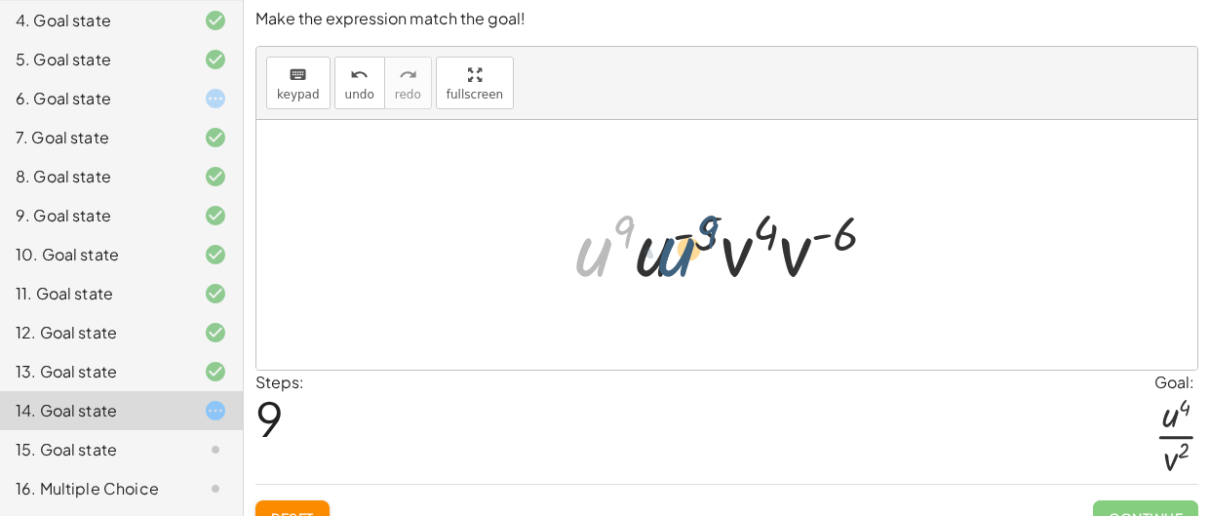
click at [705, 249] on div at bounding box center [734, 245] width 337 height 100
drag, startPoint x: 818, startPoint y: 242, endPoint x: 742, endPoint y: 243, distance: 76.1
click at [742, 243] on div at bounding box center [734, 245] width 337 height 100
click at [765, 226] on div at bounding box center [734, 245] width 337 height 100
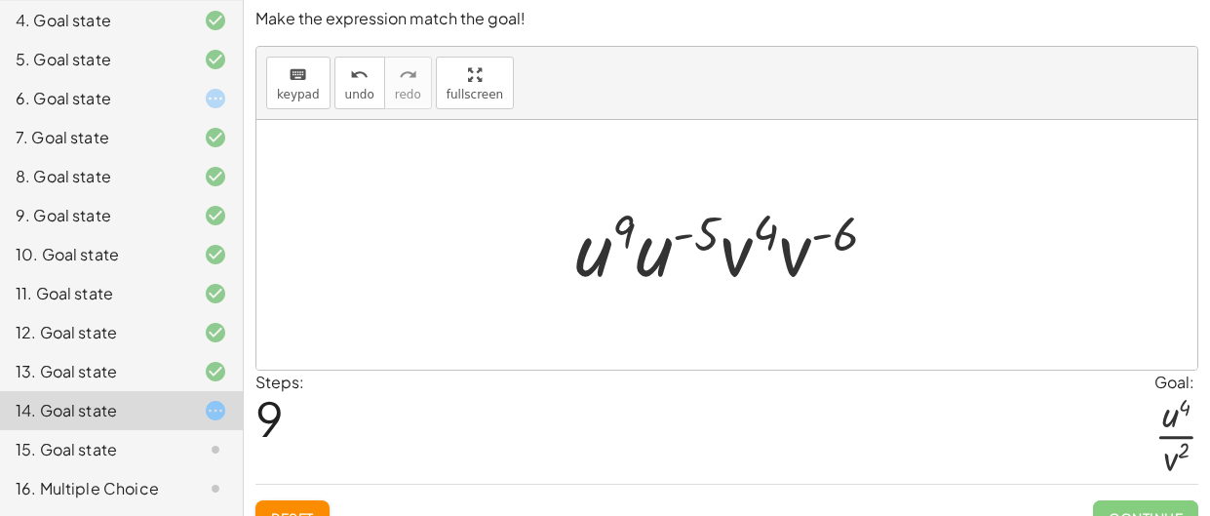
click at [765, 226] on div at bounding box center [734, 245] width 337 height 100
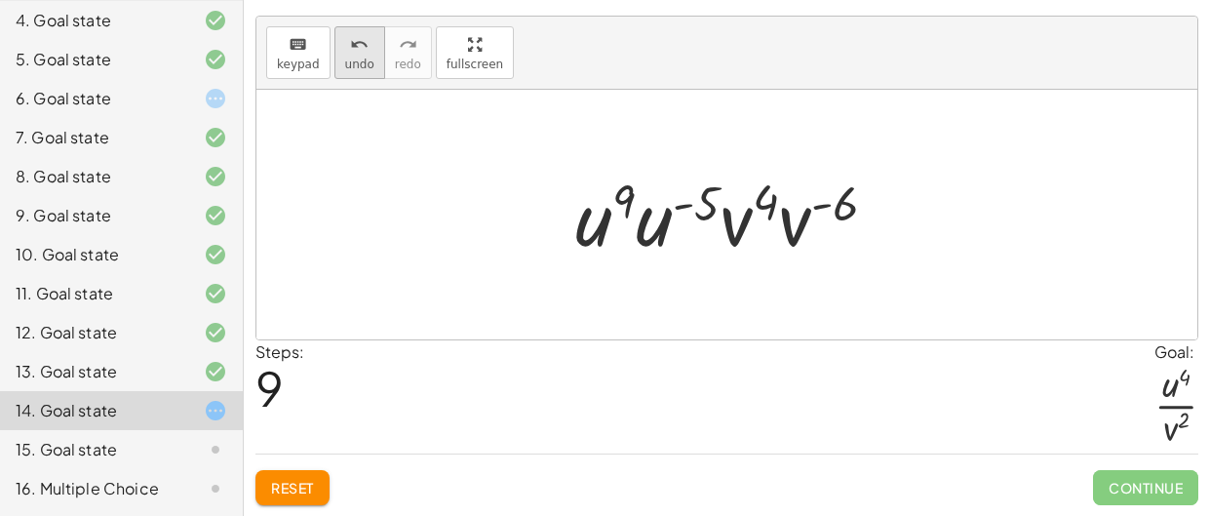
click at [352, 67] on span "undo" at bounding box center [359, 65] width 29 height 14
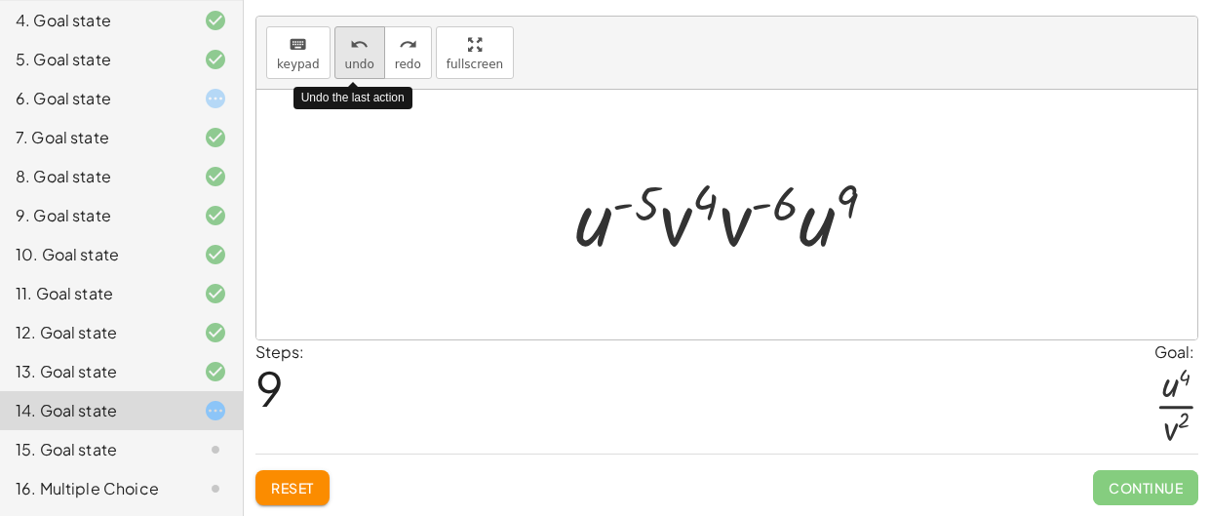
click at [352, 69] on span "undo" at bounding box center [359, 65] width 29 height 14
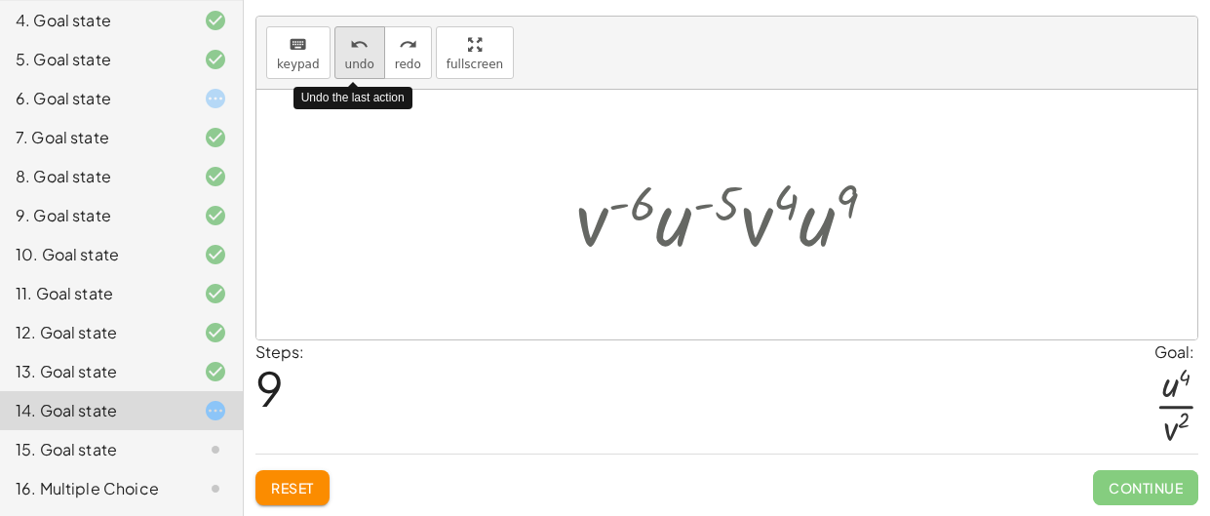
click at [349, 69] on span "undo" at bounding box center [359, 65] width 29 height 14
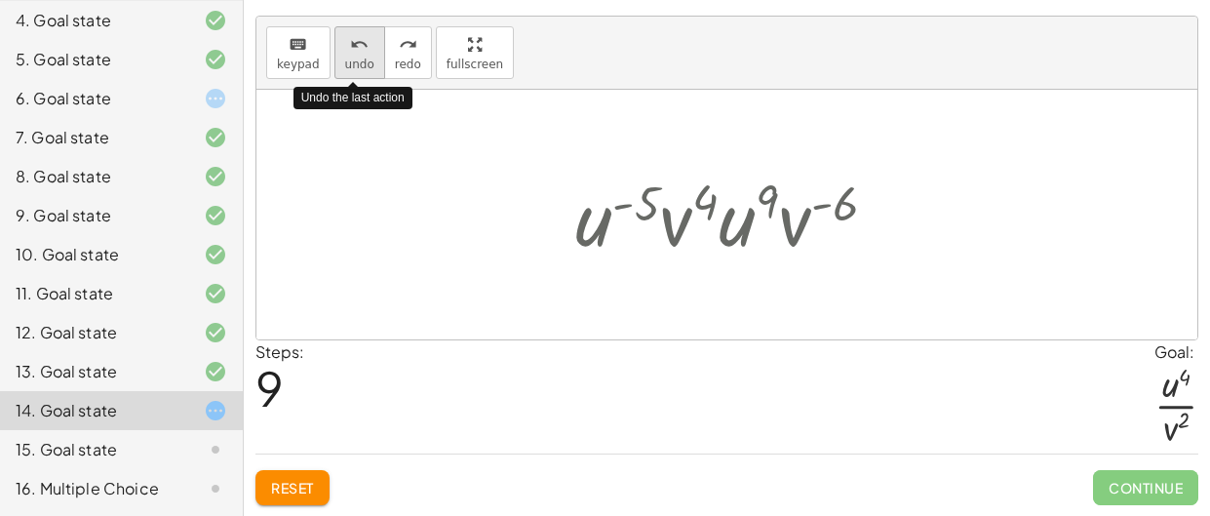
click at [349, 72] on button "undo undo" at bounding box center [359, 52] width 51 height 53
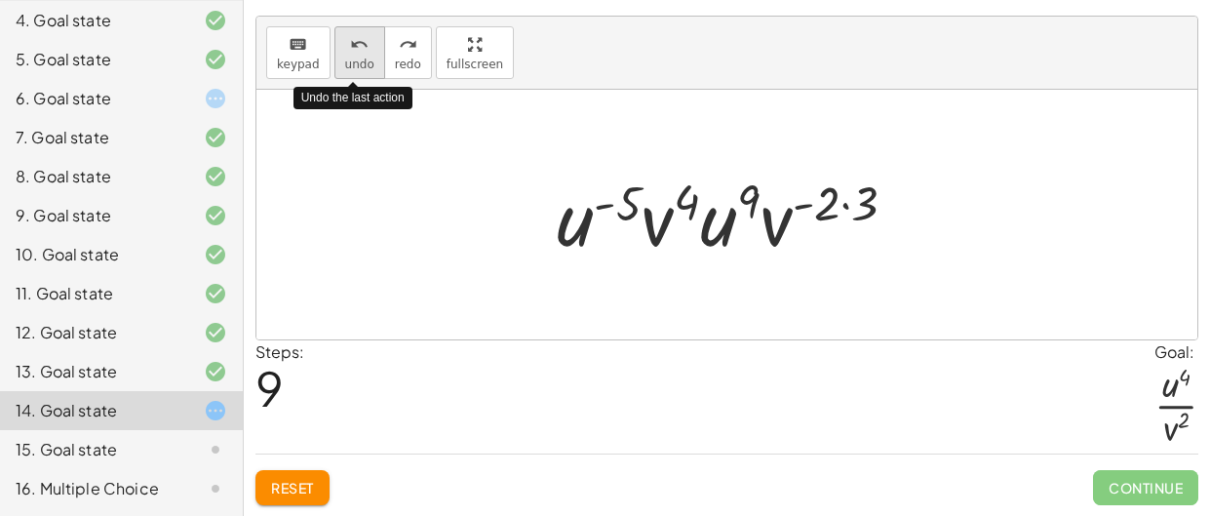
click at [349, 72] on button "undo undo" at bounding box center [359, 52] width 51 height 53
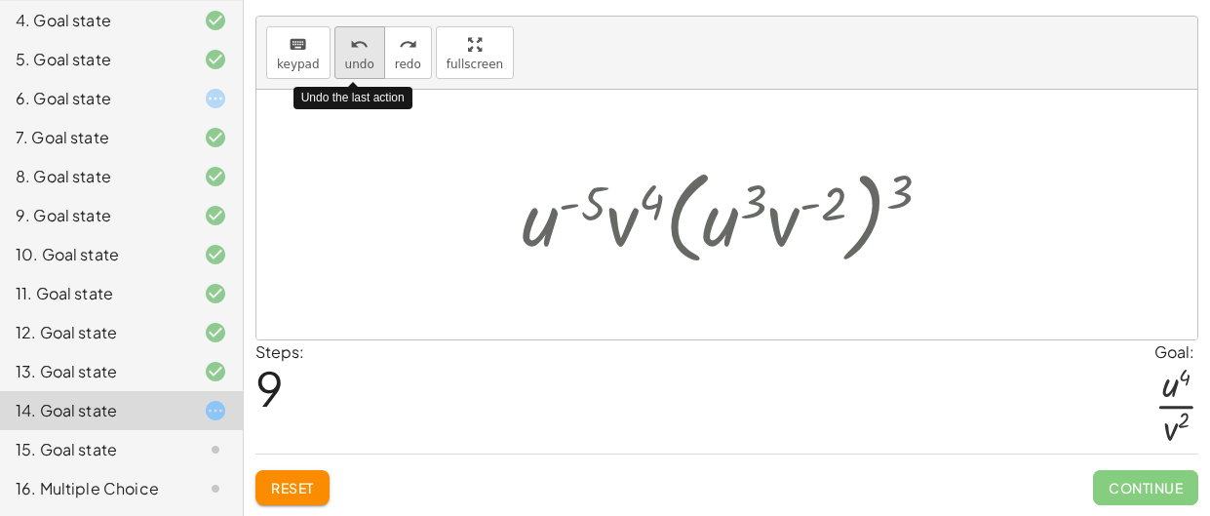
click at [349, 72] on button "undo undo" at bounding box center [359, 52] width 51 height 53
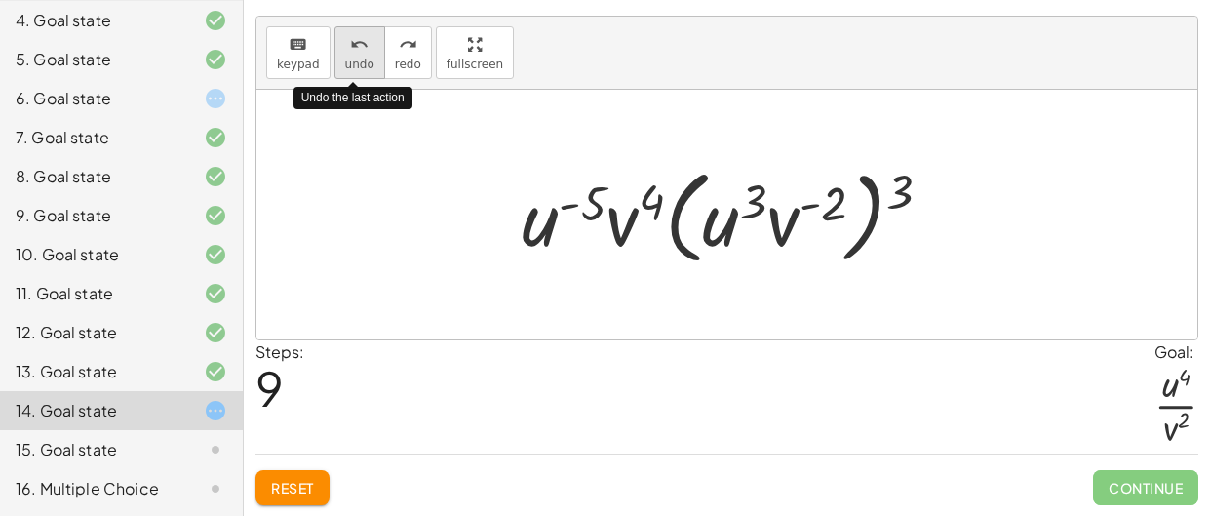
click at [349, 72] on button "undo undo" at bounding box center [359, 52] width 51 height 53
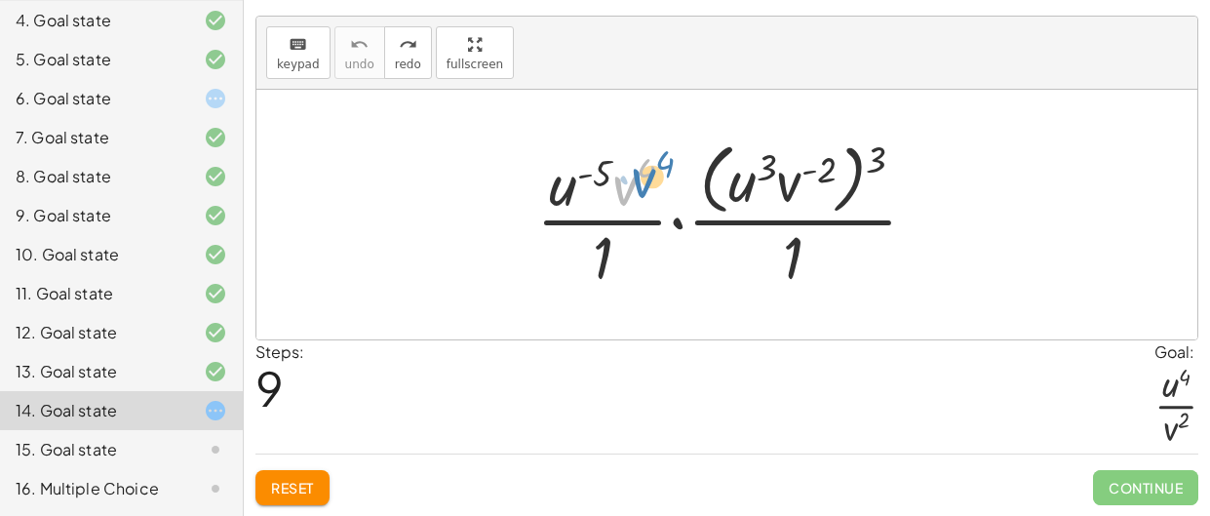
click at [621, 163] on div at bounding box center [735, 214] width 416 height 159
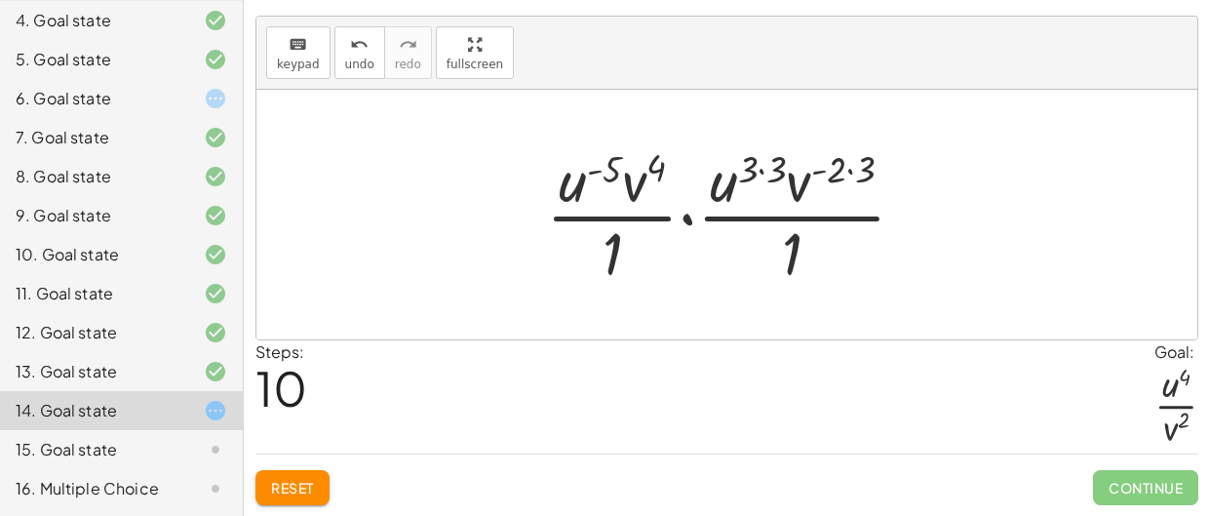
click at [777, 168] on div at bounding box center [733, 214] width 395 height 150
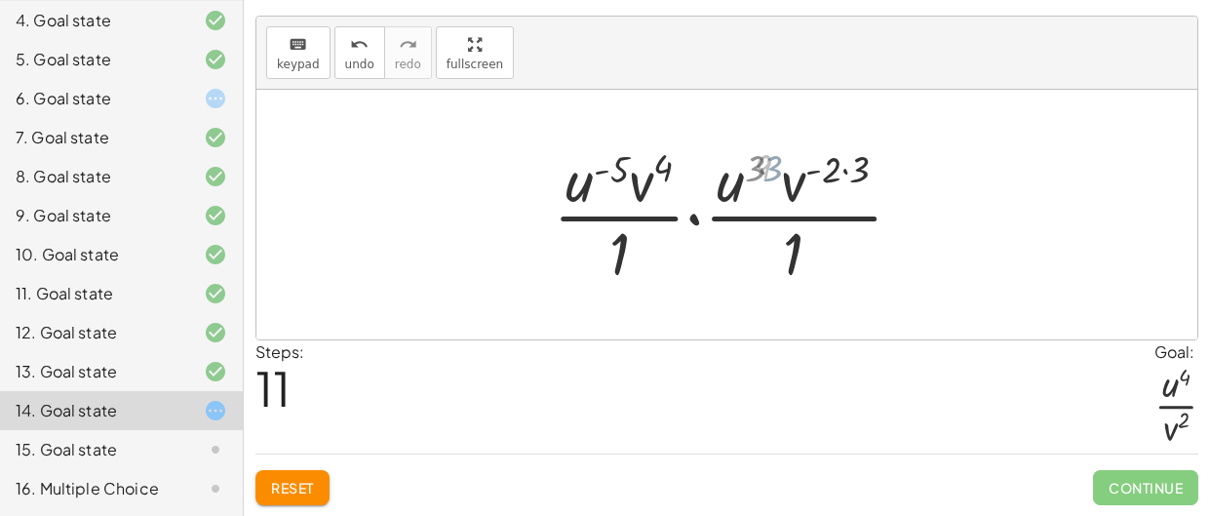
click at [826, 171] on div at bounding box center [735, 214] width 364 height 150
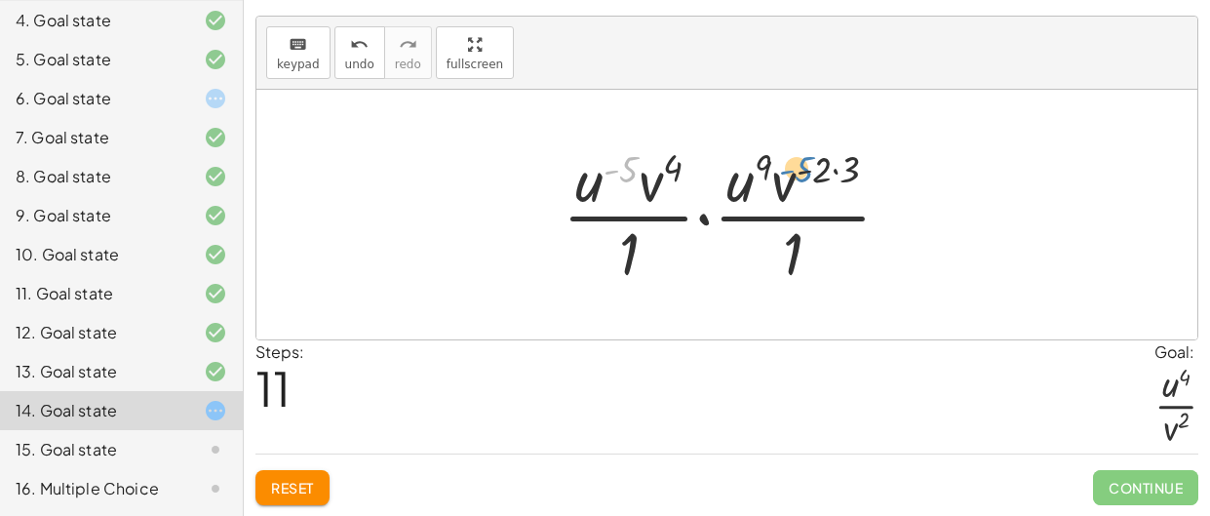
drag, startPoint x: 613, startPoint y: 169, endPoint x: 633, endPoint y: 170, distance: 19.5
click at [633, 170] on div at bounding box center [735, 214] width 364 height 150
drag, startPoint x: 607, startPoint y: 181, endPoint x: 708, endPoint y: 191, distance: 101.9
click at [708, 191] on div at bounding box center [735, 214] width 364 height 150
drag, startPoint x: 658, startPoint y: 184, endPoint x: 643, endPoint y: 176, distance: 17.4
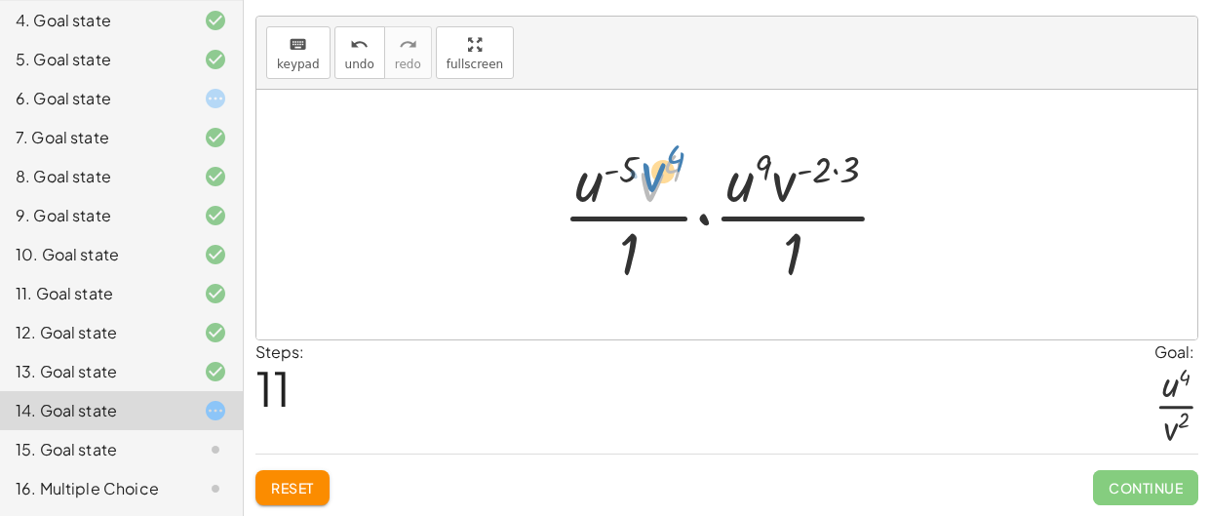
click at [643, 176] on div at bounding box center [735, 214] width 364 height 150
click at [814, 170] on div at bounding box center [735, 214] width 364 height 150
click at [818, 169] on div at bounding box center [735, 214] width 364 height 150
click at [828, 176] on div at bounding box center [735, 214] width 364 height 150
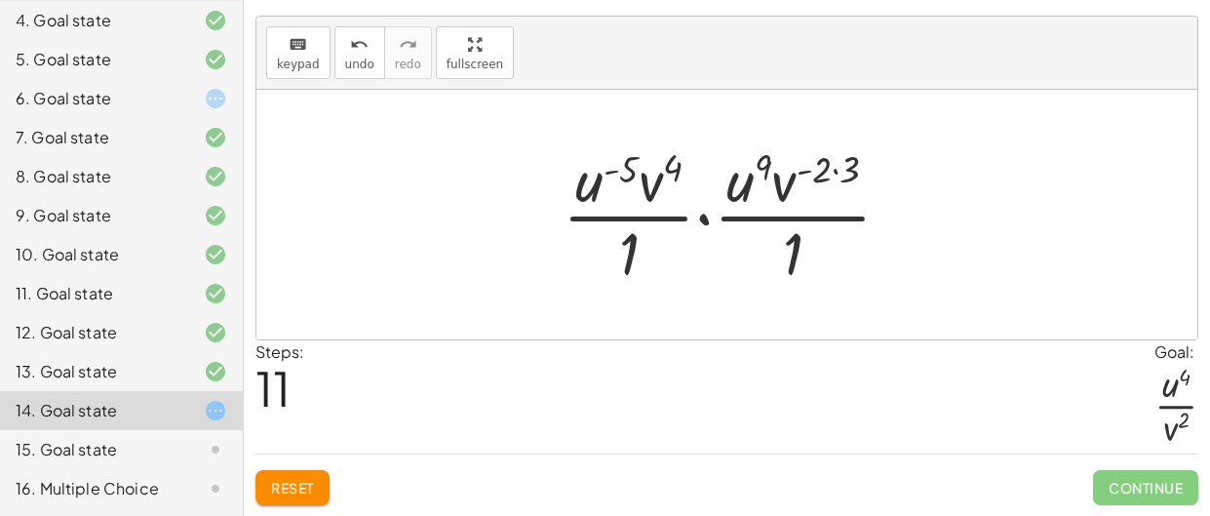
click at [828, 176] on div at bounding box center [735, 214] width 364 height 150
click at [827, 175] on div at bounding box center [735, 214] width 364 height 150
click at [840, 167] on div at bounding box center [735, 214] width 364 height 150
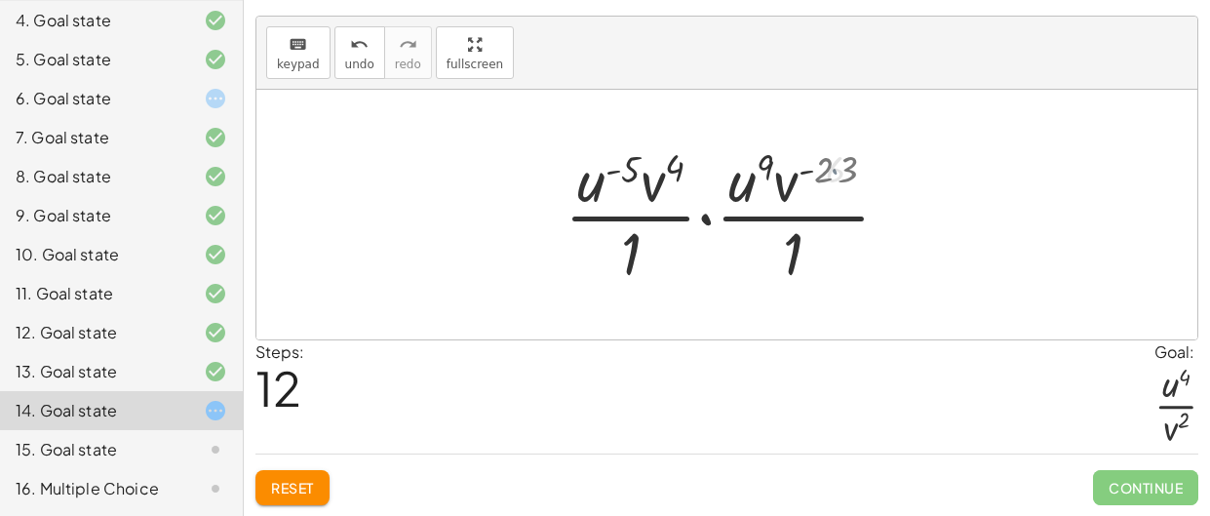
click at [856, 175] on div at bounding box center [734, 214] width 335 height 150
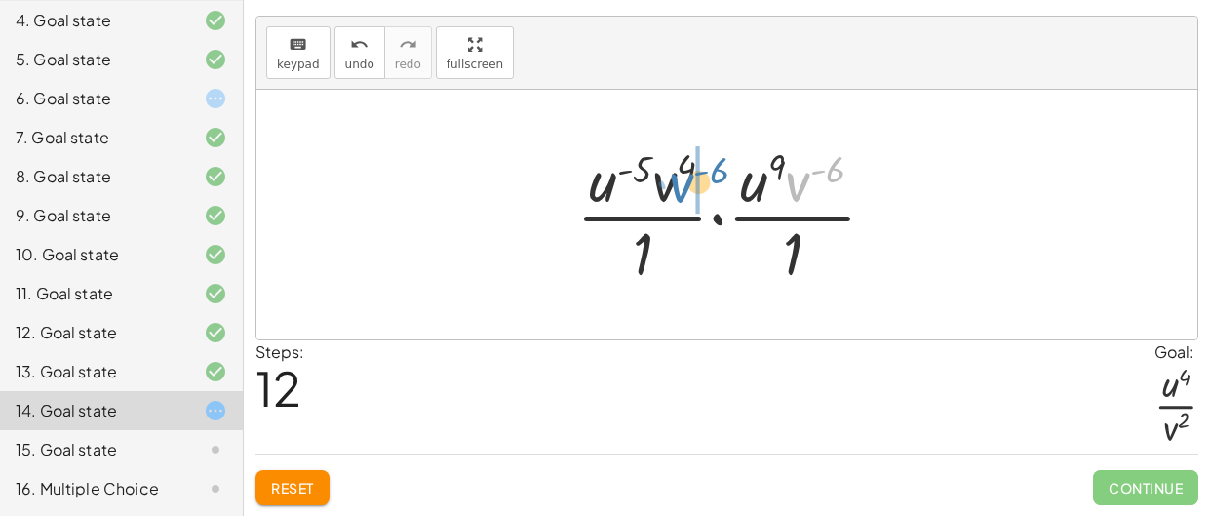
drag, startPoint x: 799, startPoint y: 176, endPoint x: 682, endPoint y: 174, distance: 117.0
click at [682, 174] on div at bounding box center [734, 214] width 335 height 150
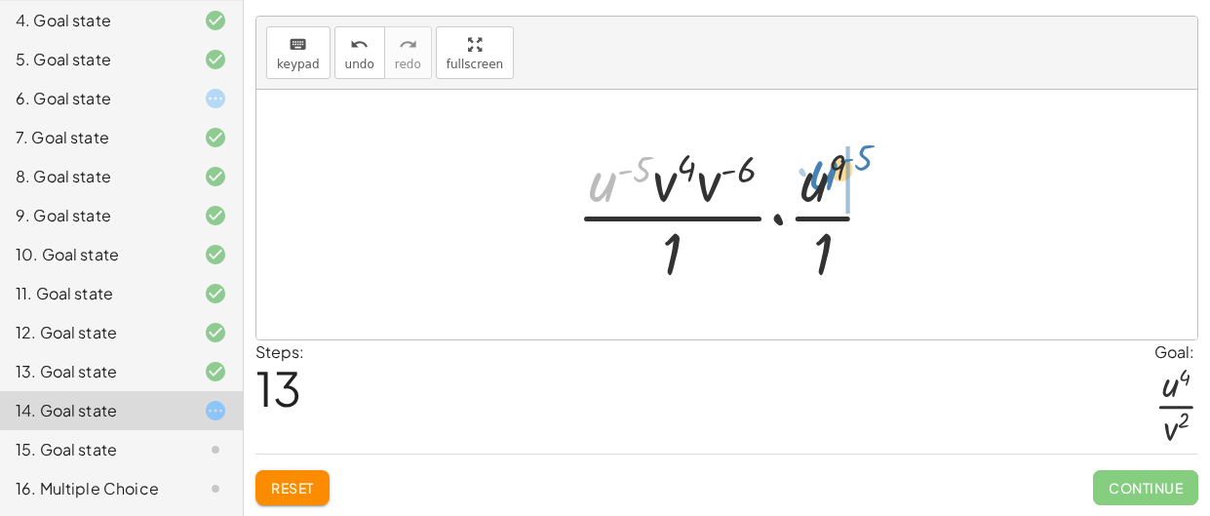
drag, startPoint x: 608, startPoint y: 182, endPoint x: 828, endPoint y: 171, distance: 220.7
click at [828, 171] on div at bounding box center [734, 214] width 335 height 150
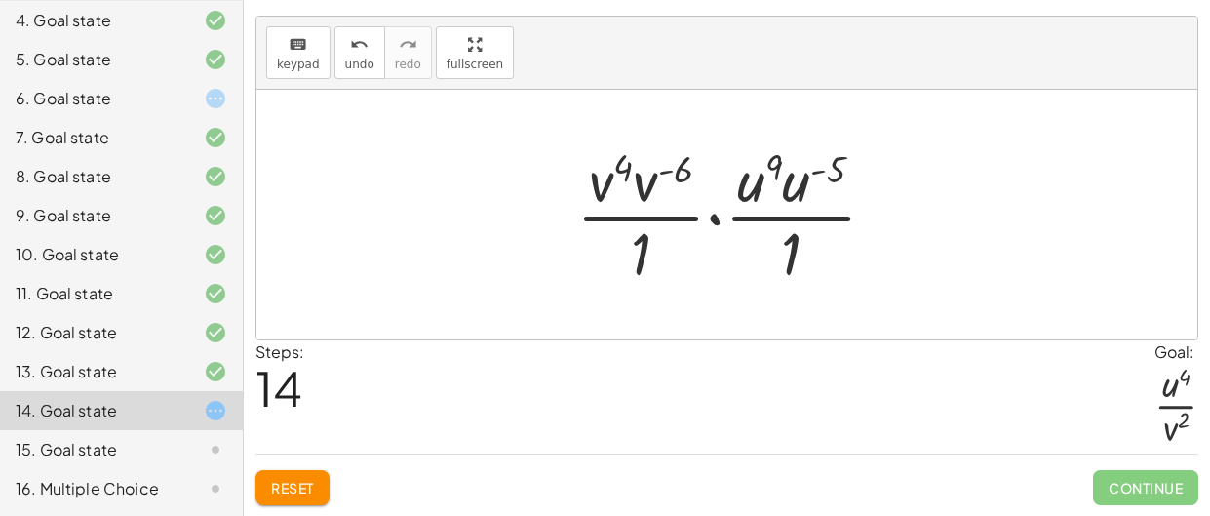
click at [799, 184] on div at bounding box center [734, 214] width 335 height 150
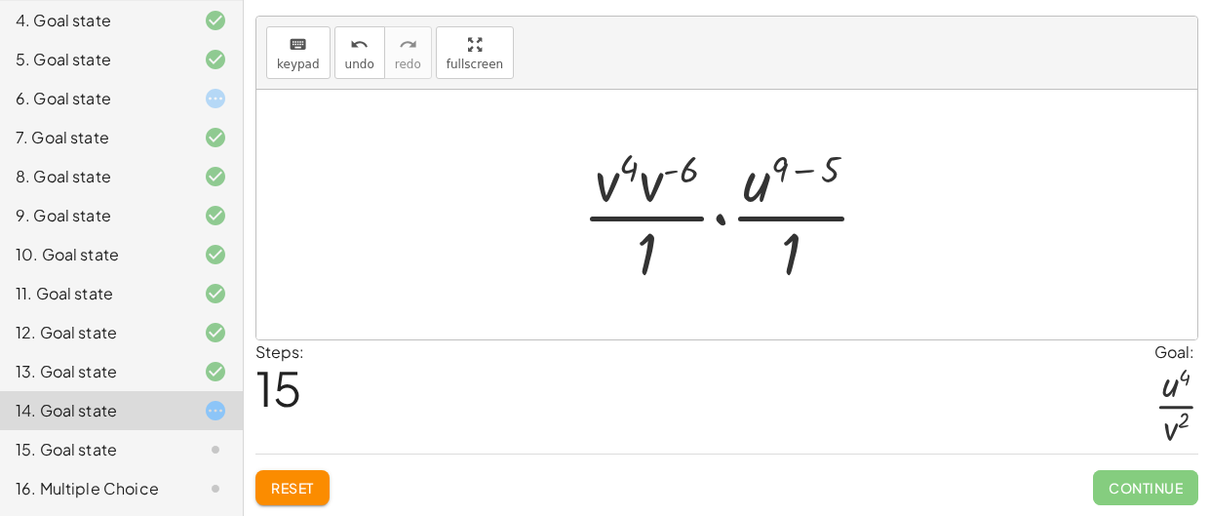
click at [650, 182] on div at bounding box center [734, 214] width 324 height 150
click at [620, 185] on div at bounding box center [734, 214] width 316 height 150
click at [686, 164] on div at bounding box center [734, 214] width 316 height 150
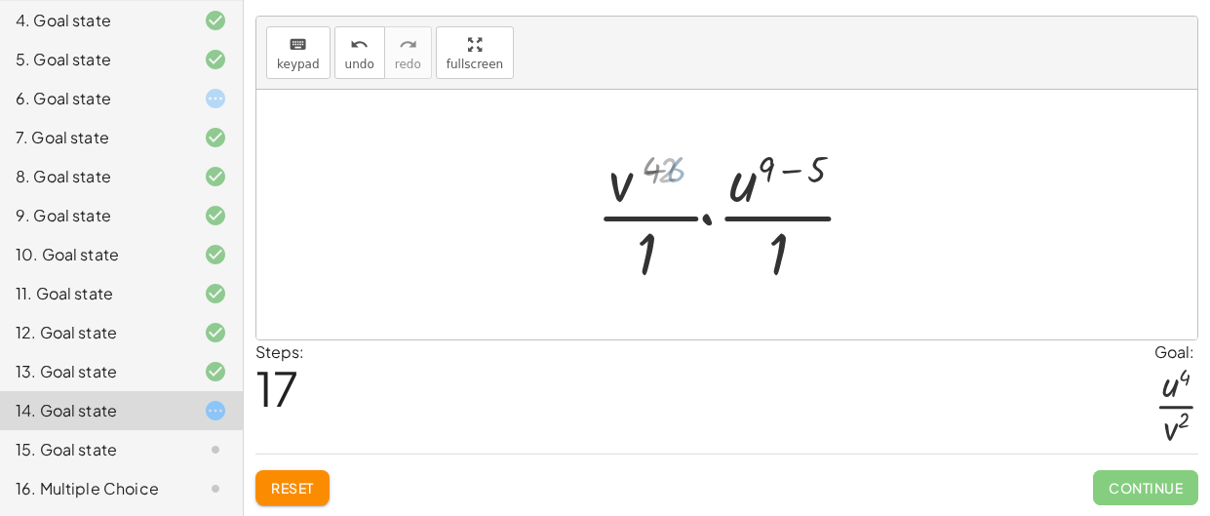
click at [682, 170] on div at bounding box center [735, 214] width 280 height 150
click at [777, 173] on div at bounding box center [735, 214] width 280 height 150
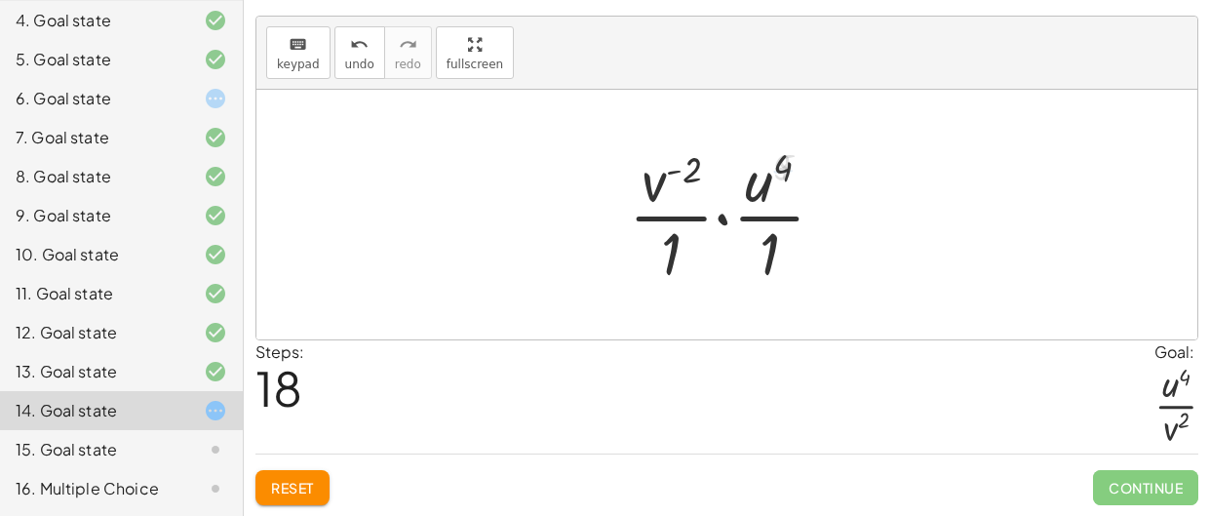
click at [773, 170] on div at bounding box center [734, 214] width 230 height 150
click at [689, 169] on div at bounding box center [734, 214] width 230 height 150
drag, startPoint x: 668, startPoint y: 179, endPoint x: 672, endPoint y: 195, distance: 16.1
click at [672, 195] on div at bounding box center [734, 214] width 230 height 150
drag, startPoint x: 656, startPoint y: 176, endPoint x: 684, endPoint y: 251, distance: 79.9
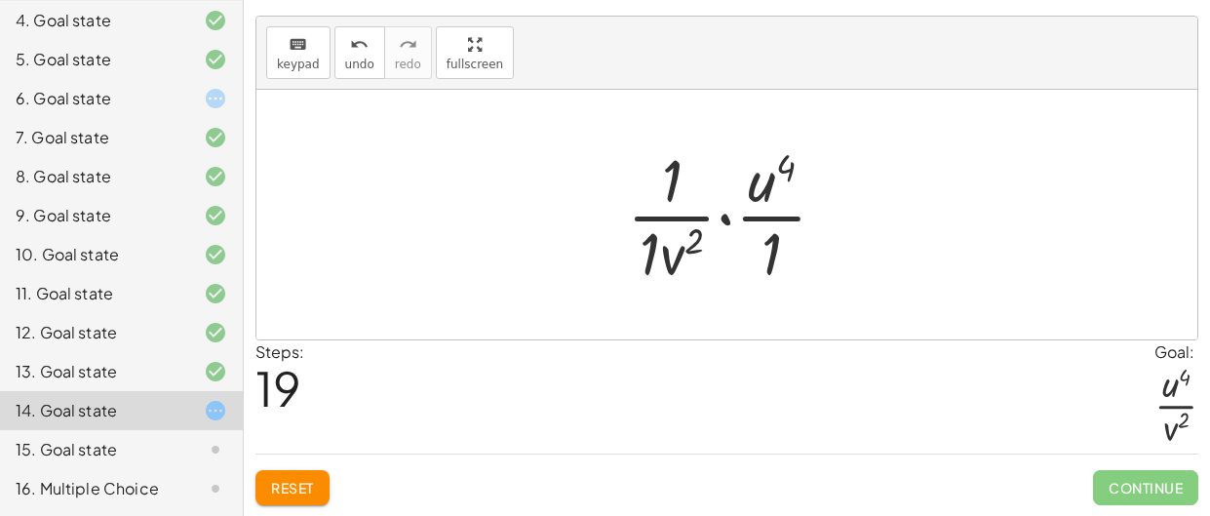
click at [669, 182] on div at bounding box center [734, 214] width 235 height 150
click at [677, 228] on div at bounding box center [734, 214] width 235 height 150
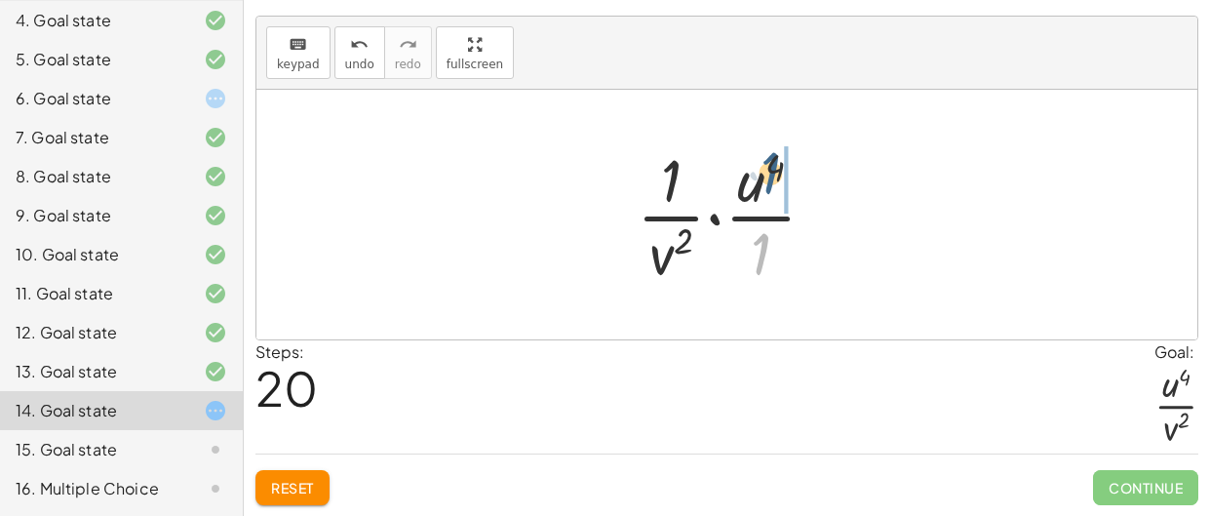
drag, startPoint x: 741, startPoint y: 240, endPoint x: 747, endPoint y: 142, distance: 97.7
click at [747, 142] on div at bounding box center [734, 214] width 215 height 150
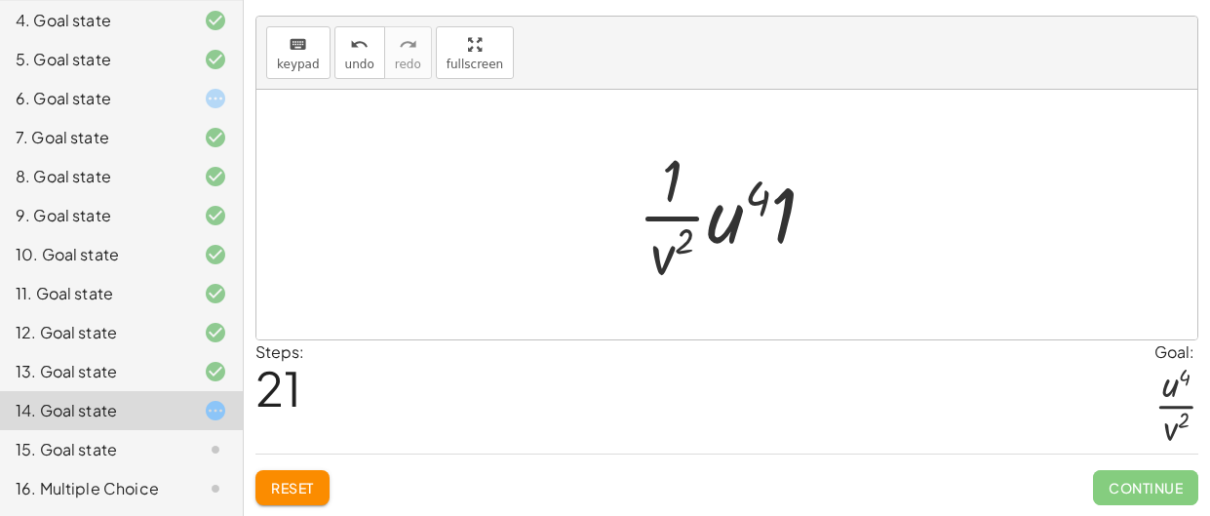
click at [747, 206] on div at bounding box center [735, 214] width 214 height 150
drag, startPoint x: 786, startPoint y: 208, endPoint x: 769, endPoint y: 227, distance: 25.6
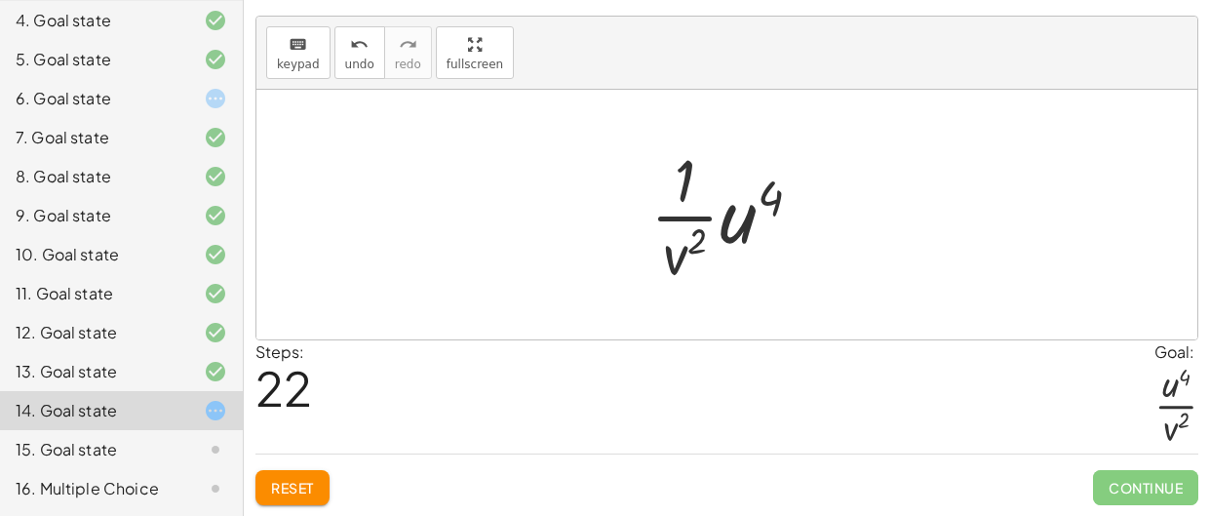
click at [748, 213] on div at bounding box center [734, 214] width 186 height 150
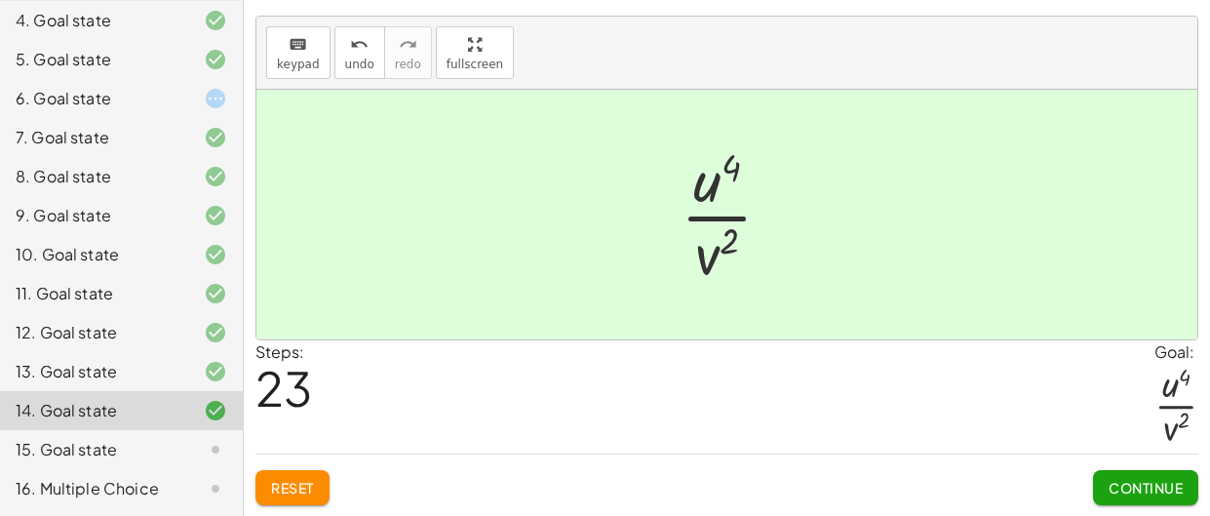
click at [1146, 483] on span "Continue" at bounding box center [1146, 488] width 74 height 18
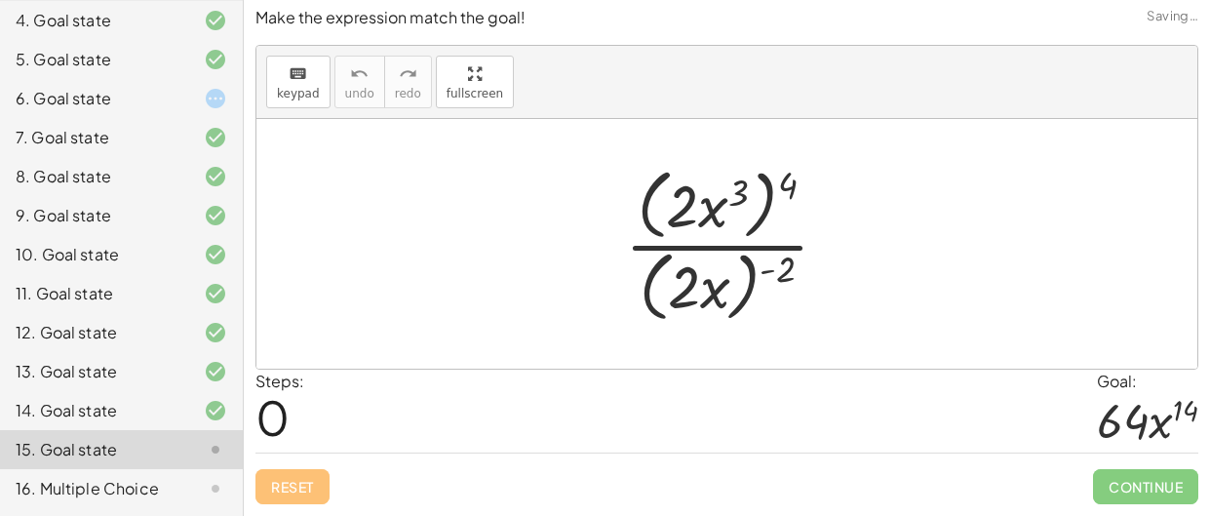
scroll to position [4, 0]
drag, startPoint x: 779, startPoint y: 201, endPoint x: 754, endPoint y: 197, distance: 25.7
click at [754, 197] on div at bounding box center [734, 245] width 239 height 168
drag, startPoint x: 791, startPoint y: 184, endPoint x: 760, endPoint y: 188, distance: 31.4
click at [755, 181] on div at bounding box center [734, 245] width 239 height 168
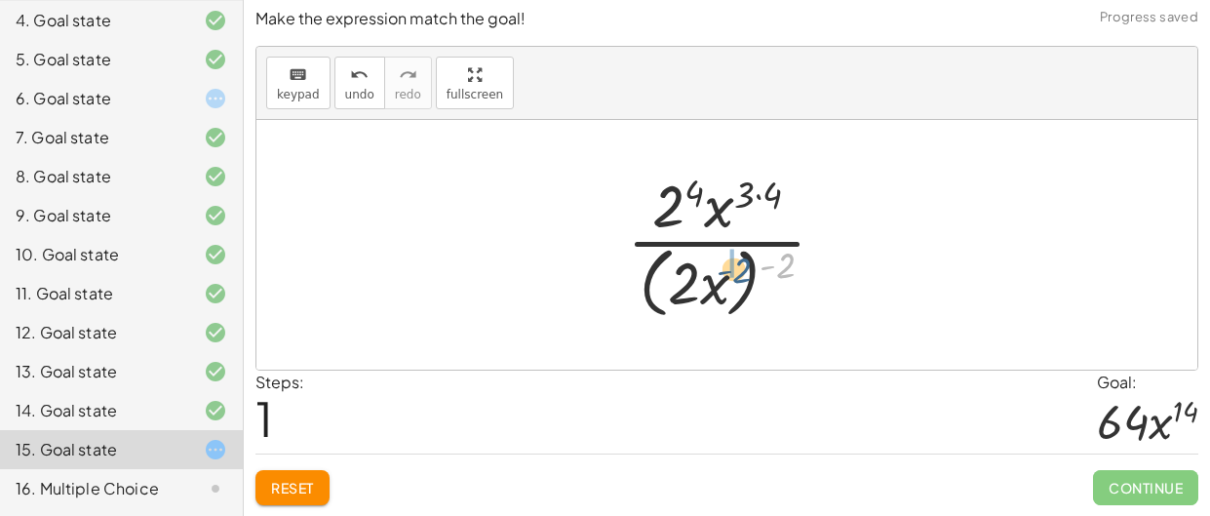
drag, startPoint x: 781, startPoint y: 253, endPoint x: 727, endPoint y: 248, distance: 53.9
click at [727, 248] on div at bounding box center [734, 244] width 234 height 159
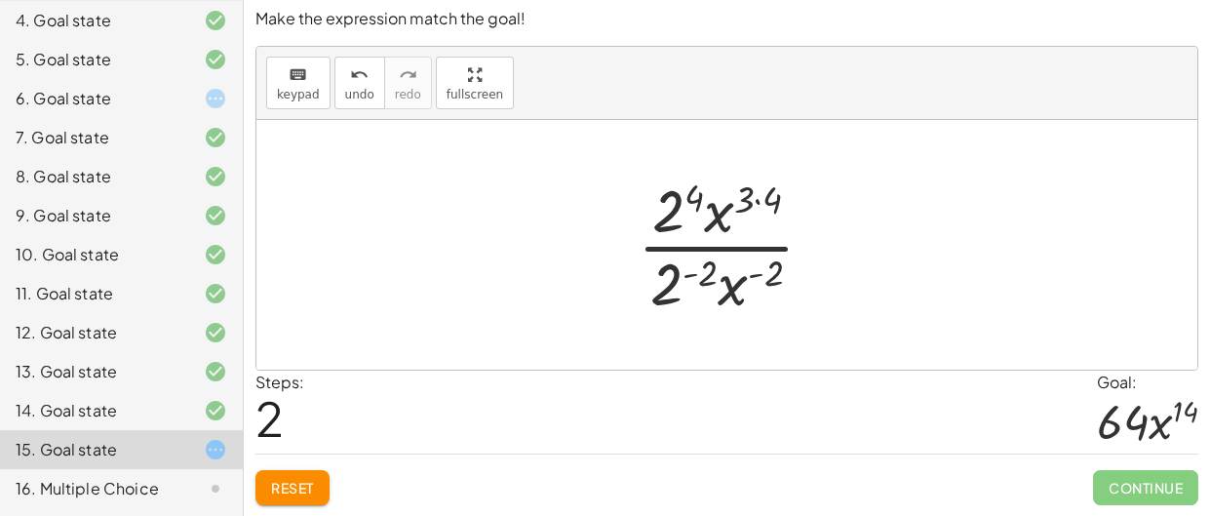
click at [764, 267] on div at bounding box center [734, 245] width 212 height 150
click at [686, 283] on div at bounding box center [734, 245] width 212 height 150
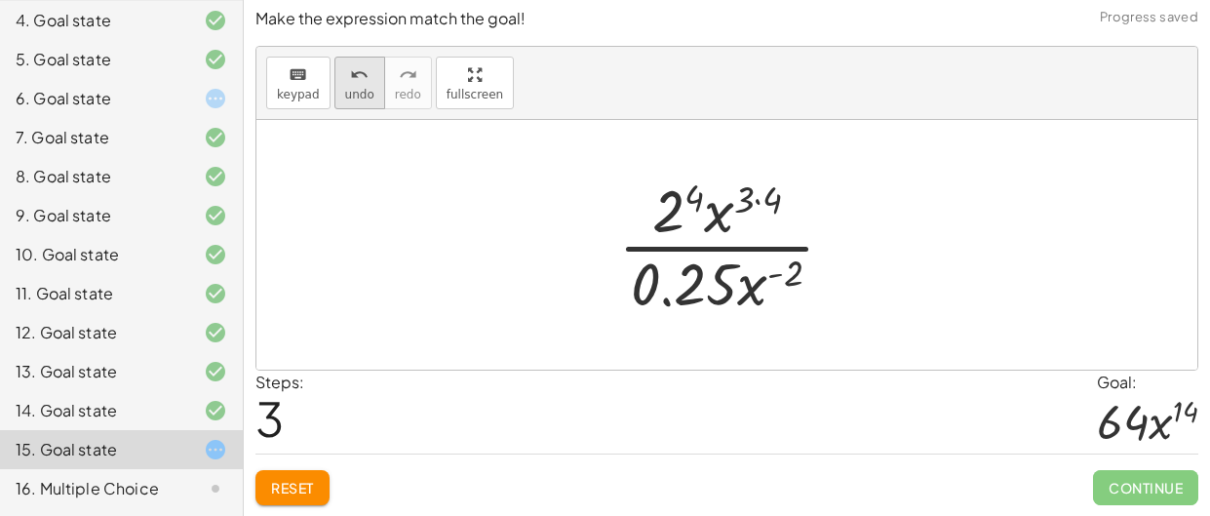
click at [361, 95] on span "undo" at bounding box center [359, 95] width 29 height 14
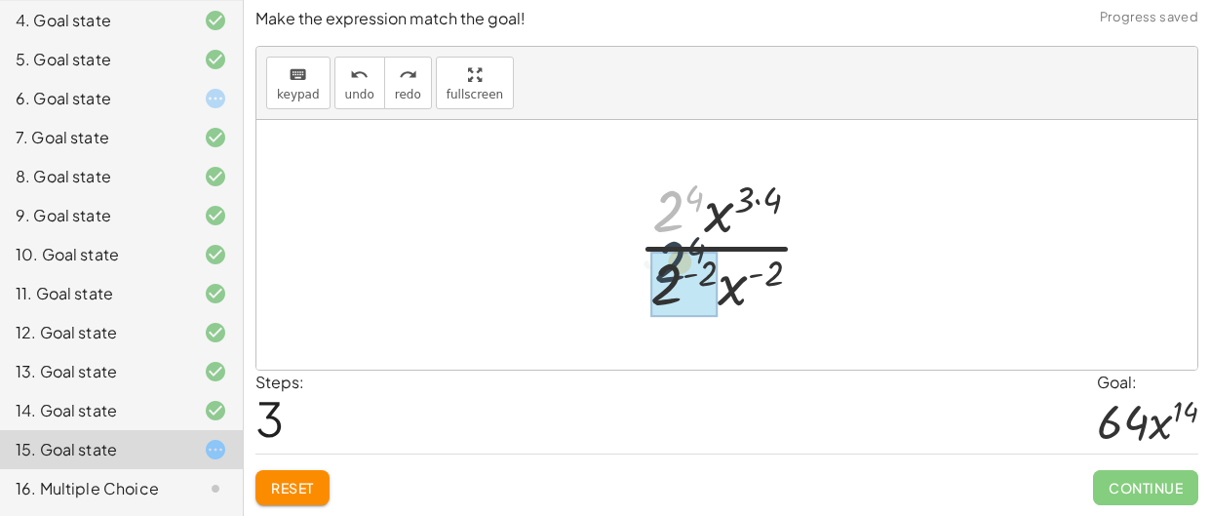
drag, startPoint x: 654, startPoint y: 216, endPoint x: 655, endPoint y: 284, distance: 67.3
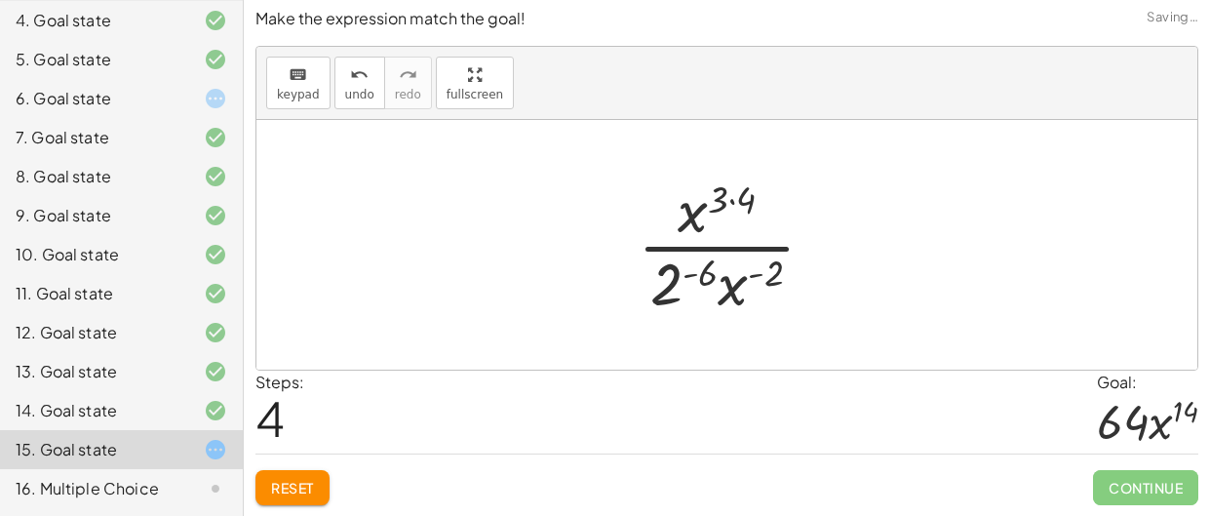
click at [691, 272] on div at bounding box center [734, 245] width 213 height 150
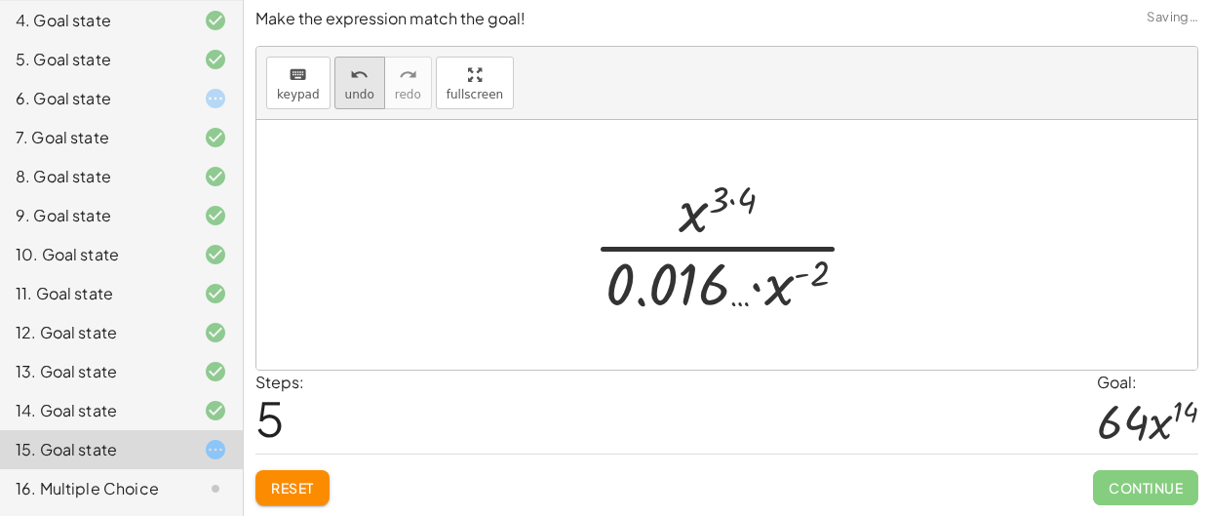
click at [373, 80] on button "undo undo" at bounding box center [359, 83] width 51 height 53
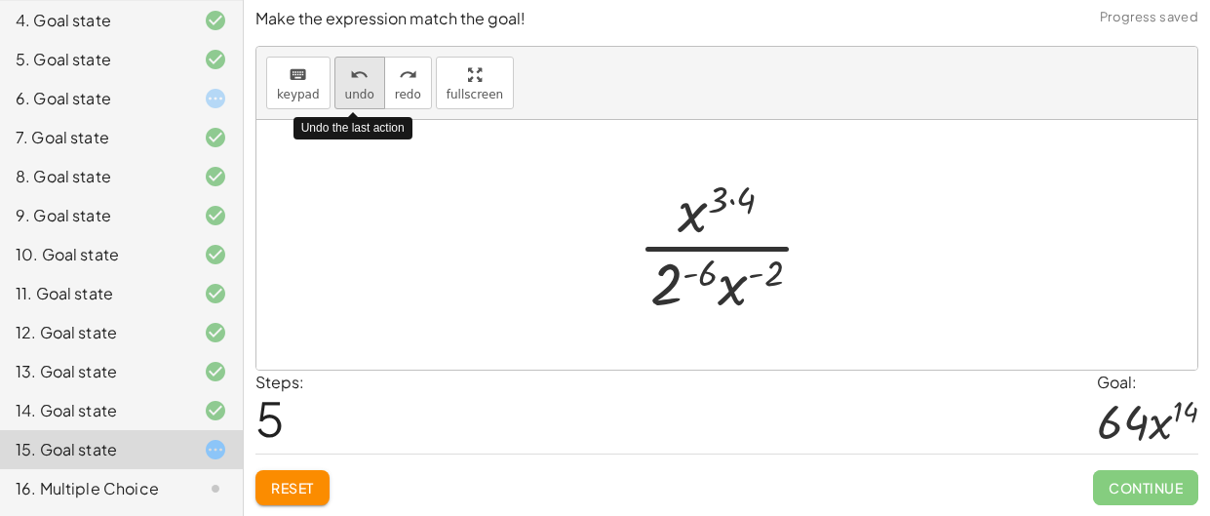
click at [373, 87] on button "undo undo" at bounding box center [359, 83] width 51 height 53
click at [374, 88] on button "undo undo" at bounding box center [359, 83] width 51 height 53
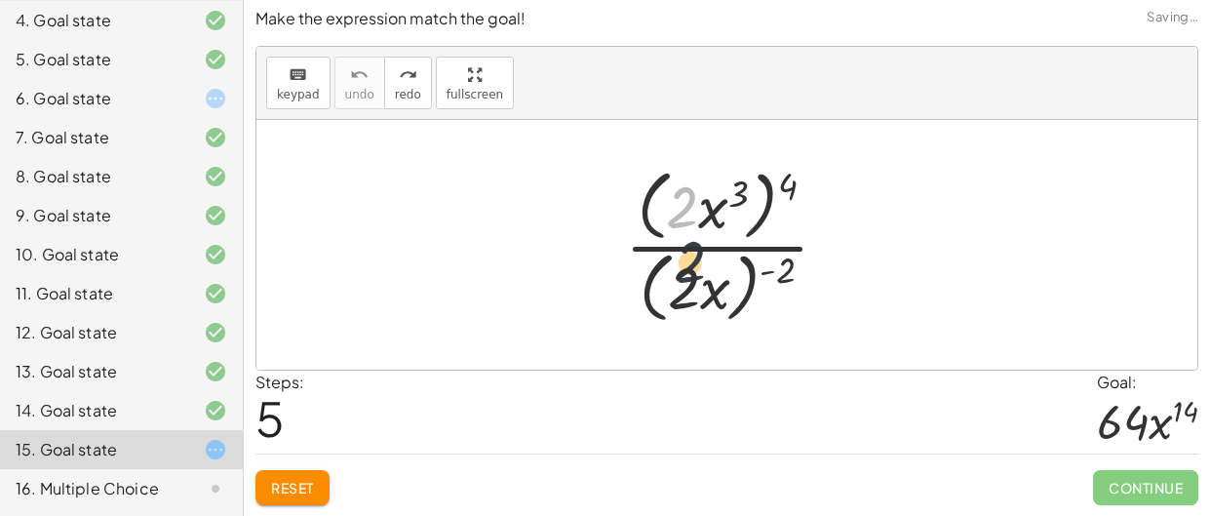
drag, startPoint x: 686, startPoint y: 218, endPoint x: 695, endPoint y: 328, distance: 109.6
click at [695, 328] on div "· 2 · ( · 2 · x 3 ) 4 · ( · 2 · x ) ( - 2 )" at bounding box center [727, 244] width 263 height 177
drag, startPoint x: 694, startPoint y: 318, endPoint x: 690, endPoint y: 198, distance: 120.0
click at [690, 198] on div at bounding box center [734, 245] width 239 height 168
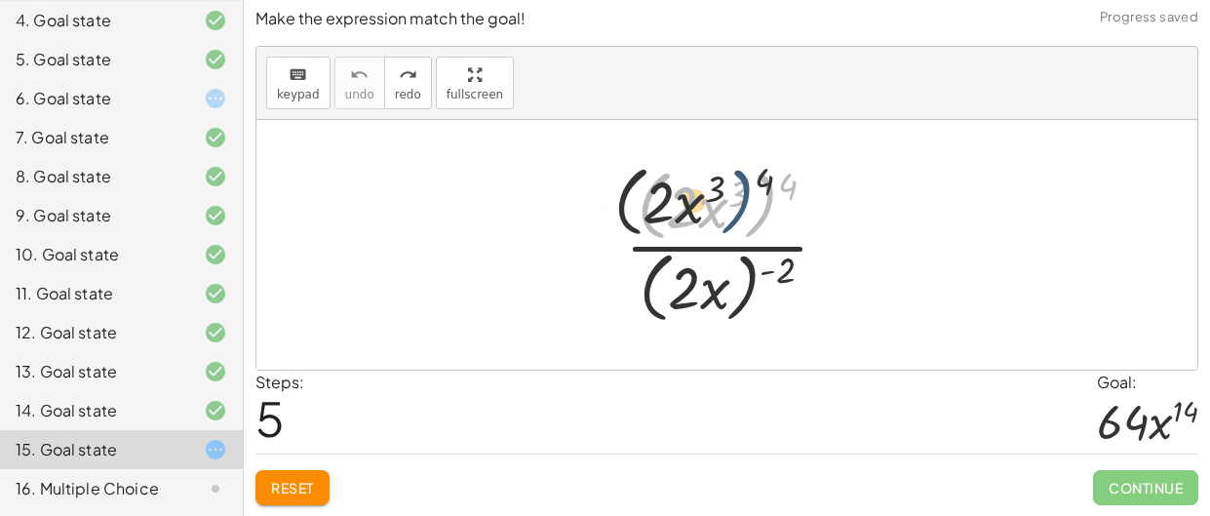
drag, startPoint x: 777, startPoint y: 195, endPoint x: 747, endPoint y: 189, distance: 30.8
click at [747, 189] on div at bounding box center [734, 245] width 239 height 168
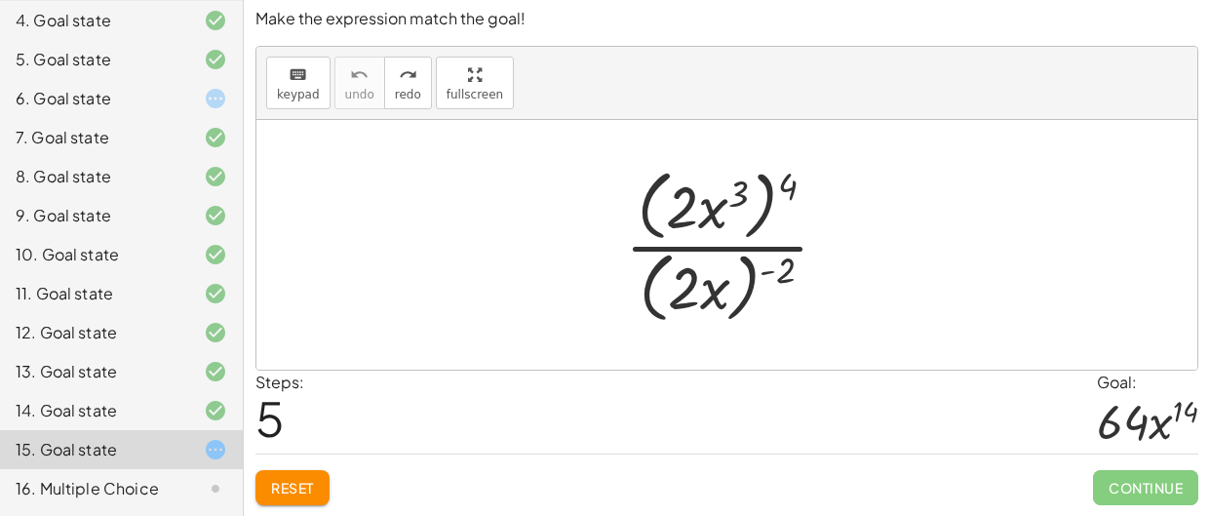
click at [778, 276] on div at bounding box center [734, 245] width 239 height 168
click at [760, 278] on div at bounding box center [734, 245] width 239 height 168
click at [743, 272] on div at bounding box center [734, 245] width 239 height 168
click at [750, 218] on div at bounding box center [734, 245] width 239 height 168
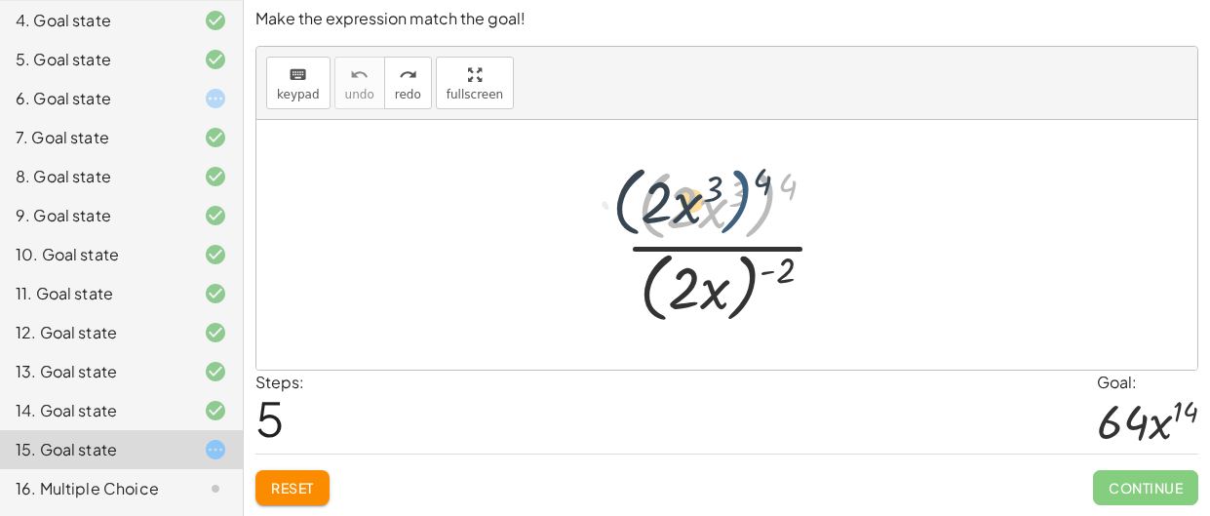
drag, startPoint x: 777, startPoint y: 197, endPoint x: 753, endPoint y: 192, distance: 24.9
click at [753, 192] on div at bounding box center [734, 245] width 239 height 168
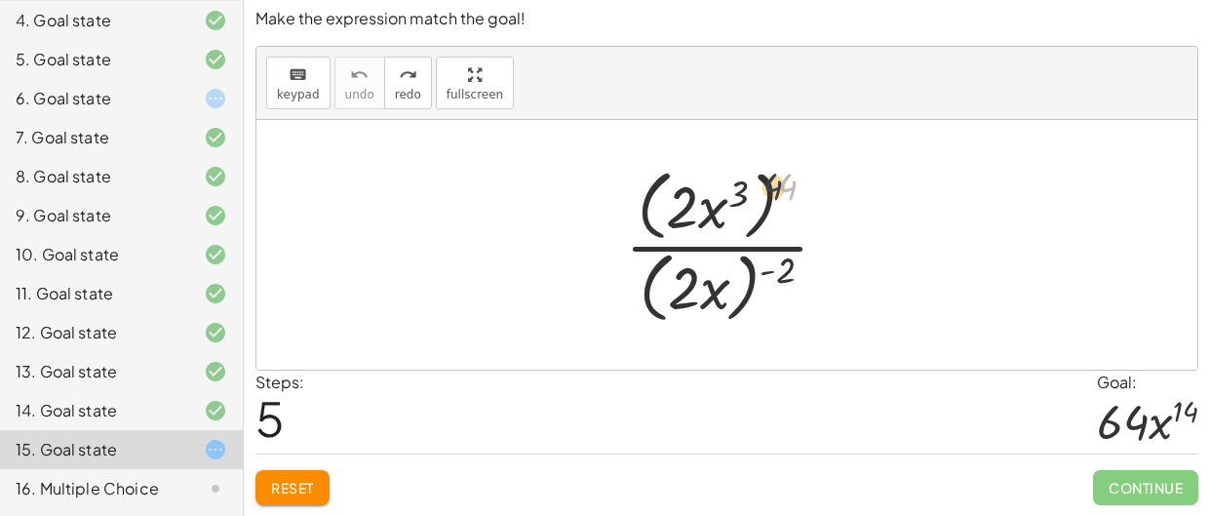
drag, startPoint x: 791, startPoint y: 182, endPoint x: 746, endPoint y: 182, distance: 44.9
click at [746, 182] on div at bounding box center [734, 245] width 239 height 168
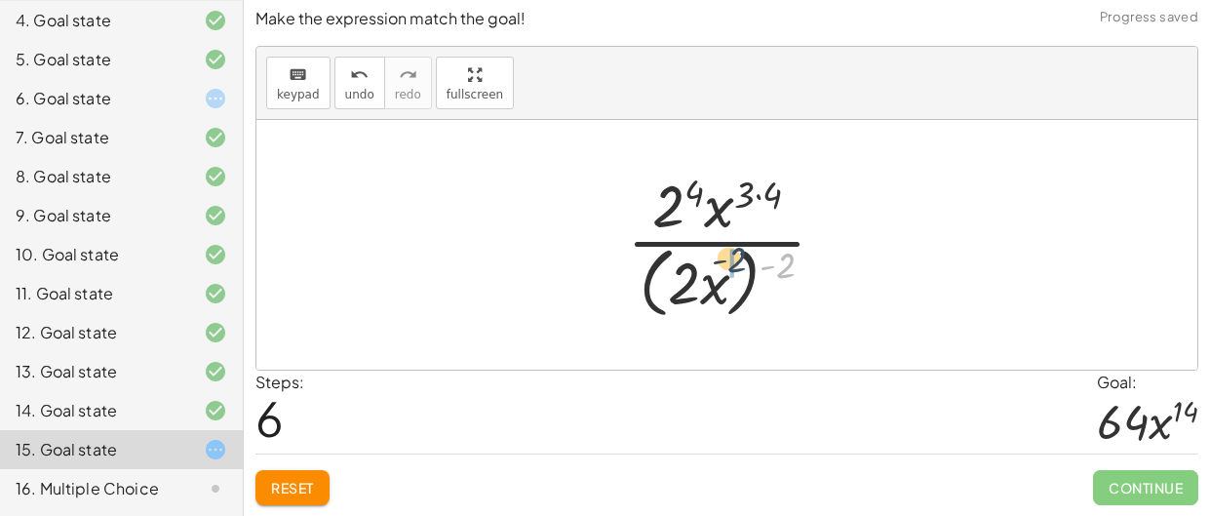
drag, startPoint x: 782, startPoint y: 260, endPoint x: 732, endPoint y: 255, distance: 50.0
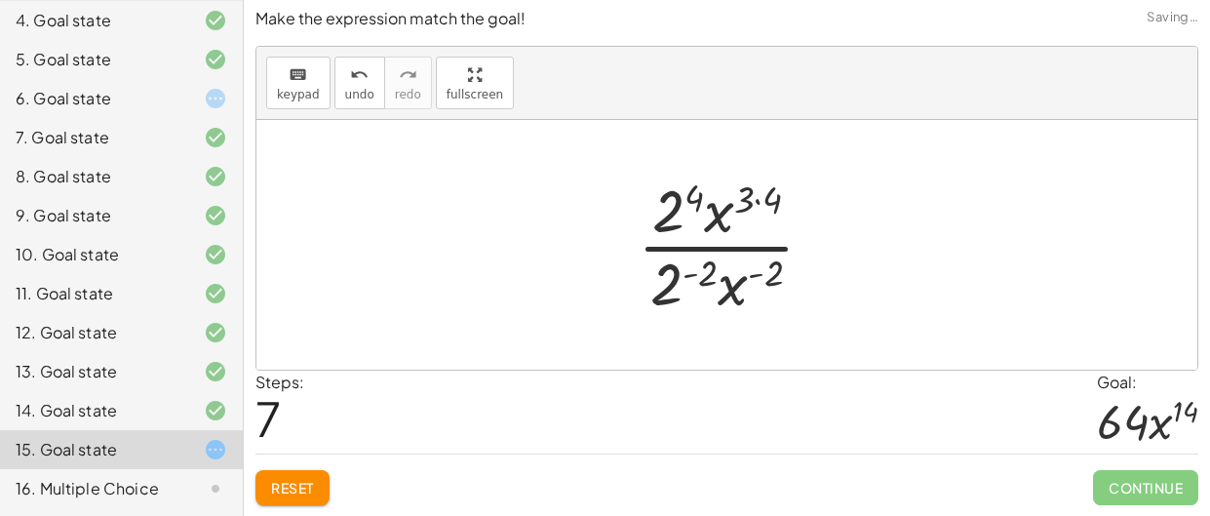
click at [772, 275] on div at bounding box center [734, 245] width 212 height 150
click at [756, 211] on div at bounding box center [734, 245] width 212 height 150
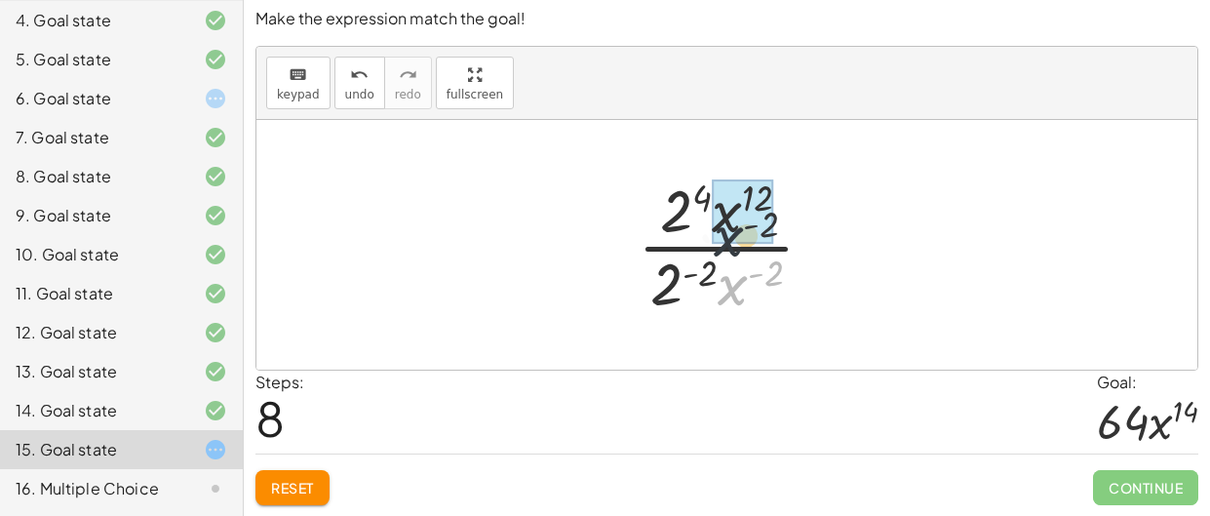
drag, startPoint x: 735, startPoint y: 289, endPoint x: 734, endPoint y: 216, distance: 73.1
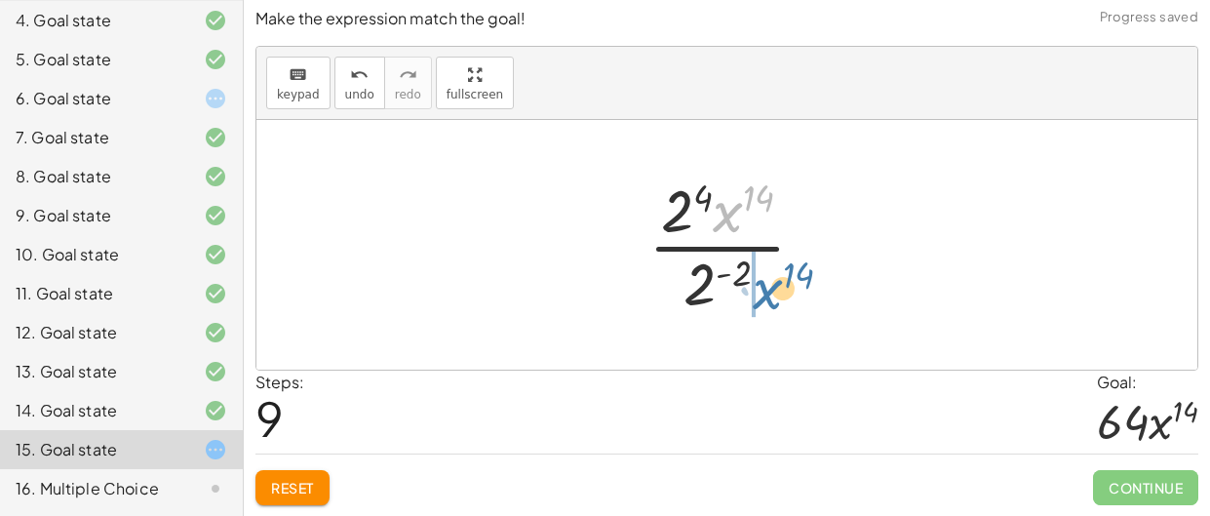
drag, startPoint x: 732, startPoint y: 211, endPoint x: 772, endPoint y: 290, distance: 88.5
click at [772, 290] on div at bounding box center [735, 245] width 192 height 150
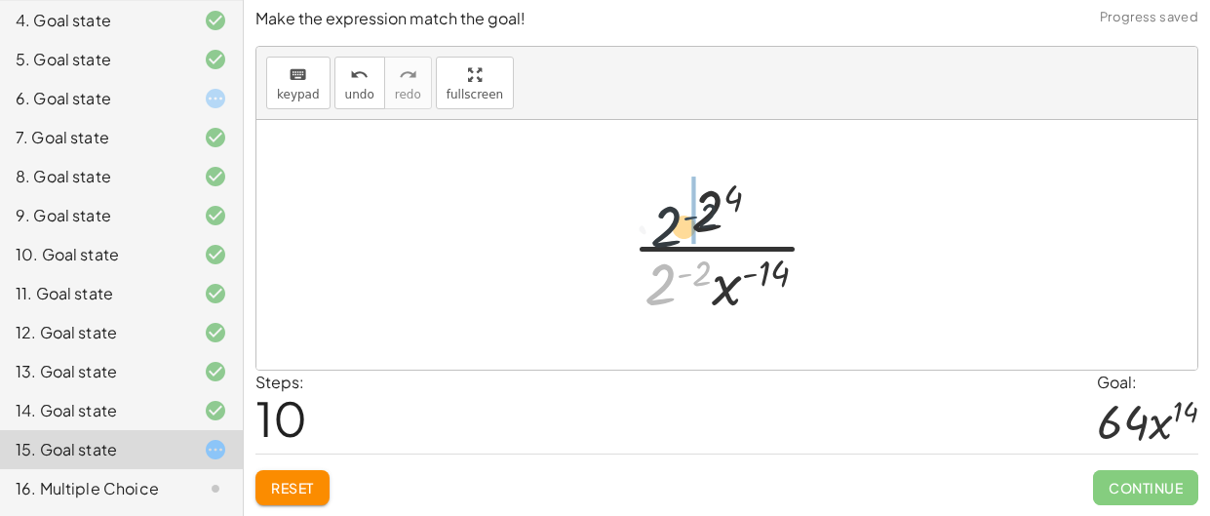
drag, startPoint x: 678, startPoint y: 279, endPoint x: 680, endPoint y: 196, distance: 82.9
click at [680, 196] on div at bounding box center [734, 245] width 224 height 150
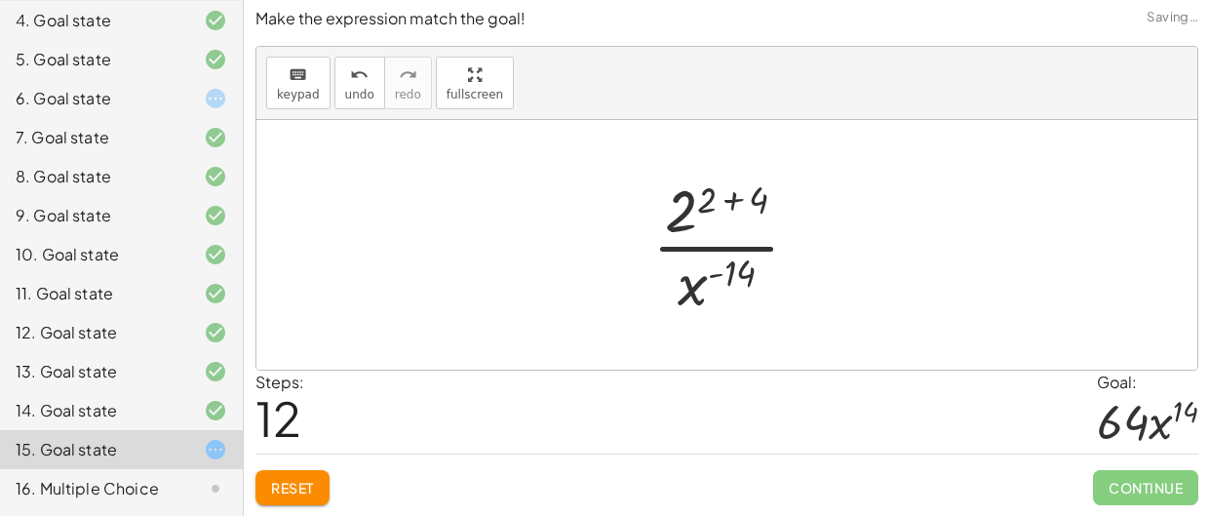
click at [726, 202] on div at bounding box center [734, 245] width 182 height 150
click at [718, 211] on div at bounding box center [734, 245] width 157 height 150
click at [733, 269] on div at bounding box center [734, 245] width 157 height 150
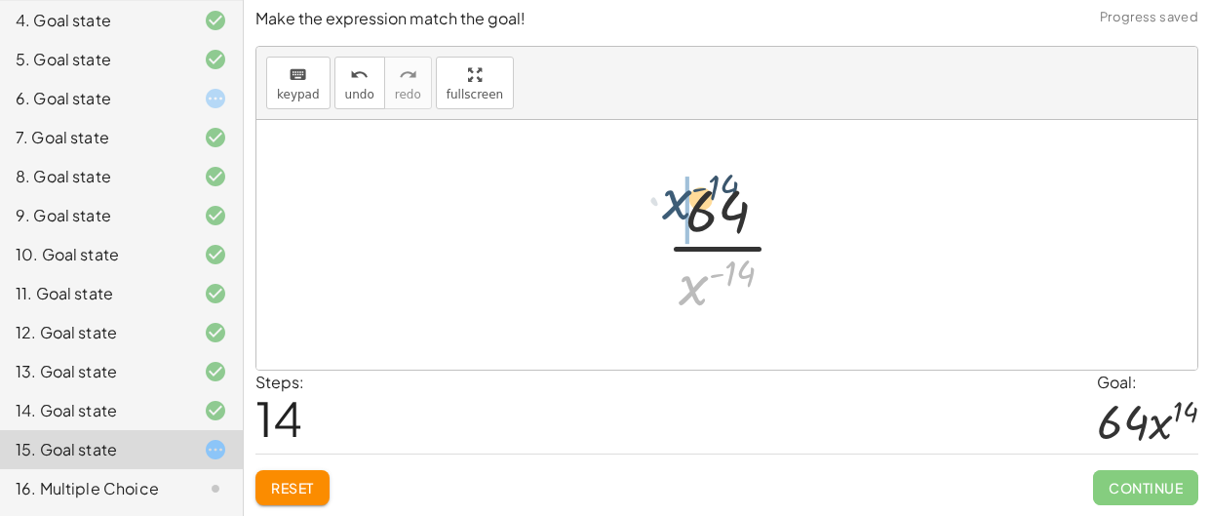
drag, startPoint x: 692, startPoint y: 289, endPoint x: 671, endPoint y: 201, distance: 90.3
click at [671, 201] on div at bounding box center [734, 245] width 157 height 150
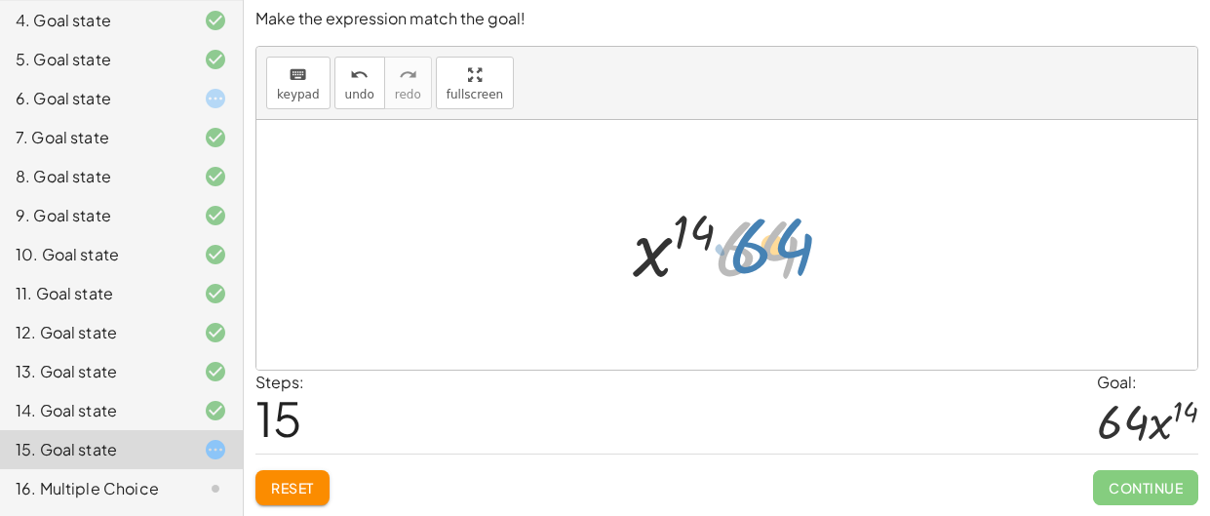
drag, startPoint x: 748, startPoint y: 238, endPoint x: 762, endPoint y: 234, distance: 14.2
click at [762, 234] on div at bounding box center [734, 245] width 222 height 100
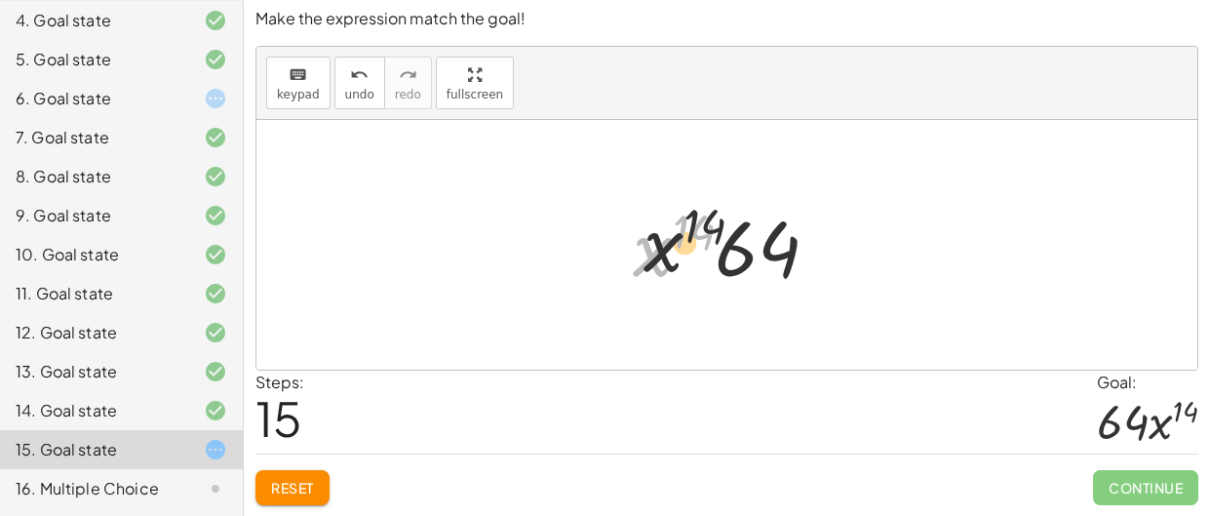
click at [685, 248] on div at bounding box center [734, 245] width 222 height 100
drag, startPoint x: 679, startPoint y: 247, endPoint x: 912, endPoint y: 256, distance: 233.3
click at [912, 256] on div "· ( · 2 · x 3 ) 4 · ( · 2 · x ) ( - 2 ) · 2 4 · x ( · 3 · 4 ) · ( · 2 · x ) ( -…" at bounding box center [726, 245] width 941 height 250
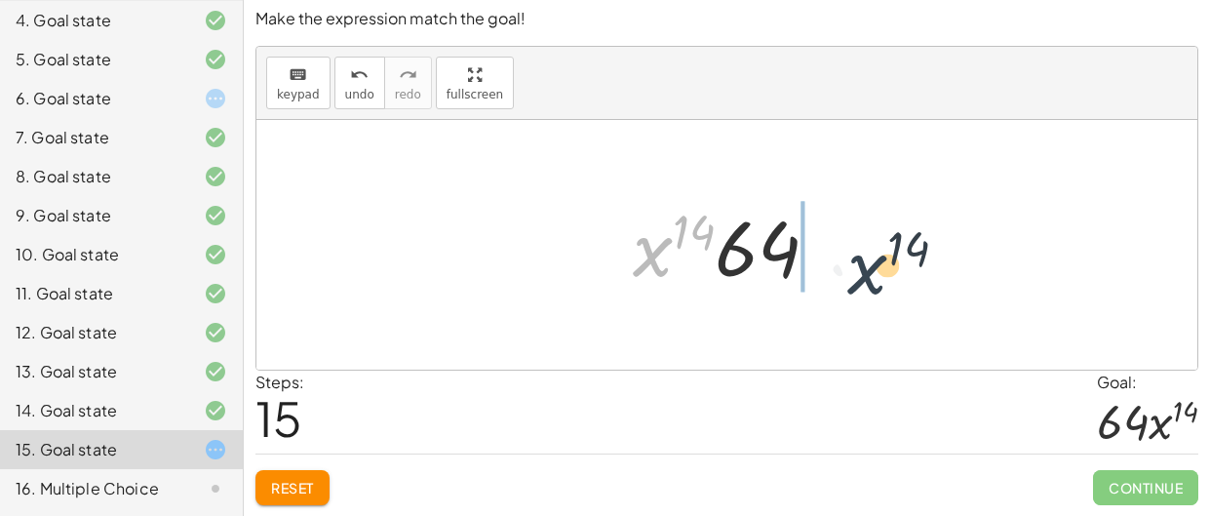
drag, startPoint x: 645, startPoint y: 252, endPoint x: 867, endPoint y: 269, distance: 223.0
click at [867, 269] on div "· ( · 2 · x 3 ) 4 · ( · 2 · x ) ( - 2 ) · 2 4 · x ( · 3 · 4 ) · ( · 2 · x ) ( -…" at bounding box center [726, 245] width 941 height 250
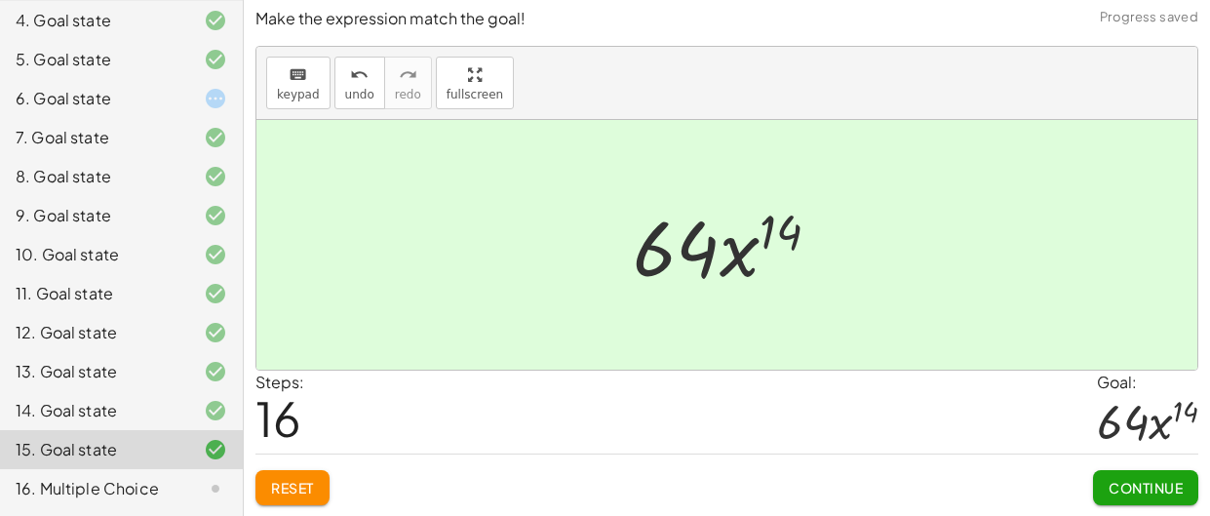
click at [1111, 474] on button "Continue" at bounding box center [1145, 487] width 105 height 35
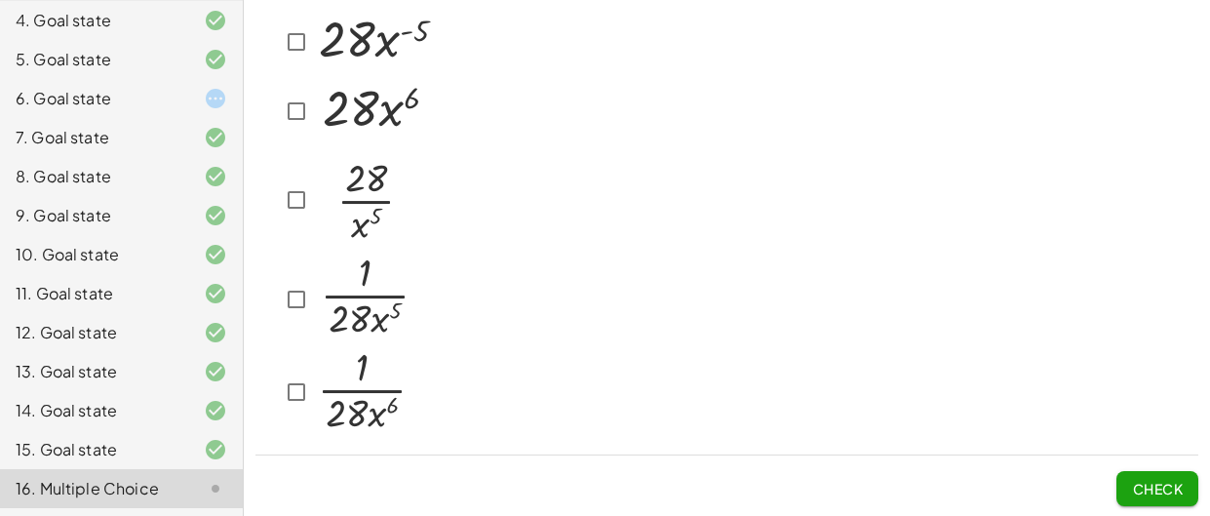
scroll to position [0, 0]
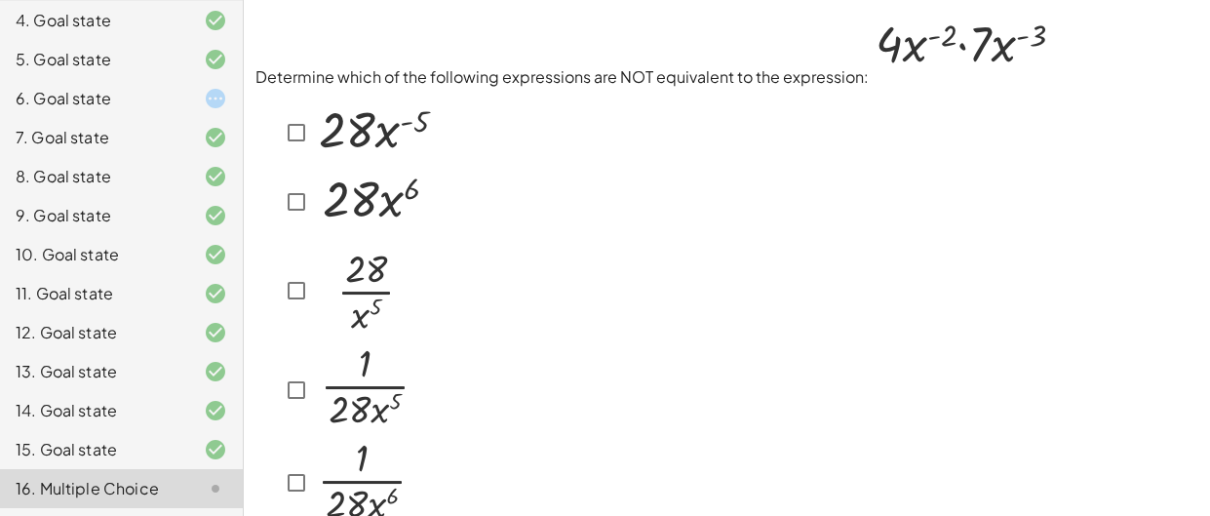
click at [880, 16] on img at bounding box center [962, 47] width 186 height 71
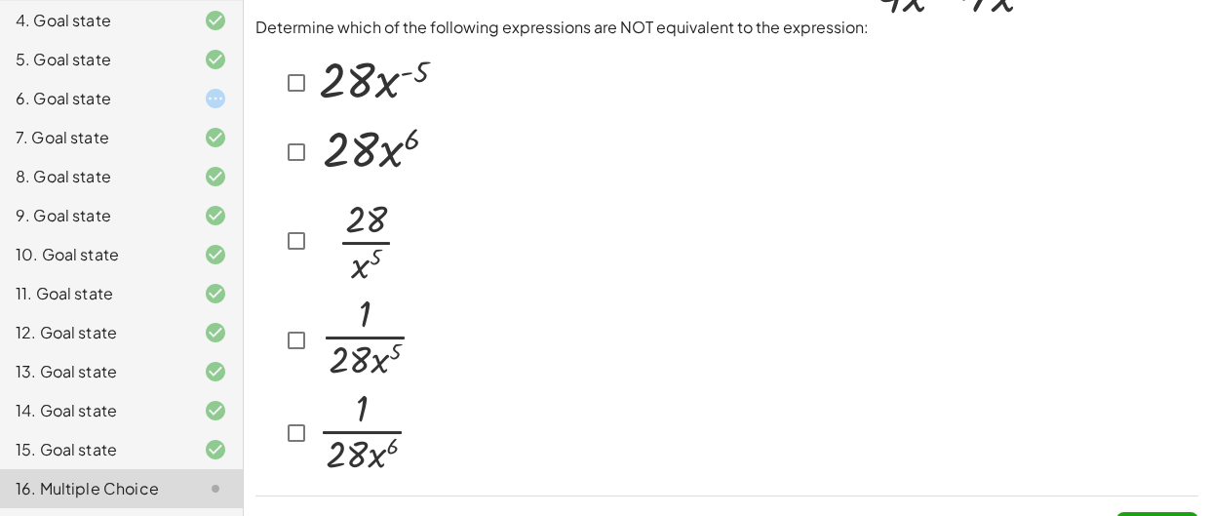
scroll to position [91, 0]
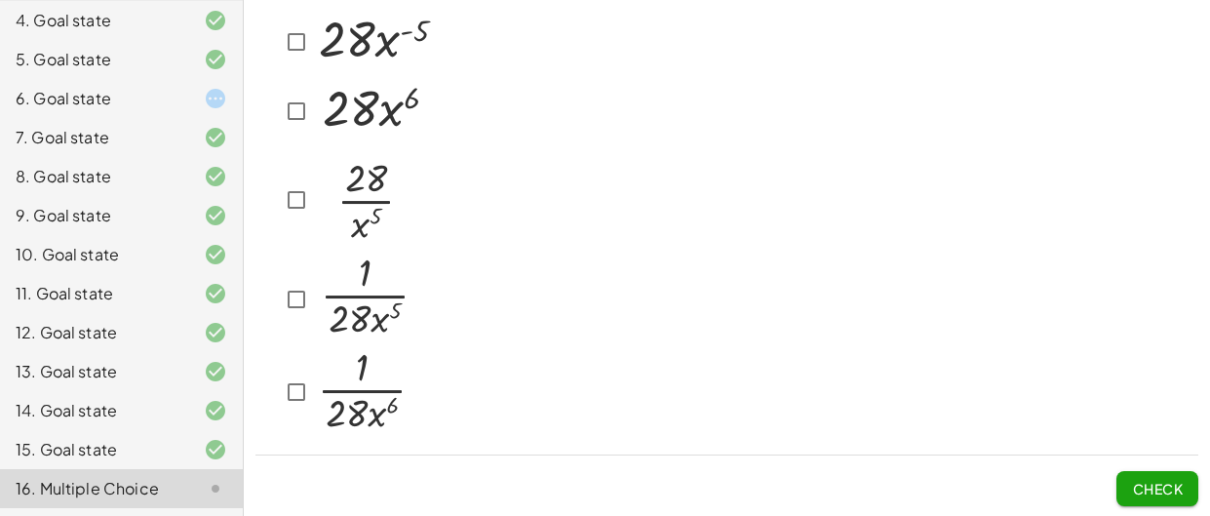
click at [323, 312] on img at bounding box center [364, 297] width 100 height 86
click at [1123, 501] on button "Check" at bounding box center [1158, 488] width 82 height 35
click at [1146, 487] on span "Check" at bounding box center [1157, 489] width 51 height 18
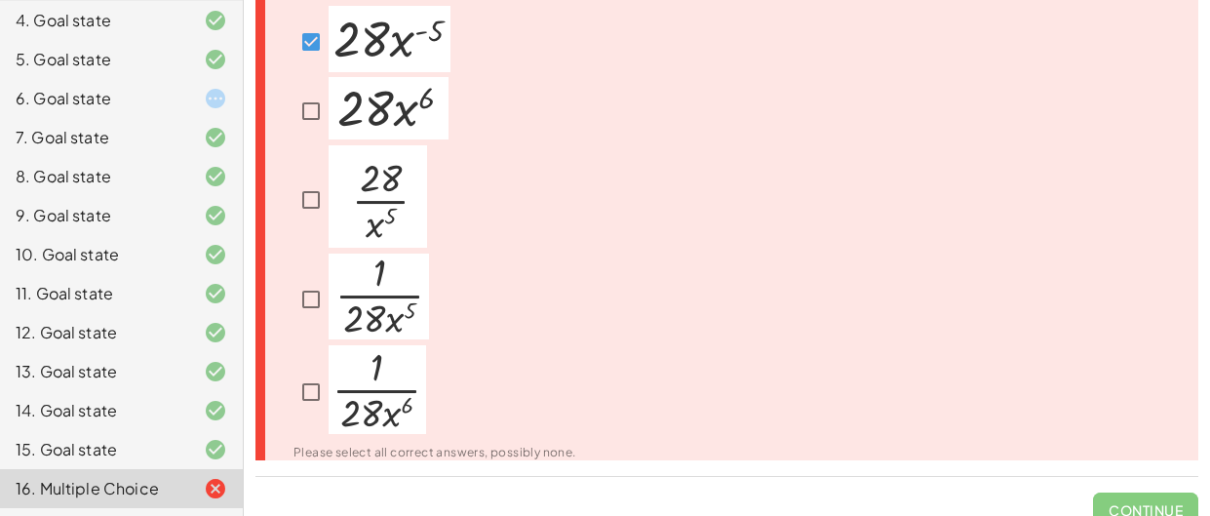
click at [1147, 488] on span "Continue" at bounding box center [1145, 502] width 105 height 51
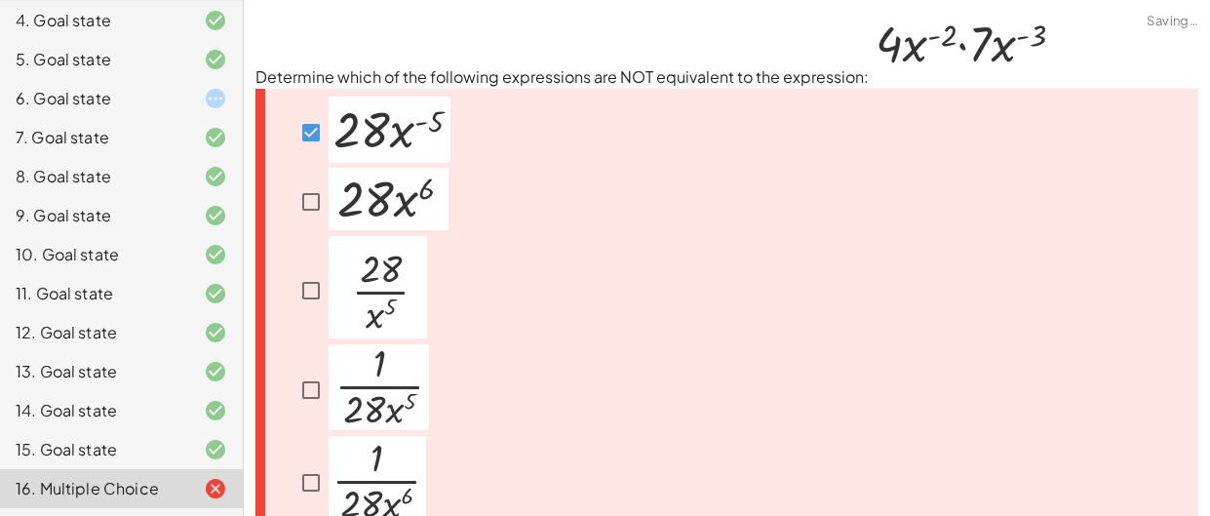
click at [294, 182] on div at bounding box center [371, 202] width 155 height 68
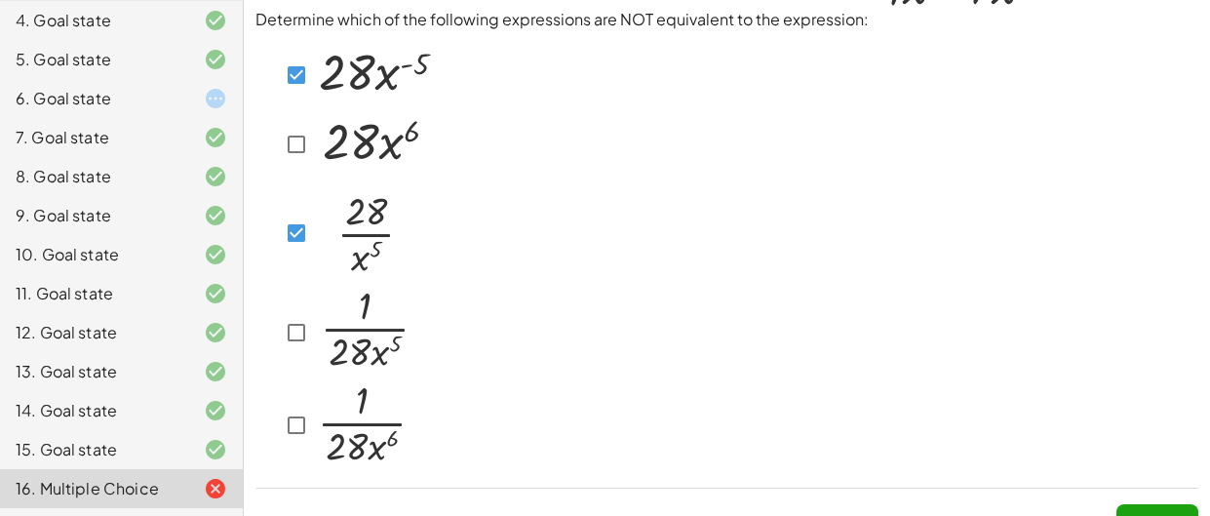
scroll to position [91, 0]
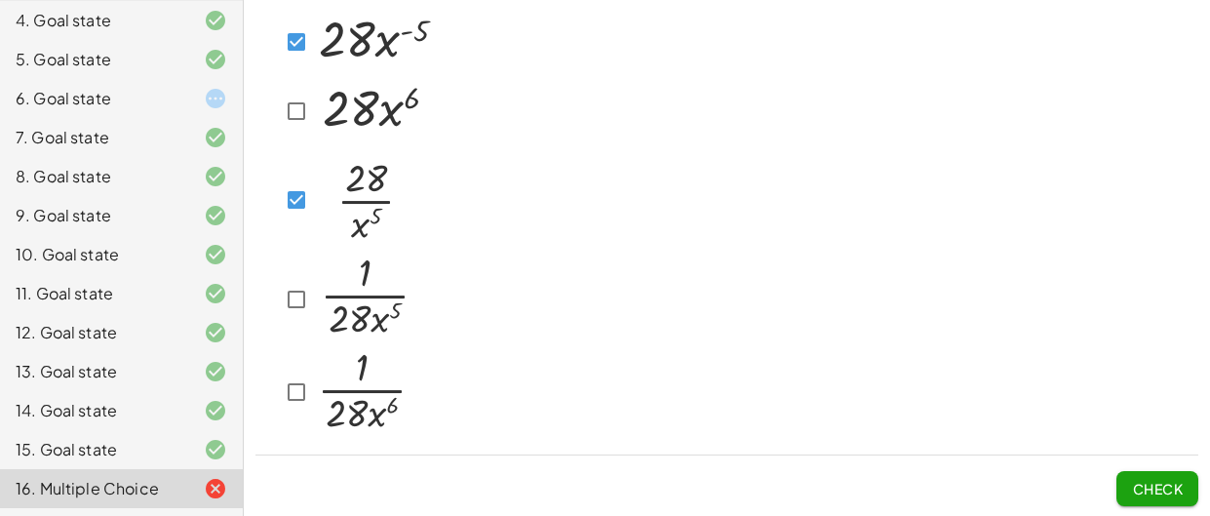
click at [1155, 494] on span "Check" at bounding box center [1157, 489] width 51 height 18
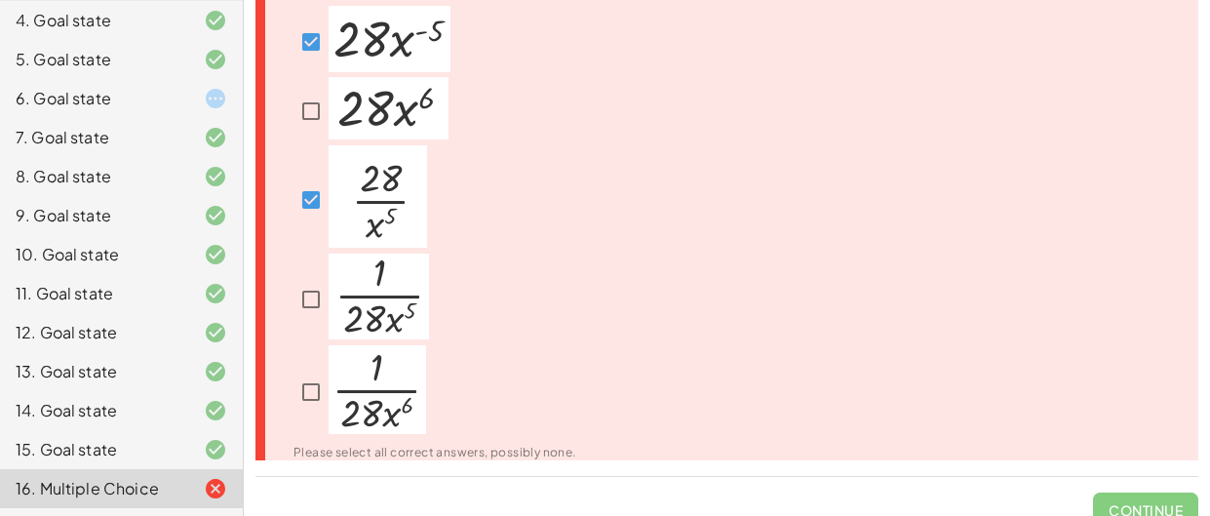
click at [1155, 494] on span "Continue" at bounding box center [1145, 502] width 105 height 51
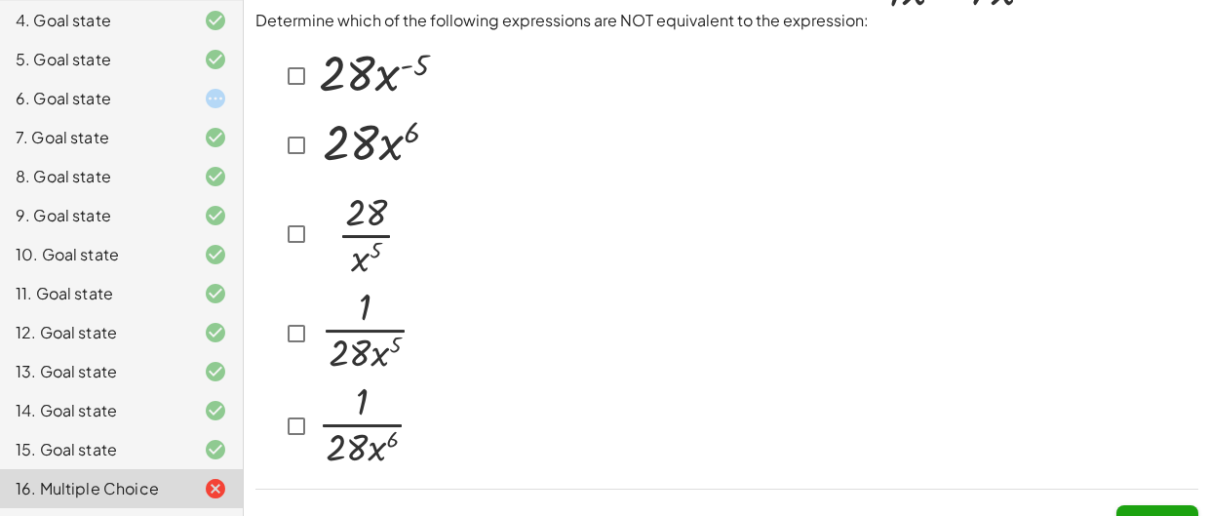
scroll to position [60, 0]
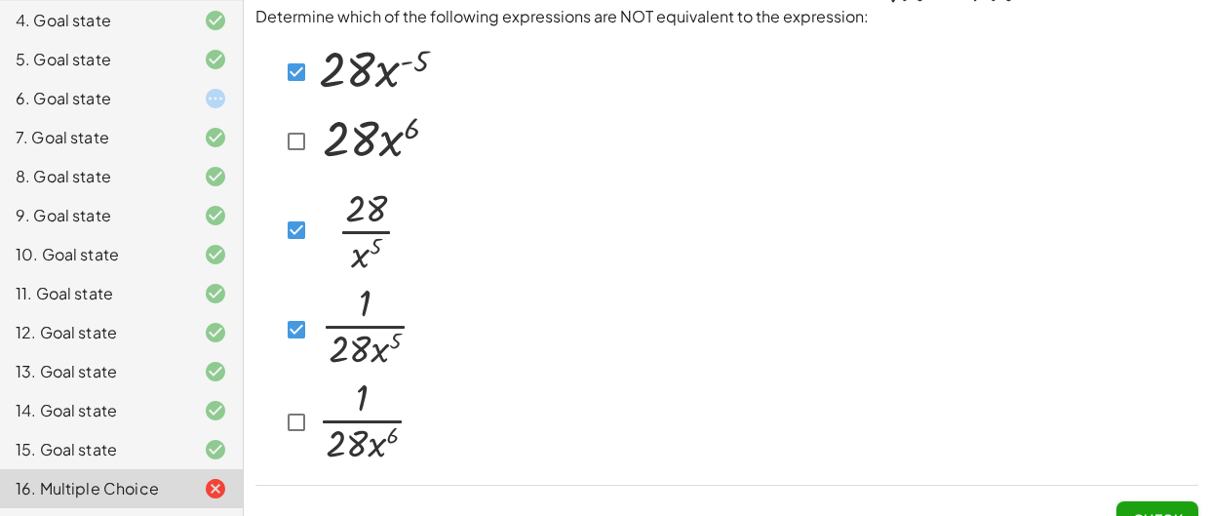
click at [1157, 501] on button "Check" at bounding box center [1158, 518] width 82 height 35
click at [1173, 510] on span "Check" at bounding box center [1157, 519] width 51 height 18
click at [1120, 513] on button "Check" at bounding box center [1158, 518] width 82 height 35
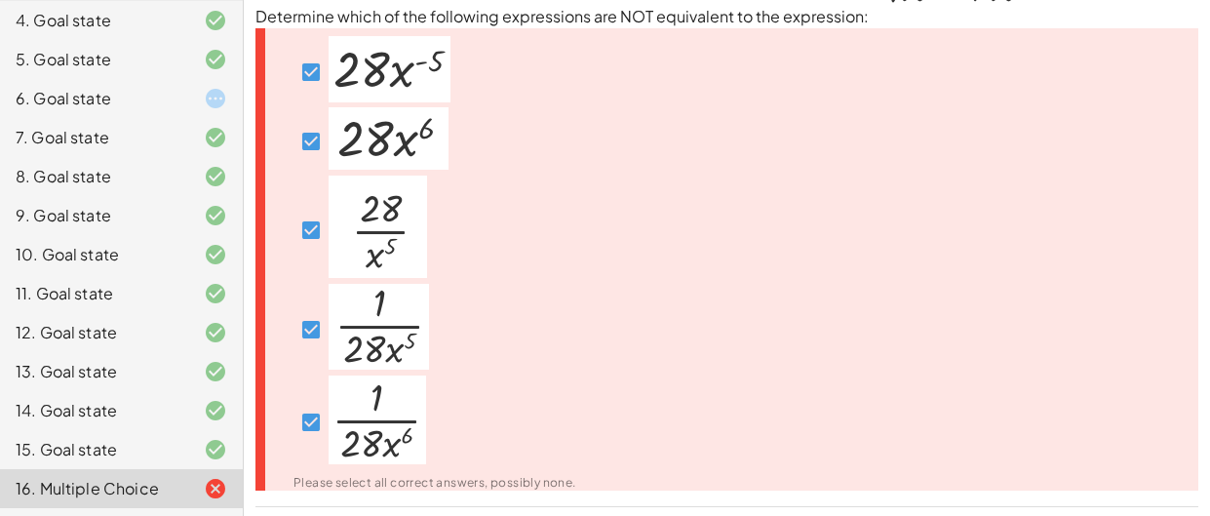
click at [887, 457] on div "Please select all correct answers, possibly none." at bounding box center [726, 259] width 943 height 463
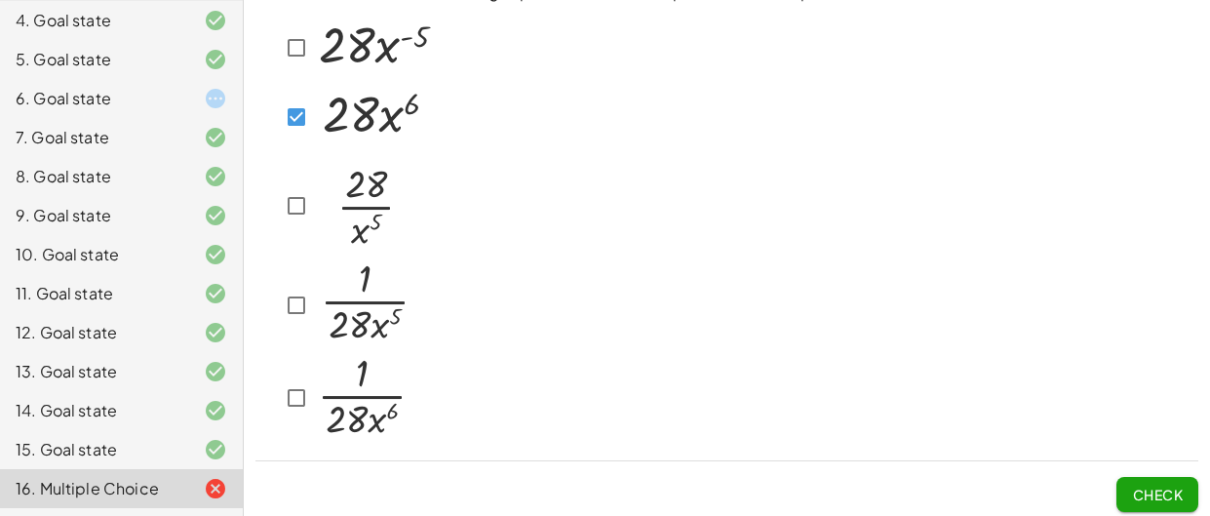
click at [296, 374] on div at bounding box center [345, 398] width 133 height 95
click at [1176, 495] on span "Check" at bounding box center [1157, 495] width 51 height 18
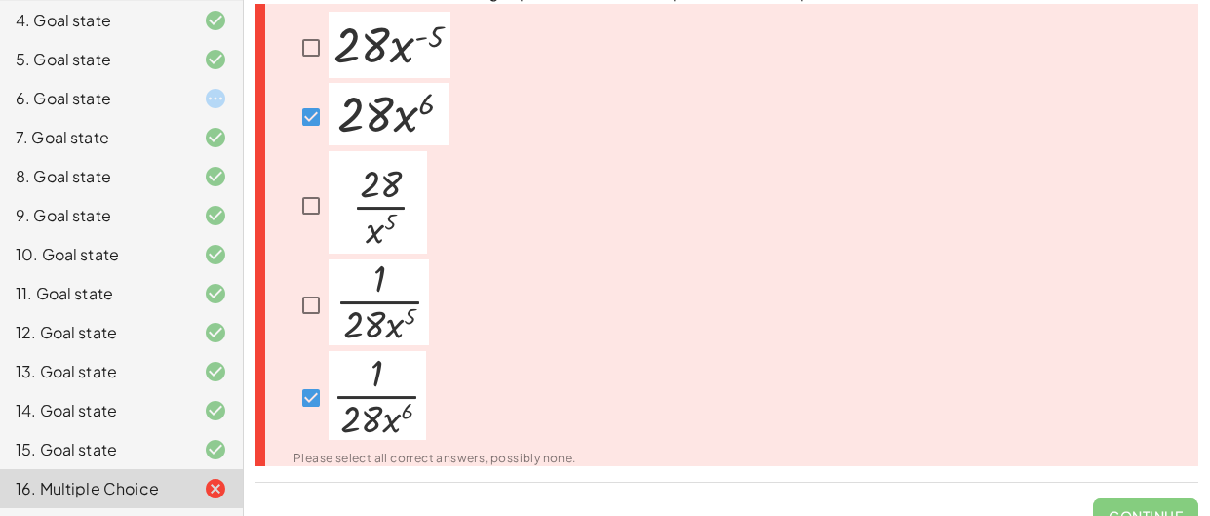
click at [1170, 495] on span "Continue" at bounding box center [1145, 508] width 105 height 51
click at [402, 392] on img at bounding box center [378, 395] width 98 height 89
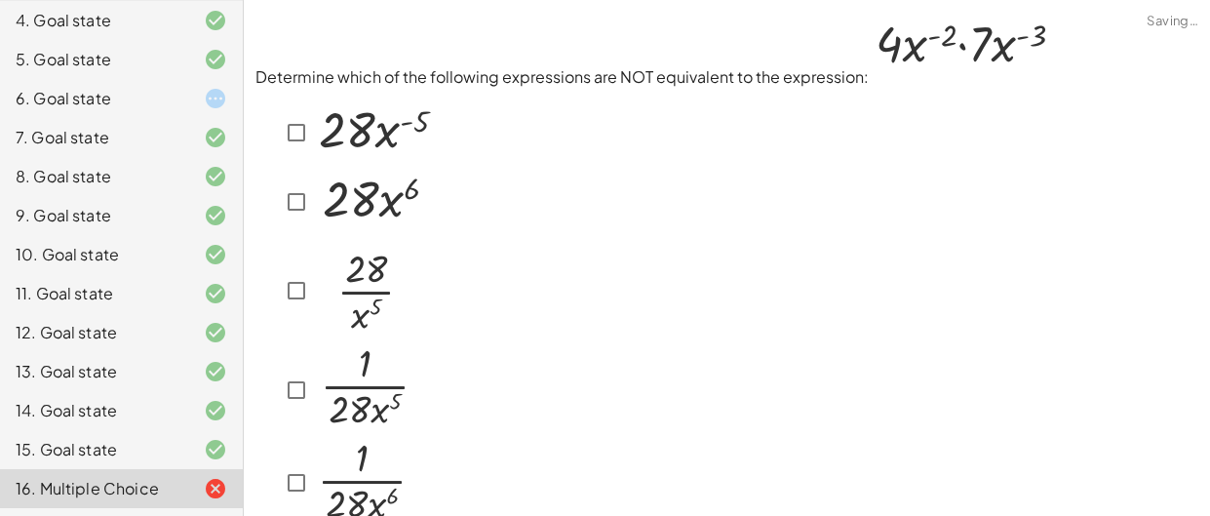
scroll to position [20, 0]
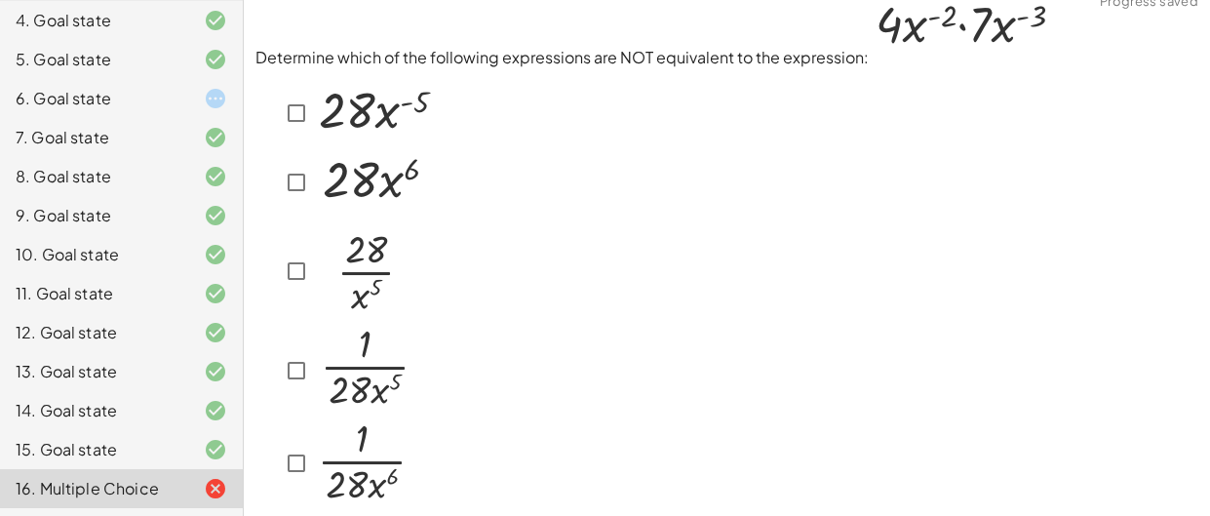
click at [283, 149] on div at bounding box center [356, 182] width 155 height 68
click at [325, 384] on img at bounding box center [364, 368] width 100 height 86
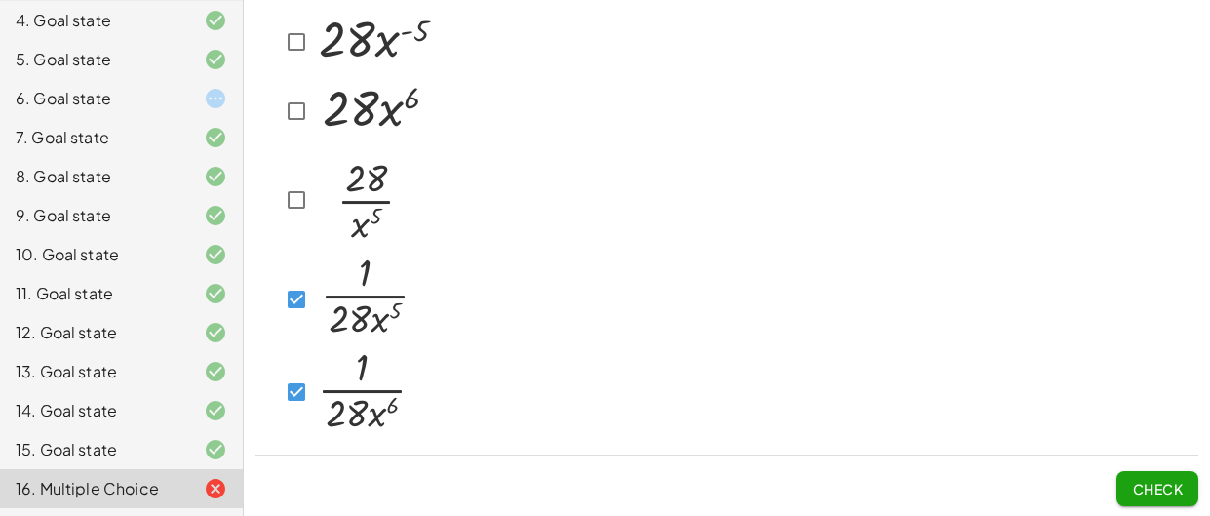
click at [1171, 486] on span "Check" at bounding box center [1157, 489] width 51 height 18
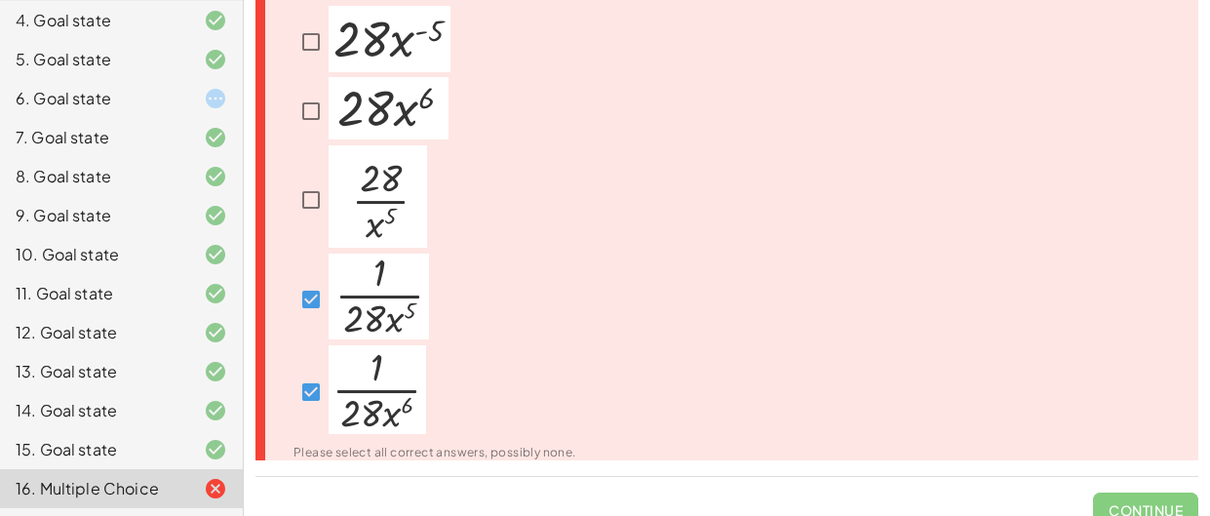
click at [1167, 488] on span "Continue" at bounding box center [1145, 502] width 105 height 51
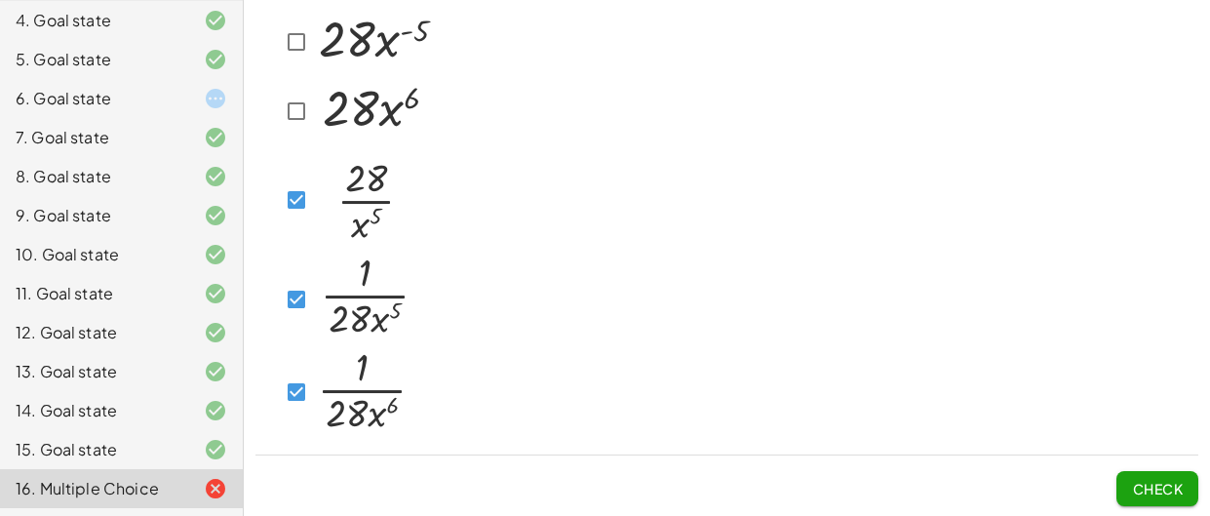
click at [1170, 508] on div "Determine which of the following expressions are NOT equivalent to the expressi…" at bounding box center [727, 213] width 966 height 608
click at [1145, 492] on span "Check" at bounding box center [1157, 489] width 51 height 18
click at [1159, 496] on button "Check" at bounding box center [1158, 488] width 82 height 35
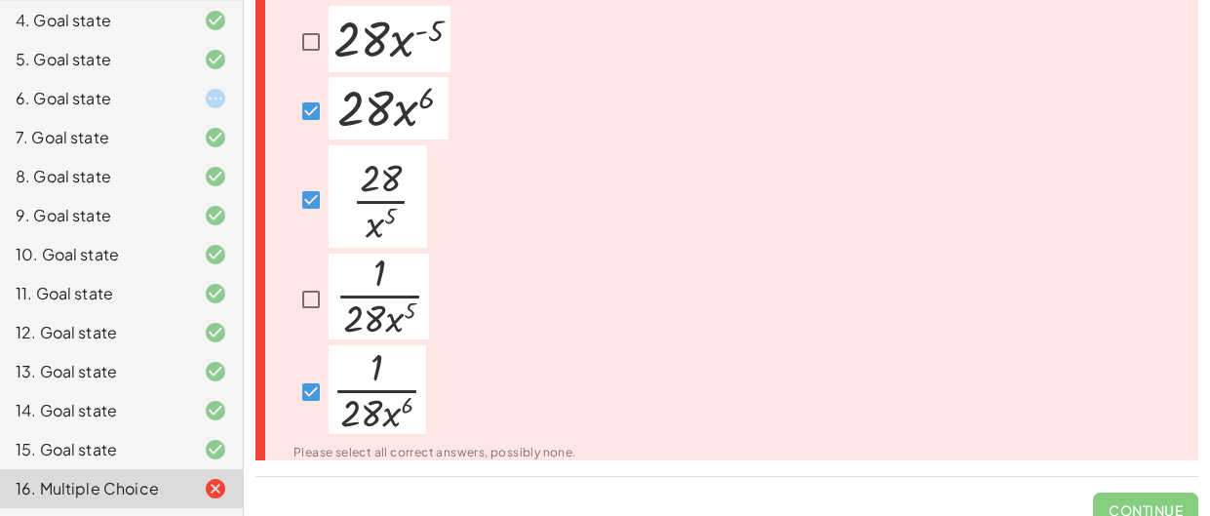
scroll to position [0, 0]
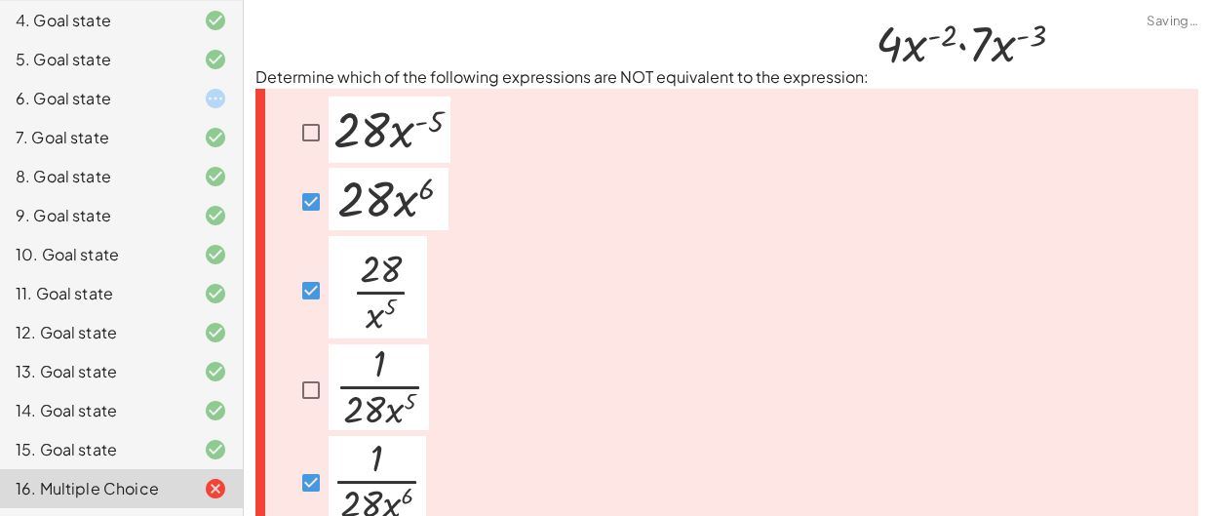
click at [312, 173] on div at bounding box center [371, 202] width 155 height 68
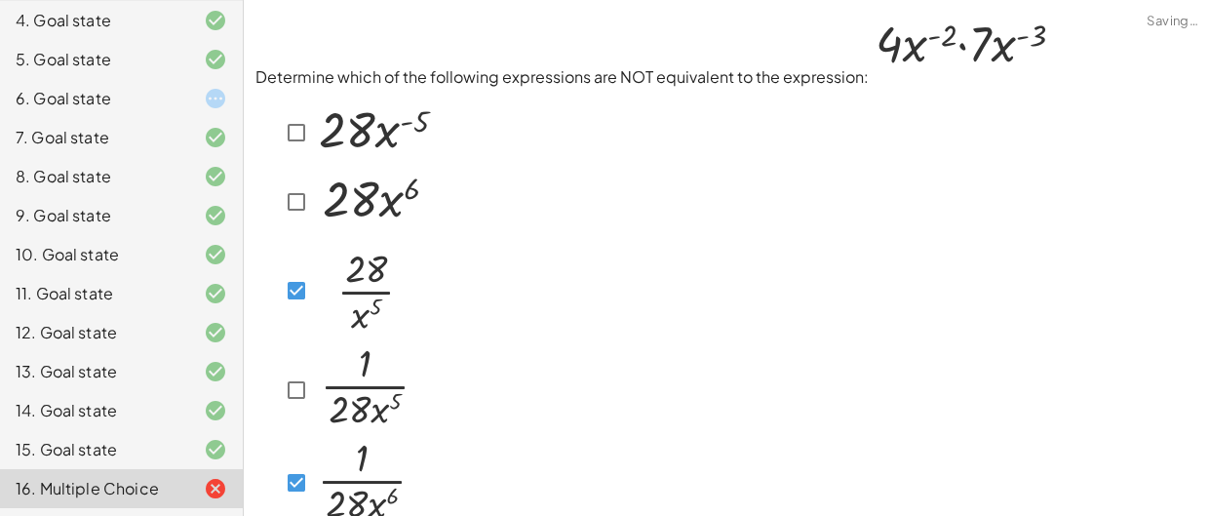
click at [308, 268] on div at bounding box center [346, 290] width 134 height 108
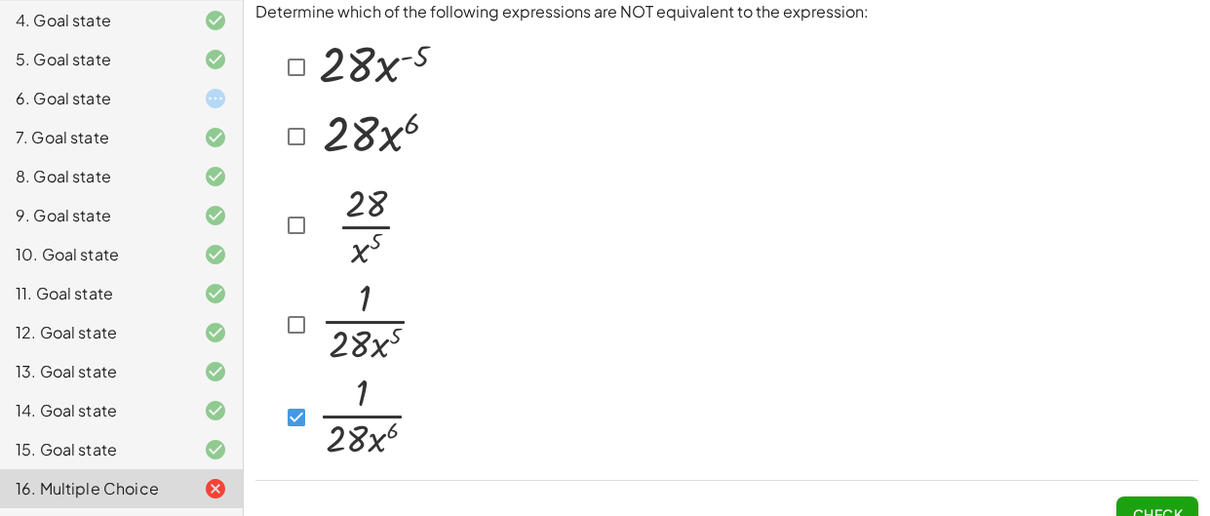
scroll to position [91, 0]
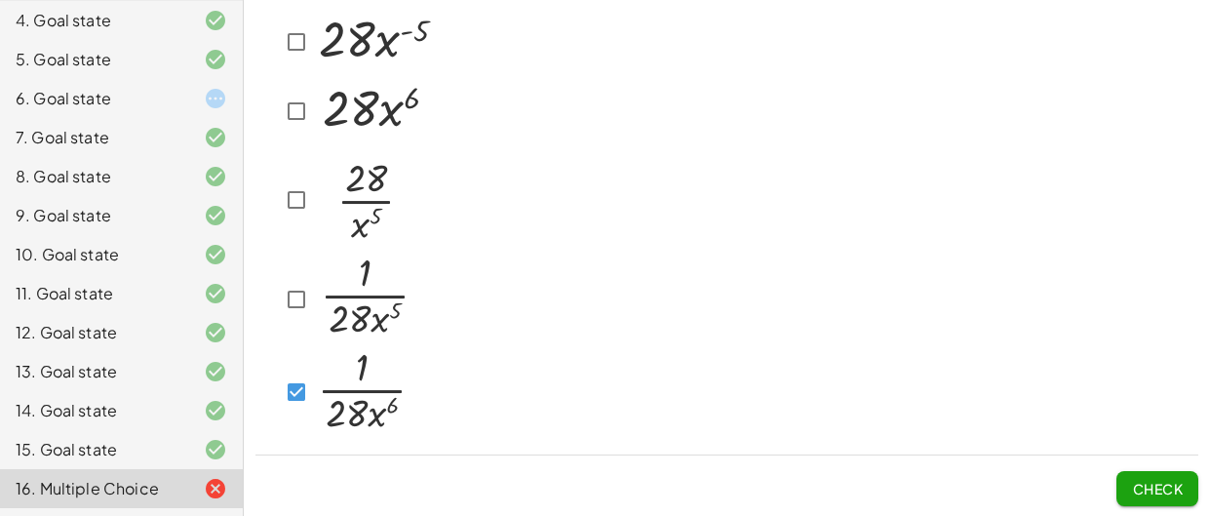
click at [300, 368] on div at bounding box center [345, 392] width 133 height 95
click at [293, 412] on div at bounding box center [345, 392] width 133 height 95
click at [294, 325] on div at bounding box center [347, 300] width 136 height 92
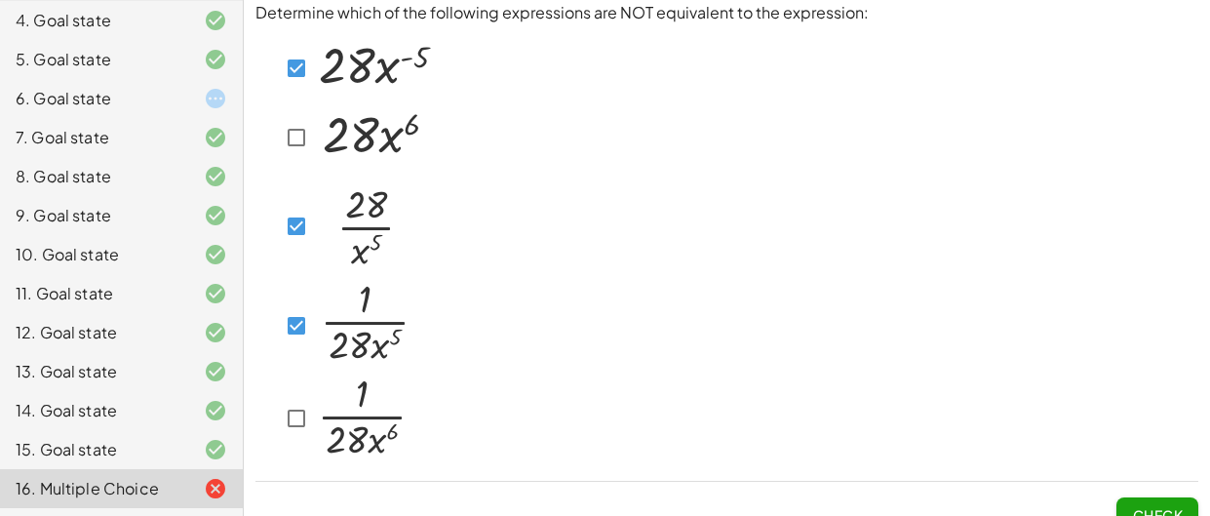
scroll to position [70, 0]
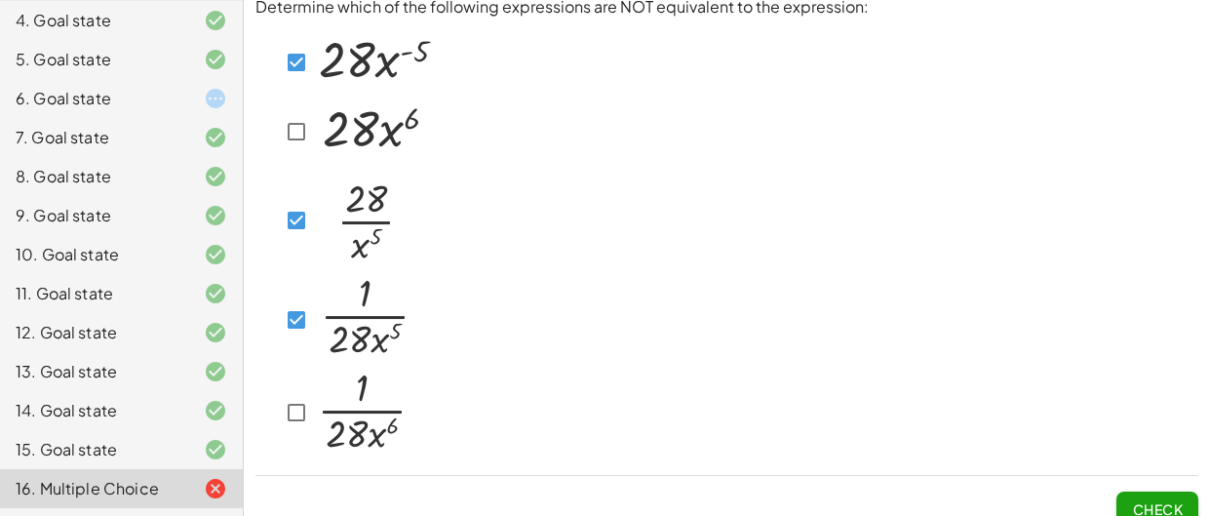
click at [1149, 488] on span "Check" at bounding box center [1158, 501] width 82 height 51
click at [1159, 500] on span "Check" at bounding box center [1157, 509] width 51 height 18
click at [294, 294] on div at bounding box center [347, 320] width 136 height 92
click at [1139, 507] on span "Check" at bounding box center [1157, 509] width 51 height 18
click at [1171, 511] on span "Check" at bounding box center [1157, 509] width 51 height 18
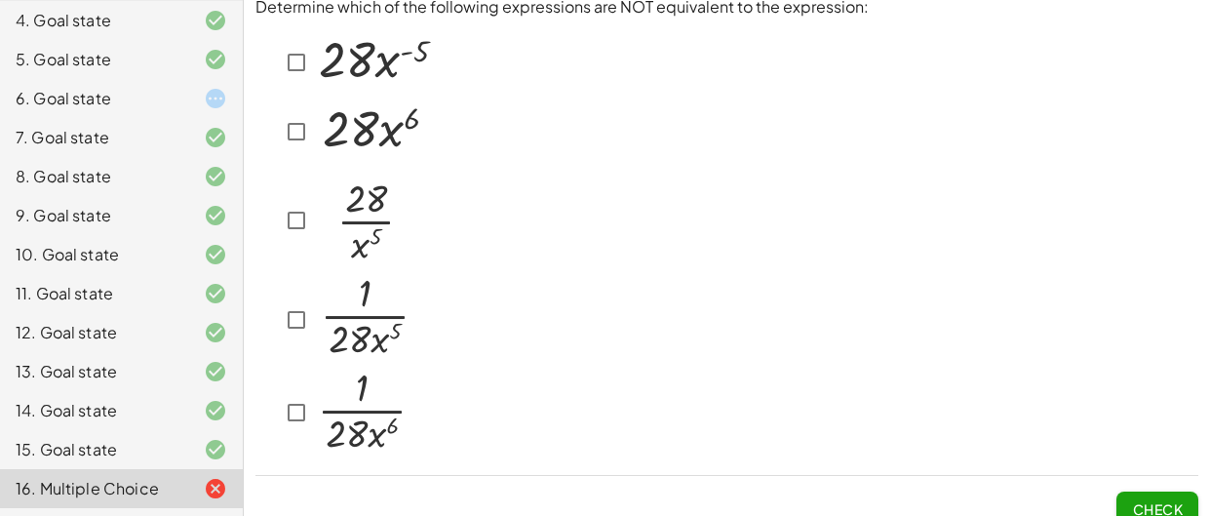
click at [1183, 509] on button "Check" at bounding box center [1158, 508] width 82 height 35
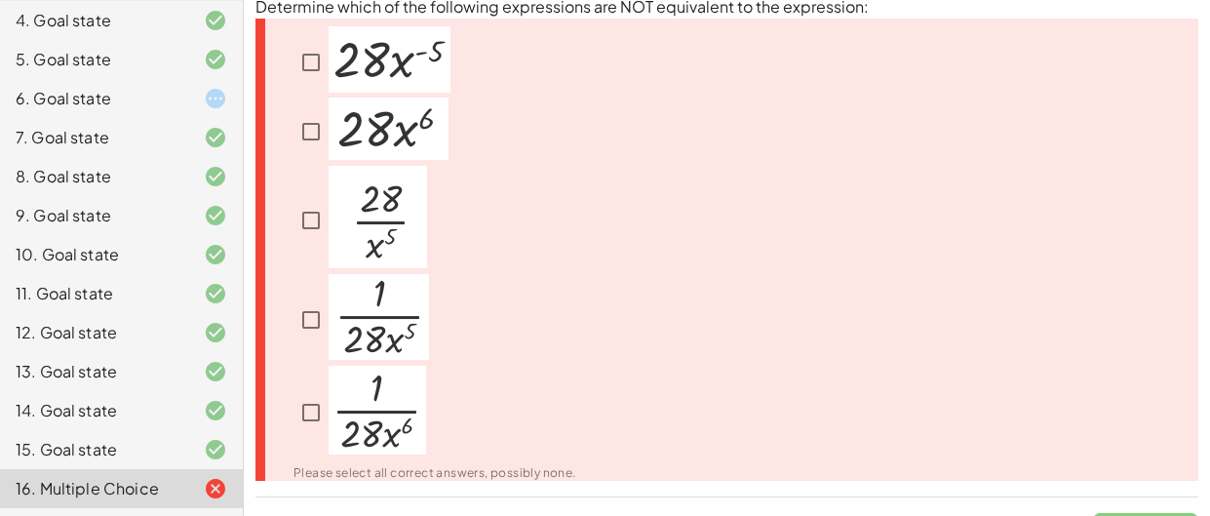
scroll to position [0, 0]
